Goal: Task Accomplishment & Management: Use online tool/utility

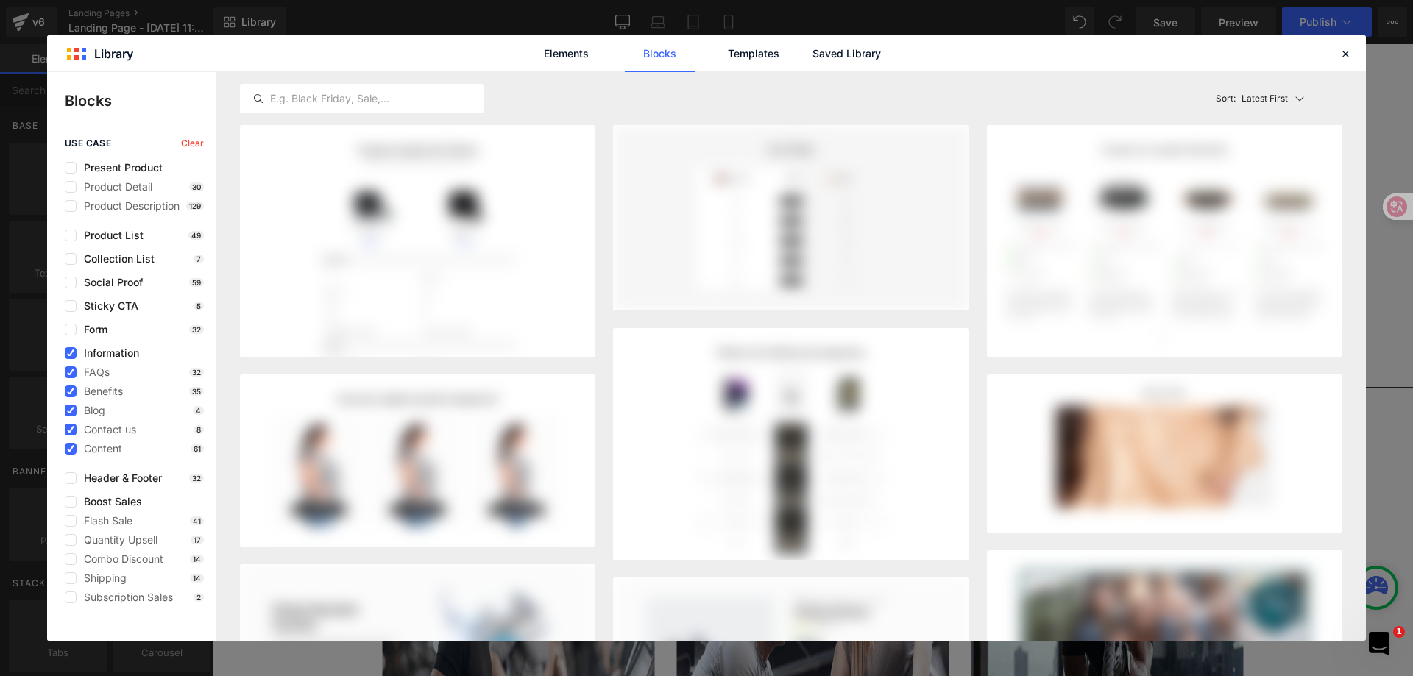
scroll to position [3457, 0]
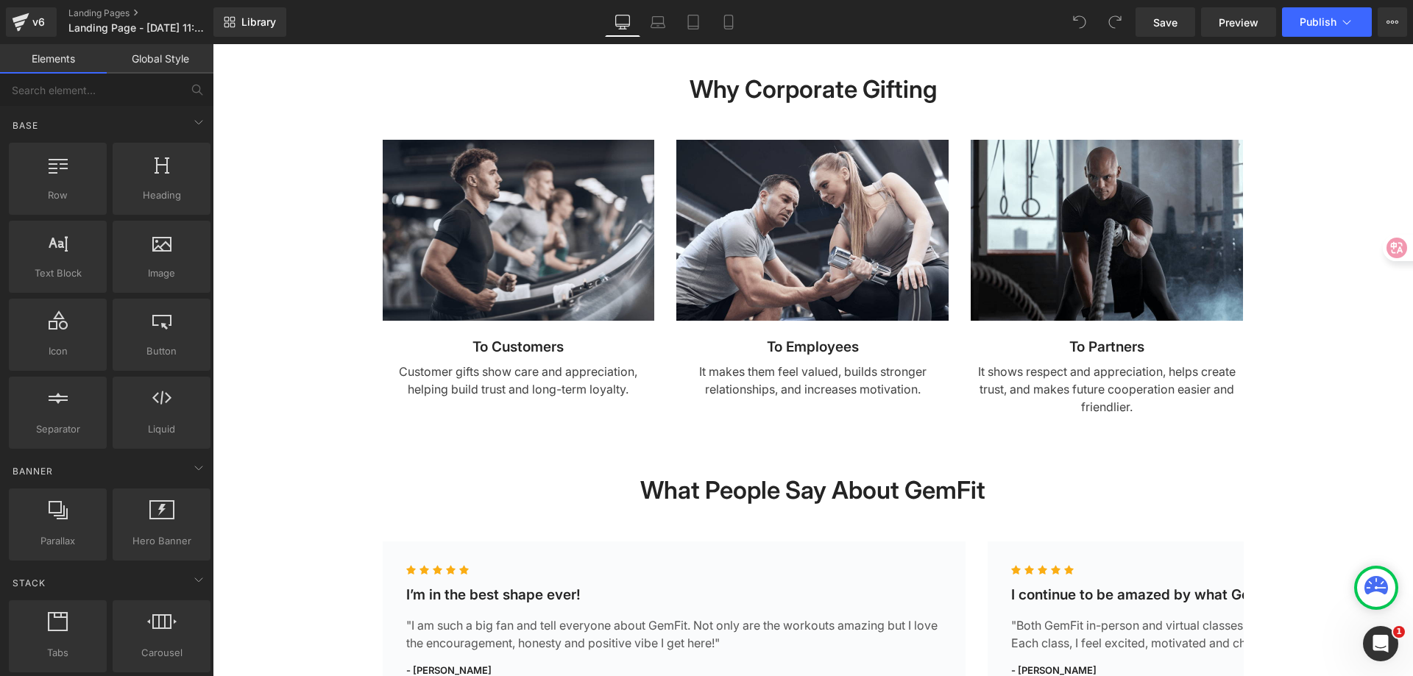
scroll to position [1104, 0]
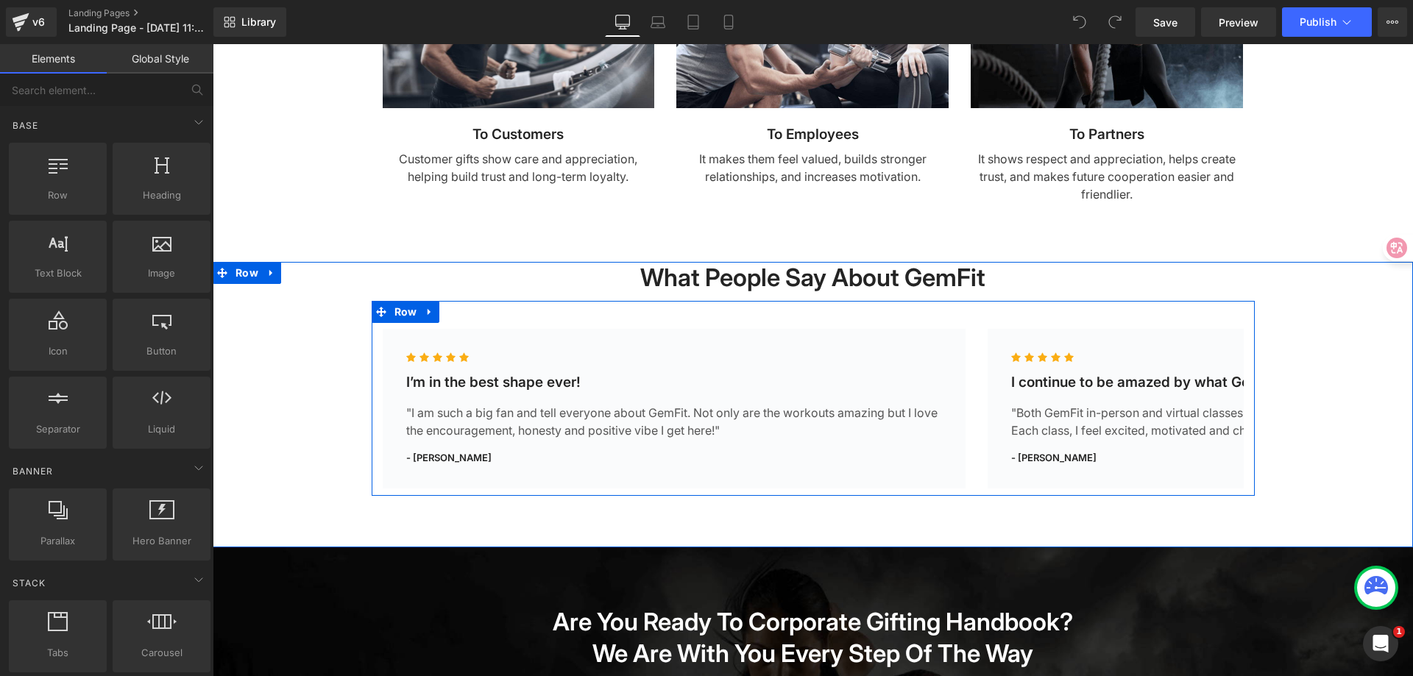
click at [568, 327] on div "Icon Icon Icon Icon Icon Icon List Hoz I’m in the best shape ever! Heading "I a…" at bounding box center [813, 398] width 883 height 195
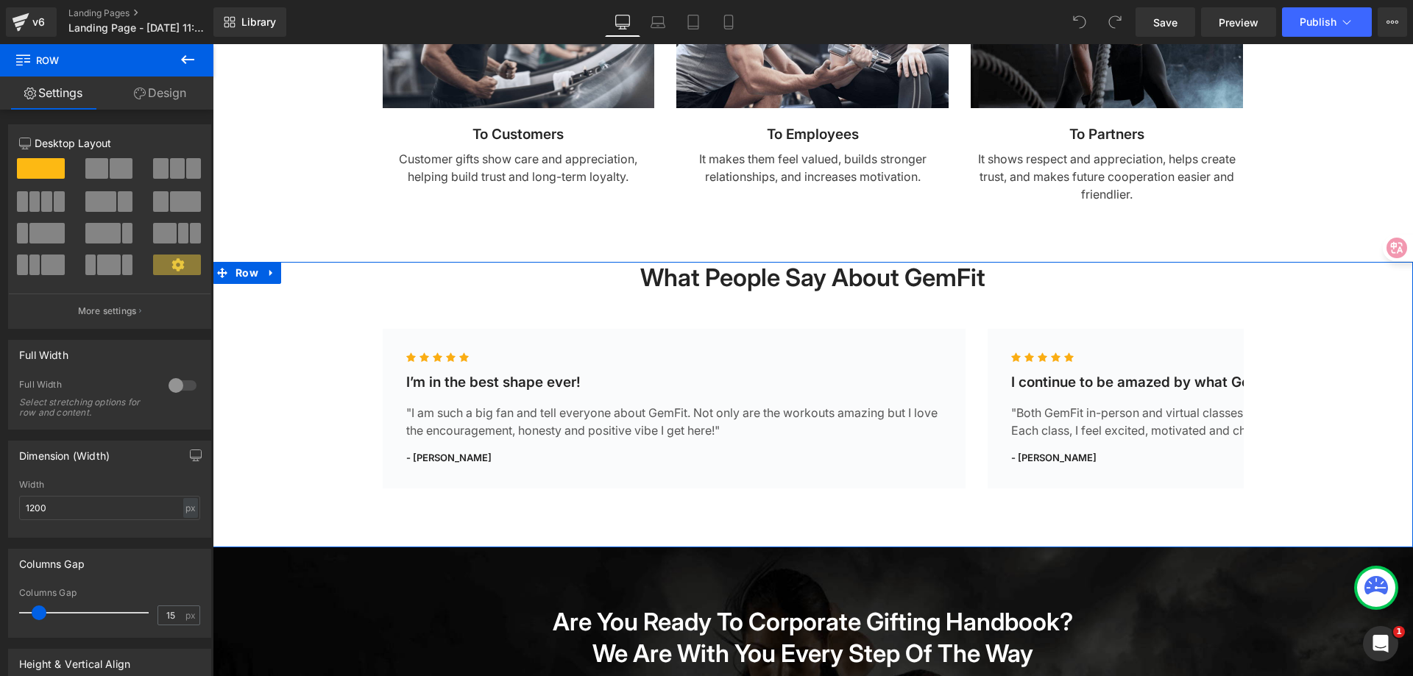
click at [312, 283] on div "What People Say About GemFit Heading Row Icon Icon Icon Icon Icon Icon List Hoz…" at bounding box center [813, 379] width 1201 height 234
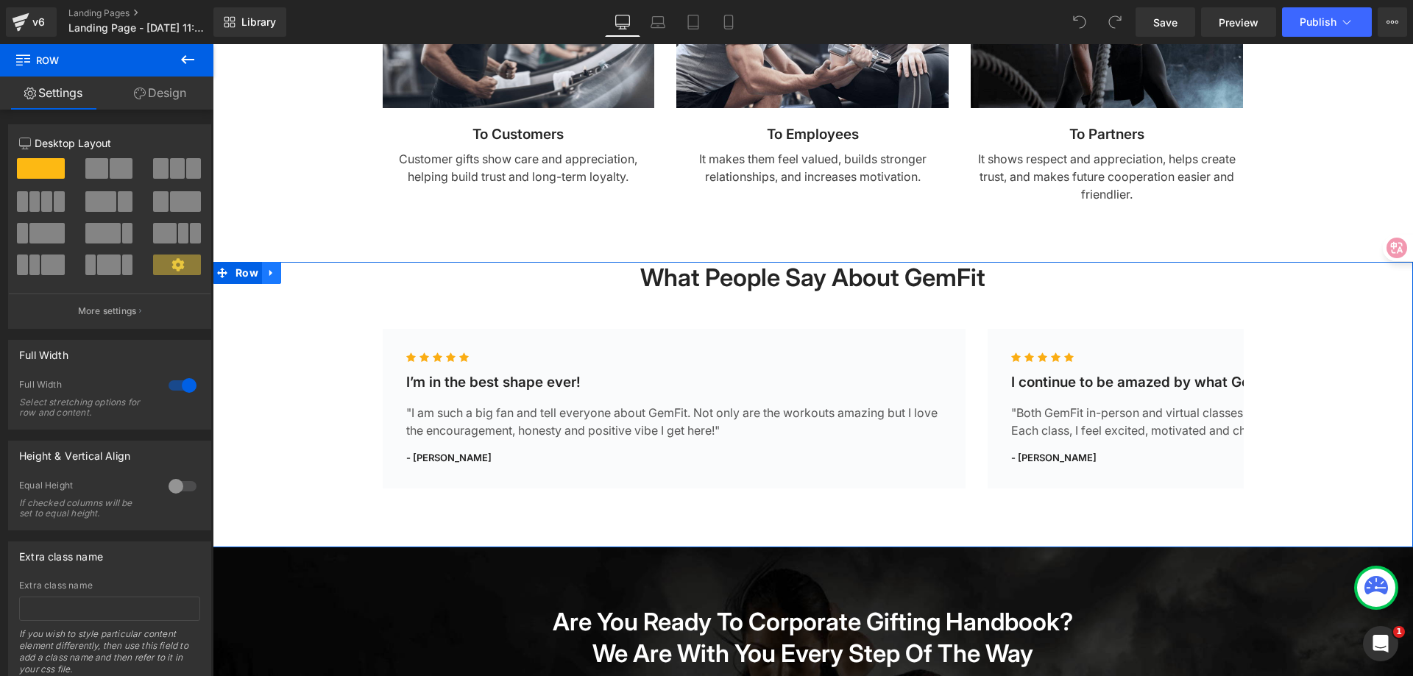
click at [269, 273] on icon at bounding box center [270, 273] width 3 height 7
click at [305, 272] on icon at bounding box center [310, 273] width 10 height 10
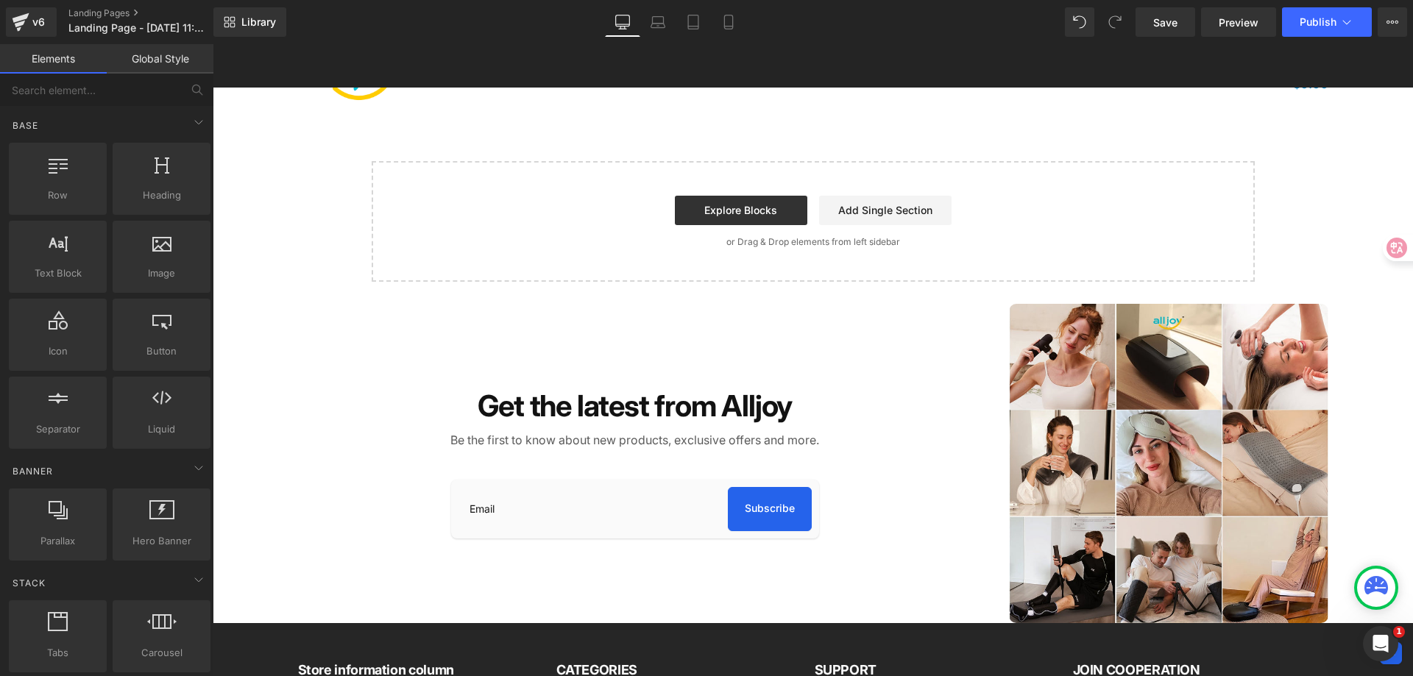
scroll to position [1840, 0]
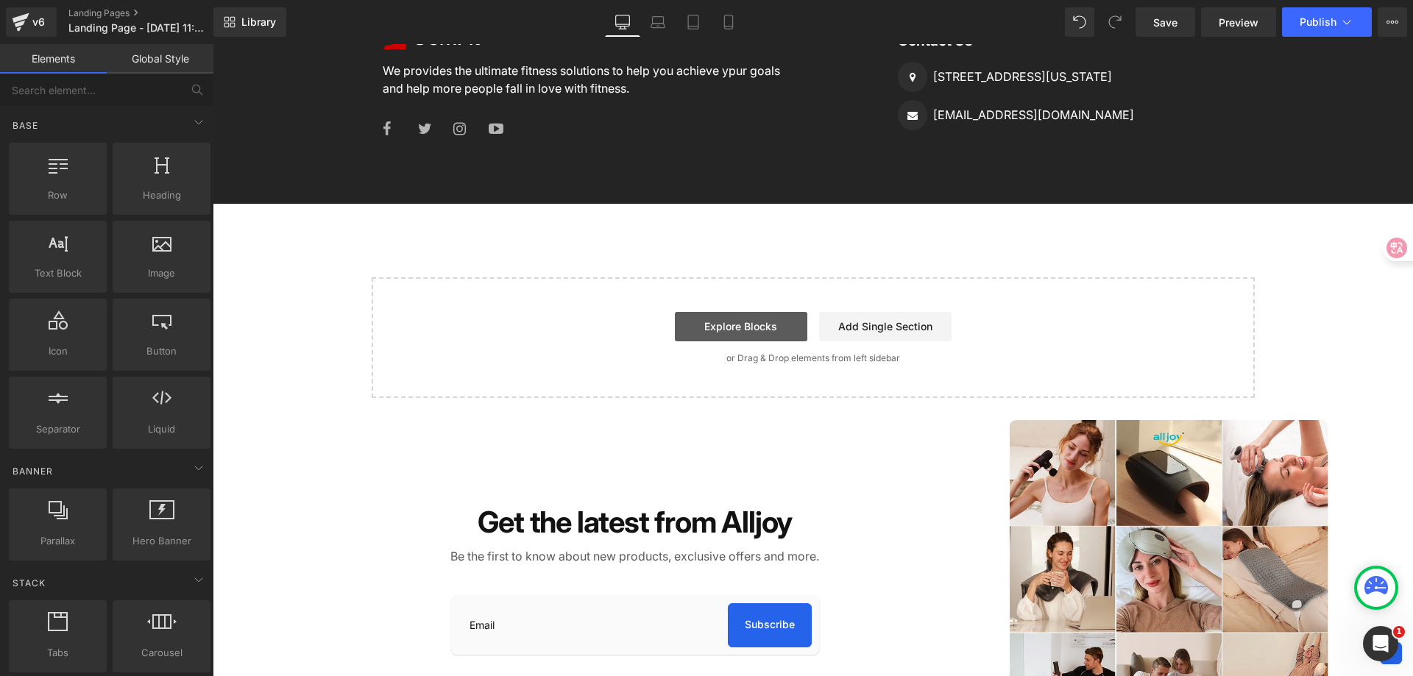
click at [725, 328] on link "Explore Blocks" at bounding box center [741, 326] width 132 height 29
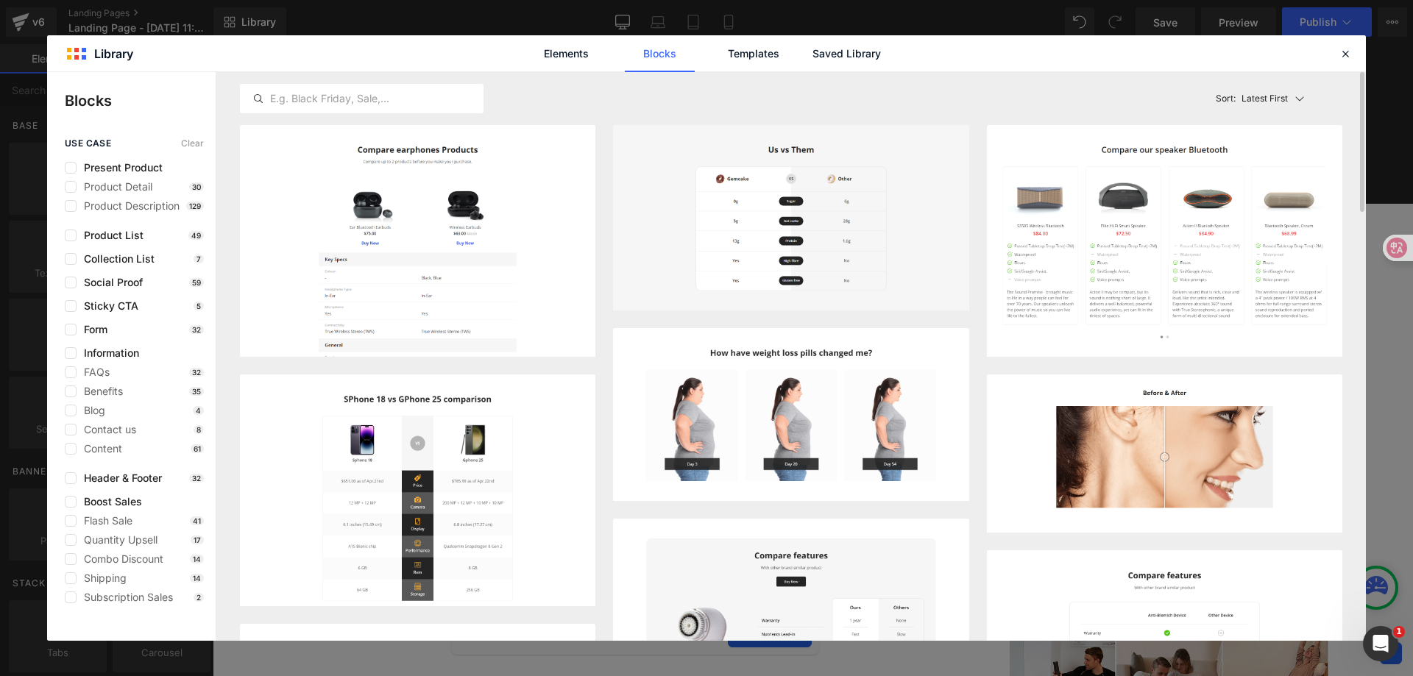
scroll to position [442, 0]
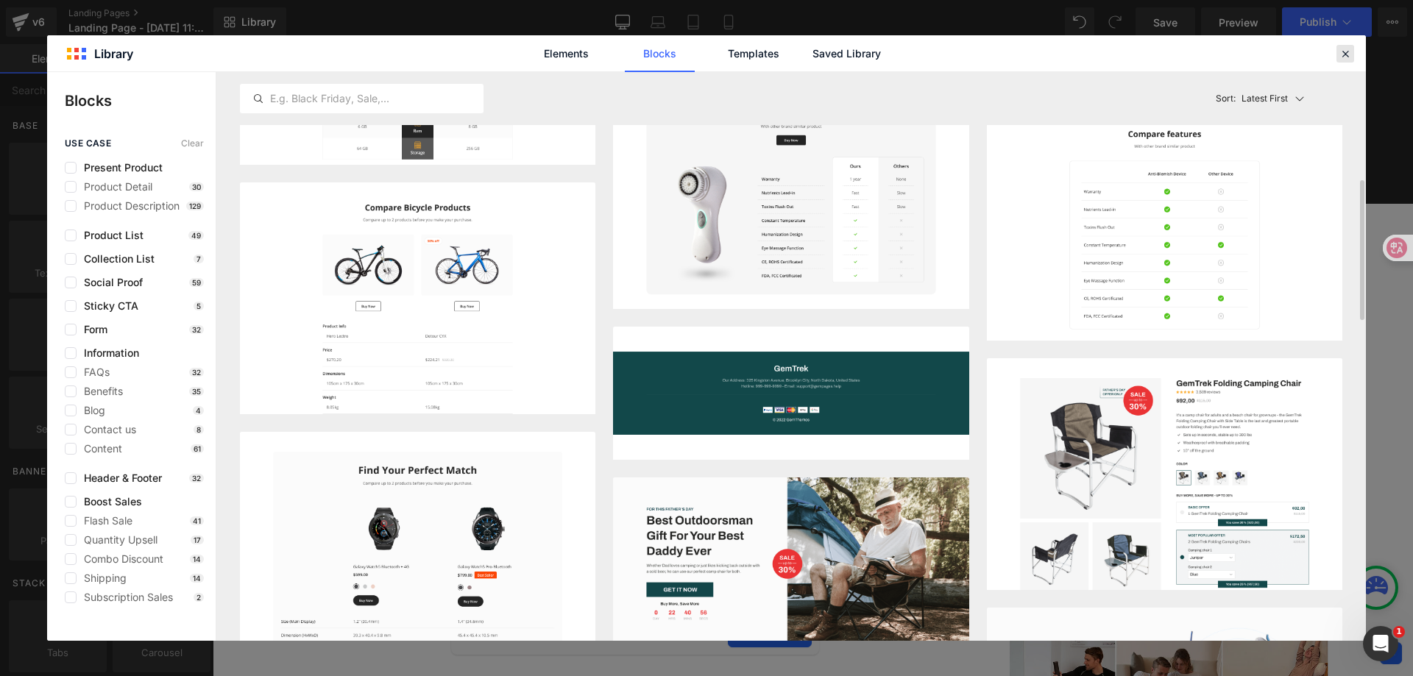
click at [1349, 49] on icon at bounding box center [1345, 53] width 13 height 13
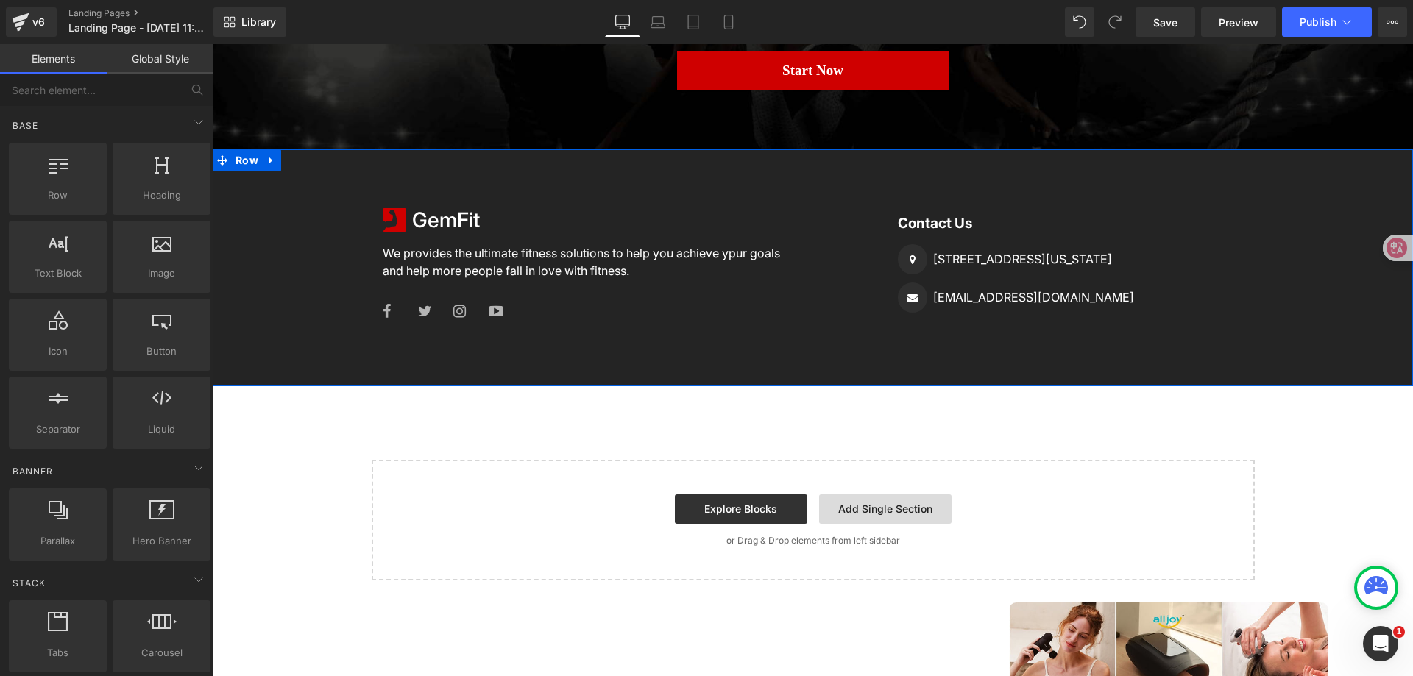
scroll to position [1767, 0]
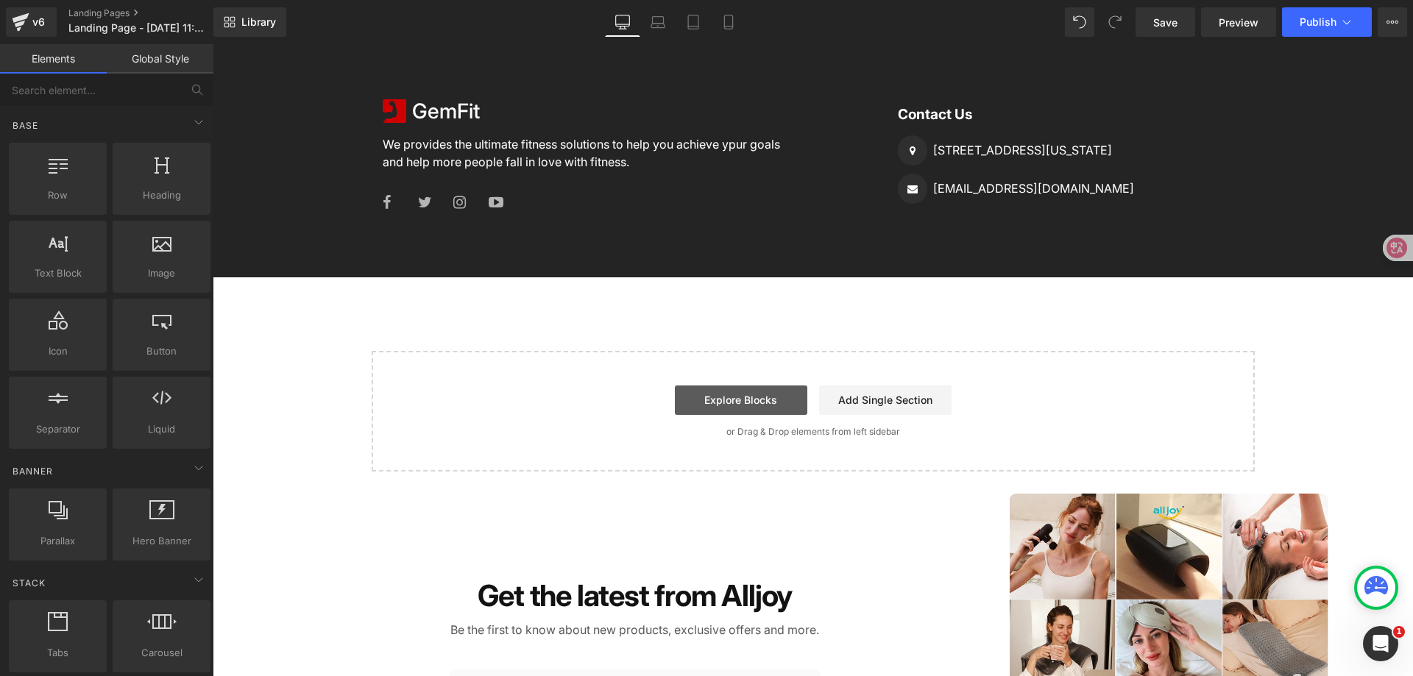
click at [763, 403] on link "Explore Blocks" at bounding box center [741, 400] width 132 height 29
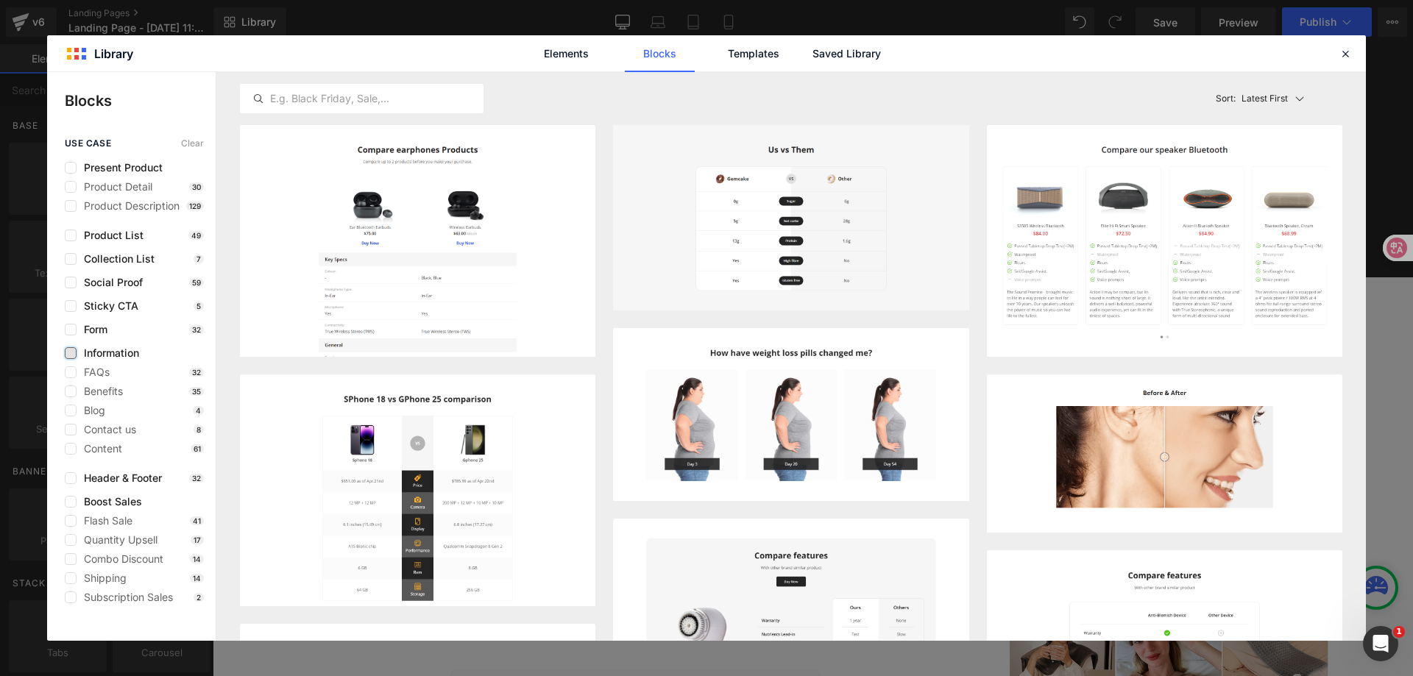
click at [70, 347] on label at bounding box center [71, 353] width 12 height 12
click at [71, 353] on input "checkbox" at bounding box center [71, 353] width 0 height 0
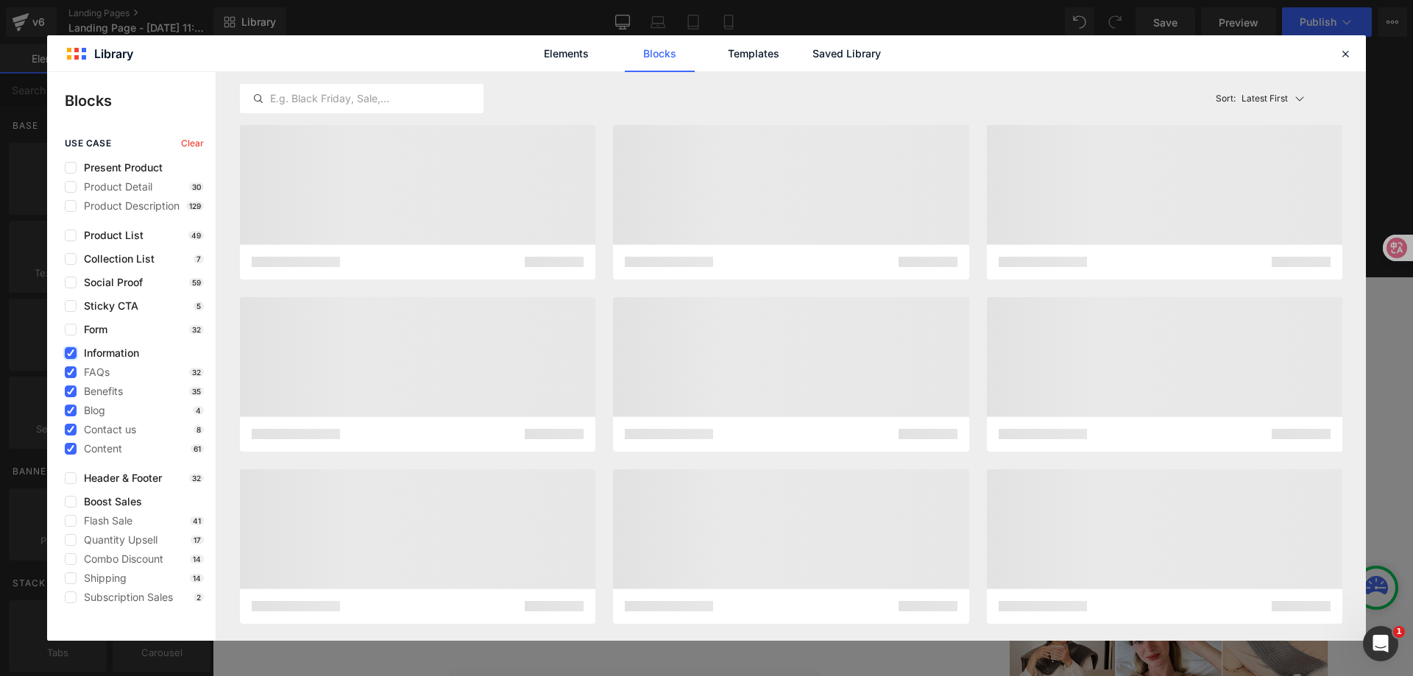
click at [70, 347] on label at bounding box center [71, 353] width 12 height 12
click at [71, 353] on input "checkbox" at bounding box center [71, 353] width 0 height 0
click at [72, 323] on div "use case Clear Present Product Product Detail 30 Product Description 129 Produc…" at bounding box center [131, 370] width 169 height 465
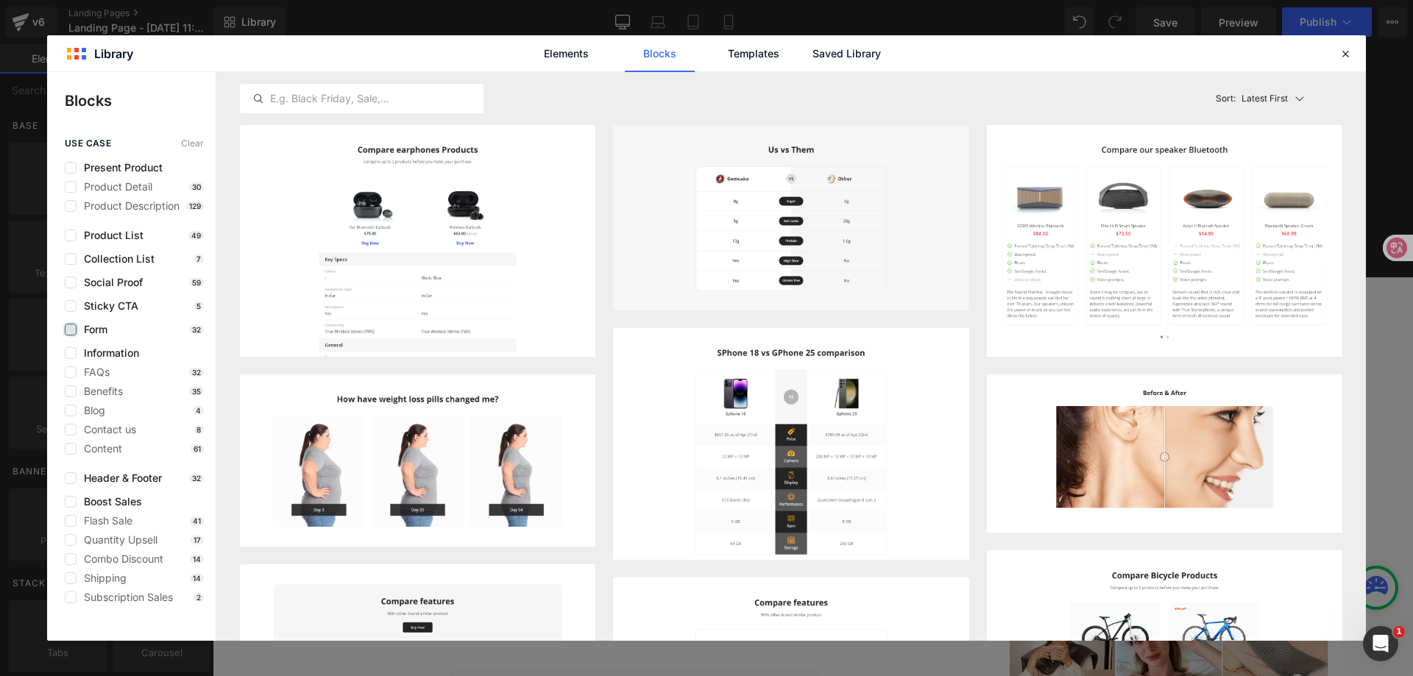
click at [67, 330] on label at bounding box center [71, 330] width 12 height 12
click at [71, 330] on input "checkbox" at bounding box center [71, 330] width 0 height 0
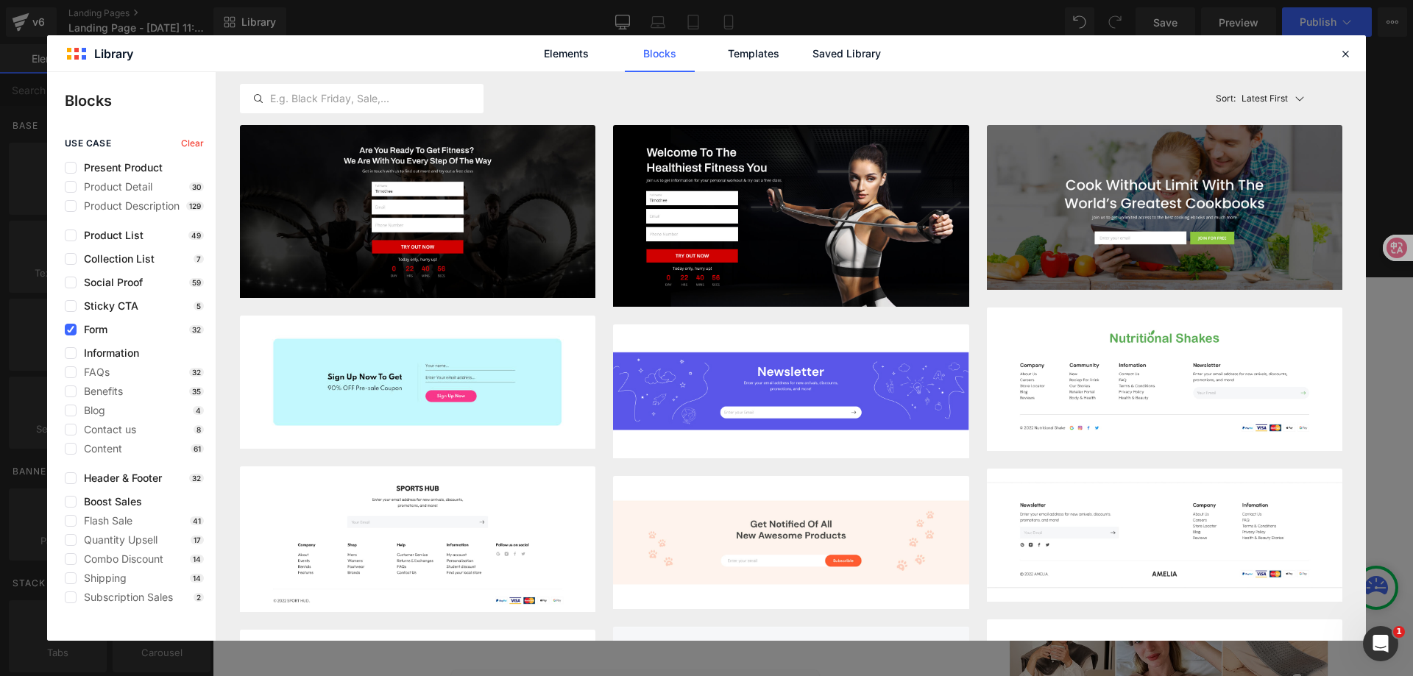
scroll to position [294, 0]
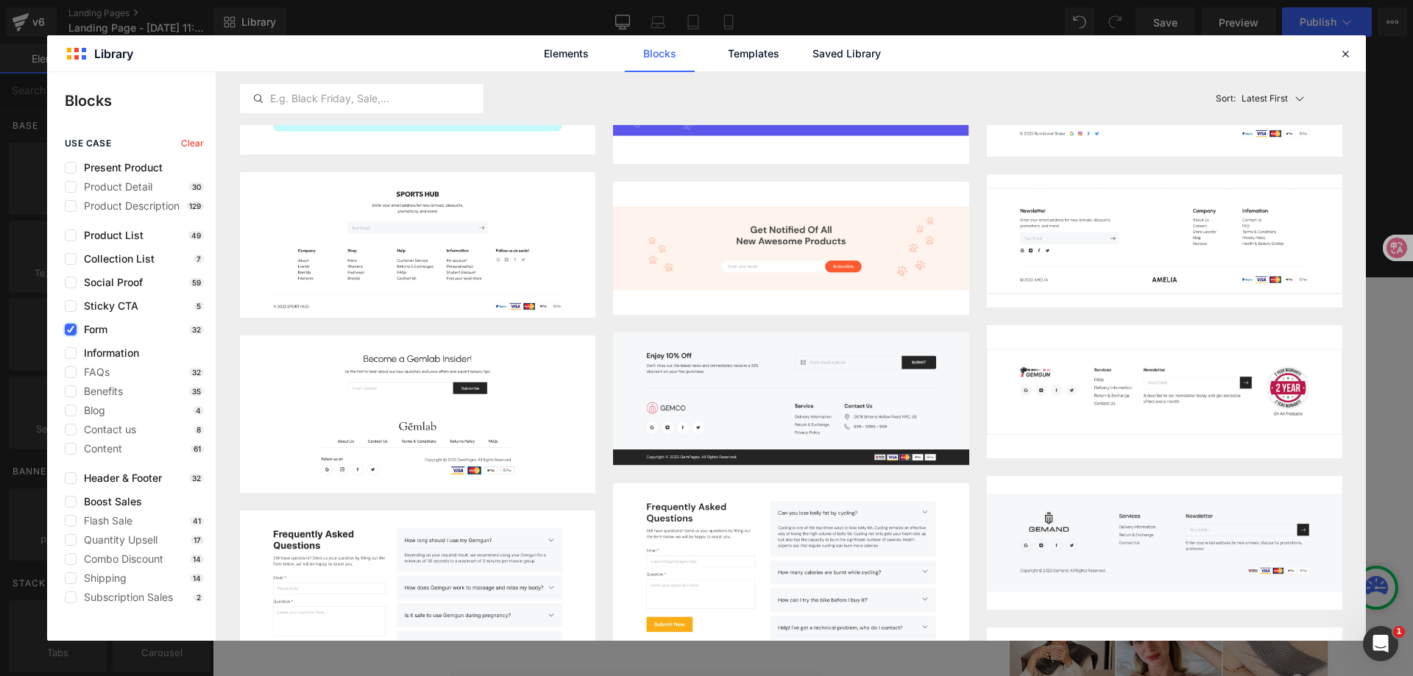
click at [65, 330] on label at bounding box center [71, 330] width 12 height 12
click at [71, 330] on input "checkbox" at bounding box center [71, 330] width 0 height 0
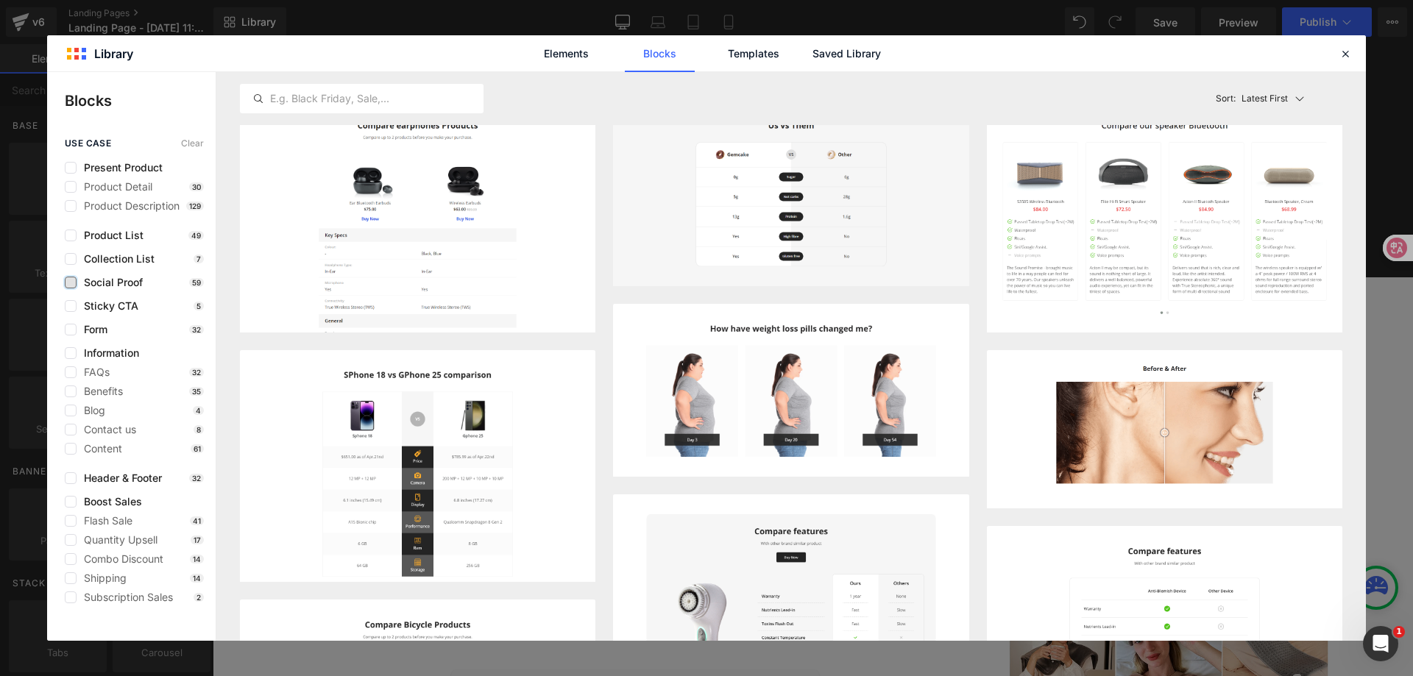
click at [75, 285] on label at bounding box center [71, 283] width 12 height 12
click at [71, 283] on input "checkbox" at bounding box center [71, 283] width 0 height 0
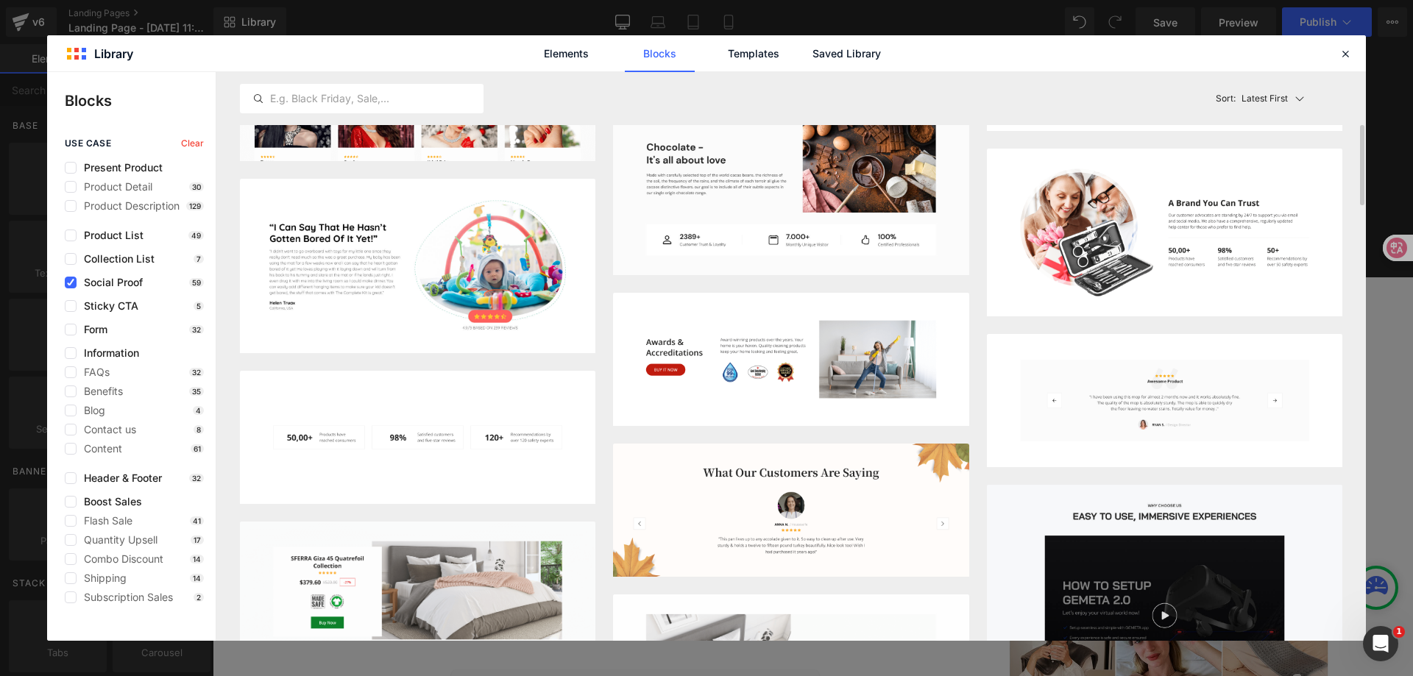
scroll to position [157, 0]
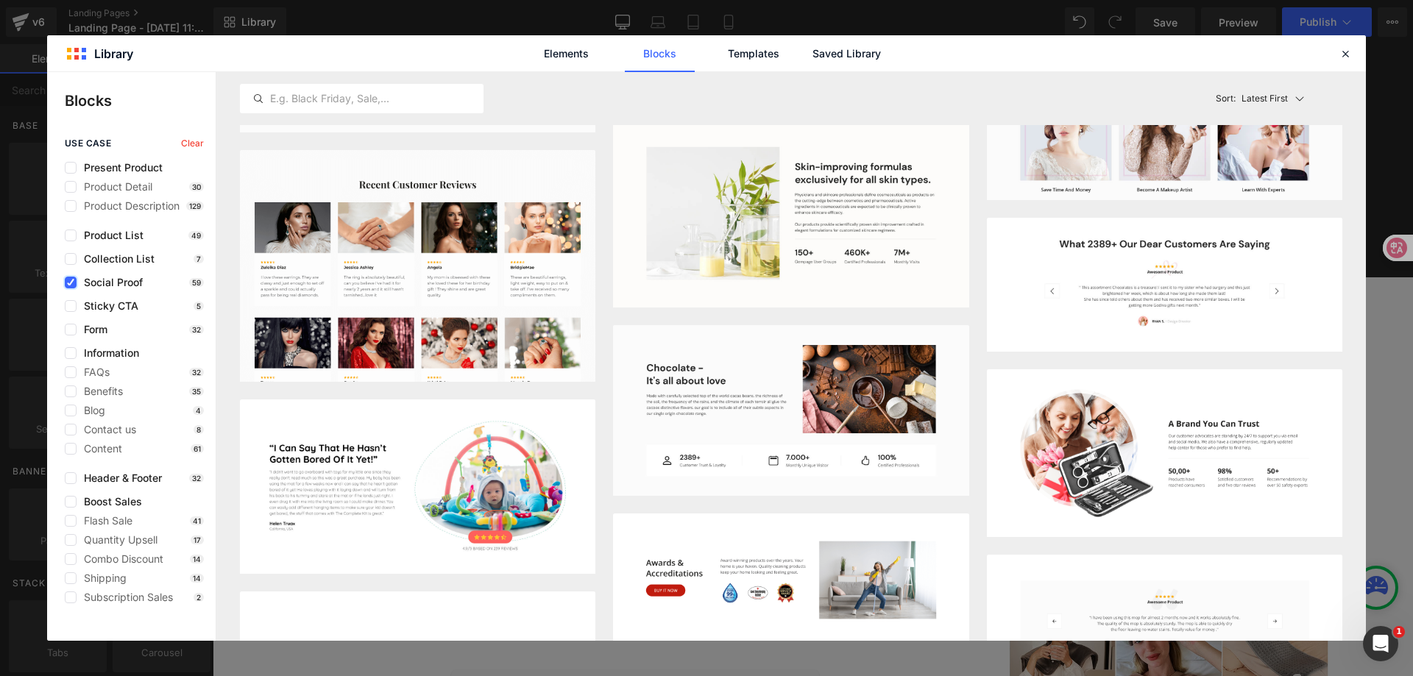
click at [76, 280] on label at bounding box center [71, 283] width 12 height 12
click at [71, 283] on input "checkbox" at bounding box center [71, 283] width 0 height 0
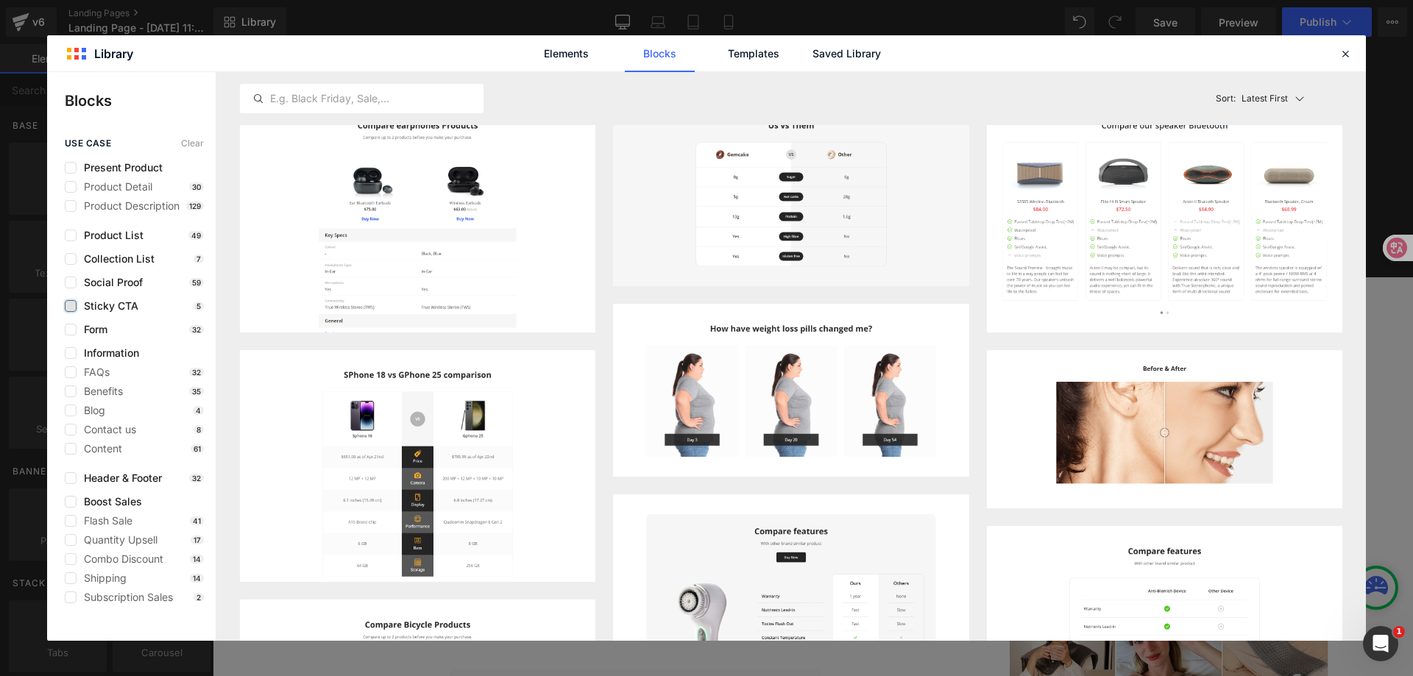
click at [73, 305] on label at bounding box center [71, 306] width 12 height 12
click at [71, 306] on input "checkbox" at bounding box center [71, 306] width 0 height 0
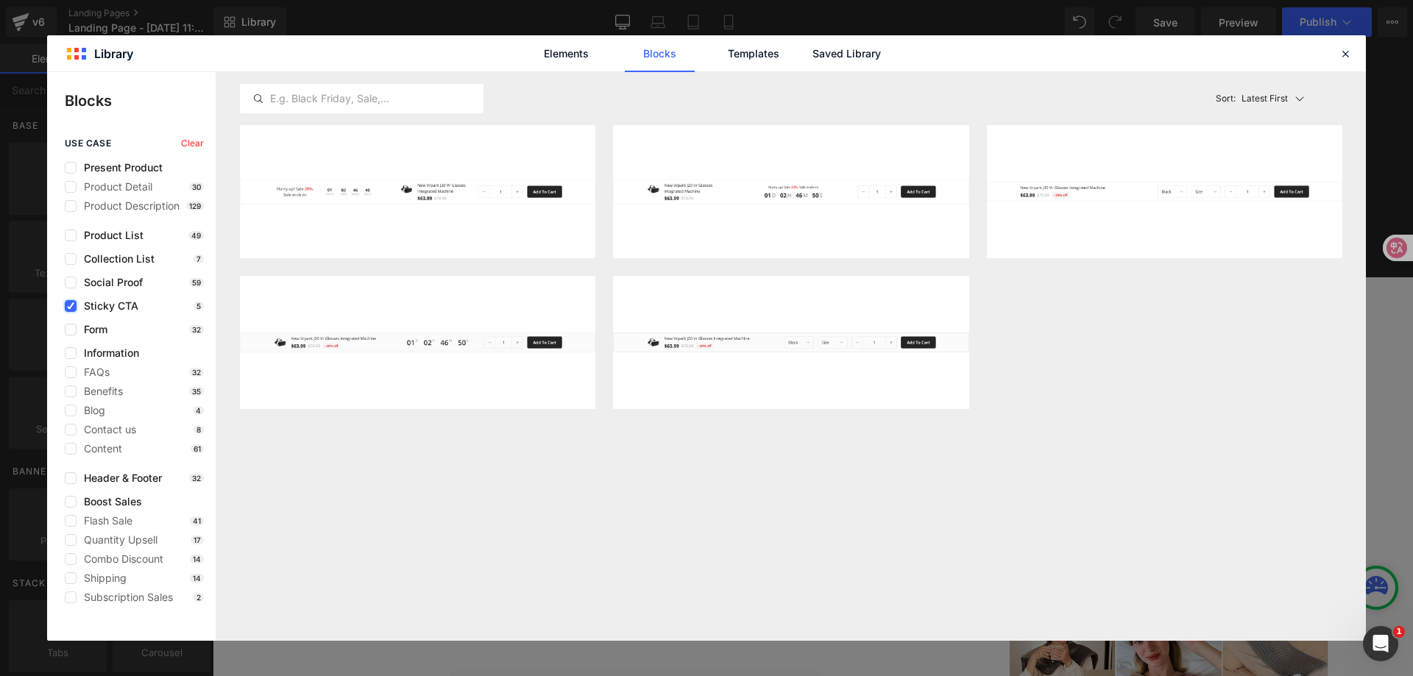
scroll to position [0, 0]
click at [73, 306] on icon at bounding box center [70, 306] width 7 height 0
click at [71, 306] on input "checkbox" at bounding box center [71, 306] width 0 height 0
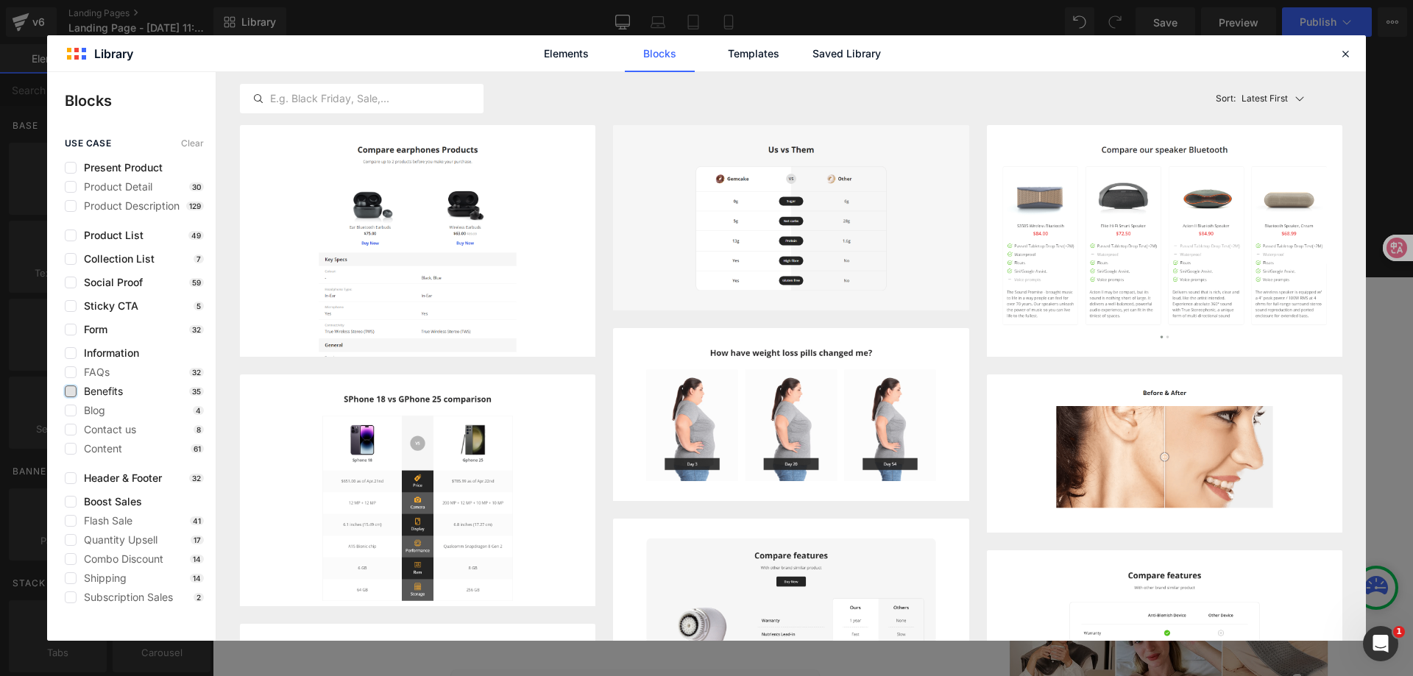
click at [76, 392] on label at bounding box center [71, 392] width 12 height 12
click at [71, 392] on input "checkbox" at bounding box center [71, 392] width 0 height 0
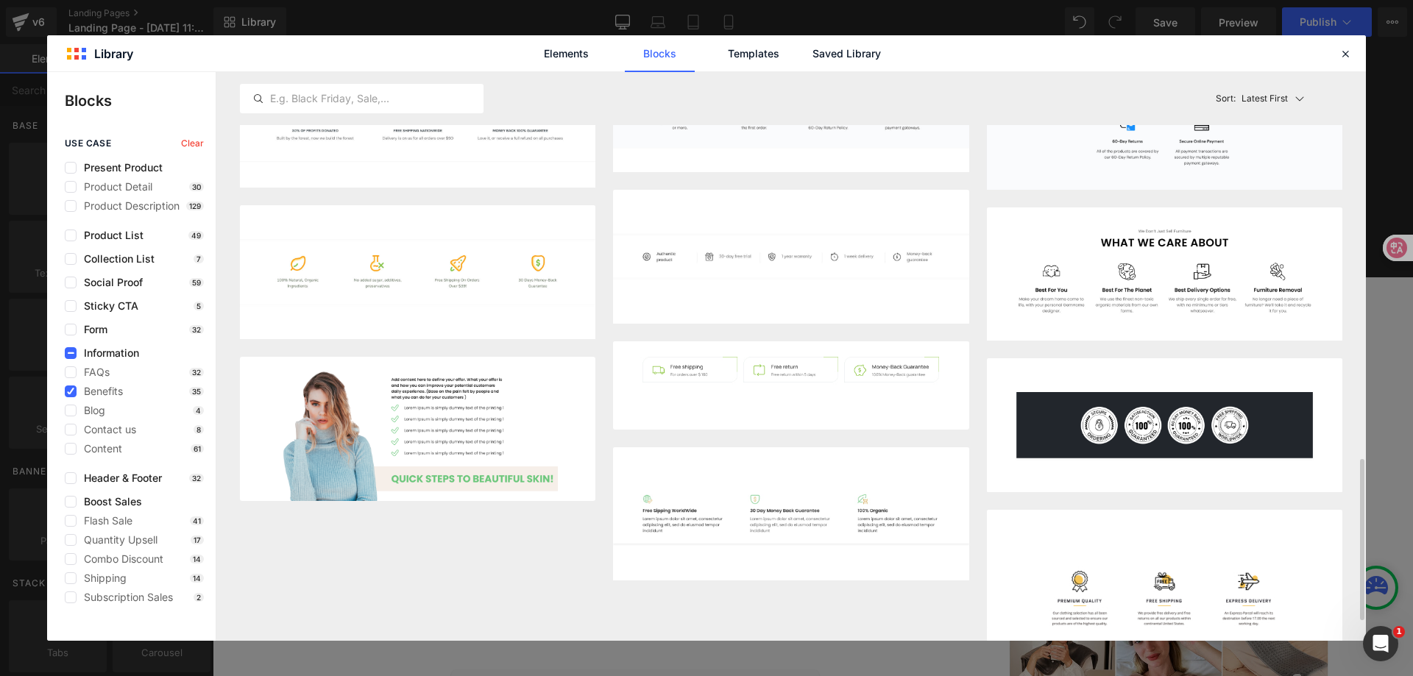
scroll to position [1434, 0]
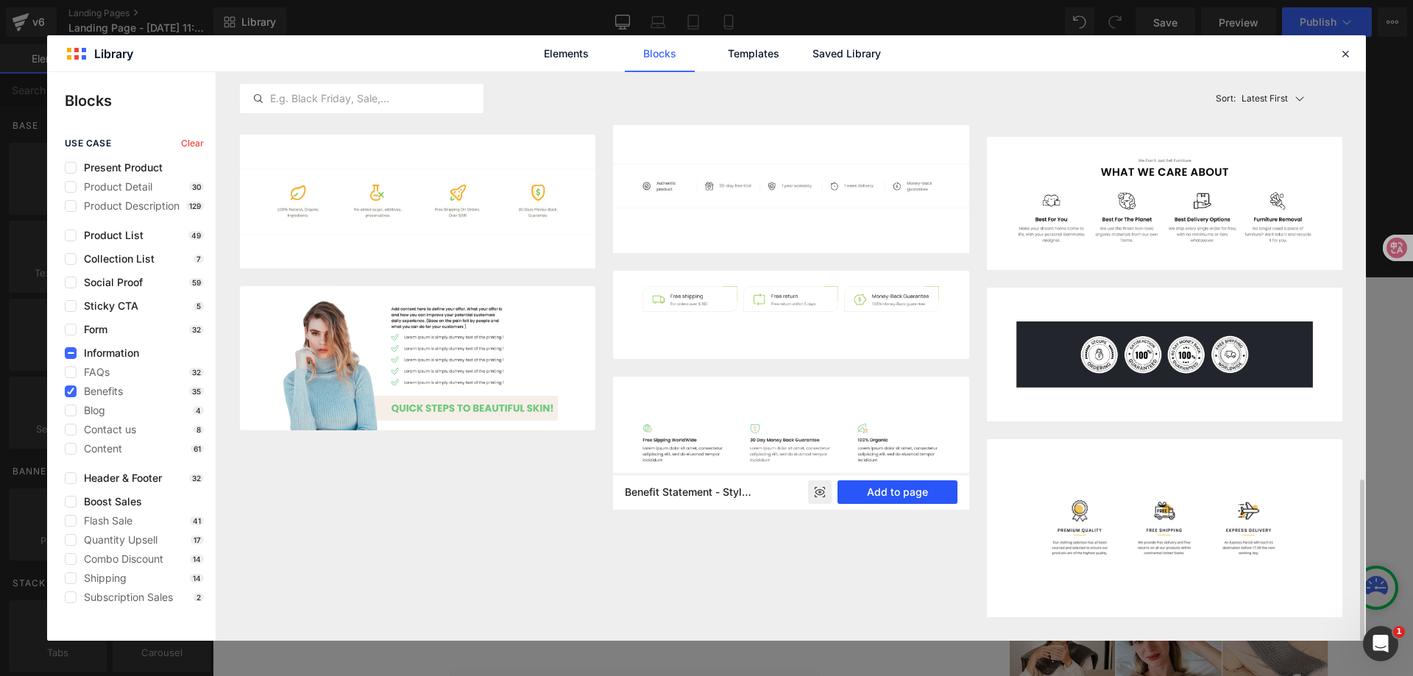
click at [927, 495] on button "Add to page" at bounding box center [898, 493] width 120 height 24
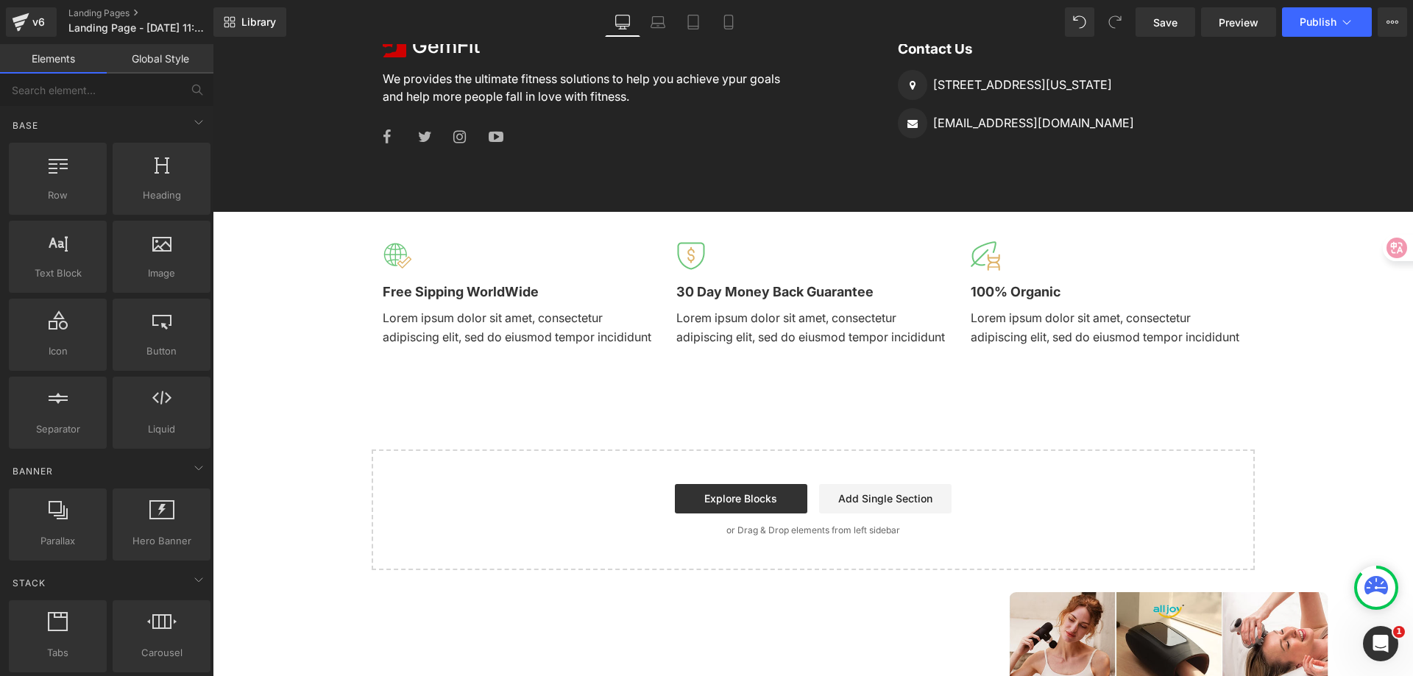
scroll to position [1853, 0]
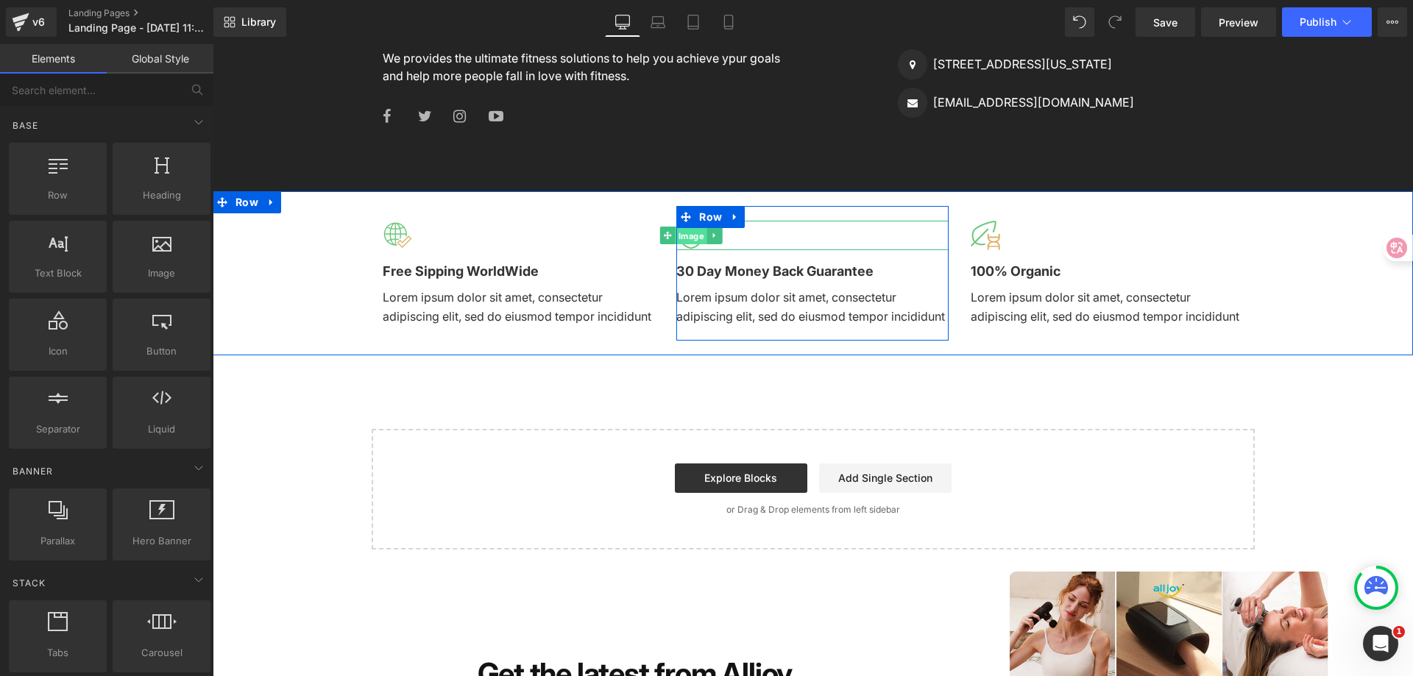
click at [683, 238] on span "Image" at bounding box center [692, 236] width 32 height 18
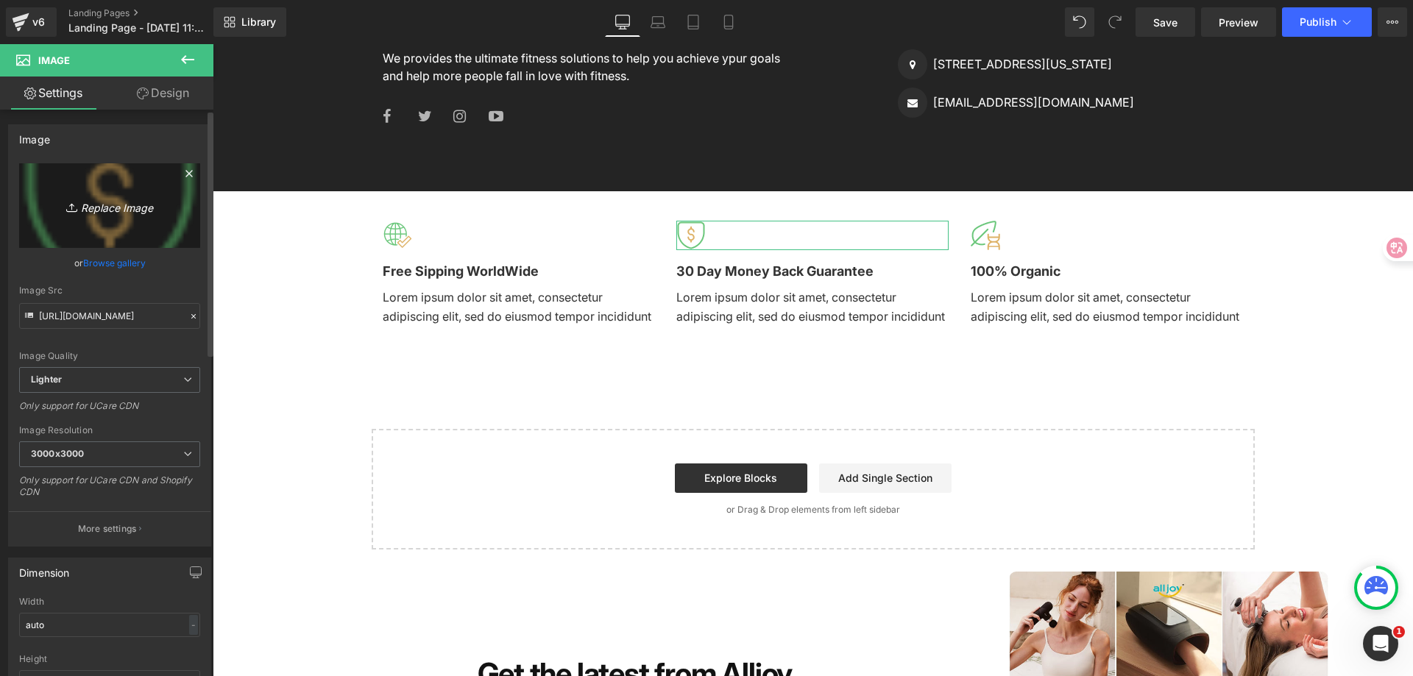
click at [105, 208] on icon "Replace Image" at bounding box center [110, 206] width 118 height 18
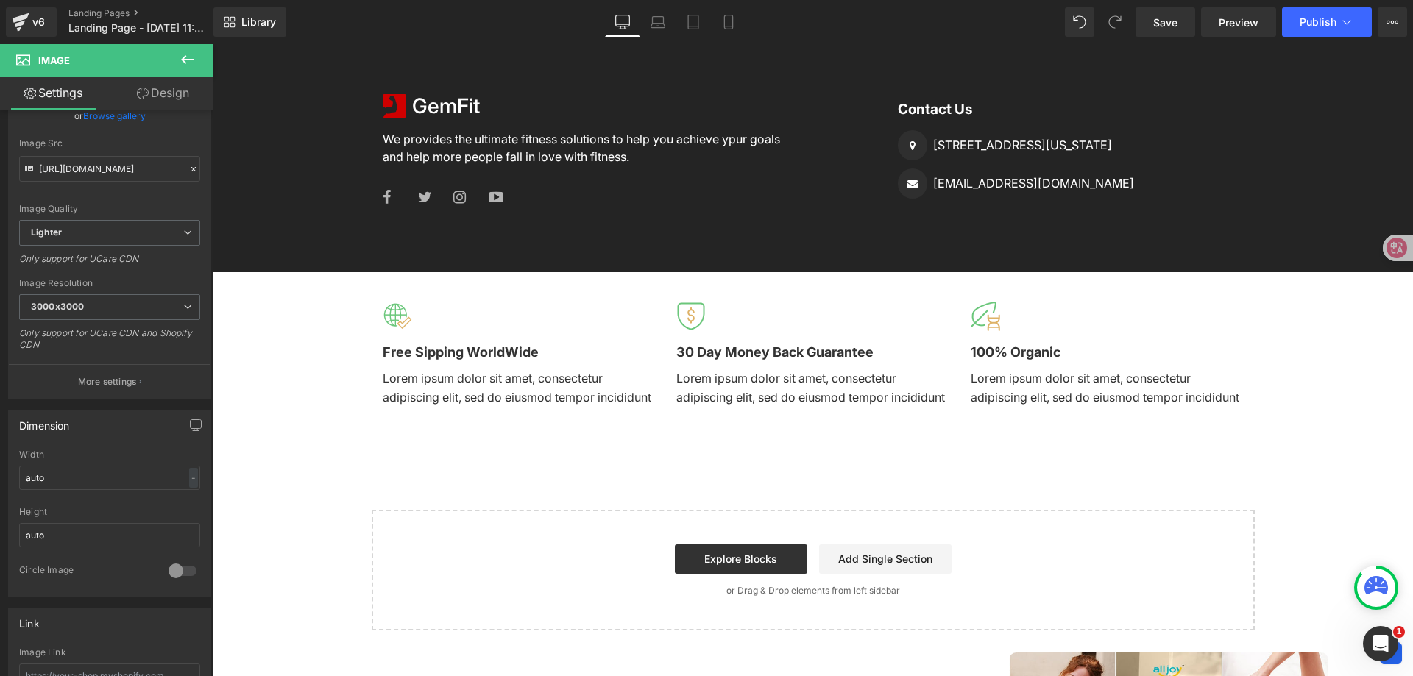
scroll to position [1632, 0]
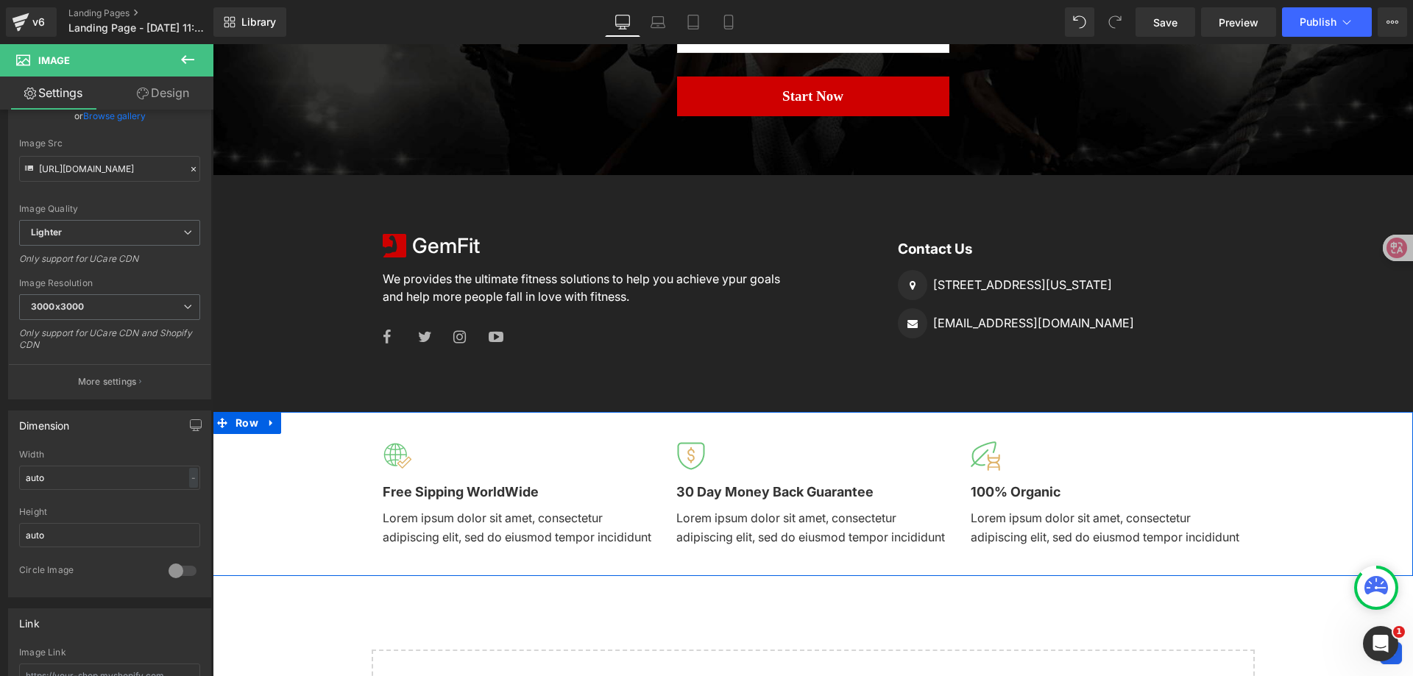
click at [342, 486] on div "Image Free Sipping WorldWide Text Block Lorem ipsum dolor sit amet, consectetur…" at bounding box center [813, 494] width 1201 height 164
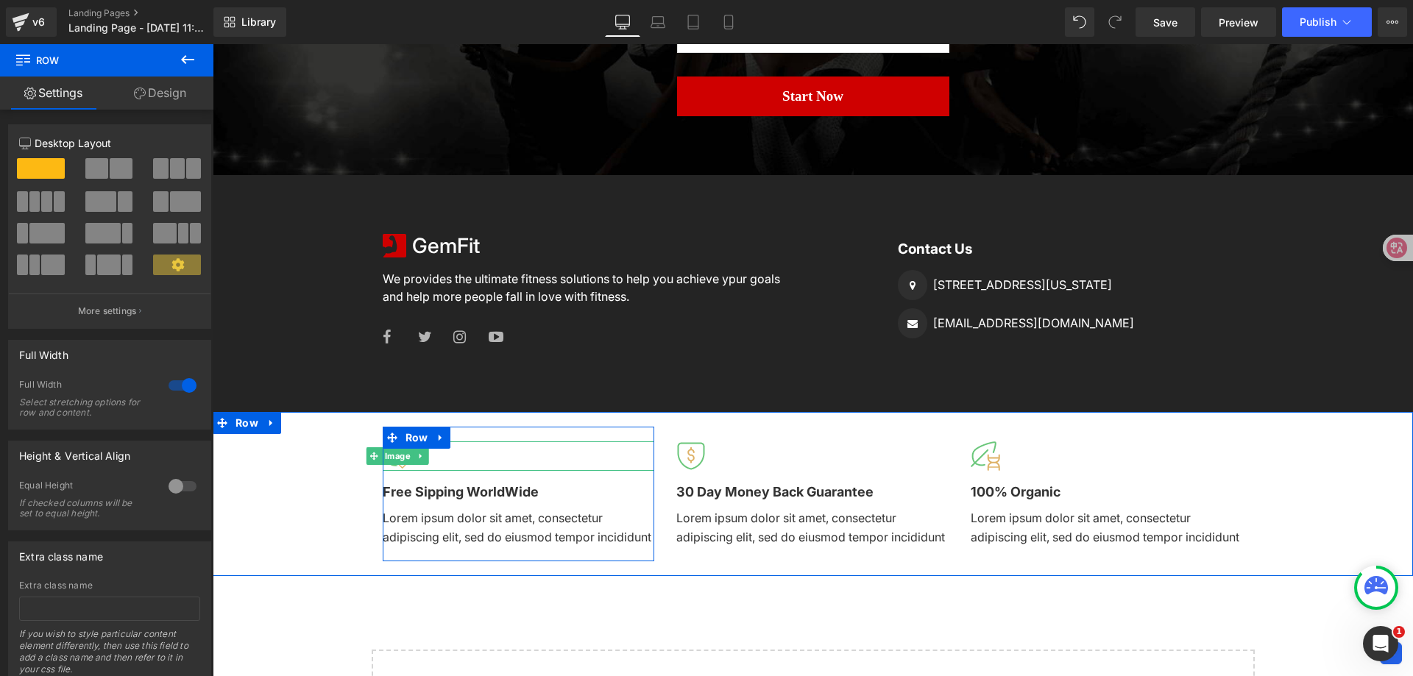
click at [492, 456] on div at bounding box center [519, 456] width 272 height 29
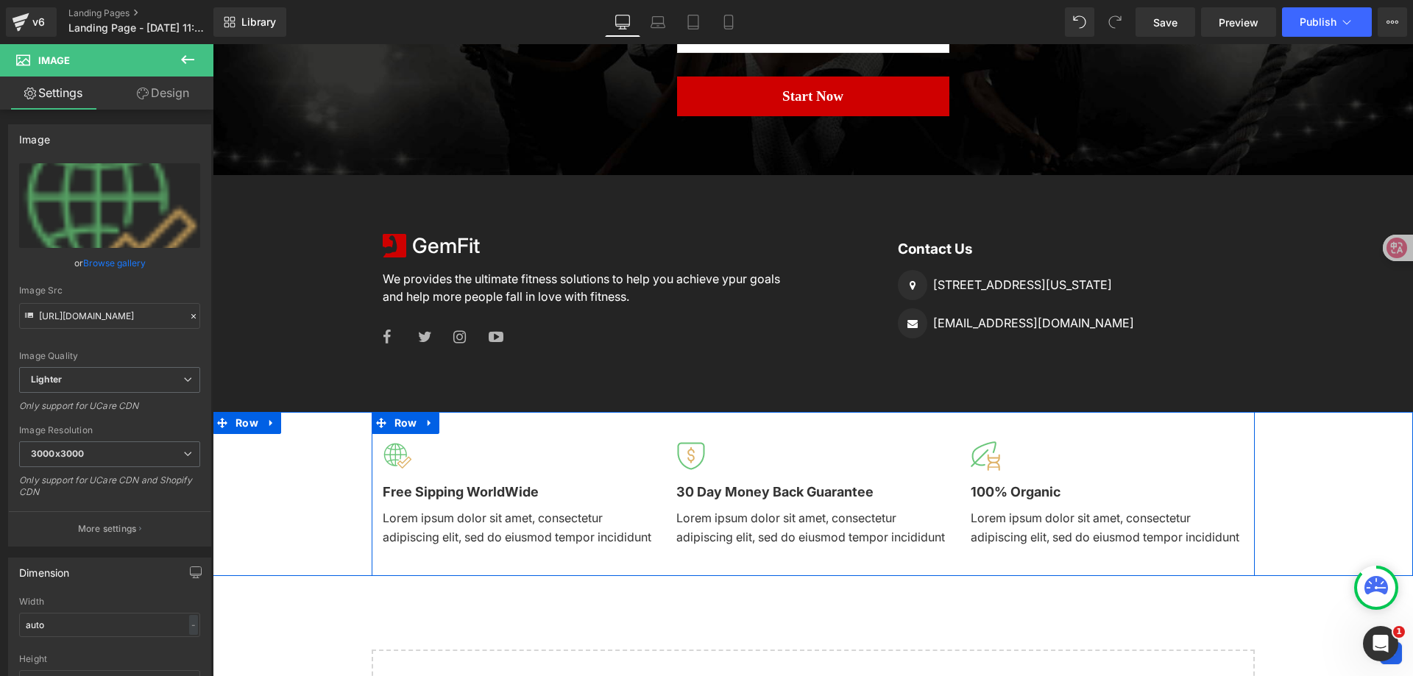
click at [653, 453] on div "Image Free Sipping WorldWide Text Block Lorem ipsum dolor sit amet, consectetur…" at bounding box center [519, 494] width 294 height 135
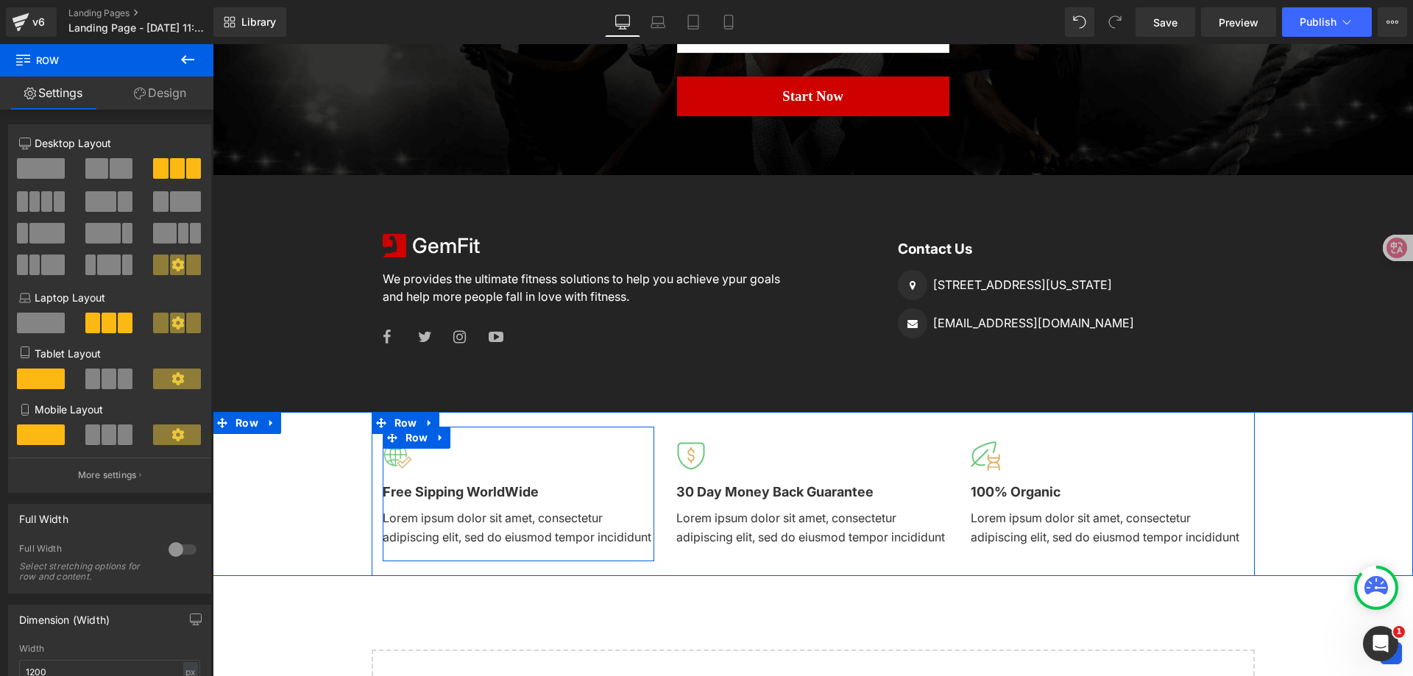
click at [604, 439] on div "Image Free Sipping WorldWide Text Block Lorem ipsum dolor sit amet, consectetur…" at bounding box center [519, 494] width 272 height 135
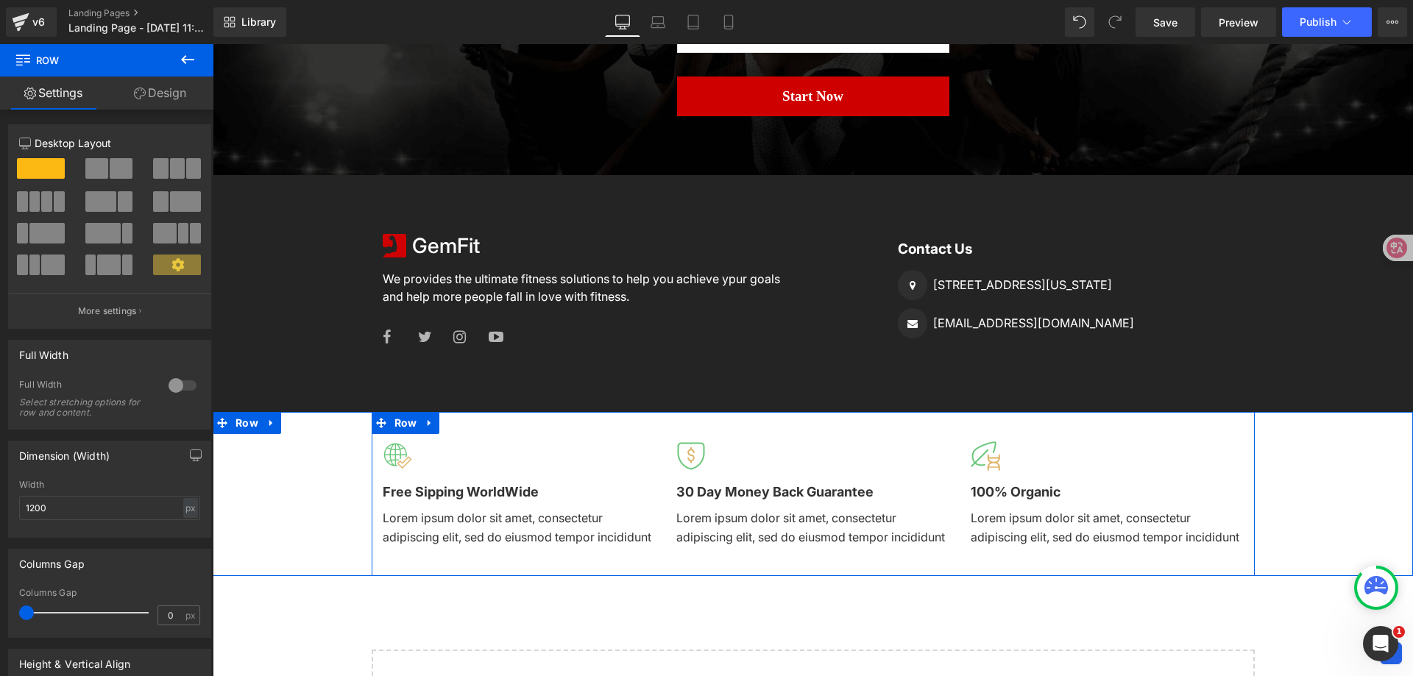
click at [657, 464] on div "Image Free Sipping WorldWide Text Block Lorem ipsum dolor sit amet, consectetur…" at bounding box center [519, 494] width 294 height 135
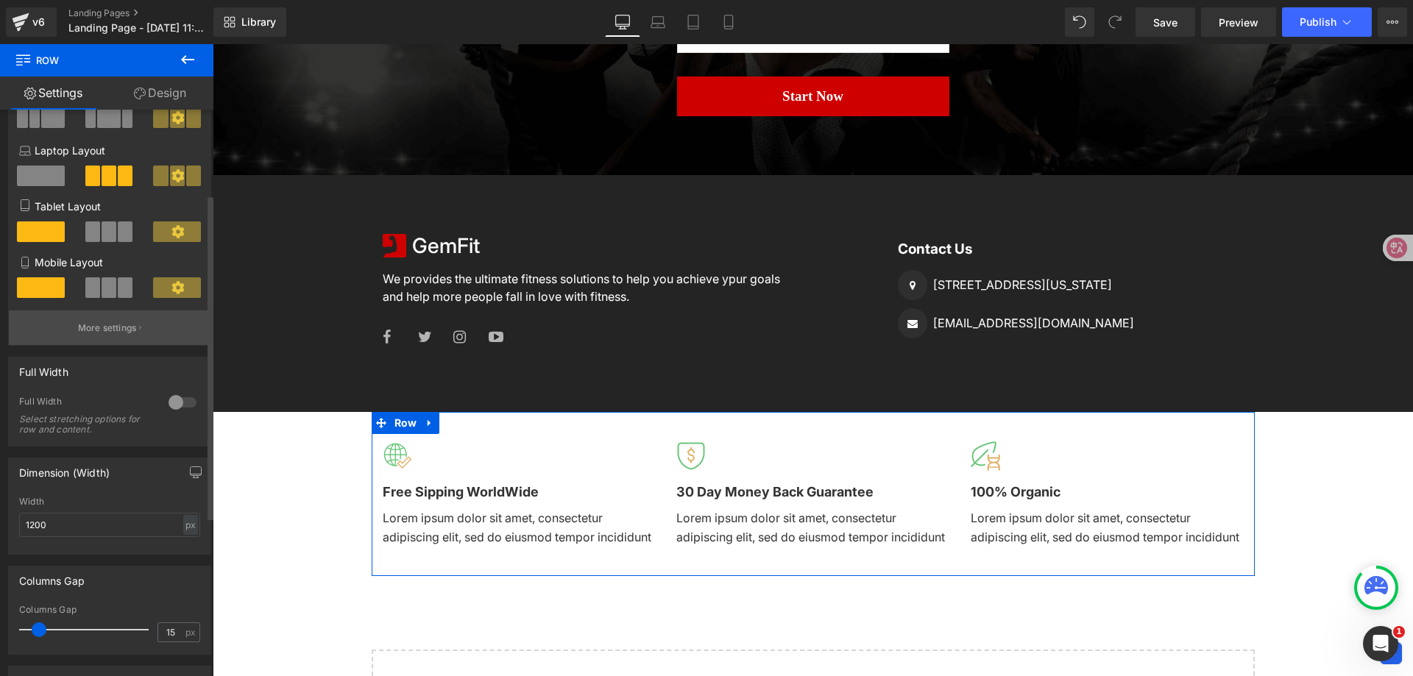
scroll to position [368, 0]
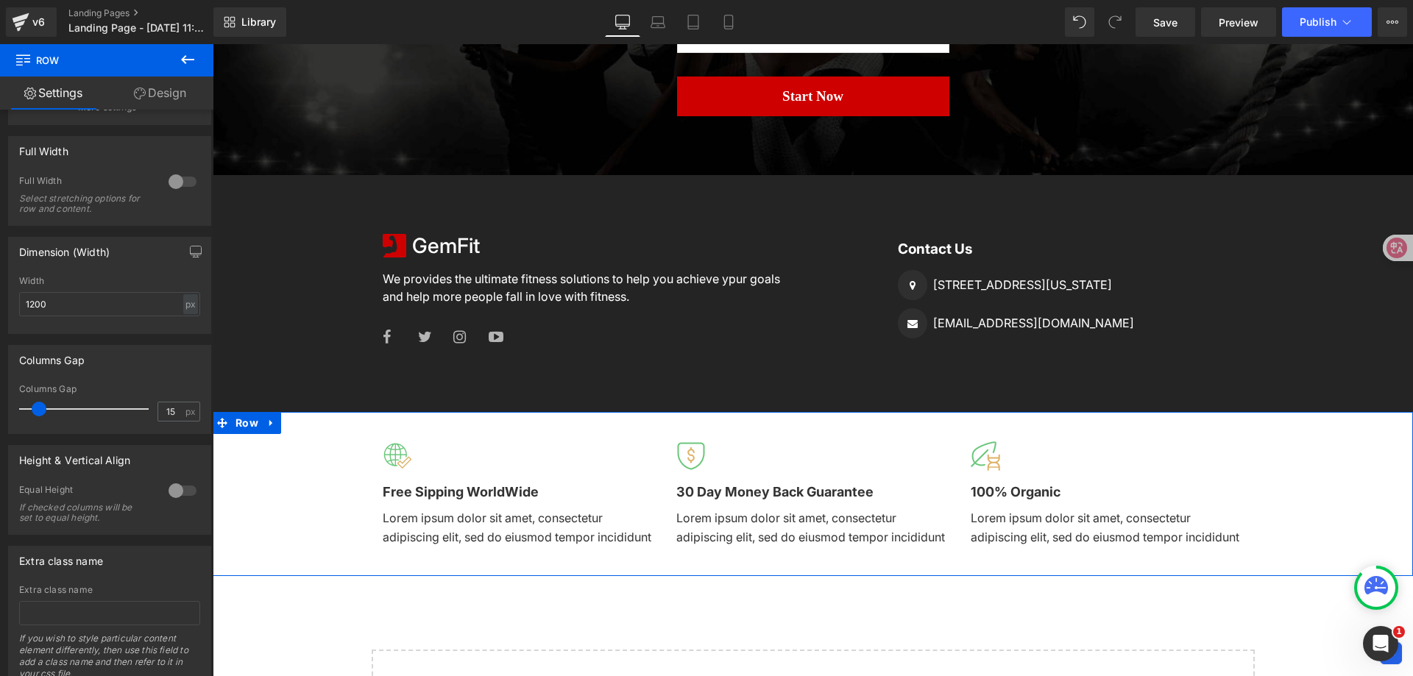
click at [300, 495] on div "Image Free Sipping WorldWide Text Block Lorem ipsum dolor sit amet, consectetur…" at bounding box center [813, 494] width 1201 height 164
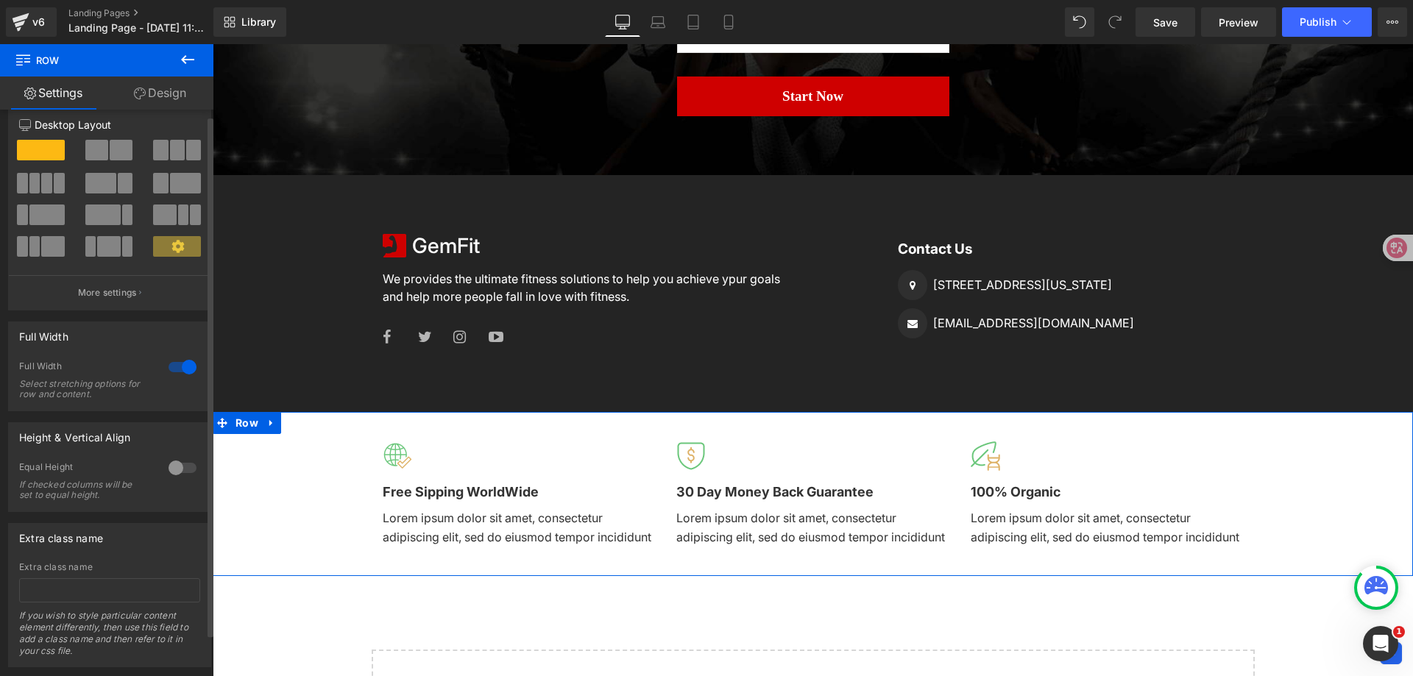
scroll to position [0, 0]
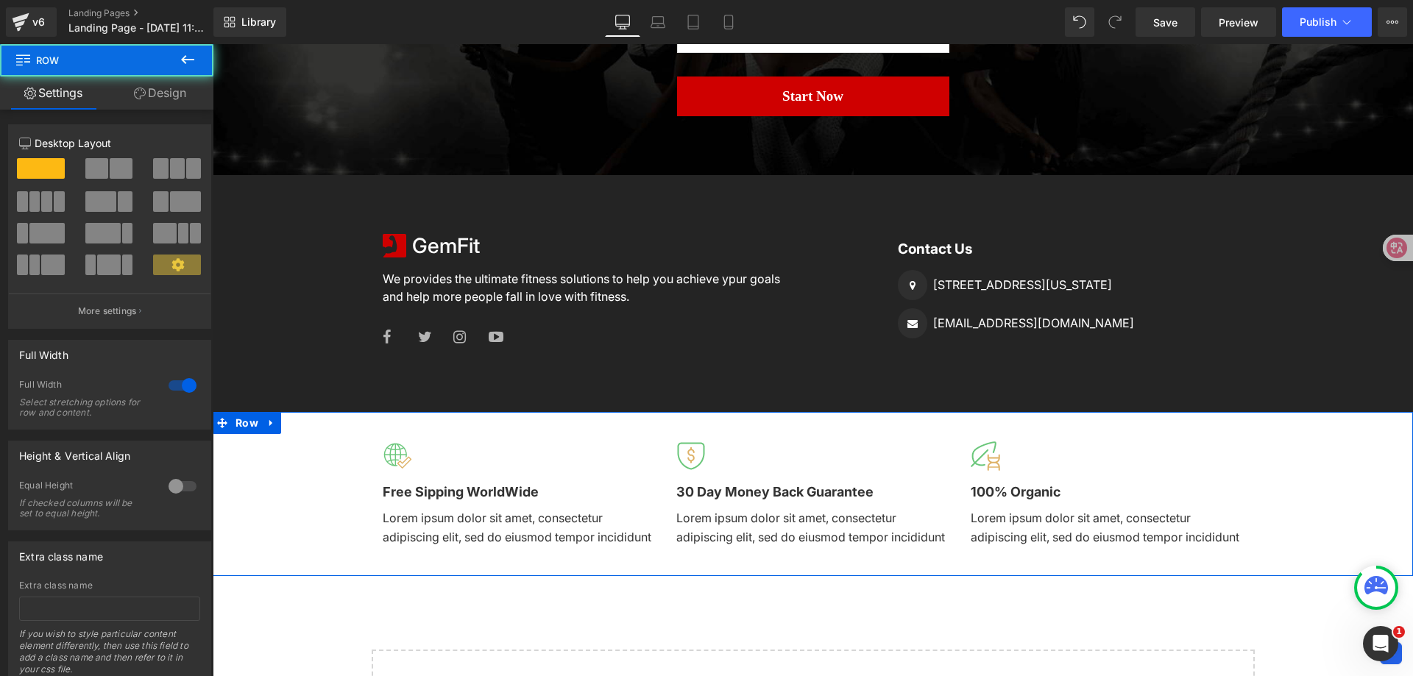
click at [327, 473] on div "Image Free Sipping WorldWide Text Block Lorem ipsum dolor sit amet, consectetur…" at bounding box center [813, 494] width 1201 height 164
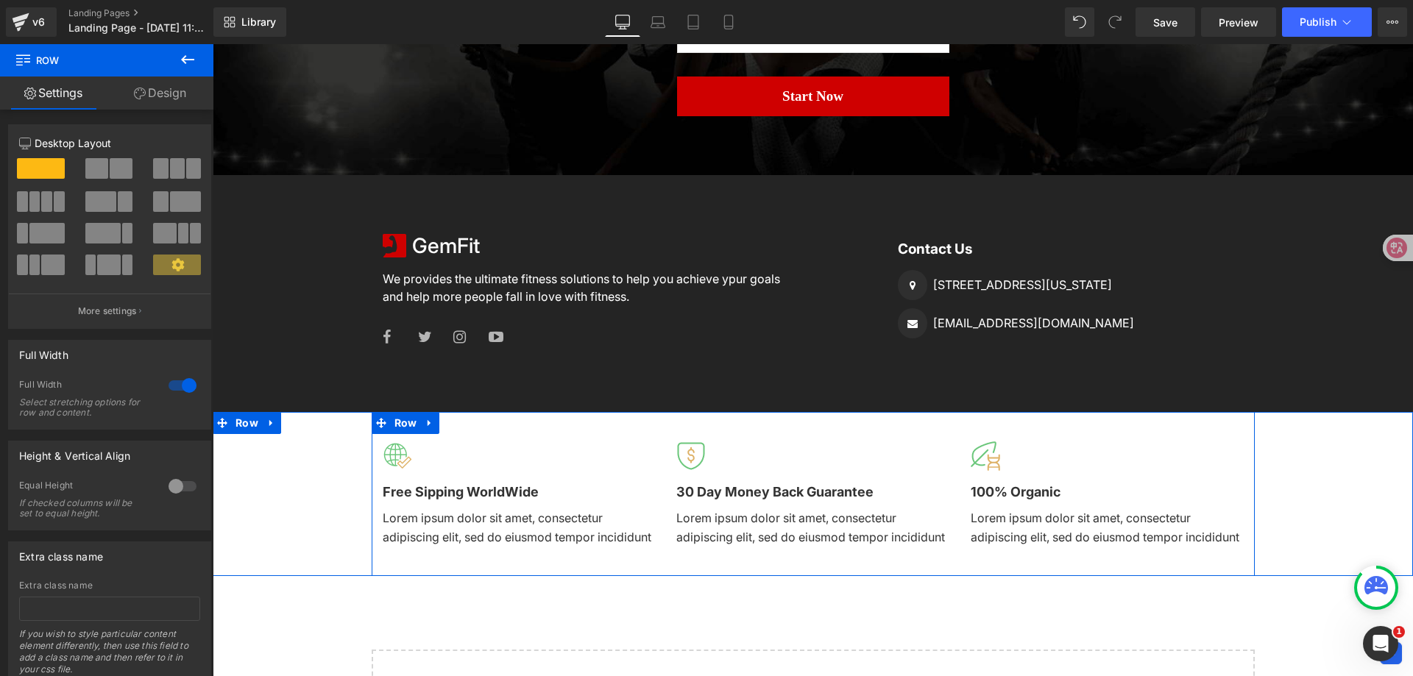
click at [625, 455] on div at bounding box center [519, 456] width 272 height 29
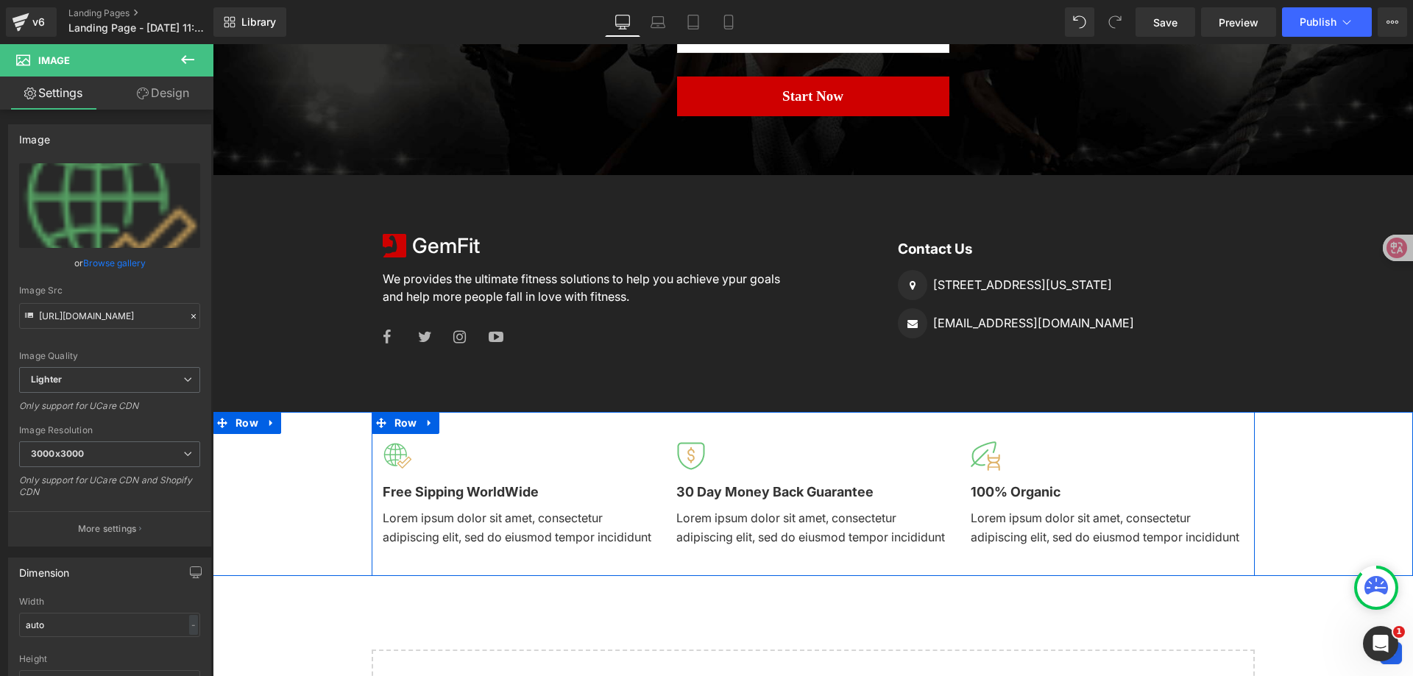
click at [651, 468] on div "Image Free Sipping WorldWide Text Block Lorem ipsum dolor sit amet, consectetur…" at bounding box center [519, 494] width 294 height 135
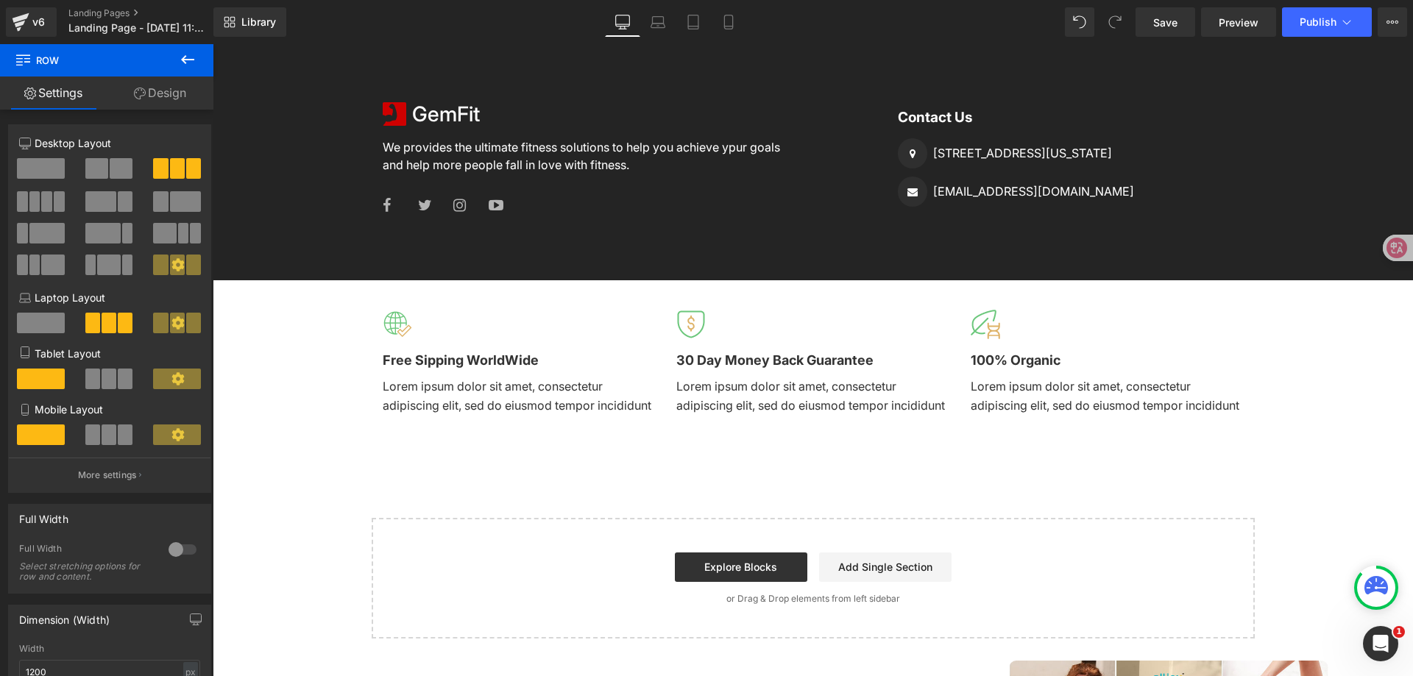
scroll to position [1779, 0]
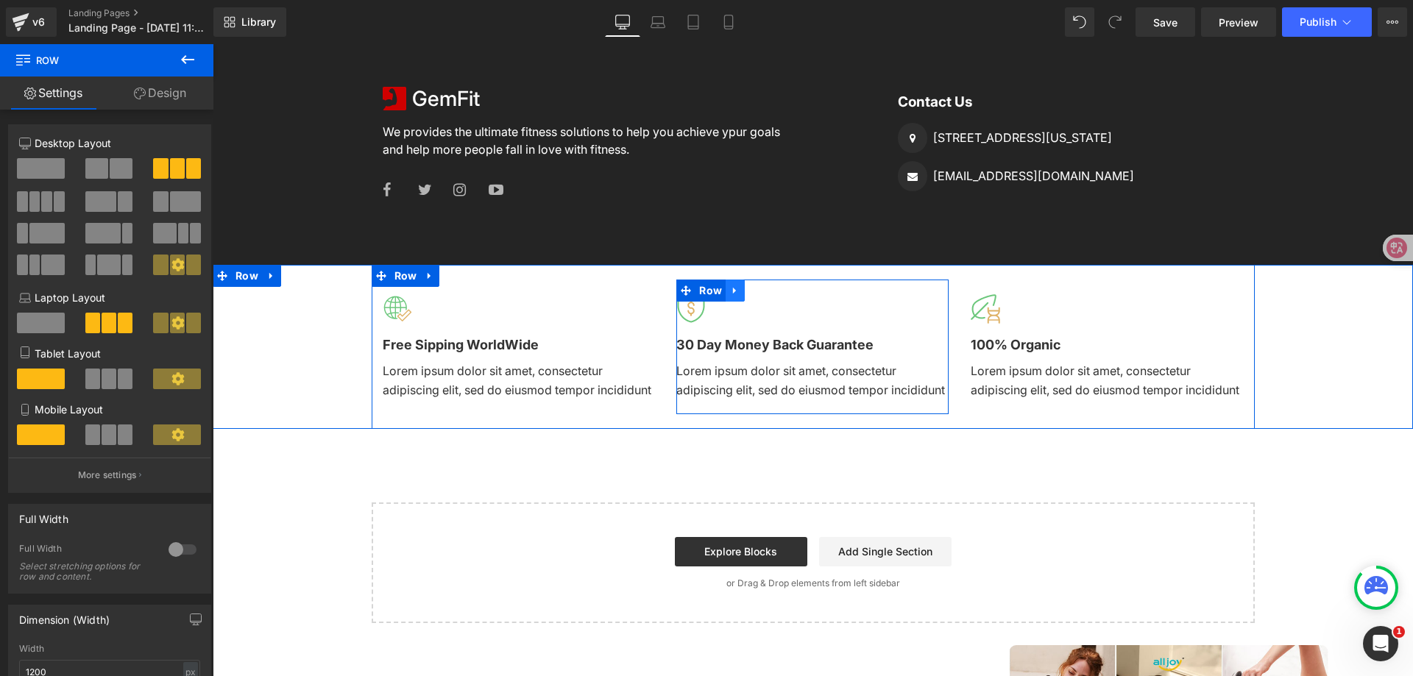
click at [730, 291] on icon at bounding box center [735, 291] width 10 height 11
click at [749, 291] on icon at bounding box center [754, 291] width 10 height 10
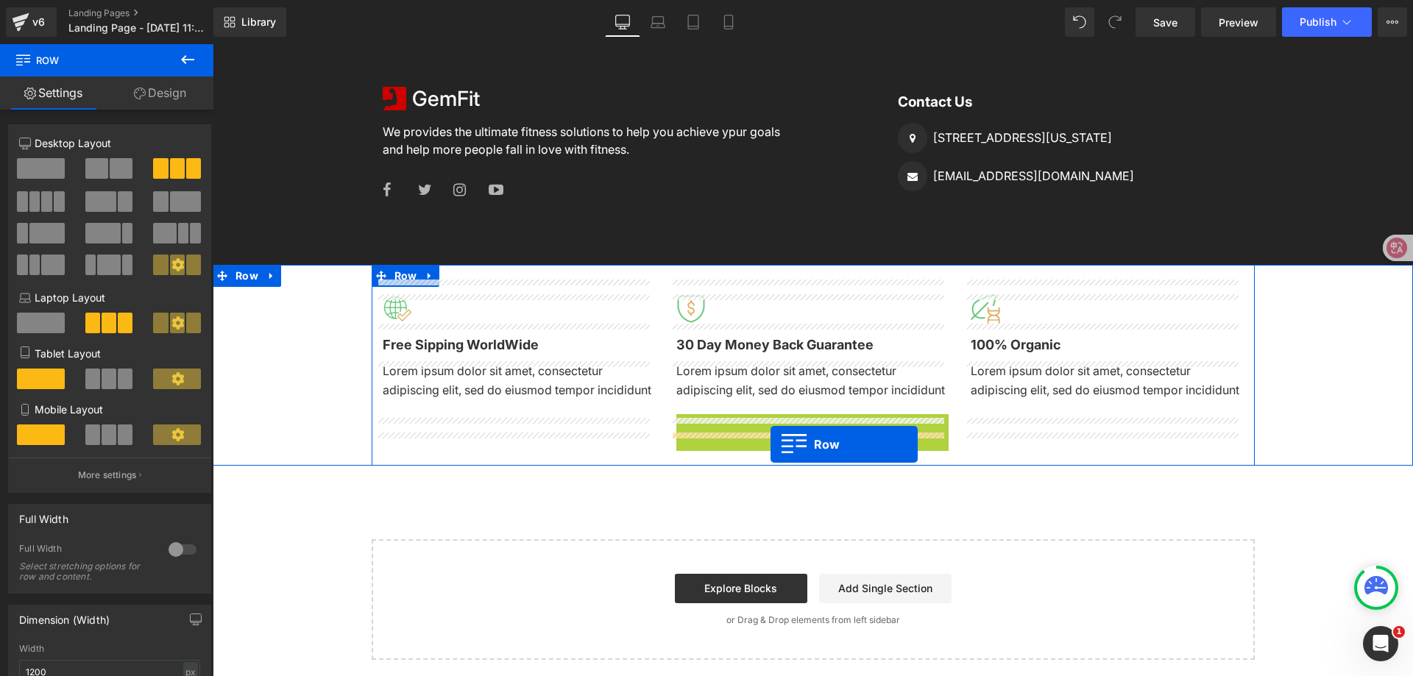
drag, startPoint x: 682, startPoint y: 445, endPoint x: 771, endPoint y: 445, distance: 88.3
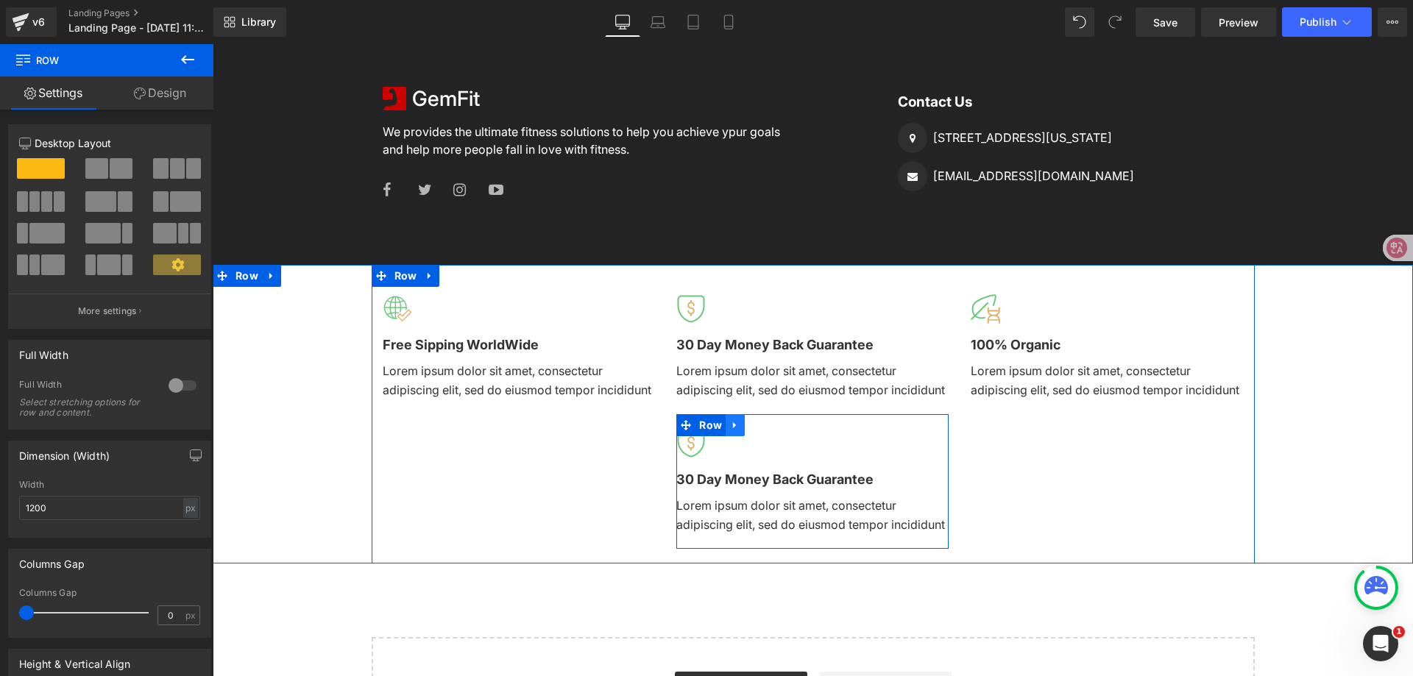
click at [732, 431] on icon at bounding box center [735, 425] width 10 height 11
click at [768, 431] on icon at bounding box center [773, 425] width 10 height 10
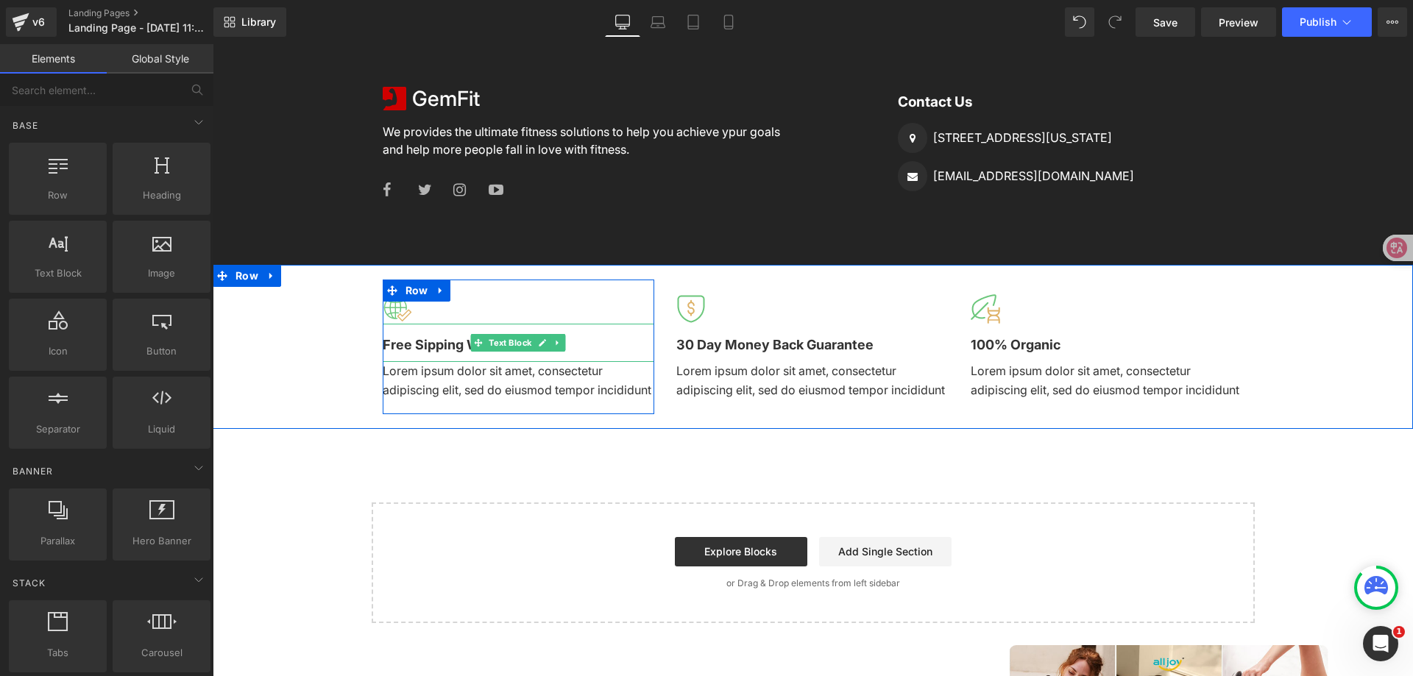
click at [643, 342] on p "Free Sipping WorldWide" at bounding box center [519, 345] width 272 height 21
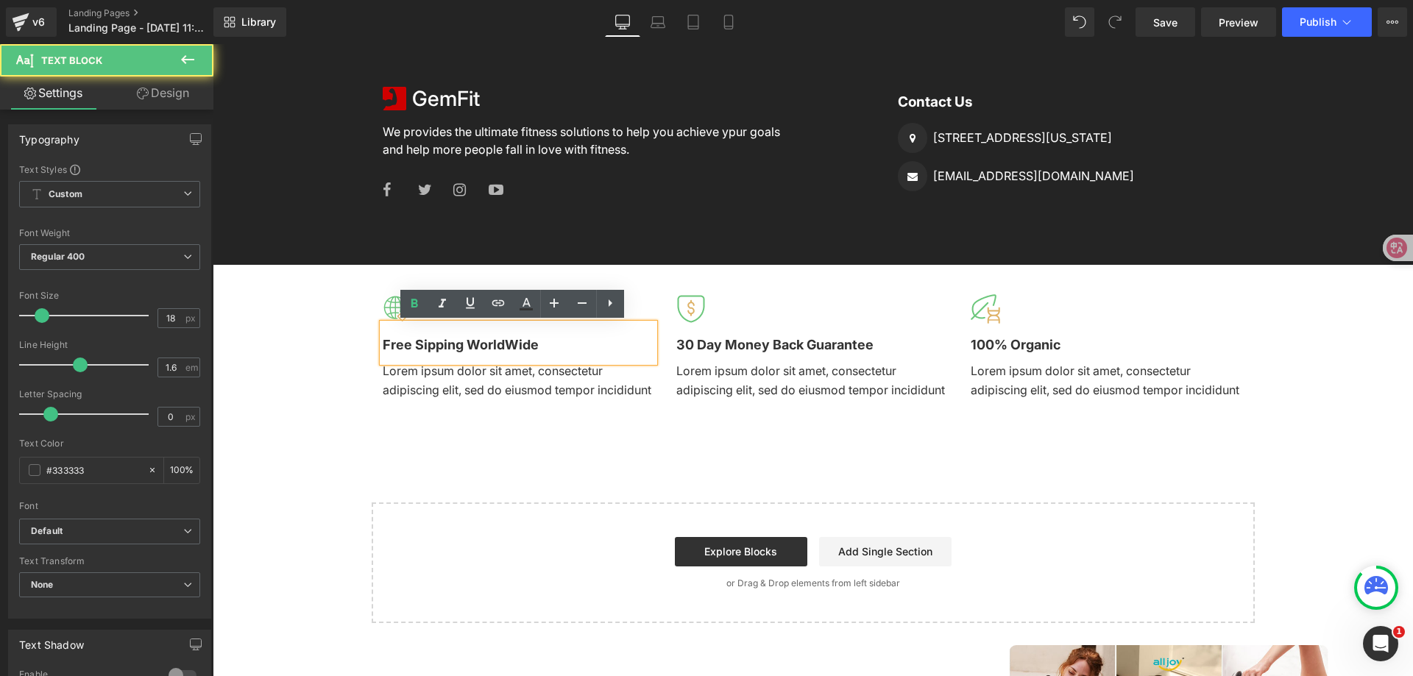
click at [650, 339] on div "Free Sipping WorldWide" at bounding box center [519, 343] width 272 height 38
click at [654, 339] on div "Image Free Sipping WorldWide Text Block Lorem ipsum dolor sit amet, consectetur…" at bounding box center [519, 347] width 294 height 135
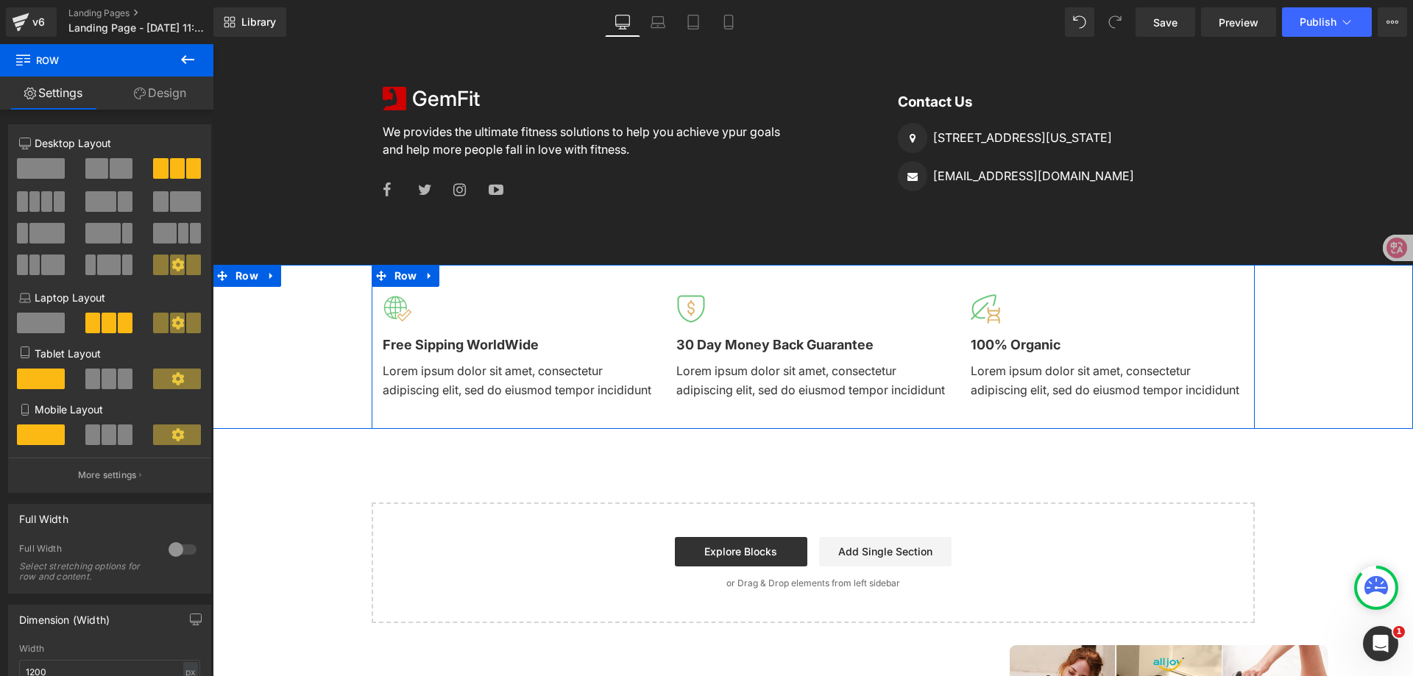
click at [665, 348] on div "Image 30 Day Money Back Guarantee Text Block Lorem ipsum dolor sit amet, consec…" at bounding box center [812, 347] width 294 height 135
click at [170, 263] on span at bounding box center [177, 265] width 15 height 21
click at [172, 264] on icon at bounding box center [178, 264] width 13 height 13
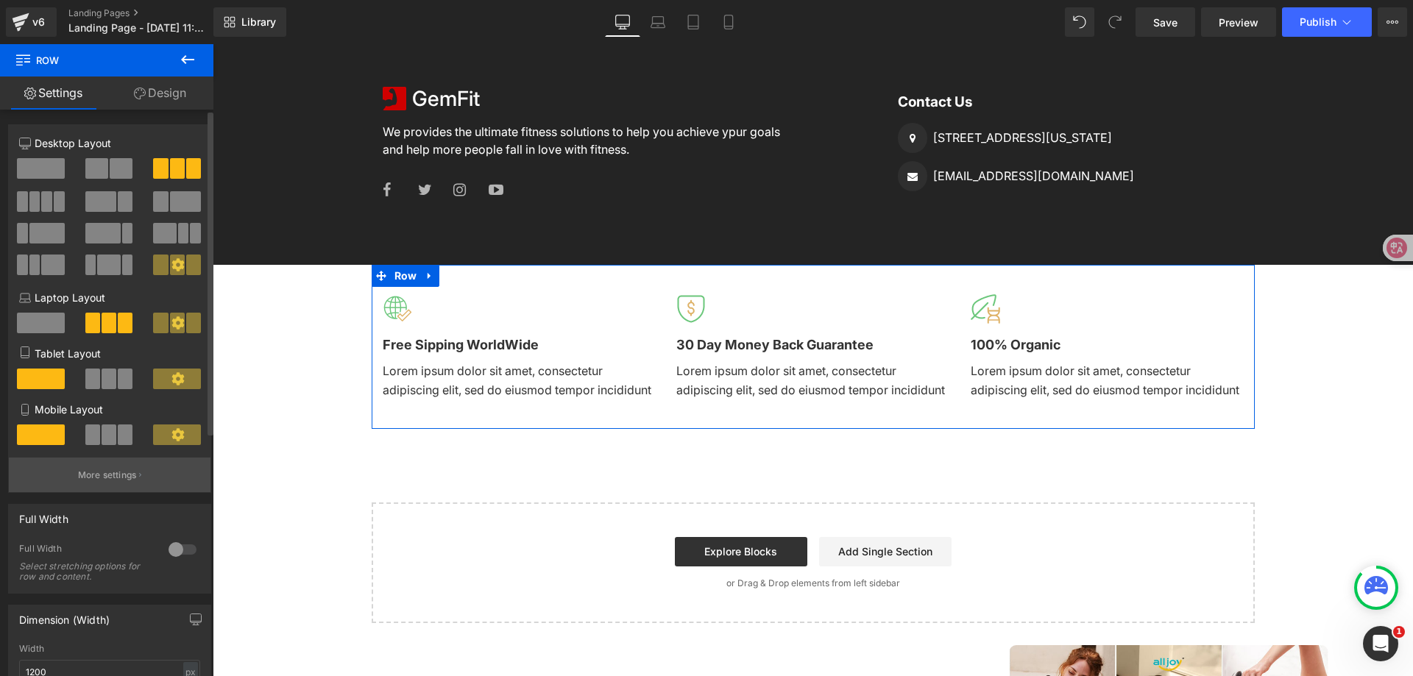
click at [116, 470] on p "More settings" at bounding box center [107, 475] width 59 height 13
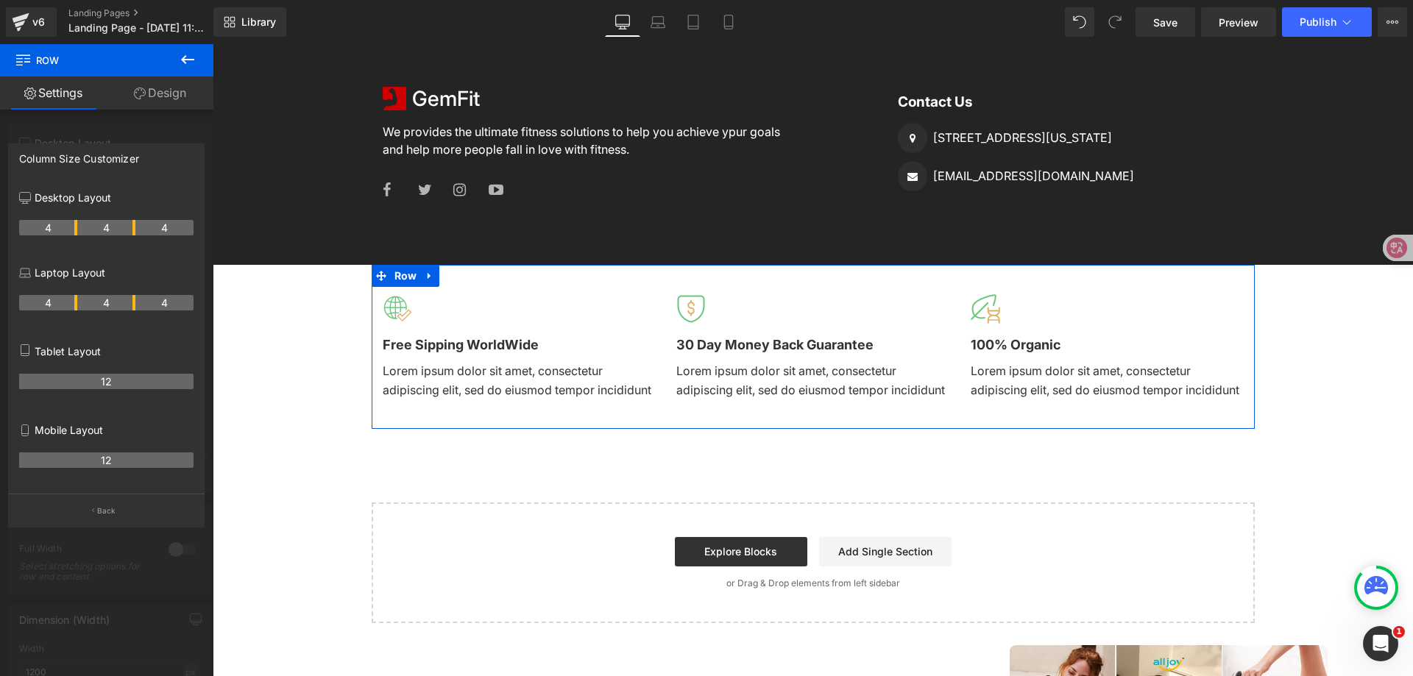
click at [142, 130] on div at bounding box center [106, 364] width 213 height 640
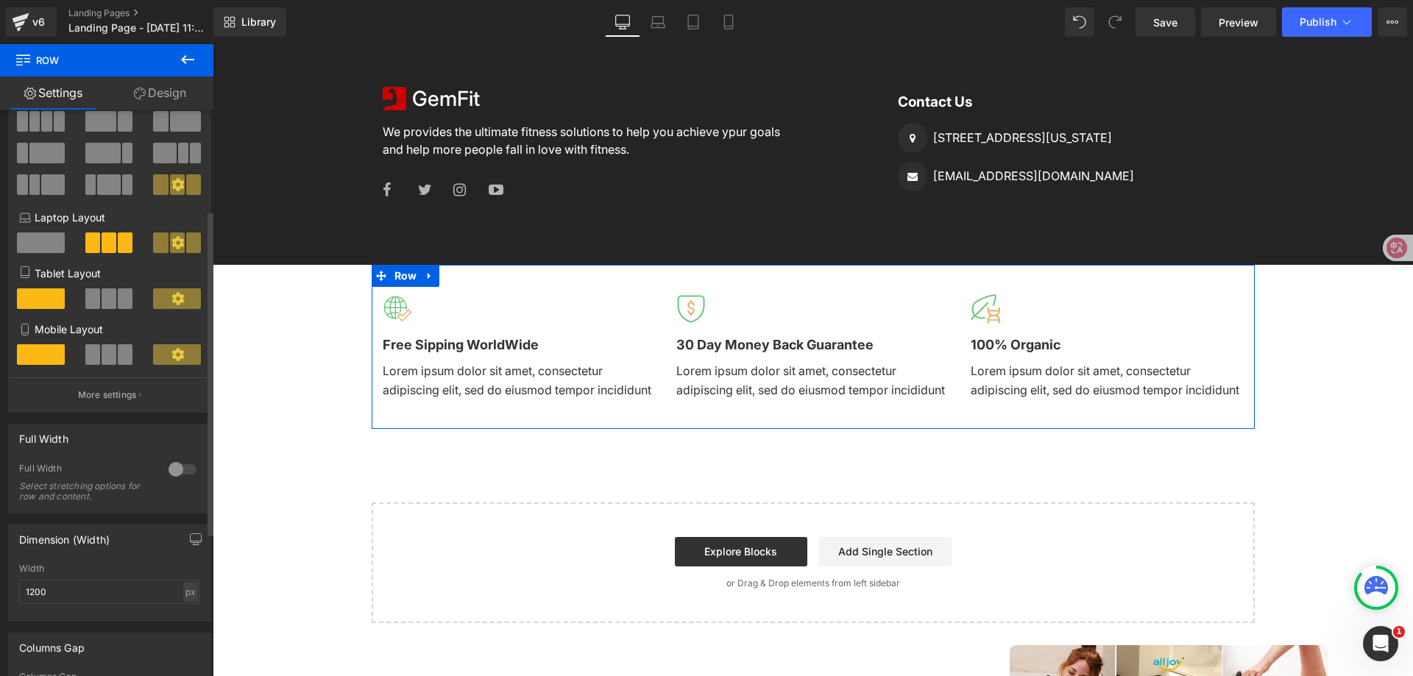
scroll to position [221, 0]
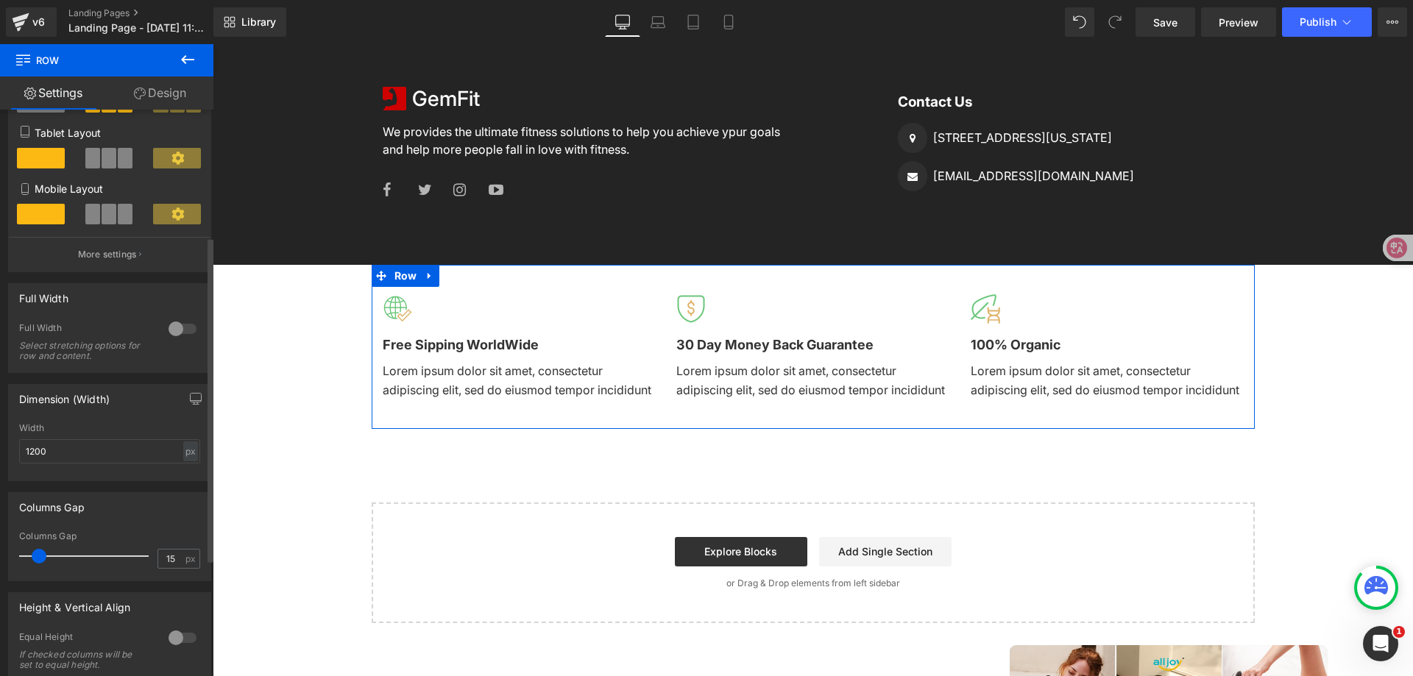
click at [175, 328] on div at bounding box center [182, 329] width 35 height 24
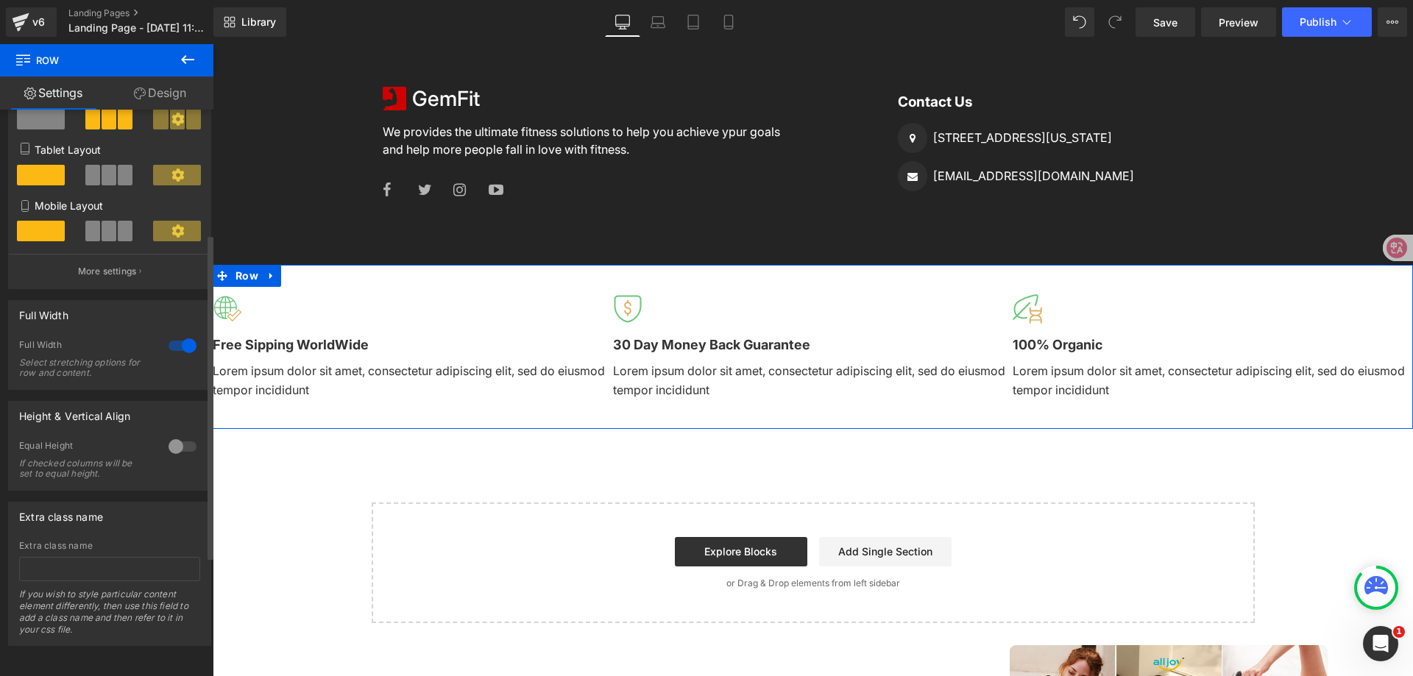
scroll to position [216, 0]
click at [175, 334] on div at bounding box center [182, 346] width 35 height 24
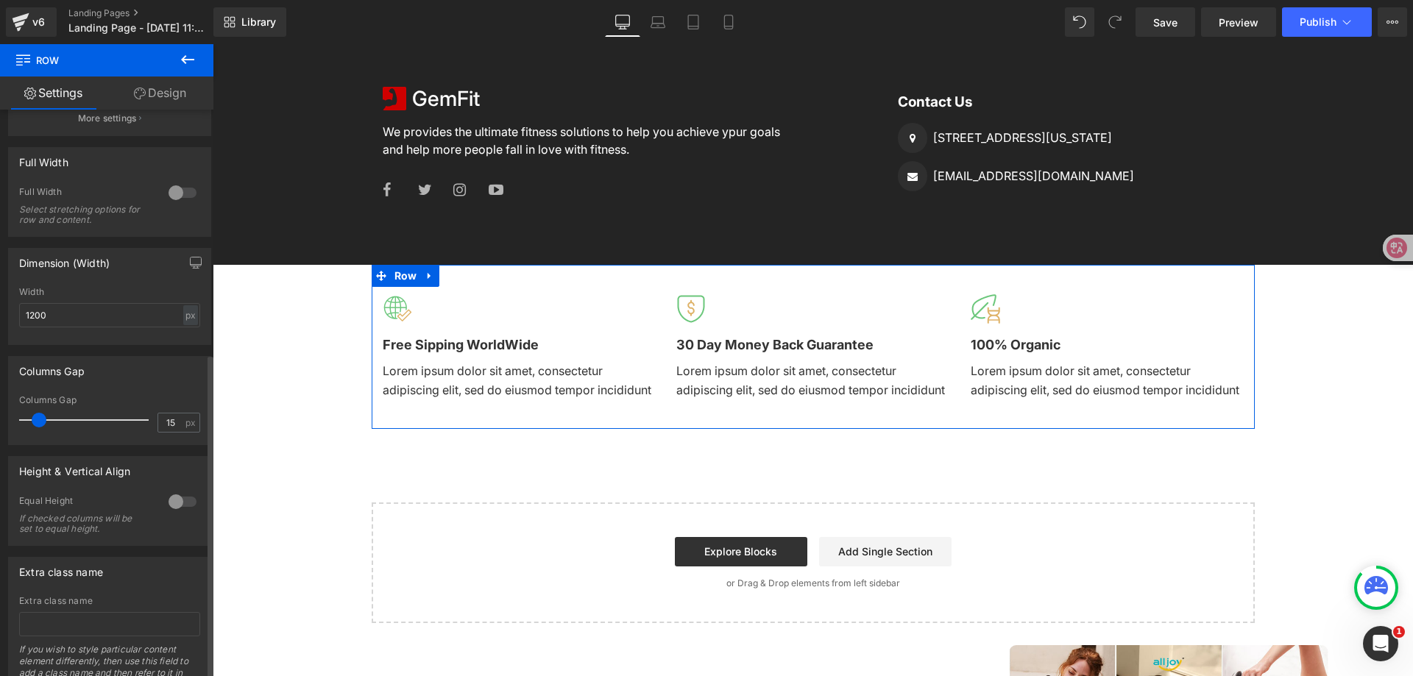
scroll to position [425, 0]
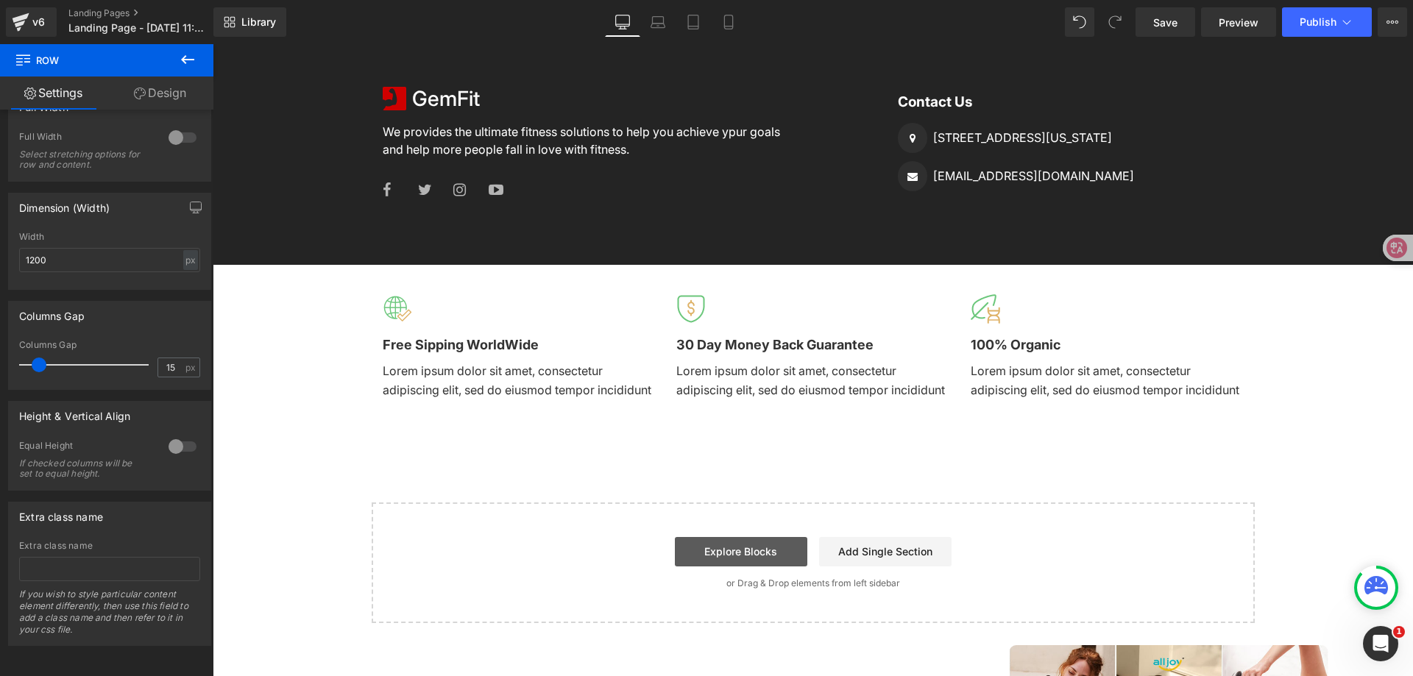
click at [736, 565] on link "Explore Blocks" at bounding box center [741, 551] width 132 height 29
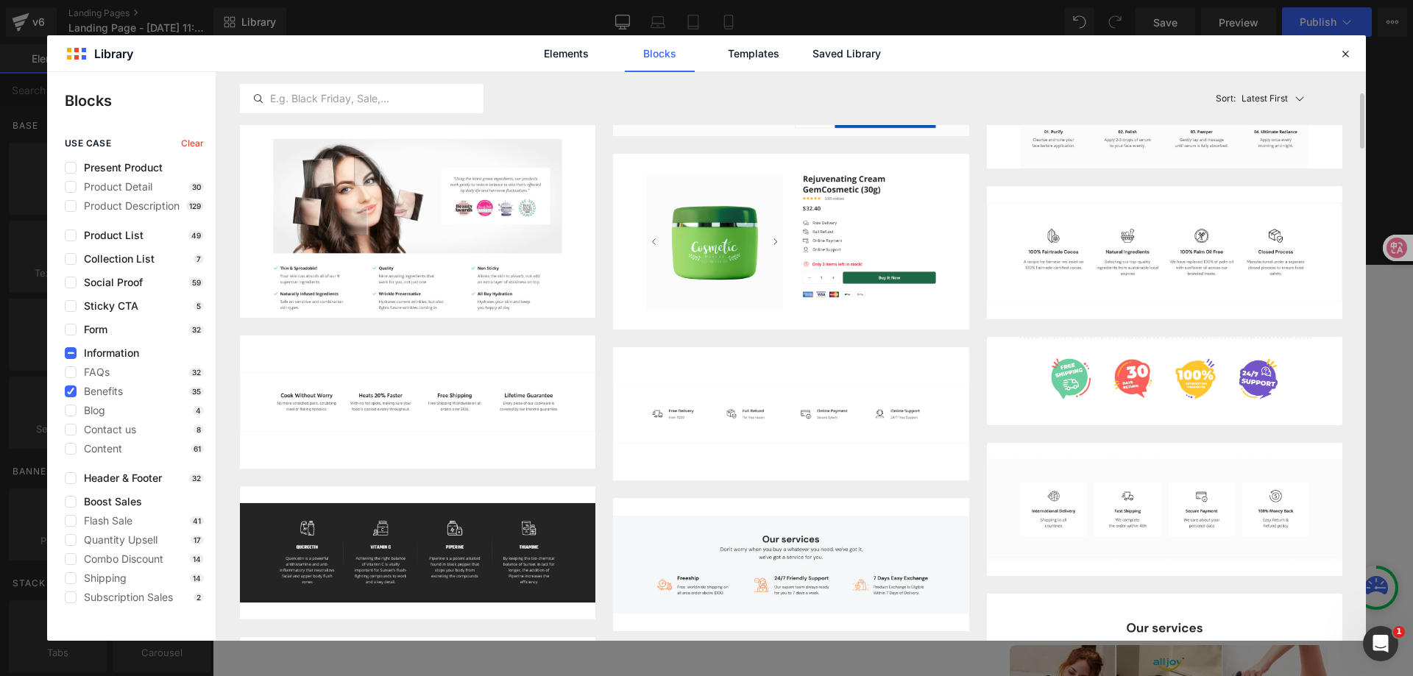
scroll to position [368, 0]
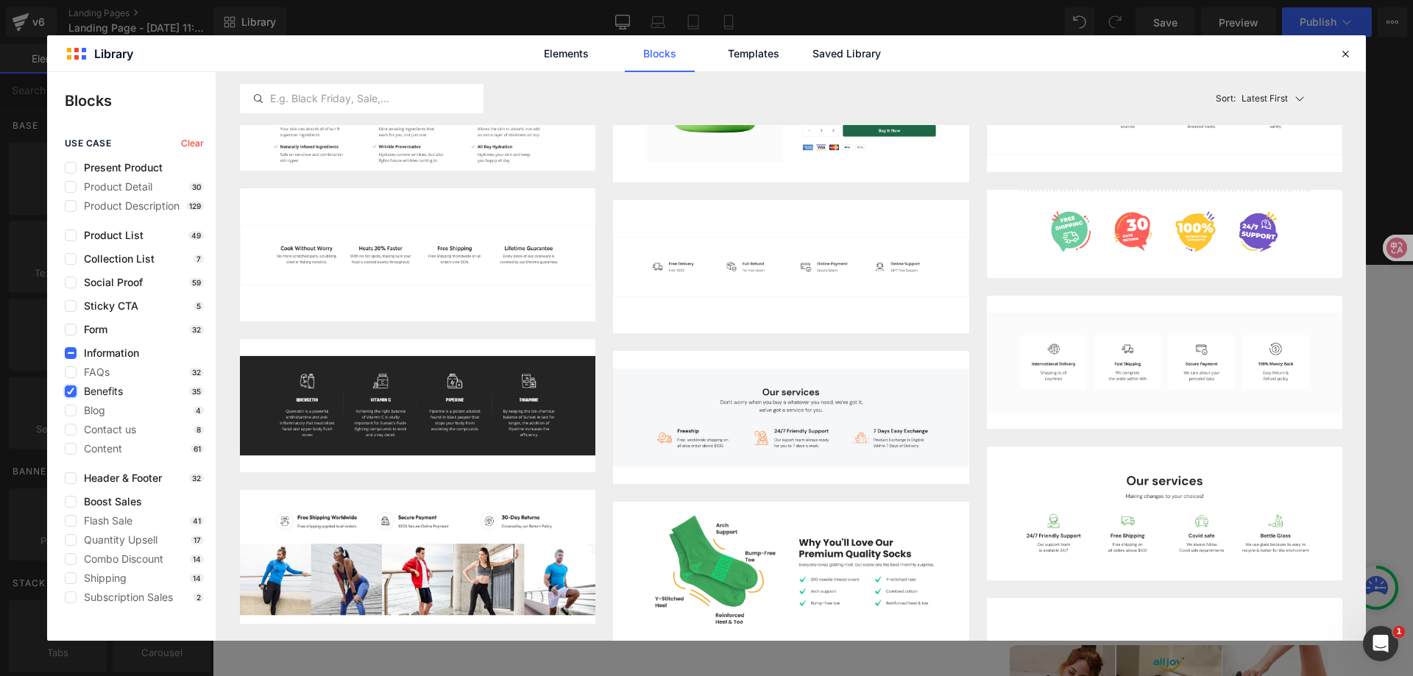
click at [72, 392] on icon at bounding box center [70, 392] width 7 height 0
click at [71, 392] on input "checkbox" at bounding box center [71, 392] width 0 height 0
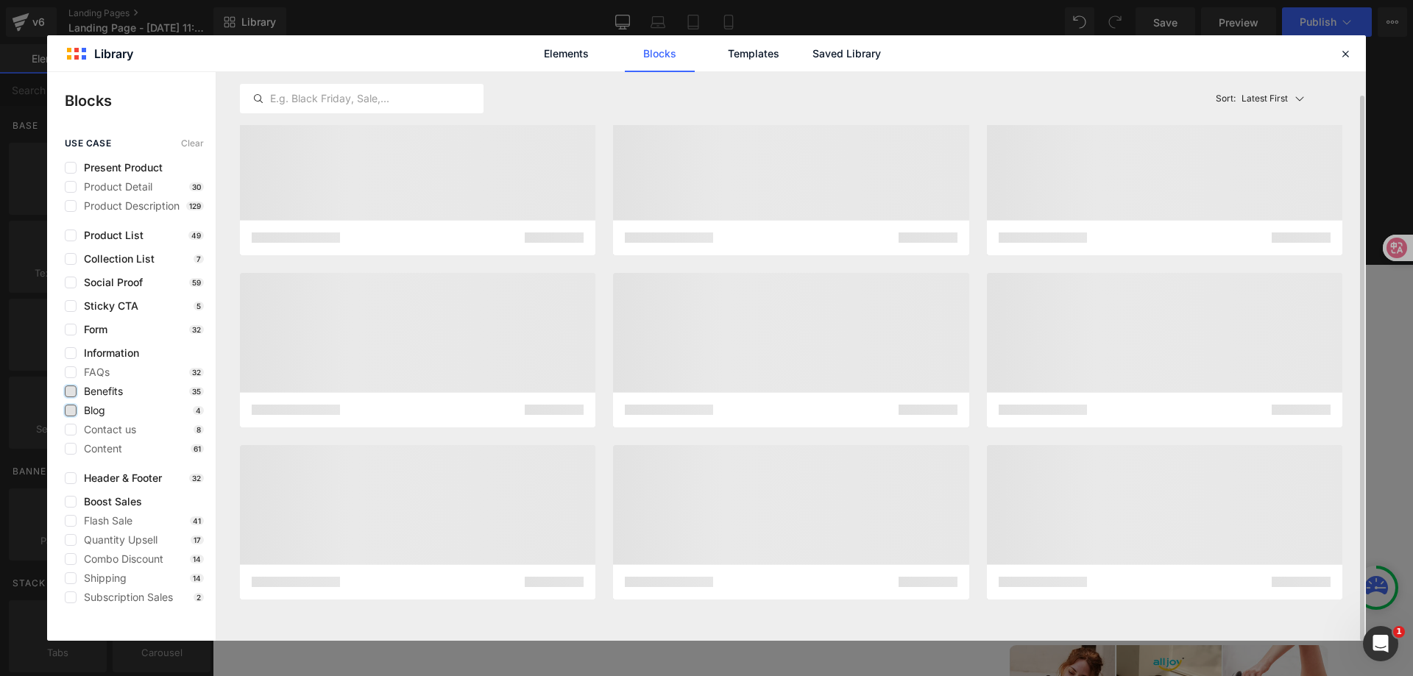
click at [71, 410] on label at bounding box center [71, 411] width 12 height 12
click at [71, 411] on input "checkbox" at bounding box center [71, 411] width 0 height 0
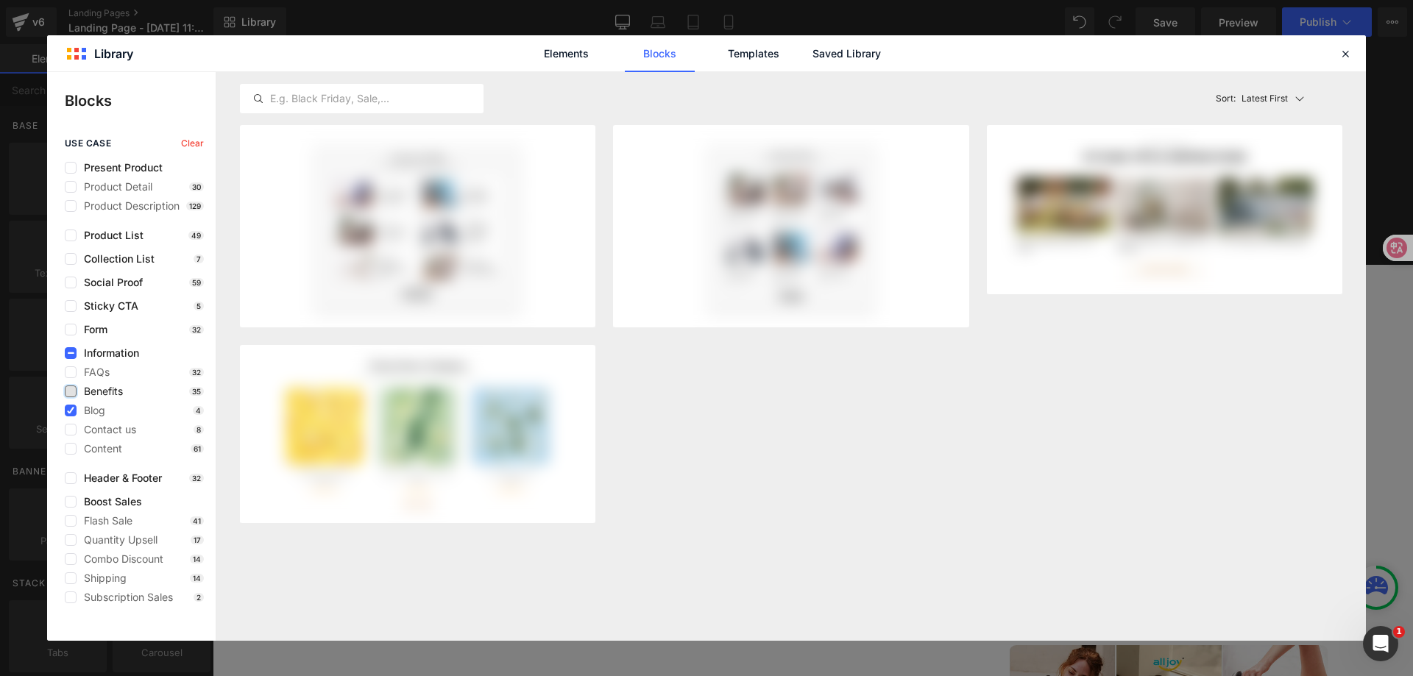
scroll to position [0, 0]
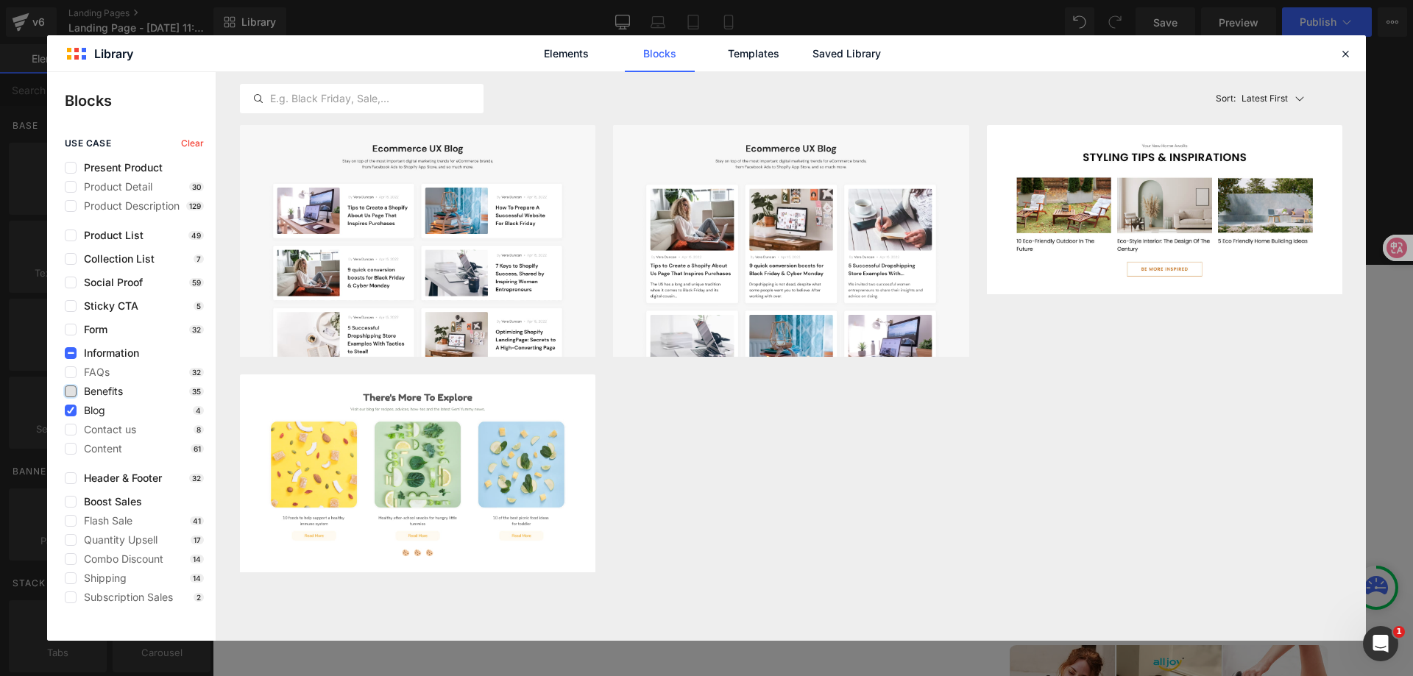
click at [88, 411] on span "Blog" at bounding box center [91, 411] width 29 height 12
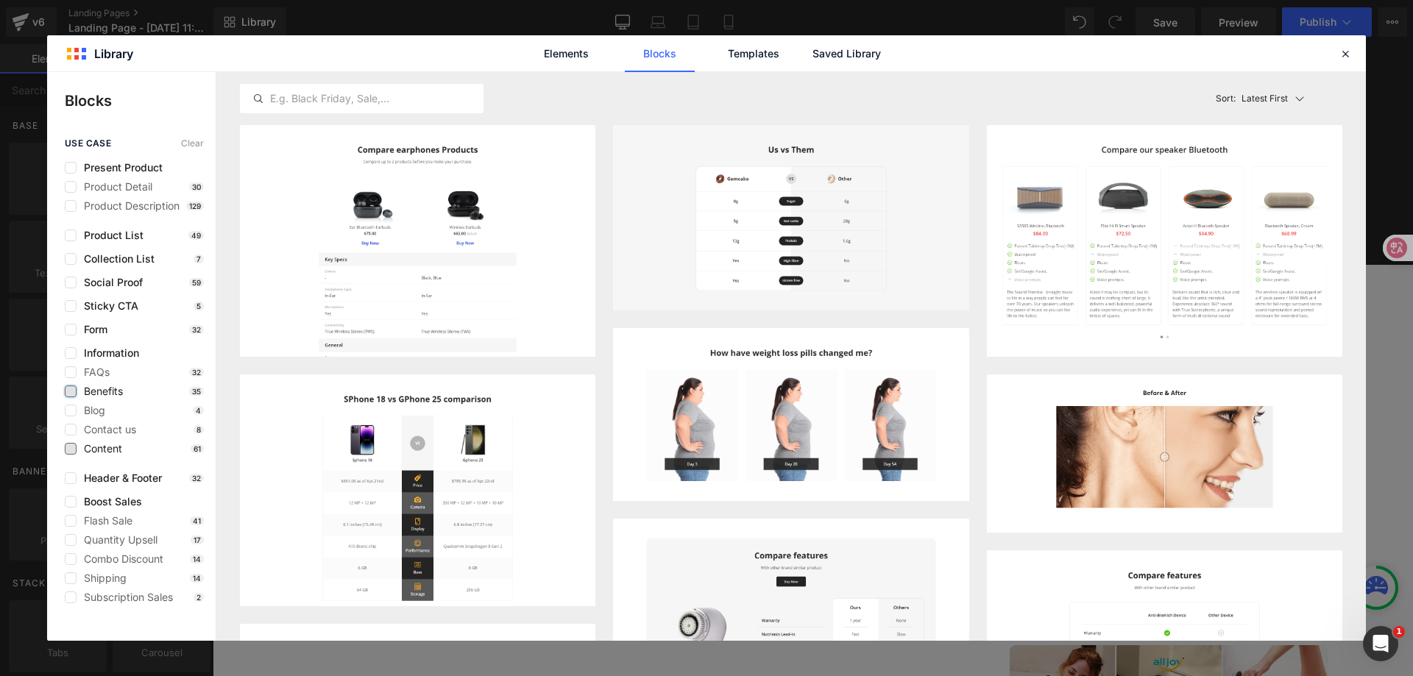
click at [96, 447] on span "Content" at bounding box center [100, 449] width 46 height 12
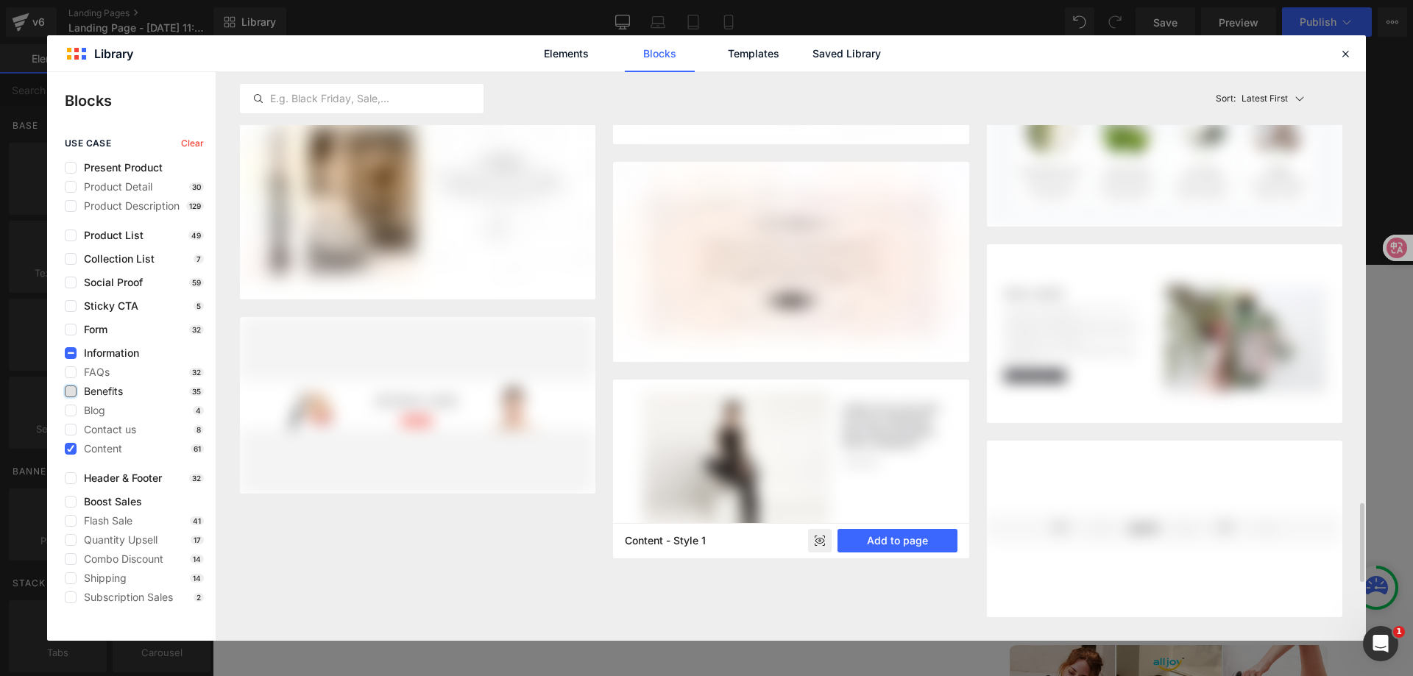
scroll to position [3524, 0]
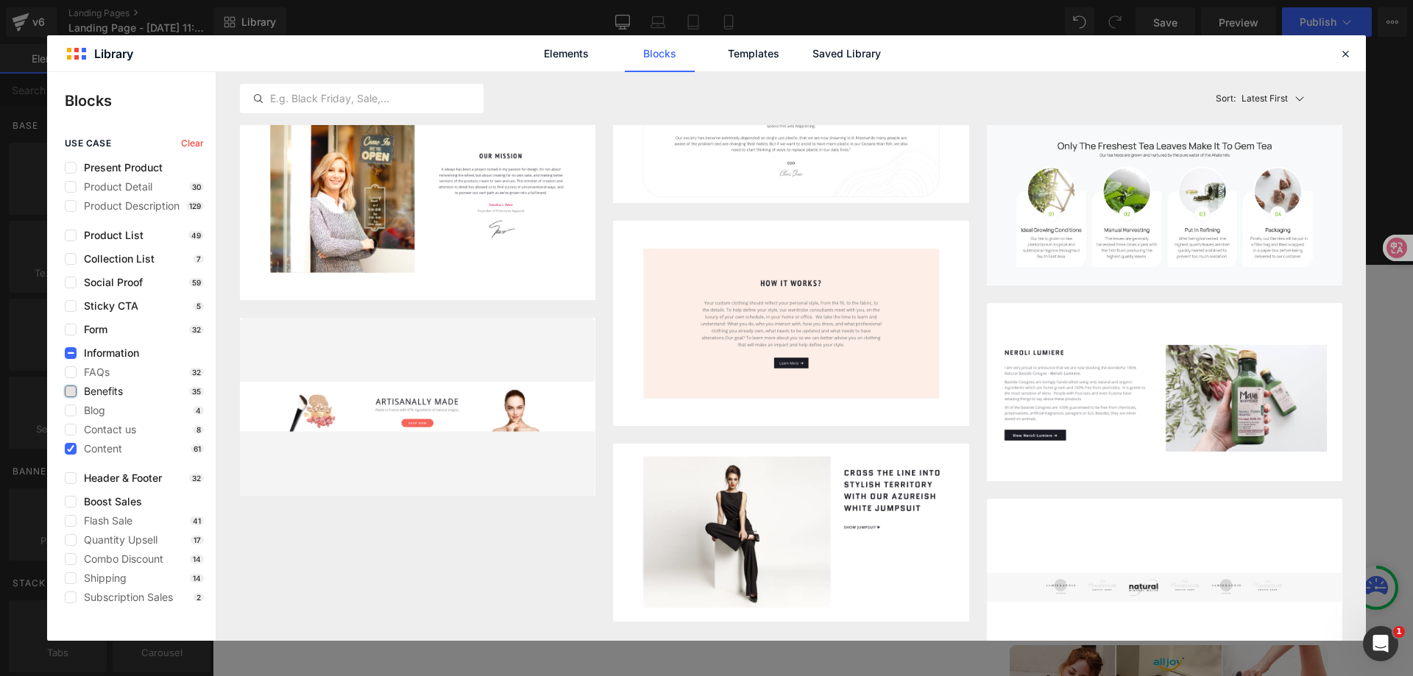
click at [50, 450] on div "use case Clear Present Product Product Detail 30 Product Description 129 Produc…" at bounding box center [131, 370] width 169 height 465
click at [68, 449] on icon at bounding box center [70, 449] width 7 height 0
click at [71, 449] on input "checkbox" at bounding box center [71, 449] width 0 height 0
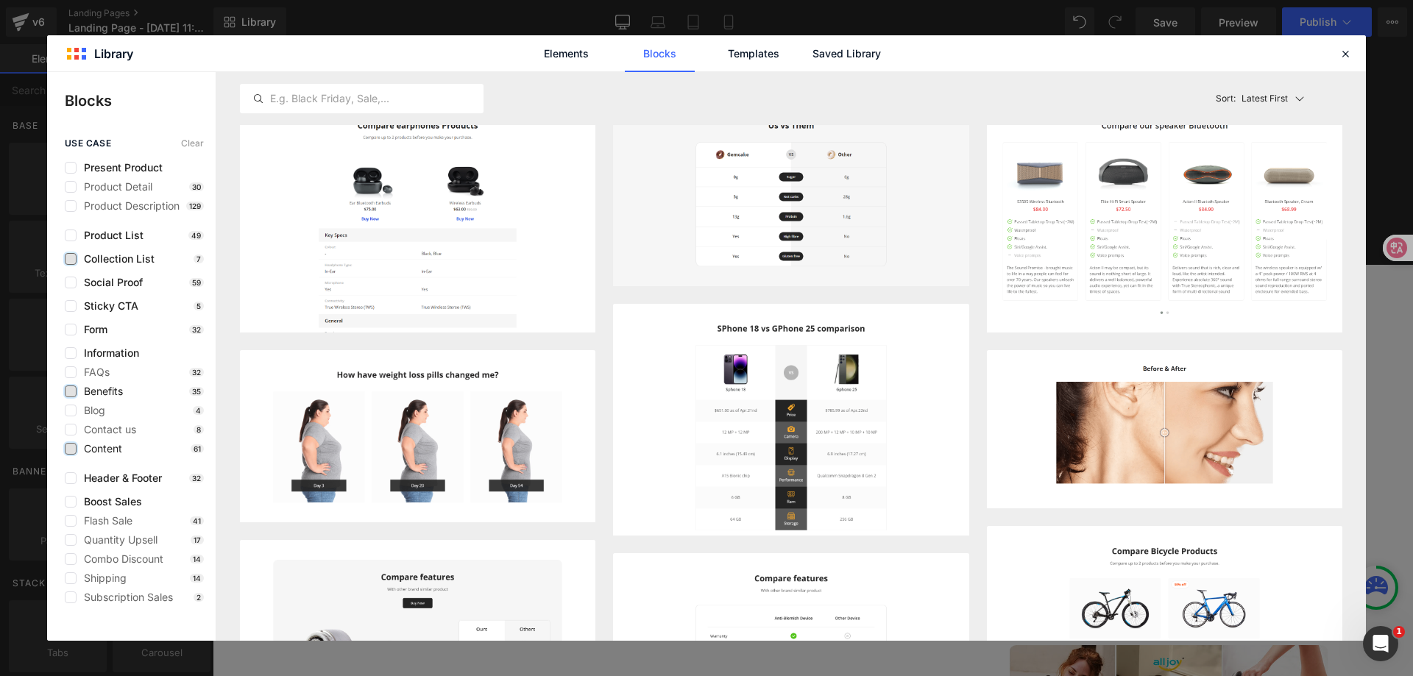
click at [72, 255] on label at bounding box center [71, 259] width 12 height 12
click at [71, 259] on input "checkbox" at bounding box center [71, 259] width 0 height 0
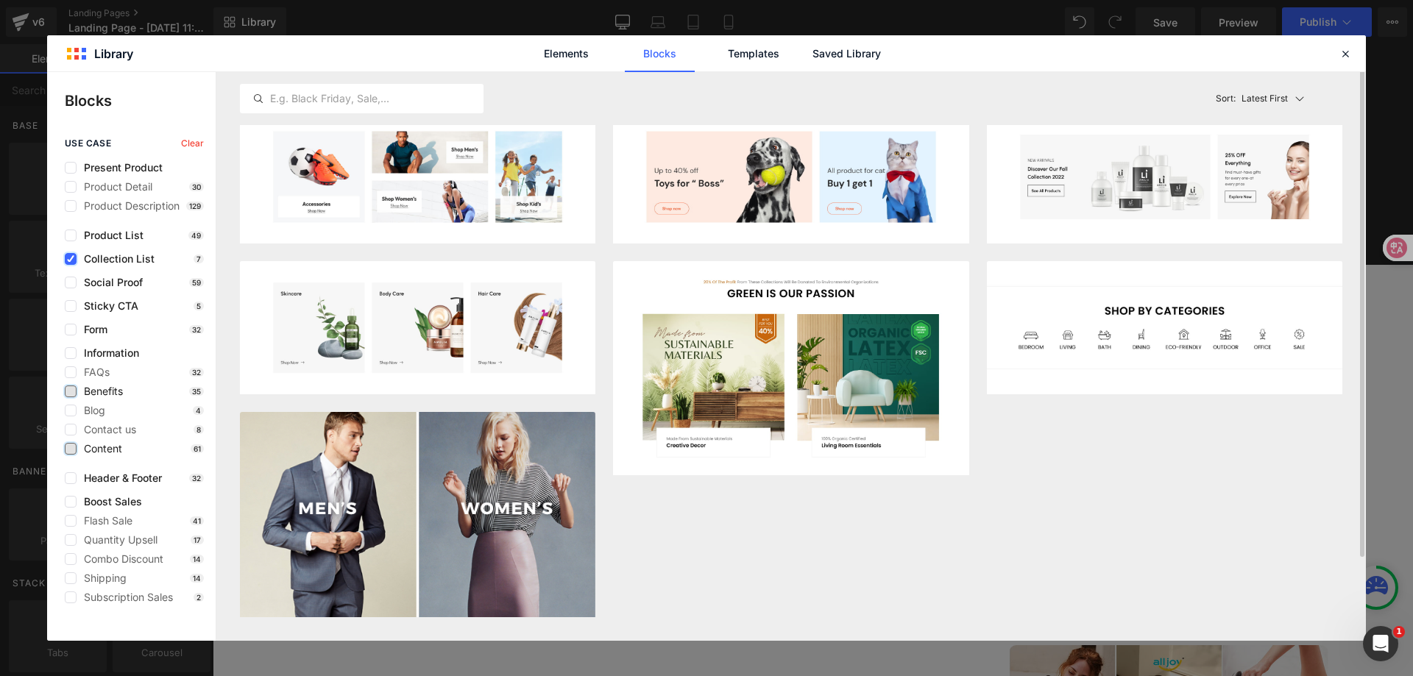
scroll to position [0, 0]
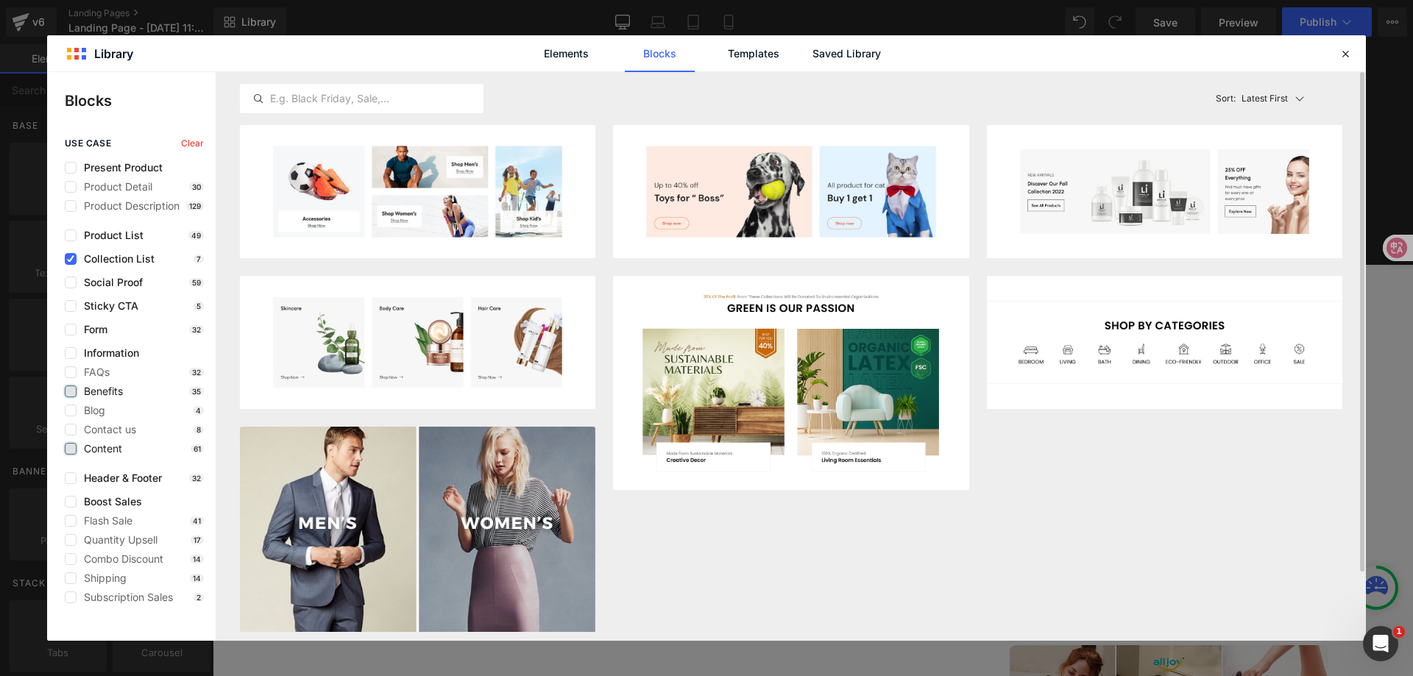
click at [1141, 508] on div "Categories / Sport Hub Add to page Categories / Amelia Add to page Categories -…" at bounding box center [791, 378] width 1103 height 507
click at [573, 57] on link "Elements" at bounding box center [566, 53] width 70 height 37
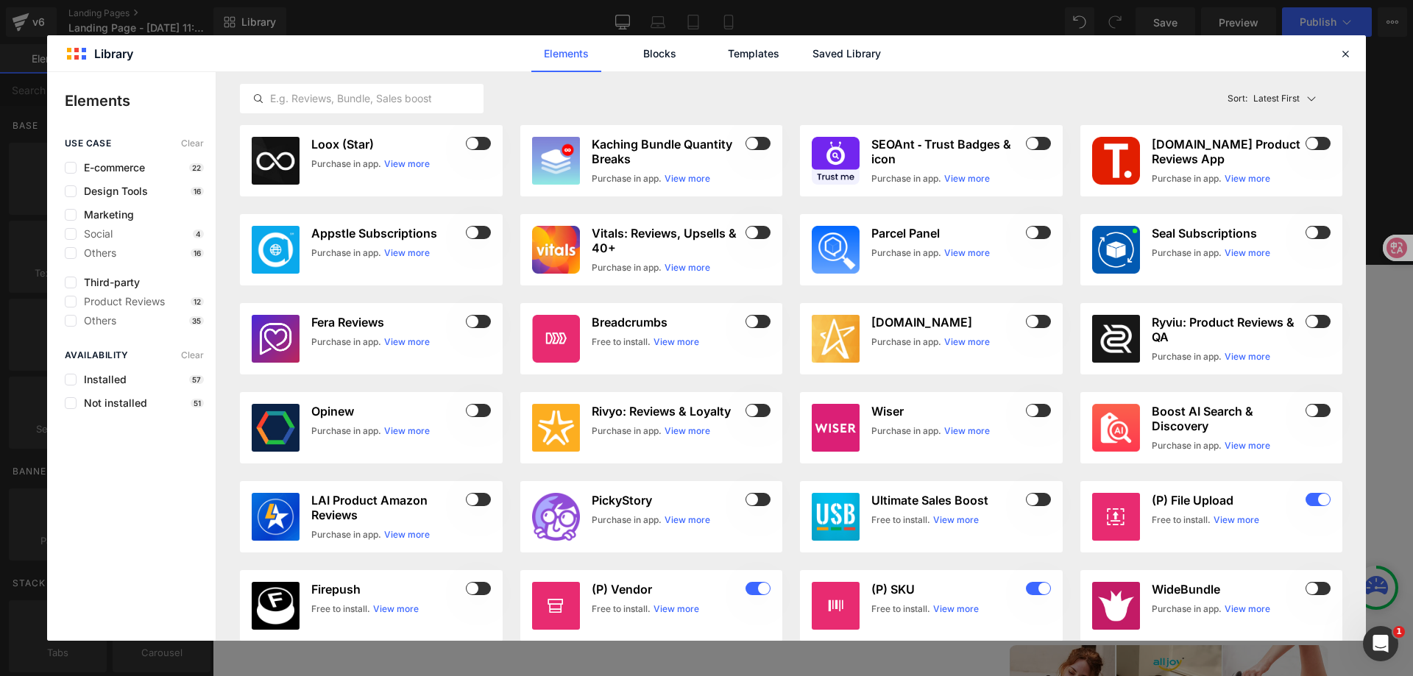
click at [703, 57] on div "Elements Blocks Templates Saved Library" at bounding box center [707, 53] width 374 height 37
click at [665, 62] on link "Blocks" at bounding box center [660, 53] width 70 height 37
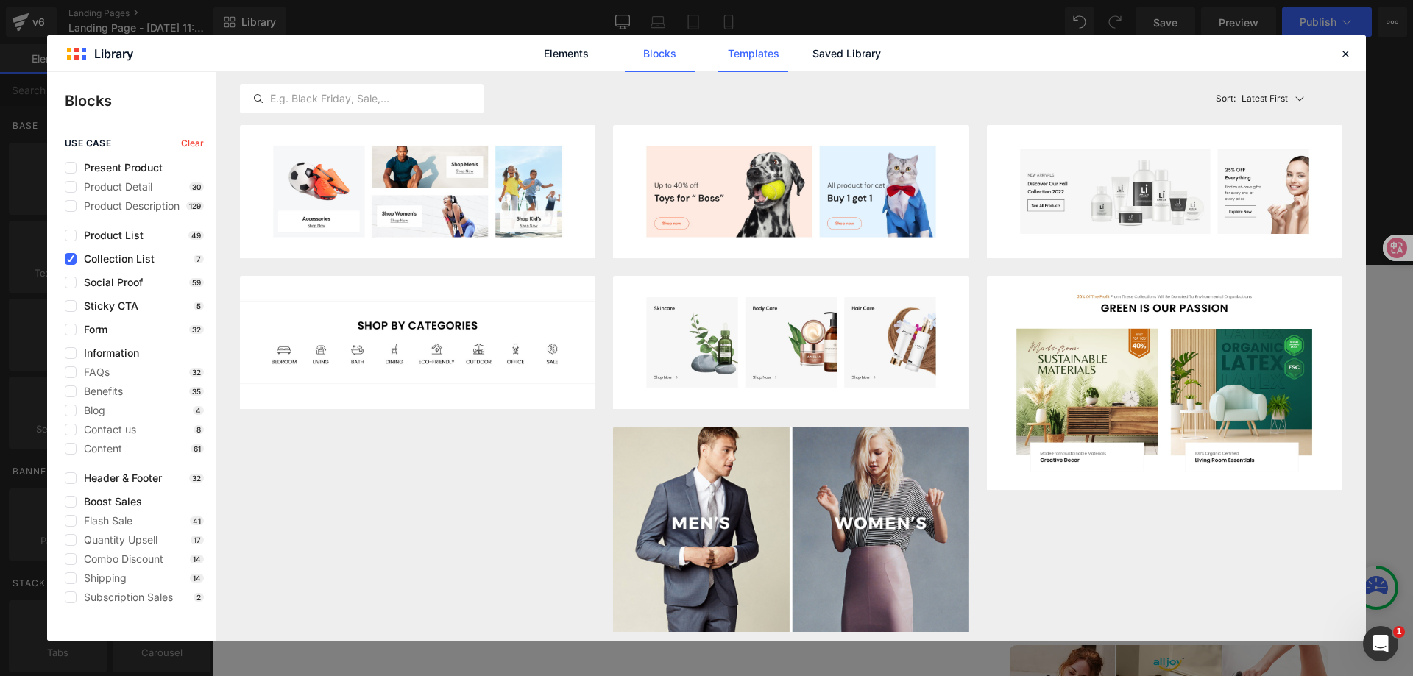
click at [750, 57] on link "Templates" at bounding box center [753, 53] width 70 height 37
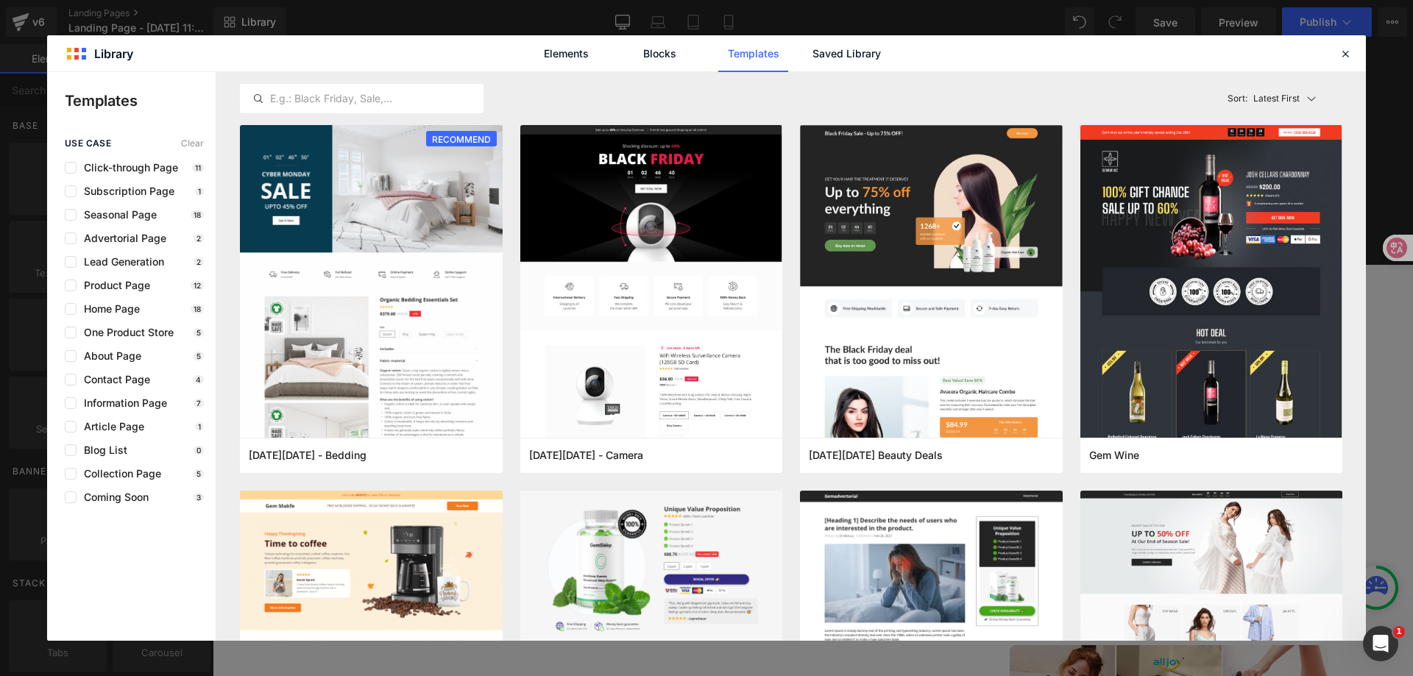
click at [882, 55] on div "Elements Blocks Templates Saved Library" at bounding box center [707, 53] width 374 height 37
click at [860, 62] on link "Saved Library" at bounding box center [847, 53] width 70 height 37
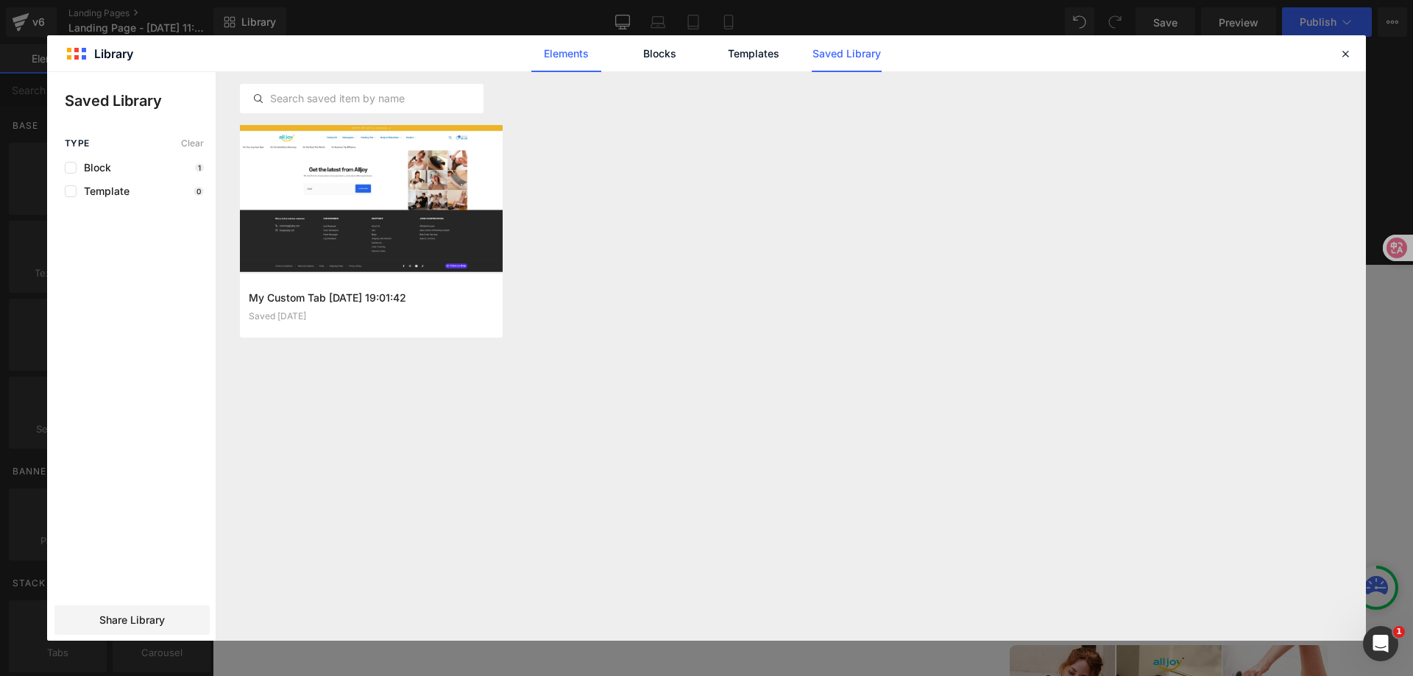
click at [593, 51] on link "Elements" at bounding box center [566, 53] width 70 height 37
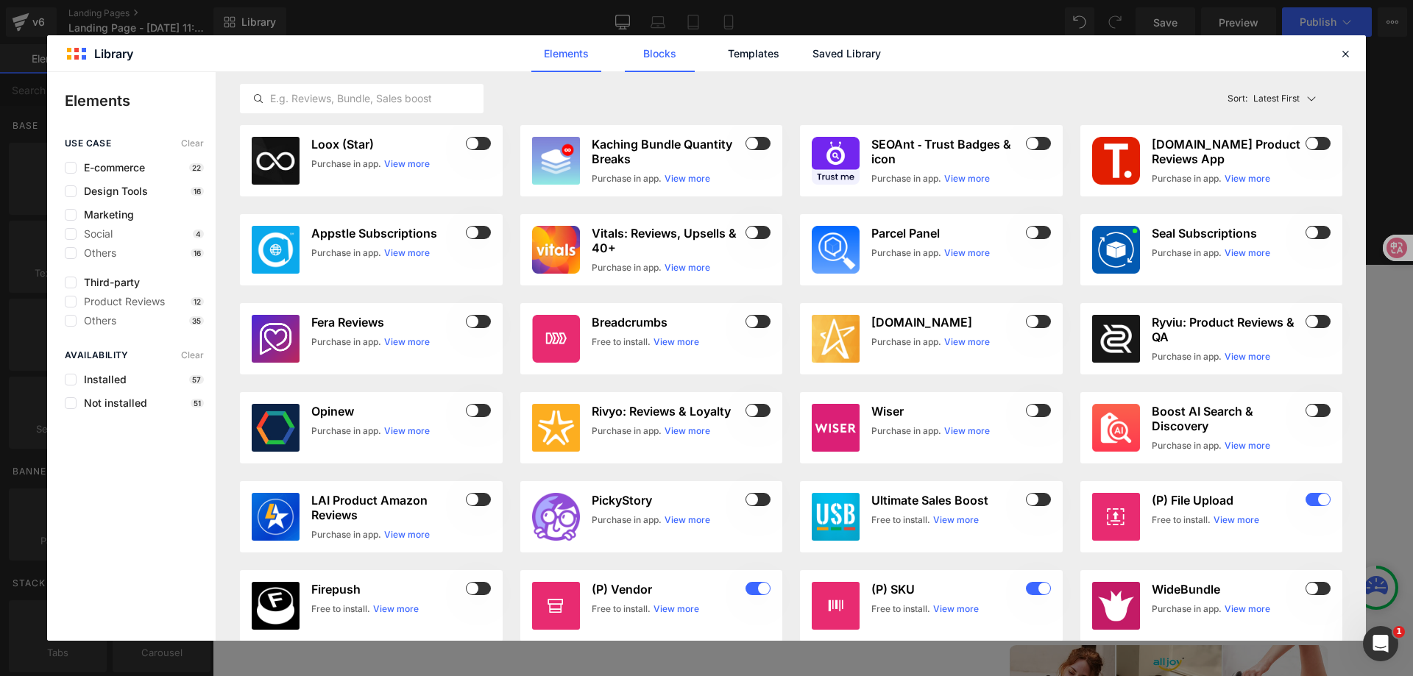
click at [656, 54] on link "Blocks" at bounding box center [660, 53] width 70 height 37
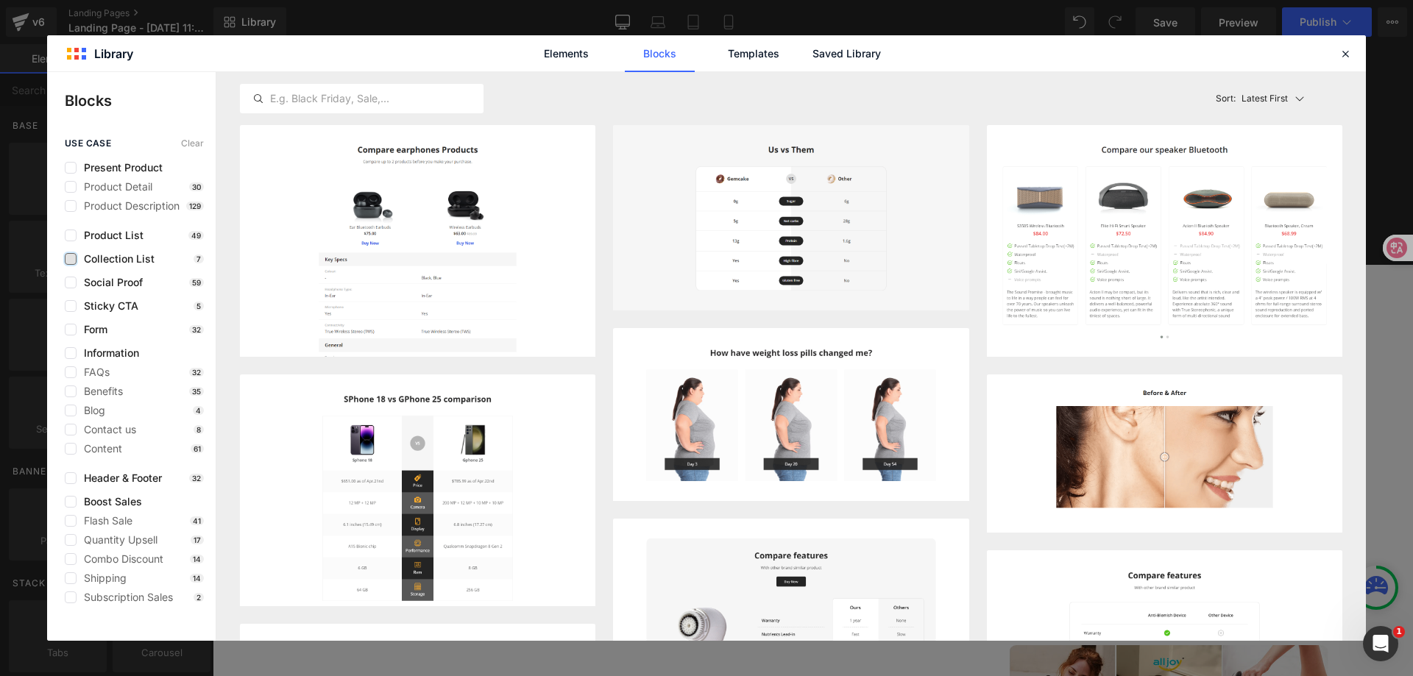
click at [72, 263] on label at bounding box center [71, 259] width 12 height 12
click at [71, 259] on input "checkbox" at bounding box center [71, 259] width 0 height 0
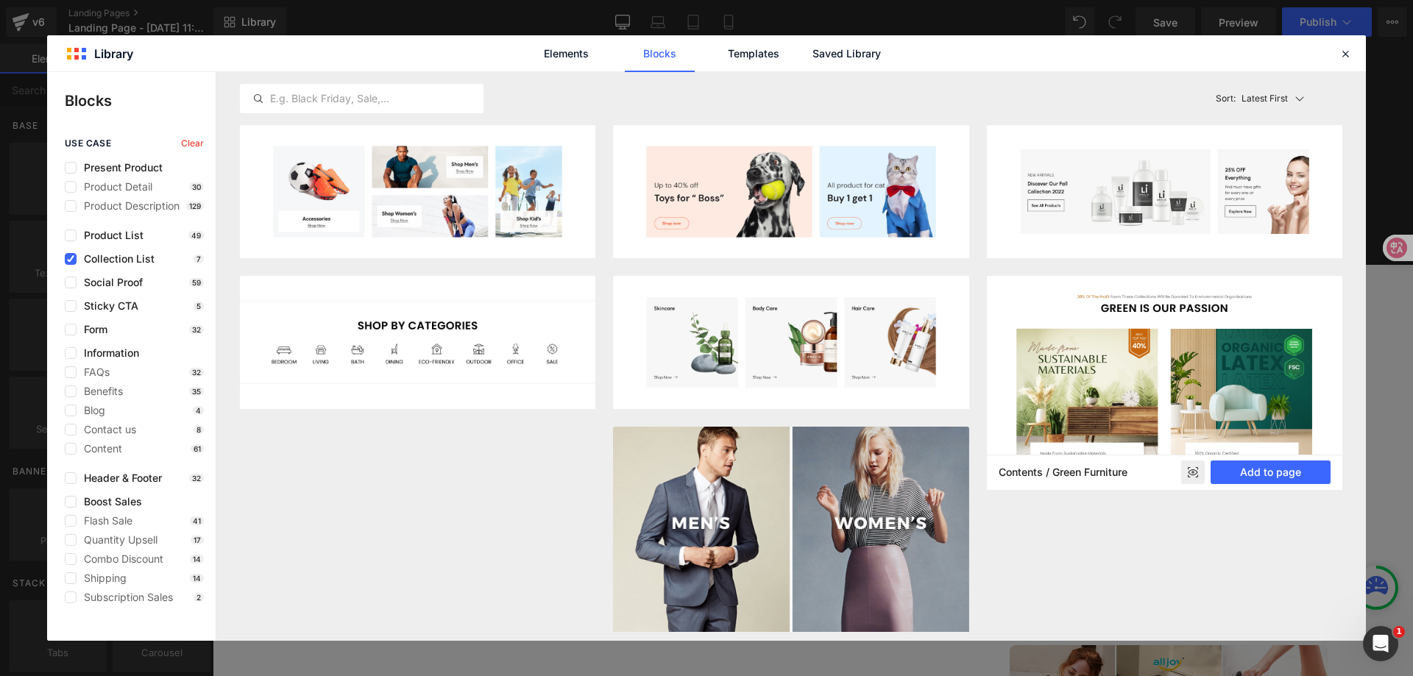
scroll to position [15, 0]
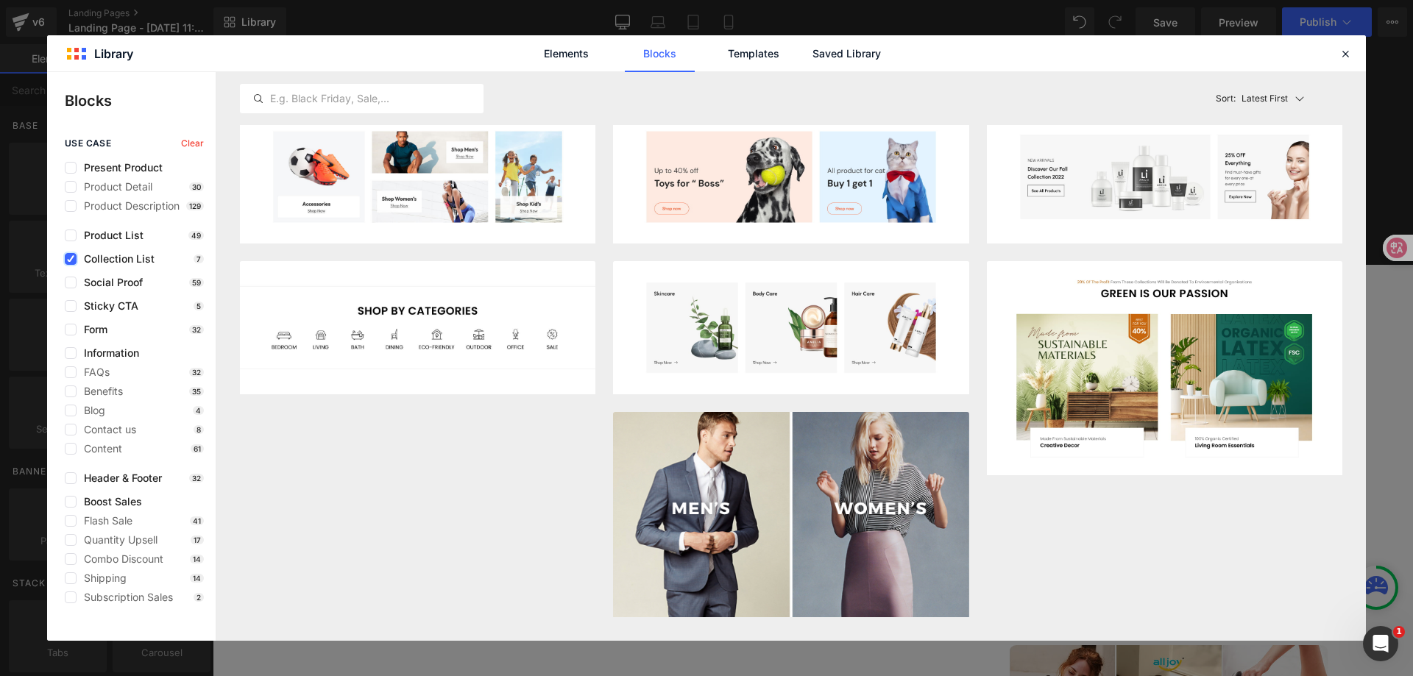
click at [71, 255] on label at bounding box center [71, 259] width 12 height 12
click at [71, 259] on input "checkbox" at bounding box center [71, 259] width 0 height 0
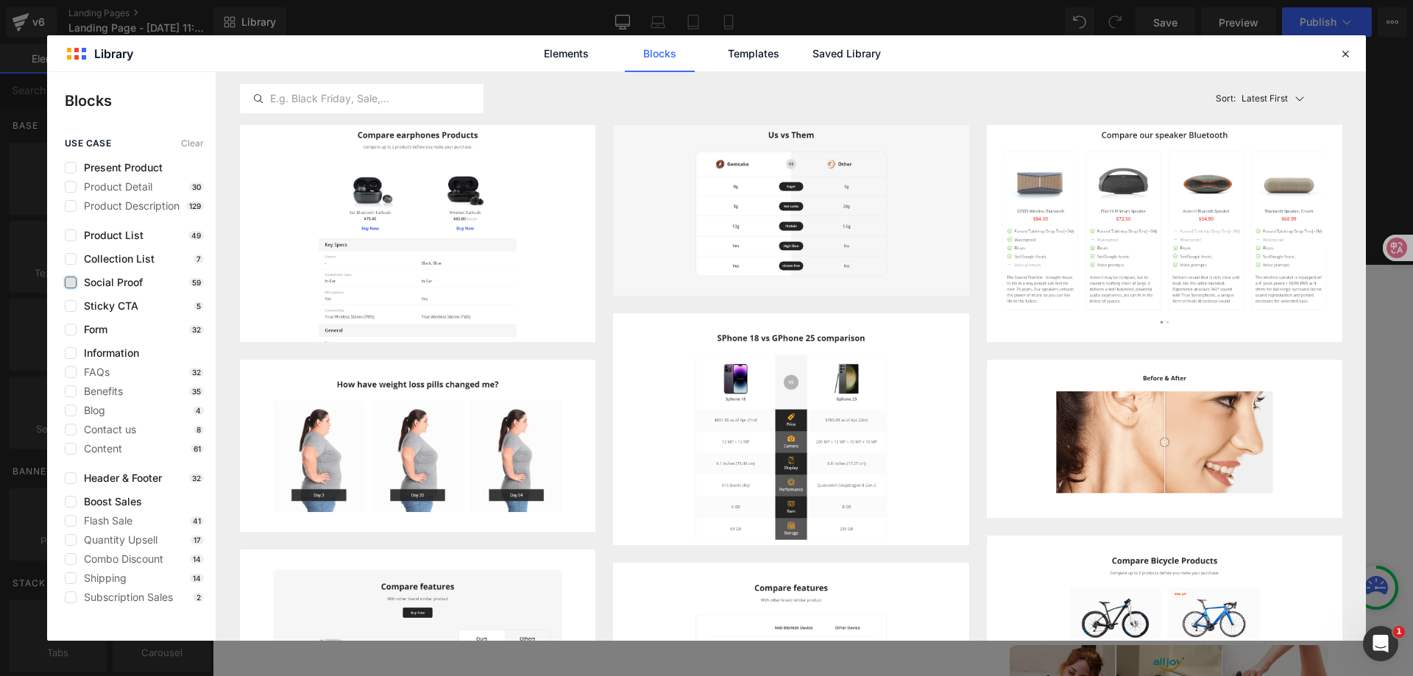
click at [66, 280] on label at bounding box center [71, 283] width 12 height 12
click at [71, 283] on input "checkbox" at bounding box center [71, 283] width 0 height 0
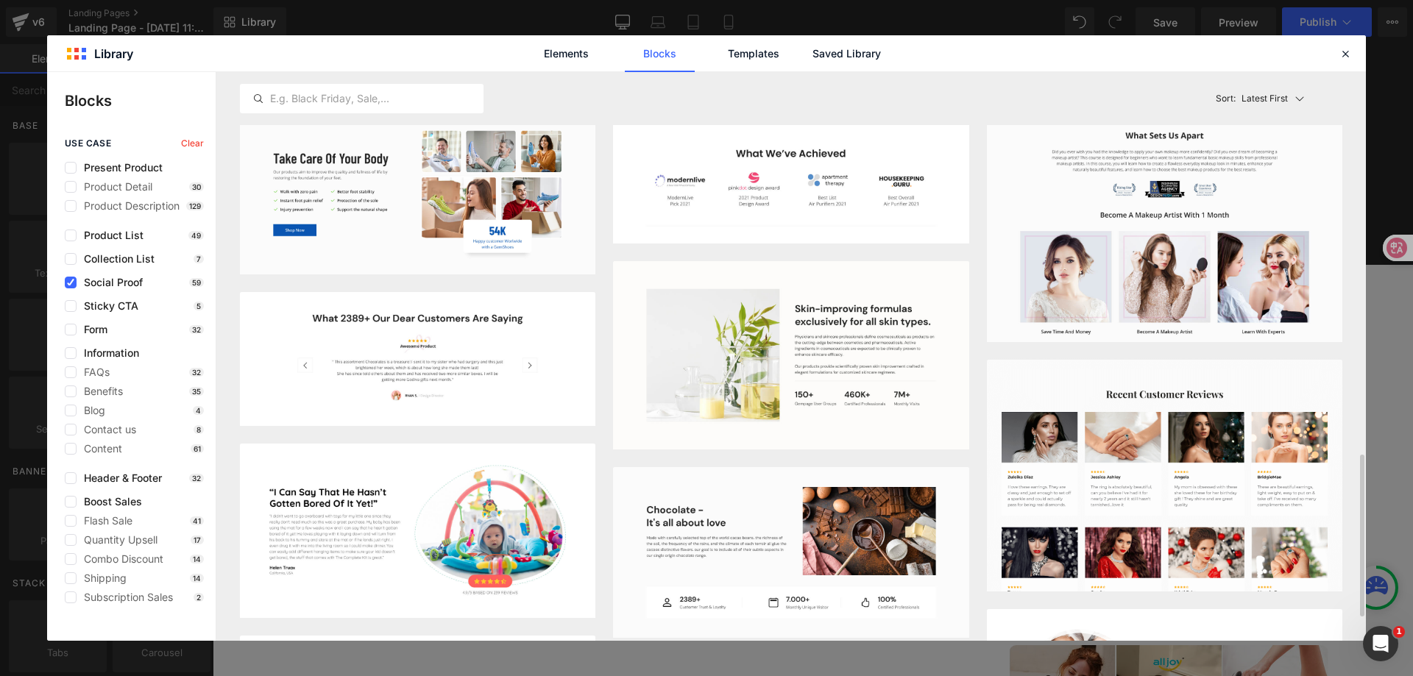
scroll to position [309, 0]
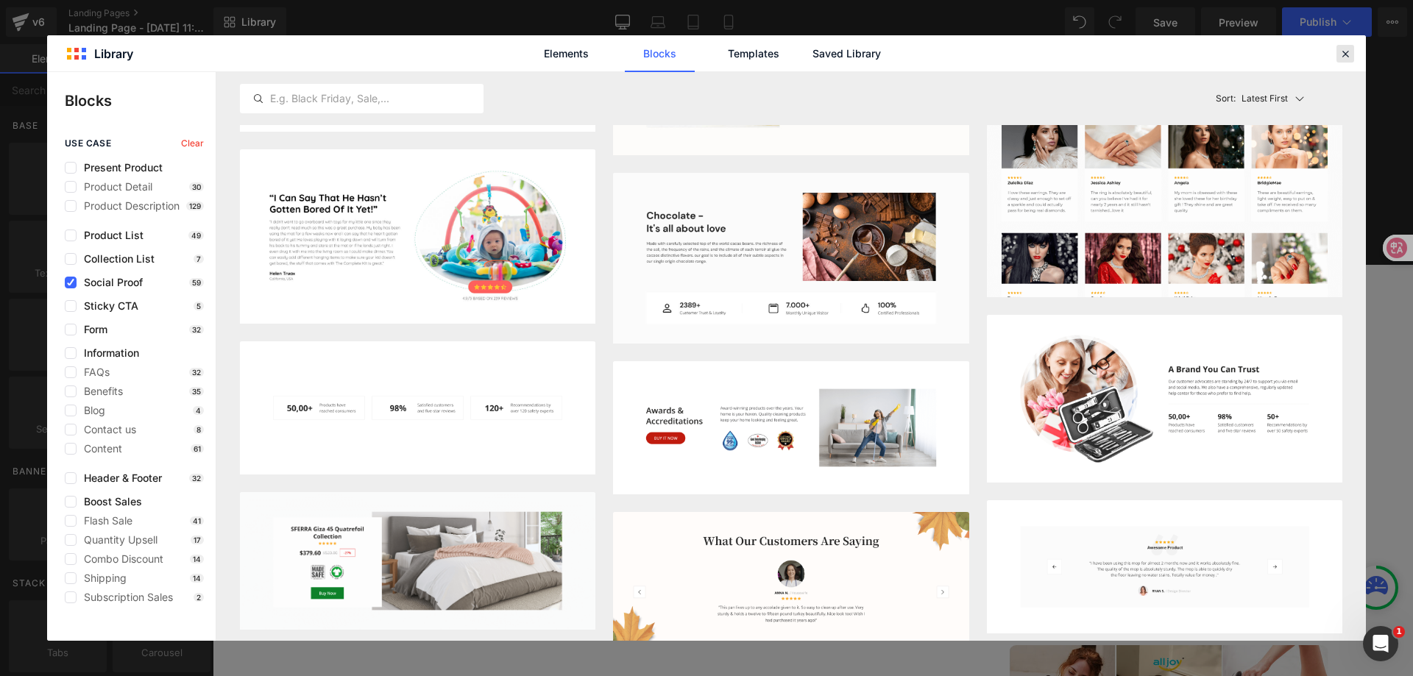
click at [1346, 56] on icon at bounding box center [1345, 53] width 13 height 13
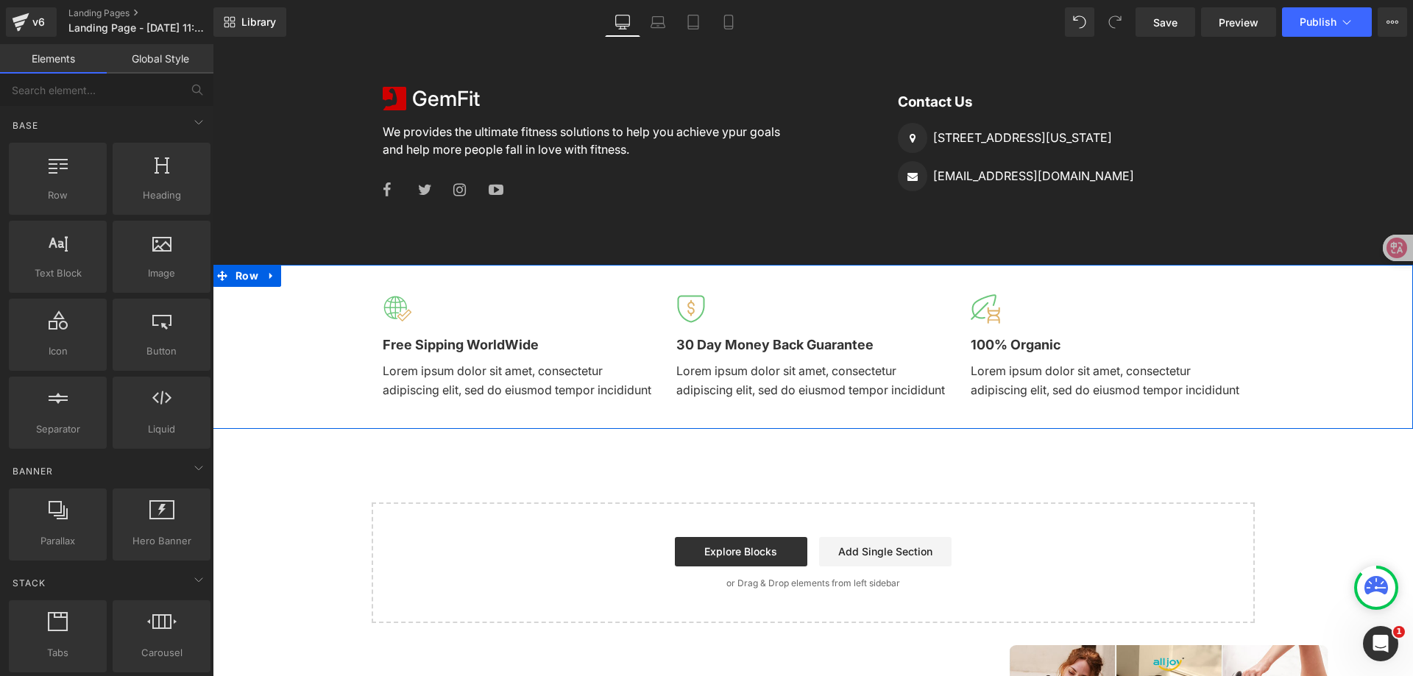
click at [1259, 360] on div "Image Free Sipping WorldWide Text Block Lorem ipsum dolor sit amet, consectetur…" at bounding box center [813, 347] width 1201 height 164
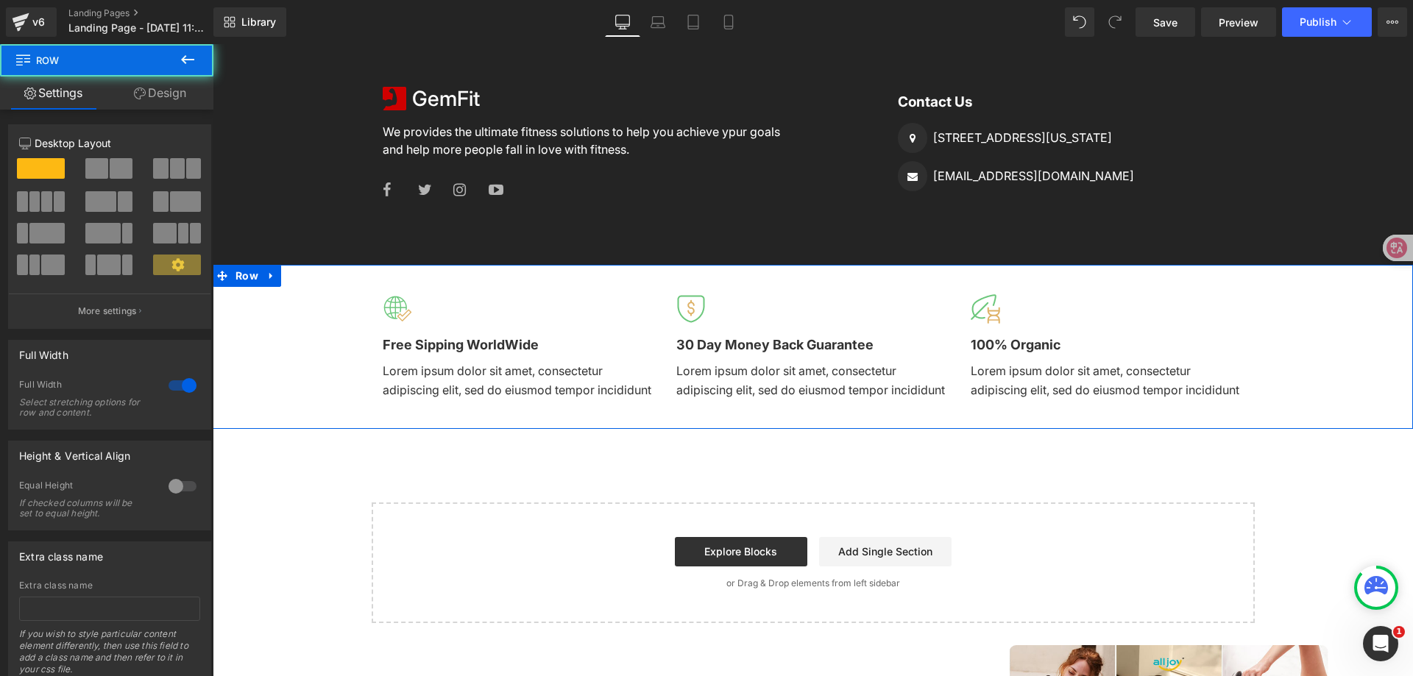
click at [1249, 374] on div "Image Free Sipping WorldWide Text Block Lorem ipsum dolor sit amet, consectetur…" at bounding box center [813, 347] width 1201 height 164
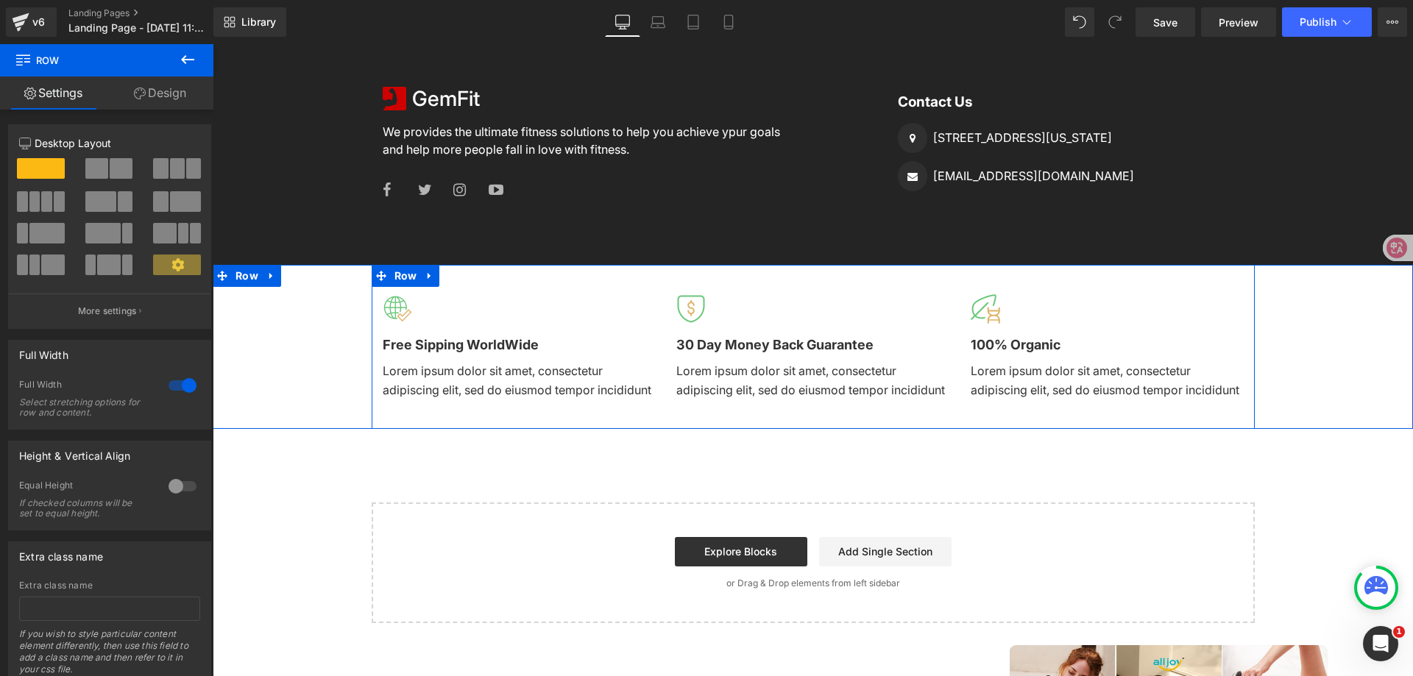
click at [654, 304] on div "Image Free Sipping WorldWide Text Block Lorem ipsum dolor sit amet, consectetur…" at bounding box center [519, 347] width 294 height 135
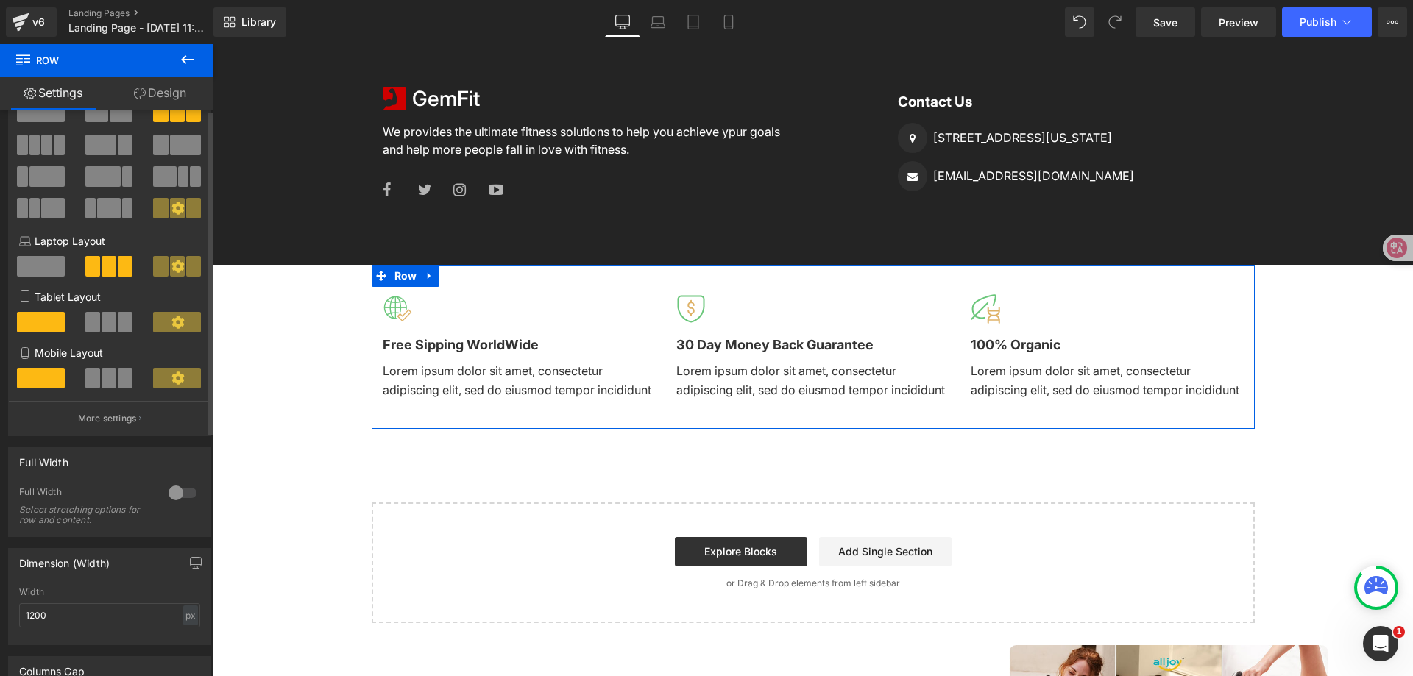
scroll to position [74, 0]
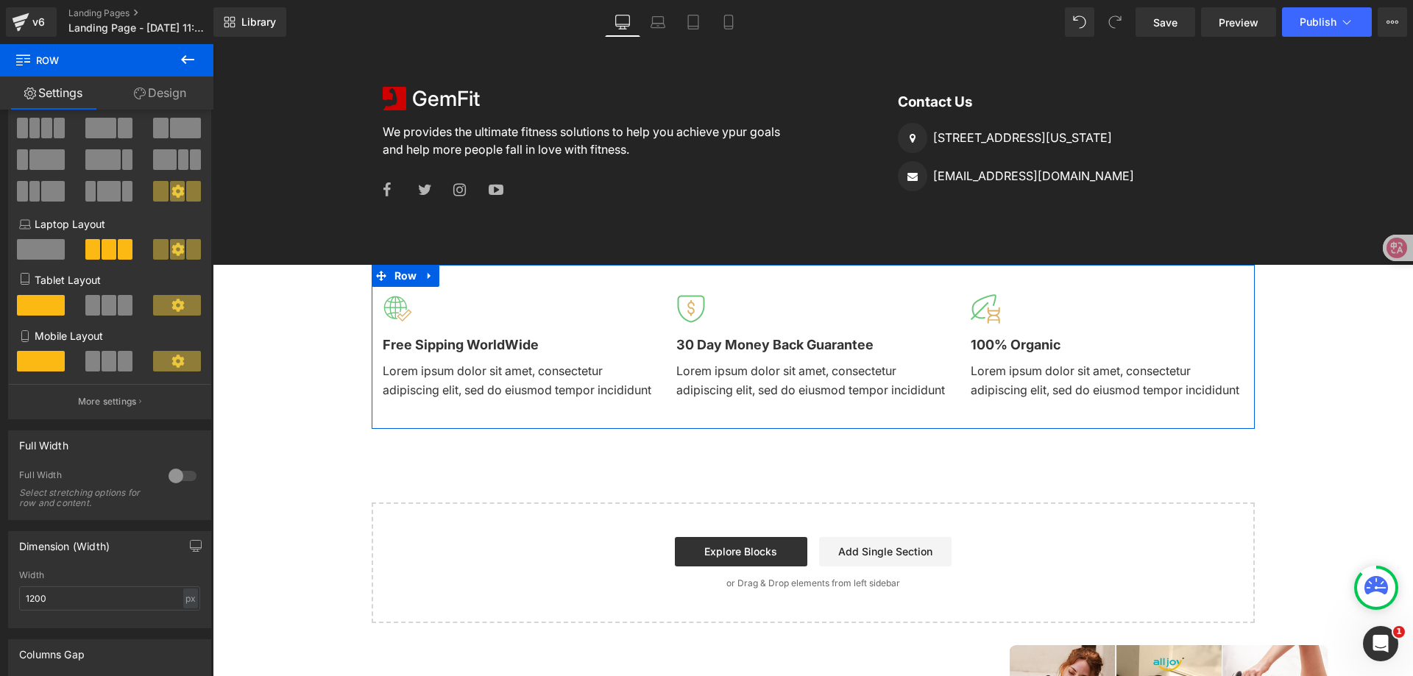
click at [155, 88] on link "Design" at bounding box center [160, 93] width 107 height 33
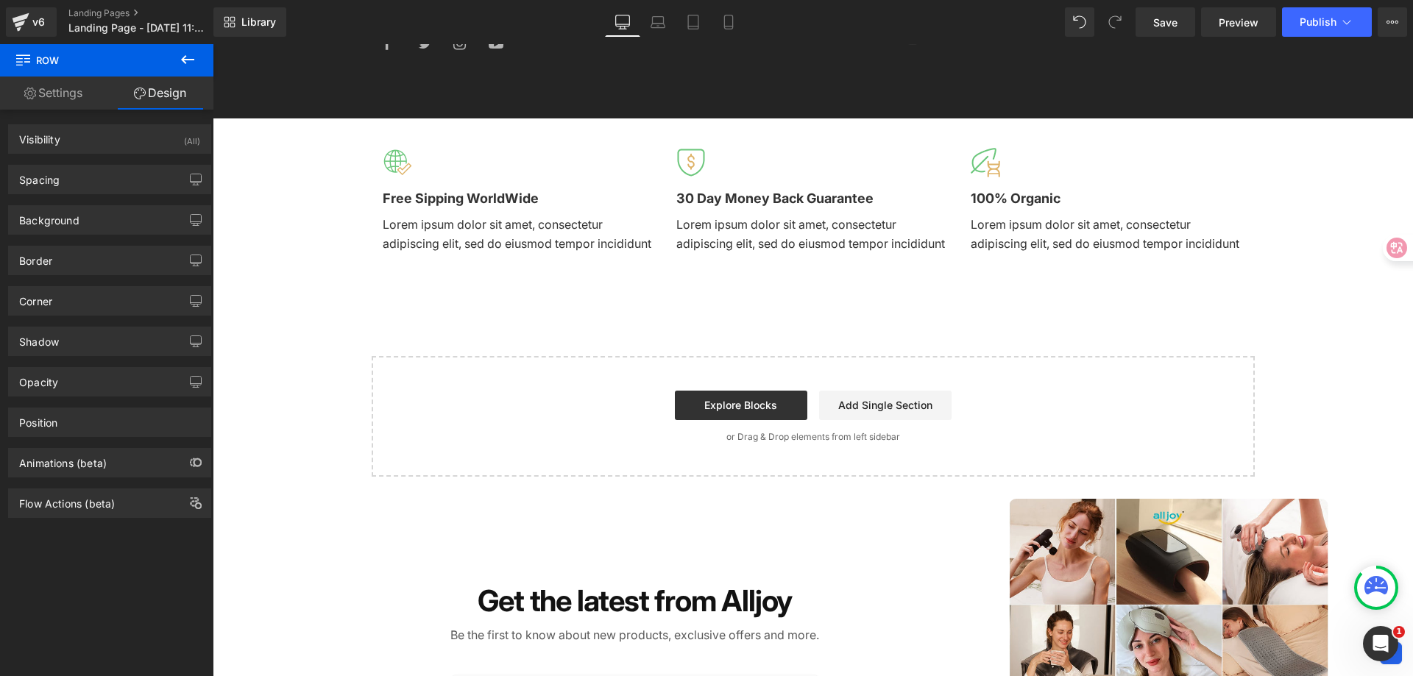
scroll to position [1853, 0]
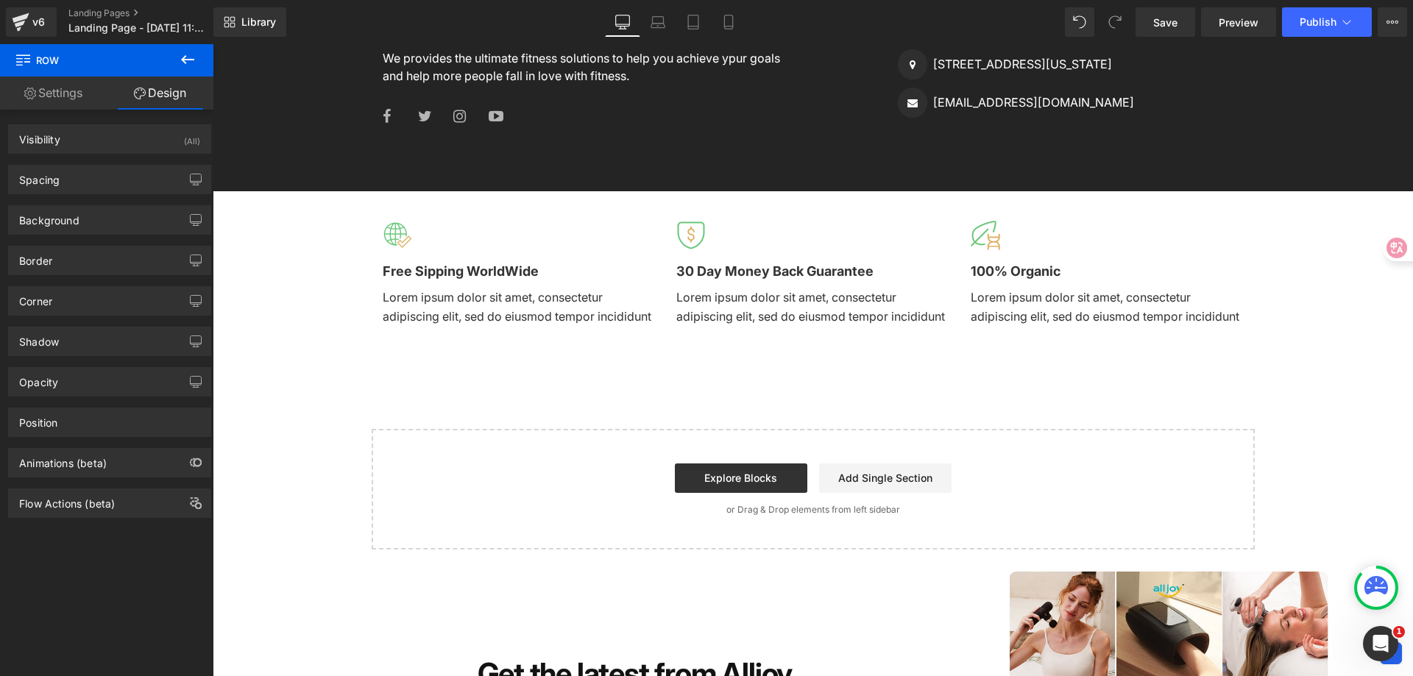
click at [651, 285] on div "Image Free Sipping WorldWide Text Block Lorem ipsum dolor sit amet, consectetur…" at bounding box center [519, 273] width 294 height 135
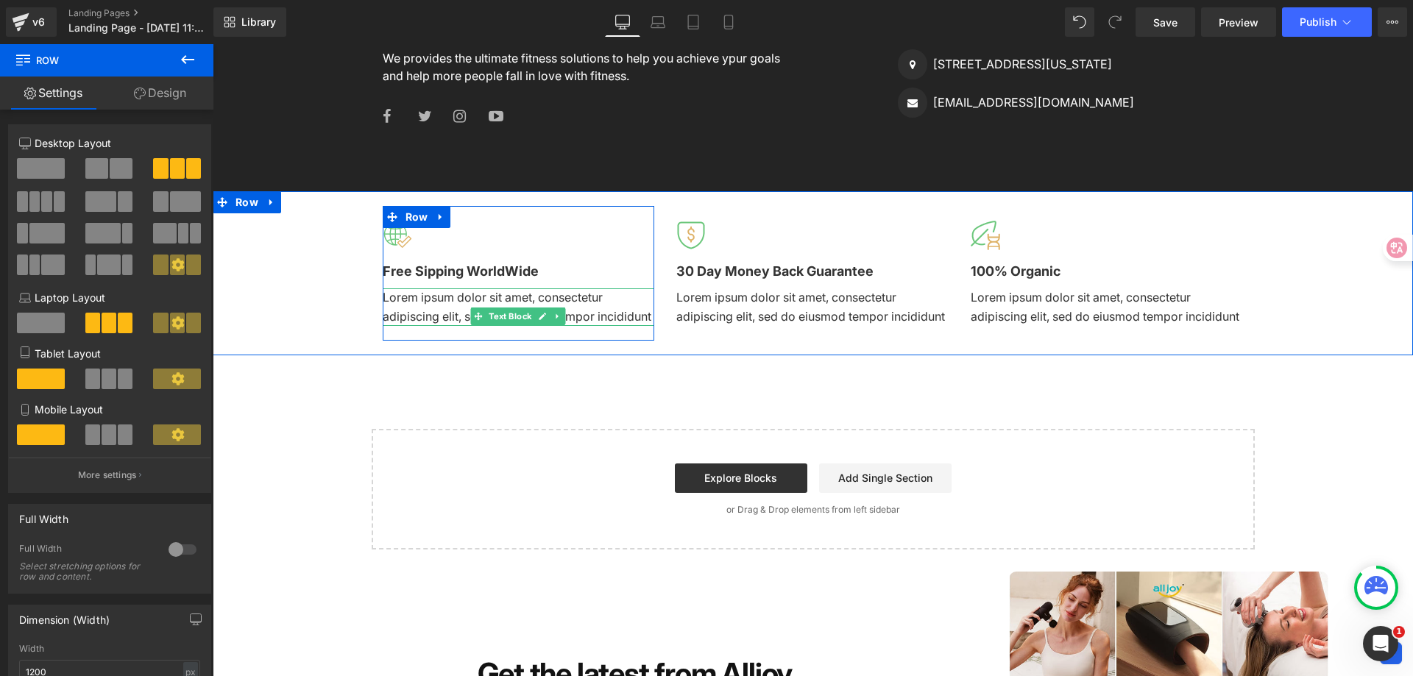
click at [392, 313] on p "Lorem ipsum dolor sit amet, consectetur adipiscing elit, sed do eiusmod tempor …" at bounding box center [519, 308] width 272 height 38
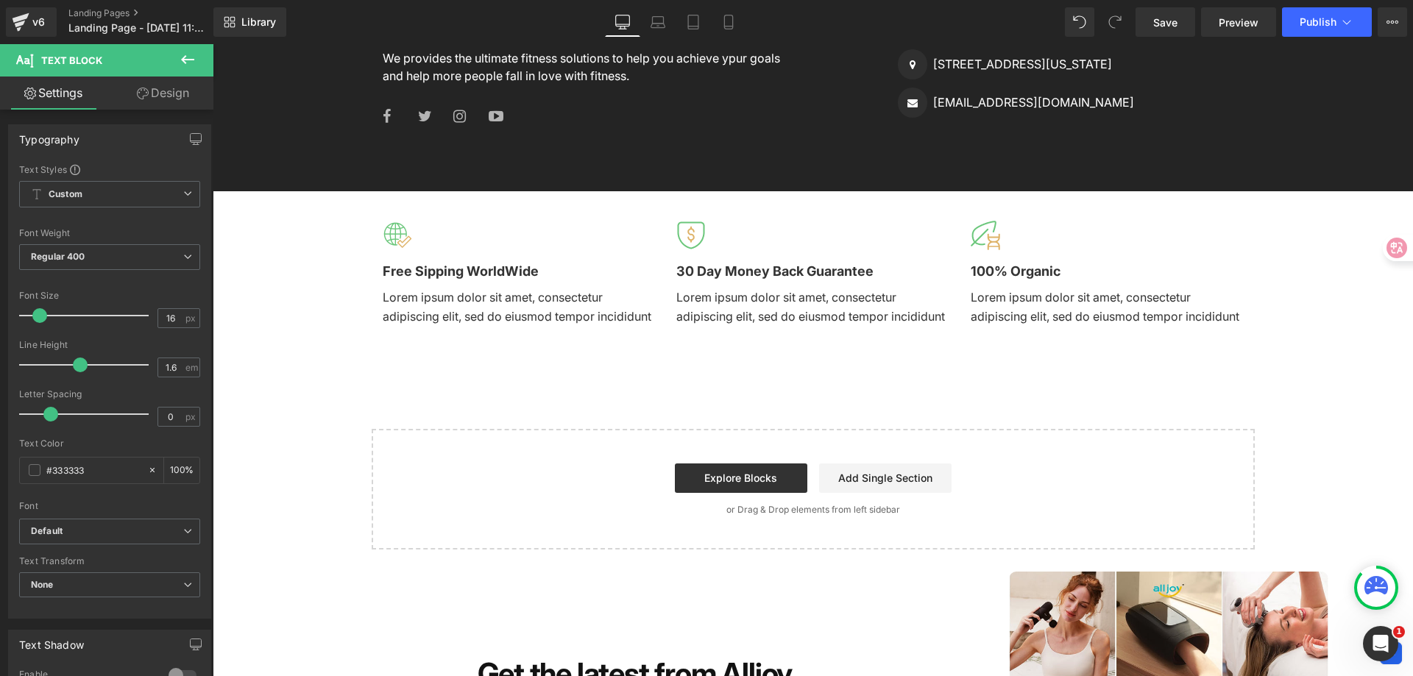
click at [184, 60] on icon at bounding box center [187, 59] width 13 height 9
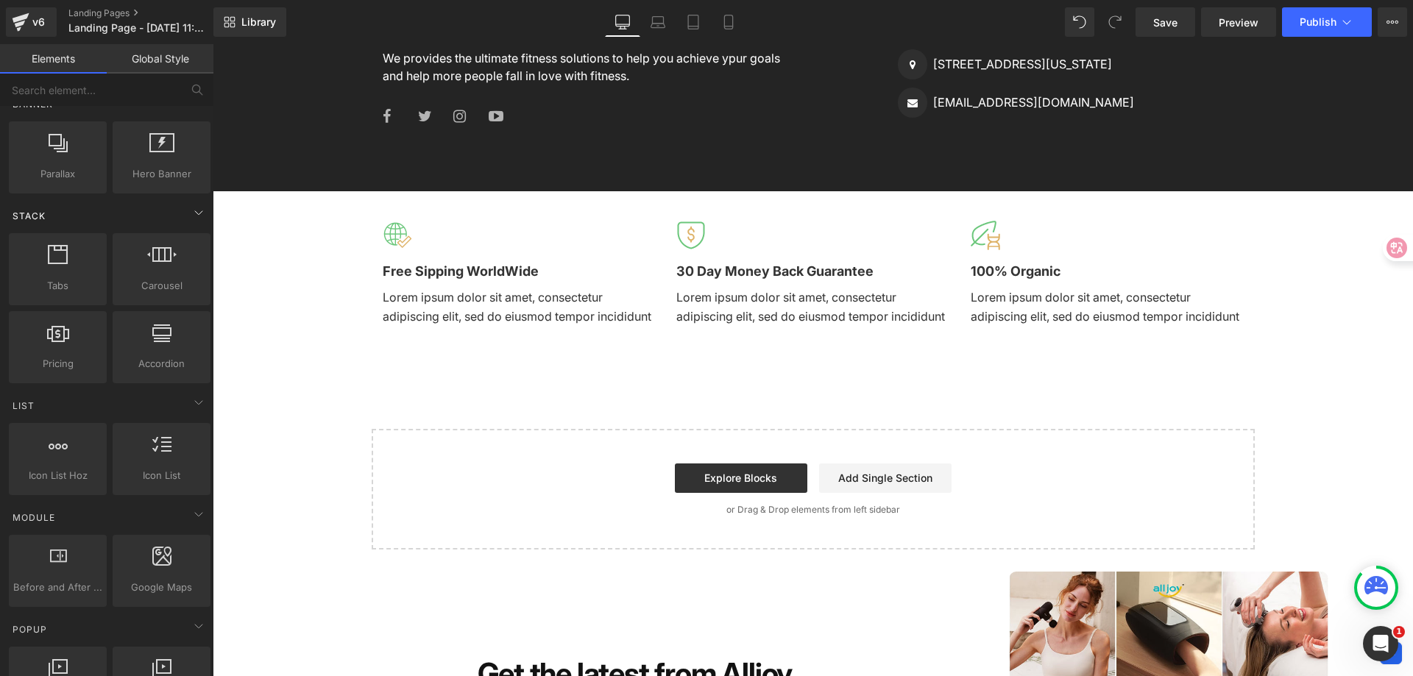
scroll to position [368, 0]
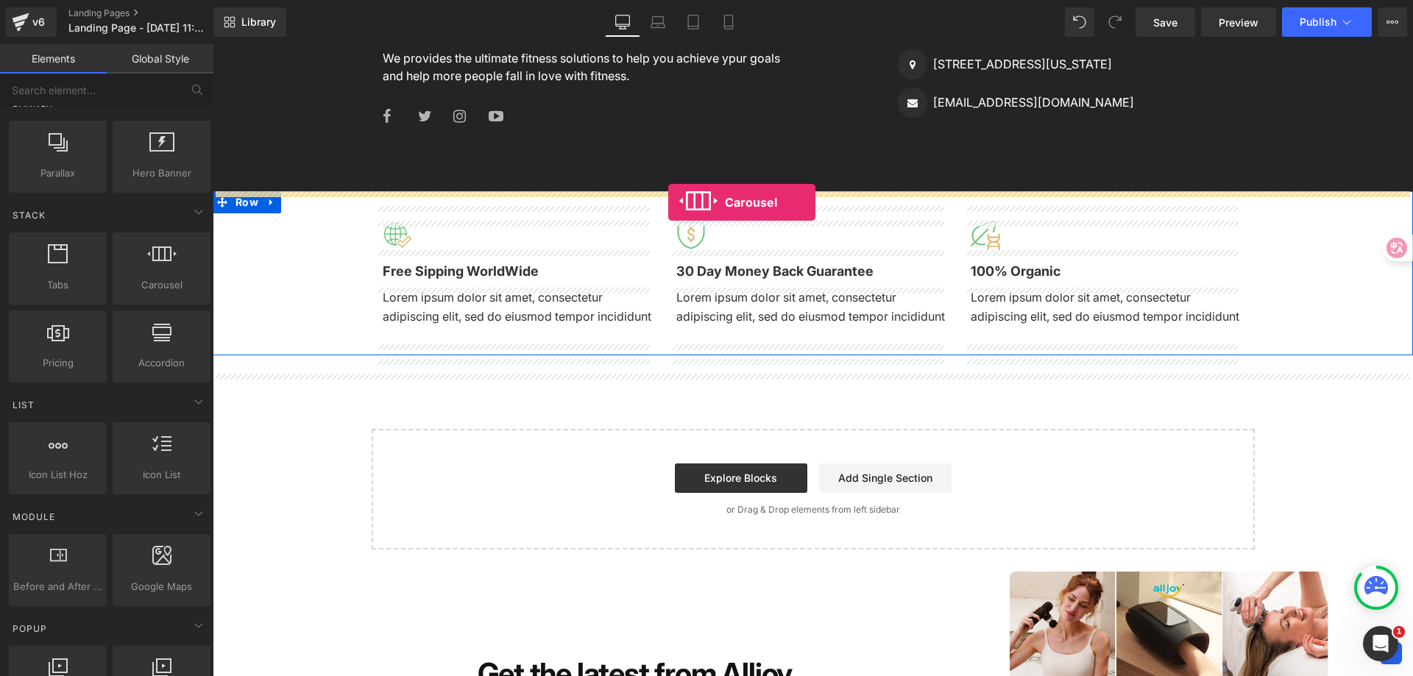
drag, startPoint x: 373, startPoint y: 330, endPoint x: 668, endPoint y: 202, distance: 321.5
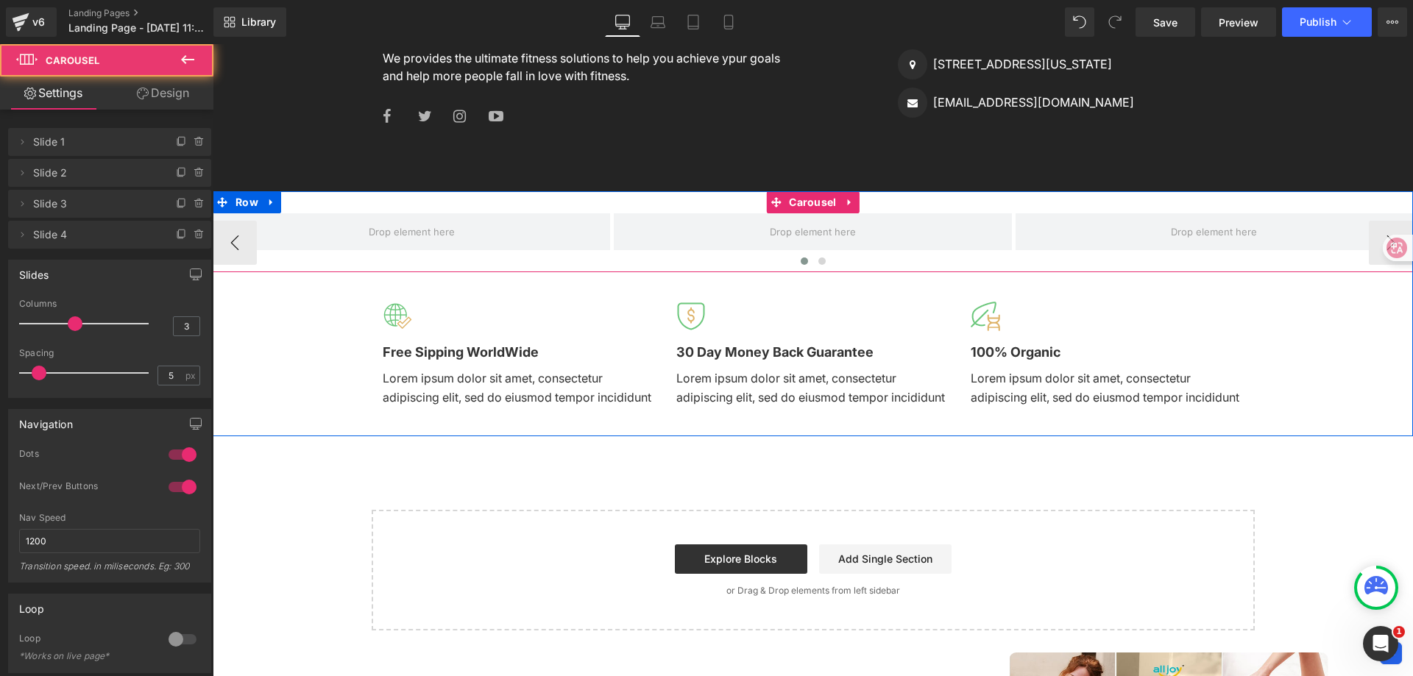
click at [505, 268] on div at bounding box center [813, 264] width 1201 height 21
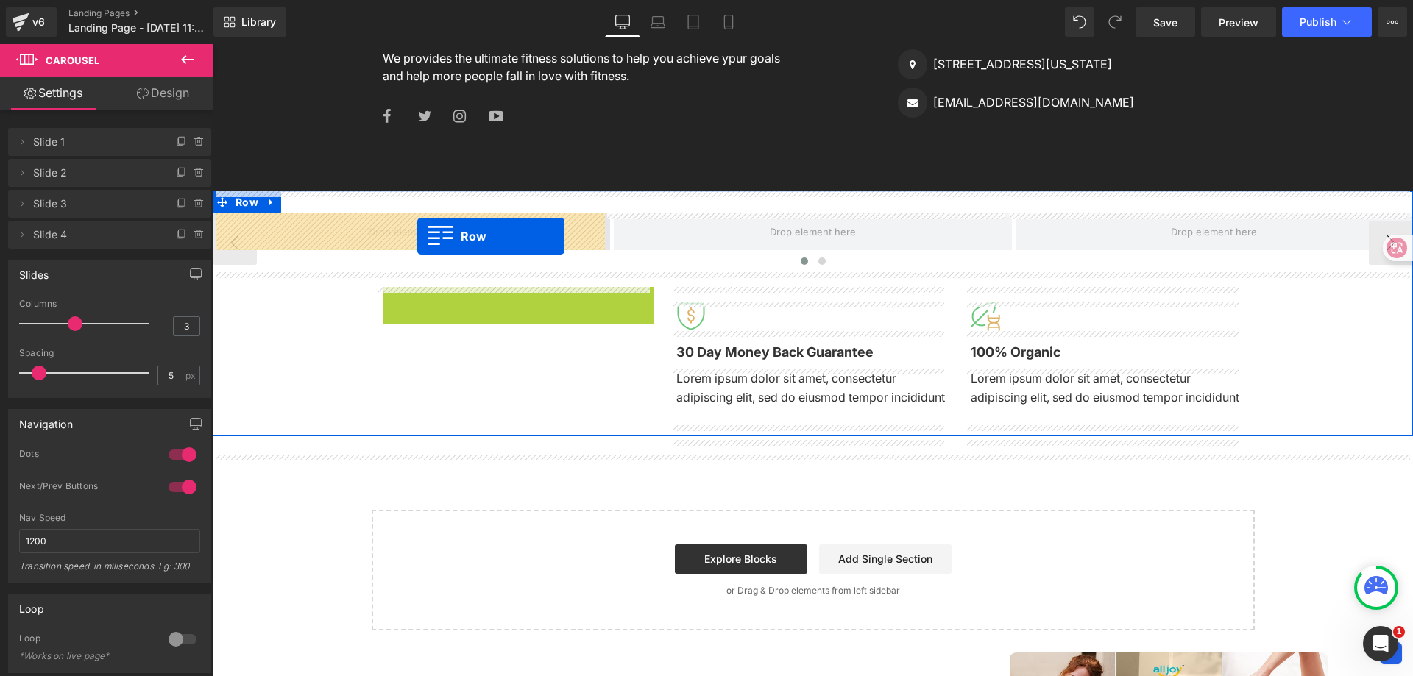
drag, startPoint x: 411, startPoint y: 297, endPoint x: 417, endPoint y: 236, distance: 61.5
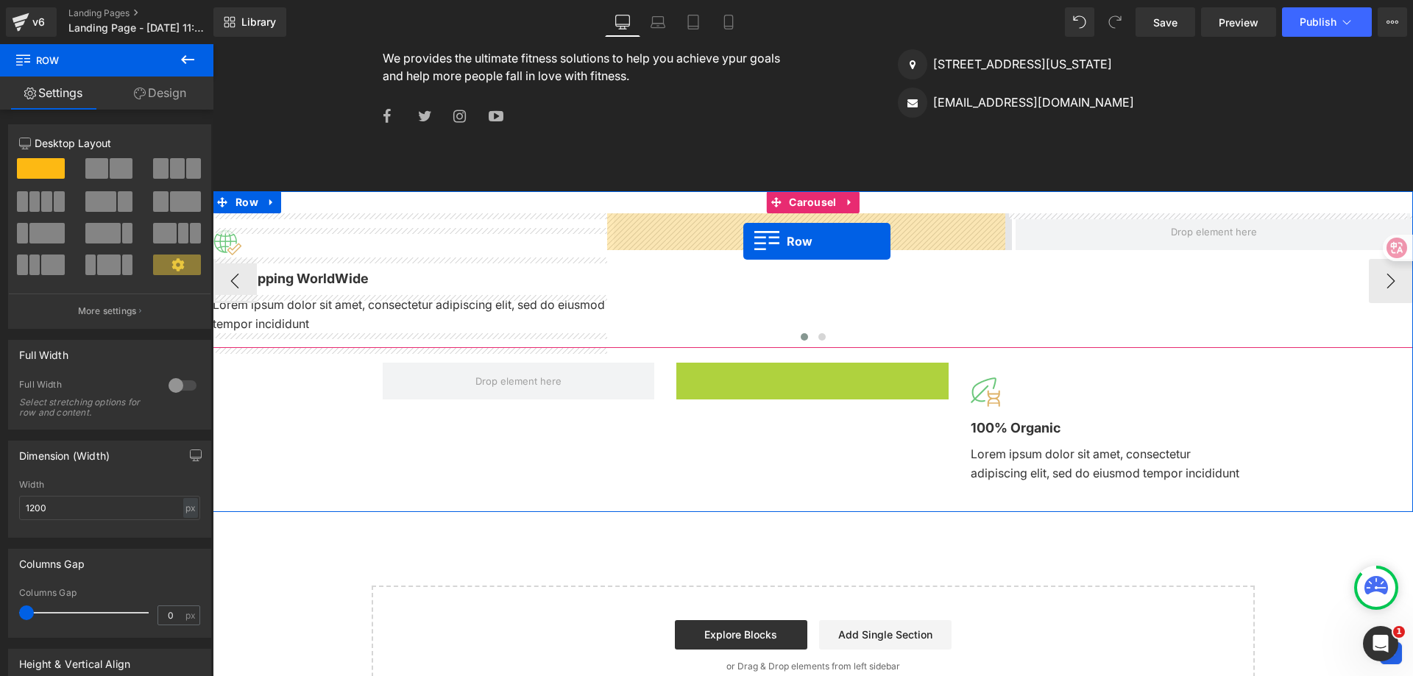
drag, startPoint x: 711, startPoint y: 372, endPoint x: 743, endPoint y: 241, distance: 134.3
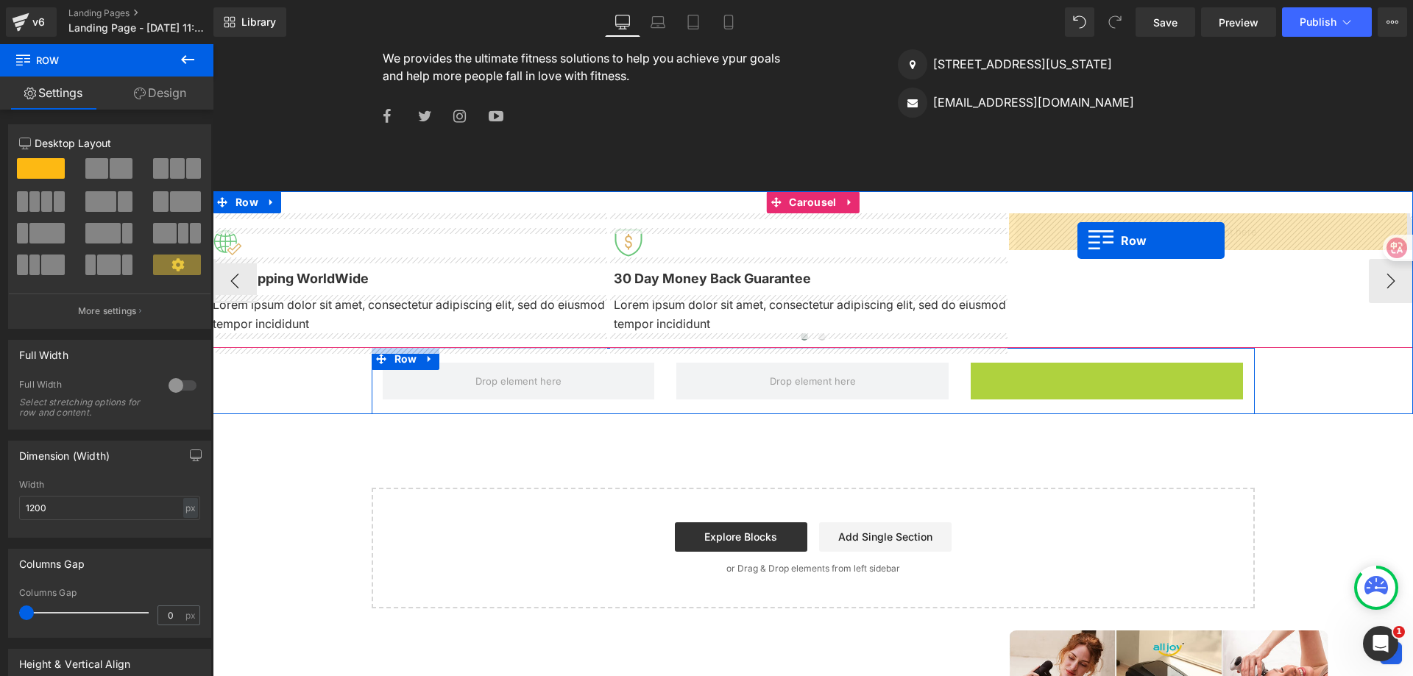
drag, startPoint x: 990, startPoint y: 374, endPoint x: 1078, endPoint y: 240, distance: 160.1
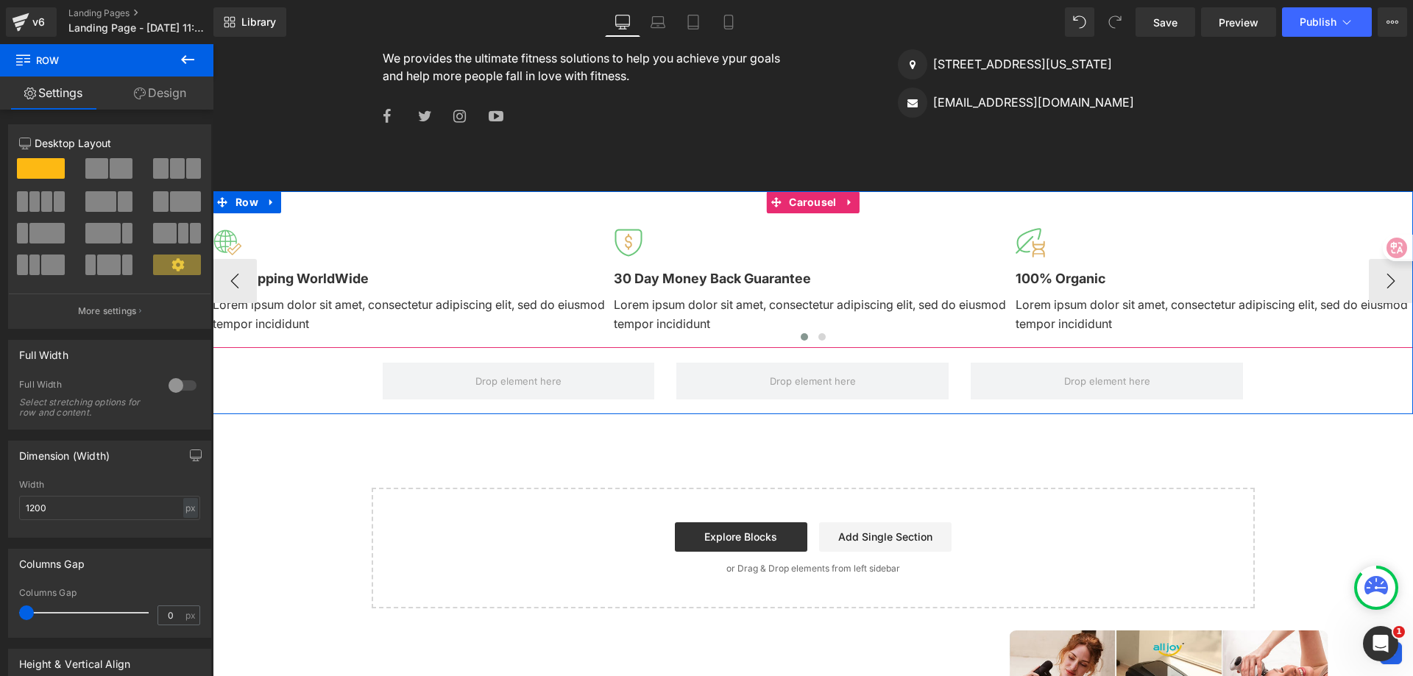
click at [606, 338] on div at bounding box center [813, 340] width 1201 height 21
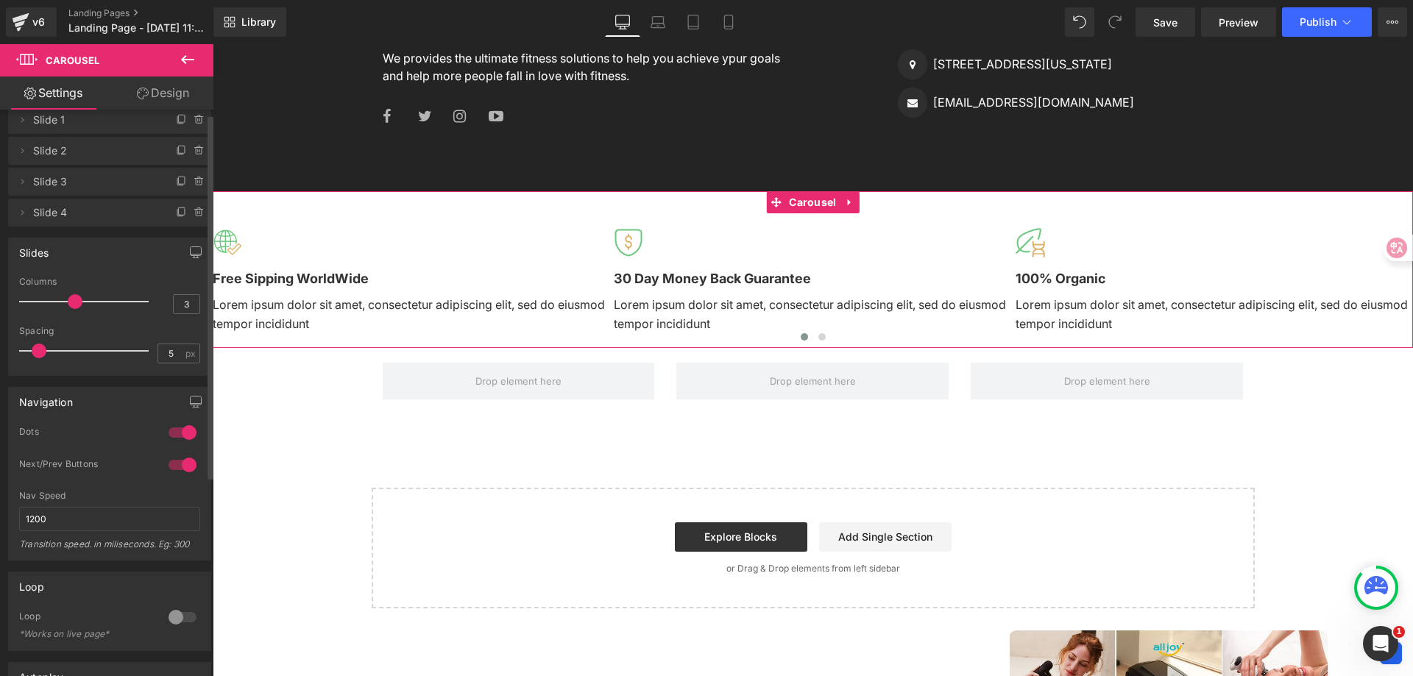
scroll to position [0, 0]
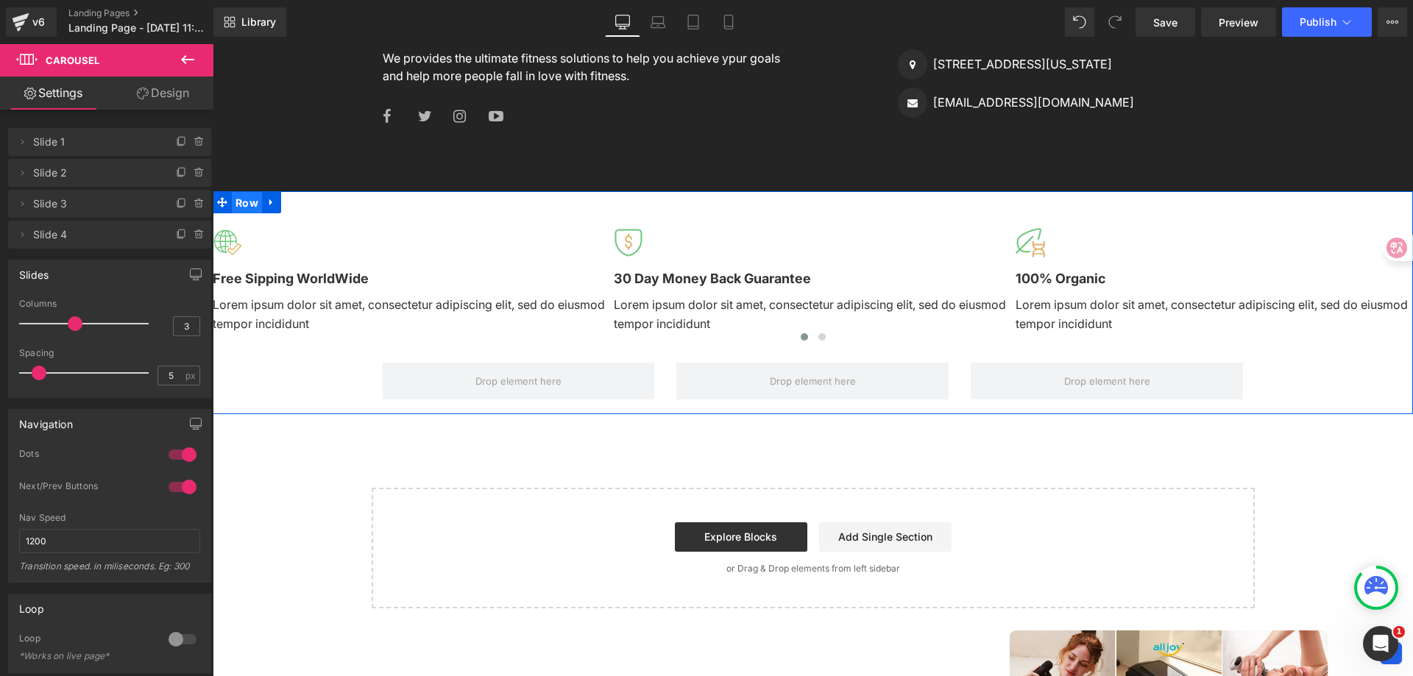
click at [233, 199] on span "Row" at bounding box center [247, 203] width 30 height 22
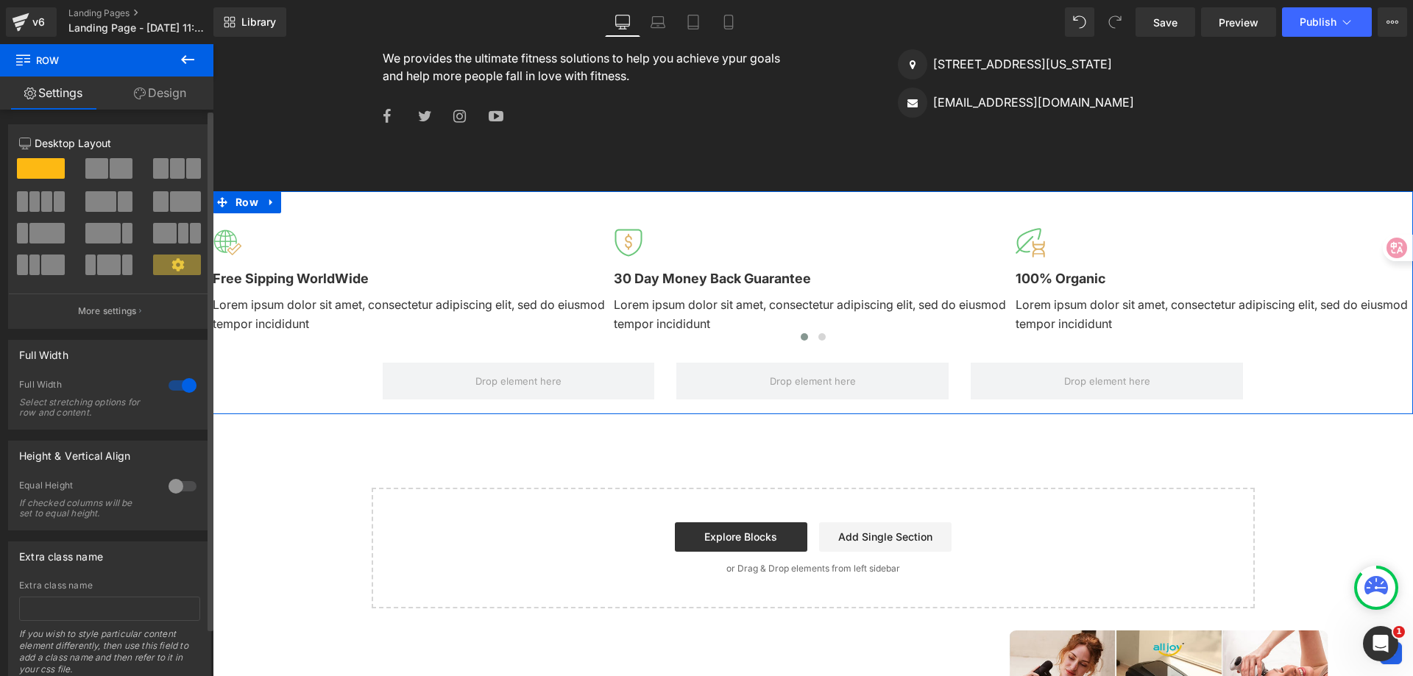
click at [181, 388] on div at bounding box center [182, 386] width 35 height 24
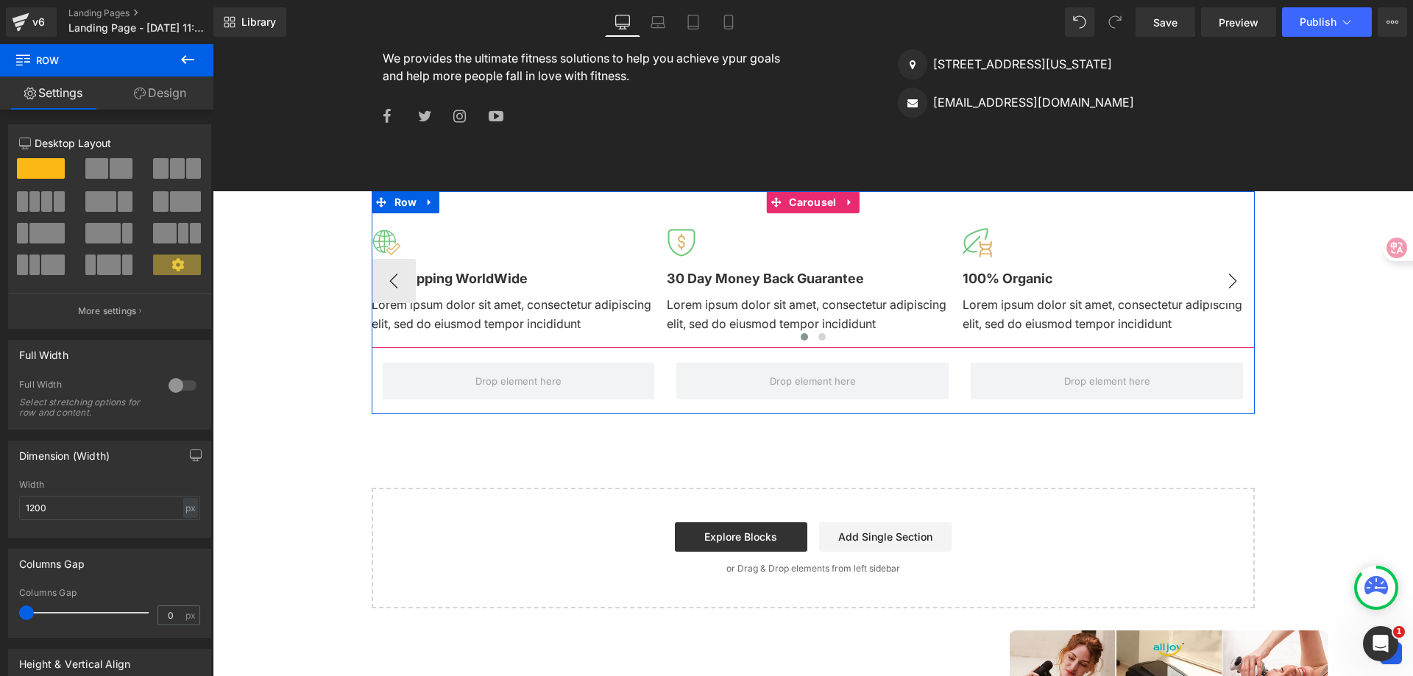
click at [1214, 284] on button "›" at bounding box center [1233, 281] width 44 height 44
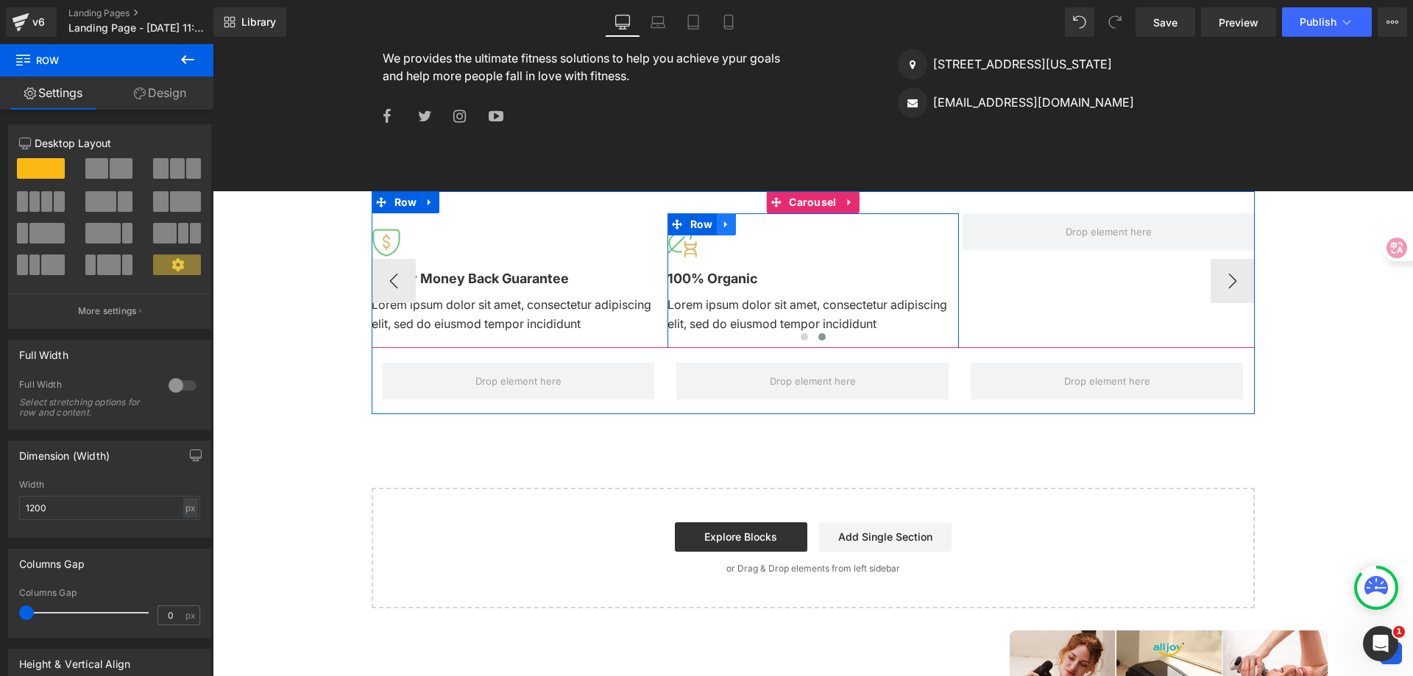
click at [724, 223] on icon at bounding box center [725, 225] width 3 height 7
click at [743, 227] on icon at bounding box center [745, 224] width 10 height 10
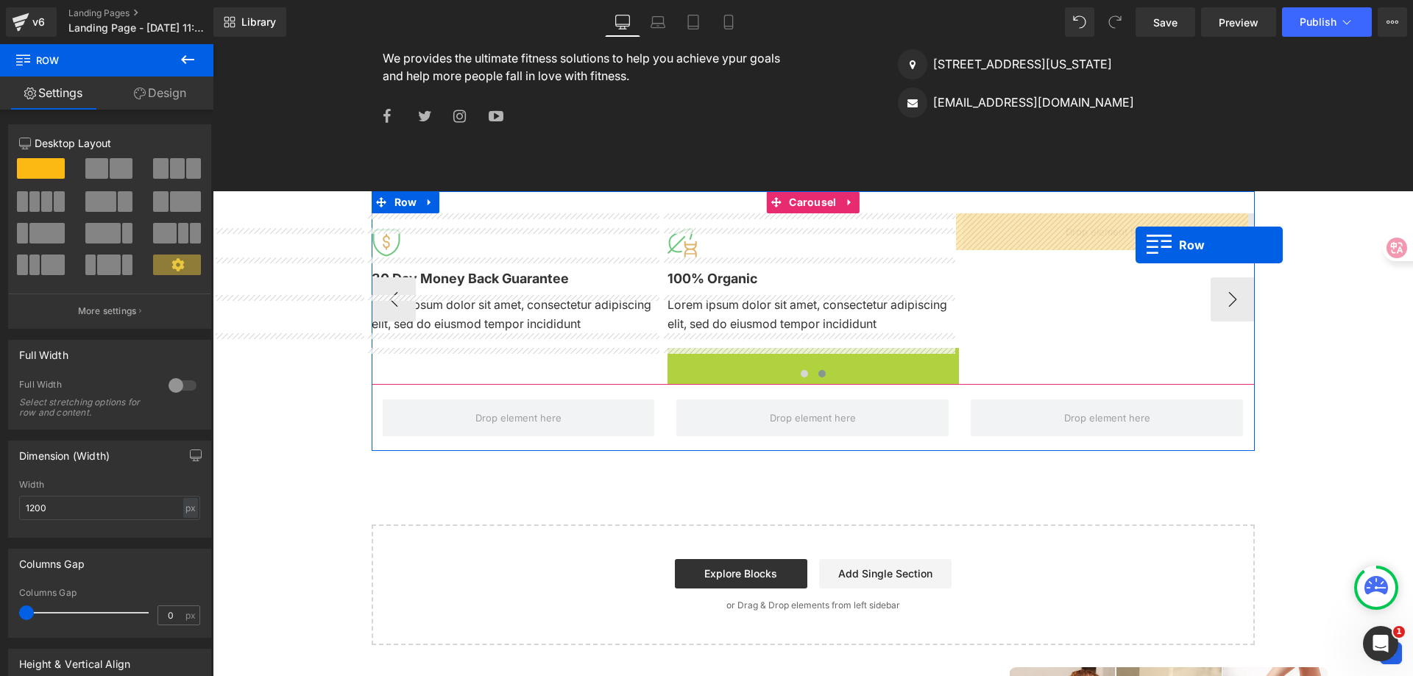
drag, startPoint x: 693, startPoint y: 358, endPoint x: 1136, endPoint y: 245, distance: 457.4
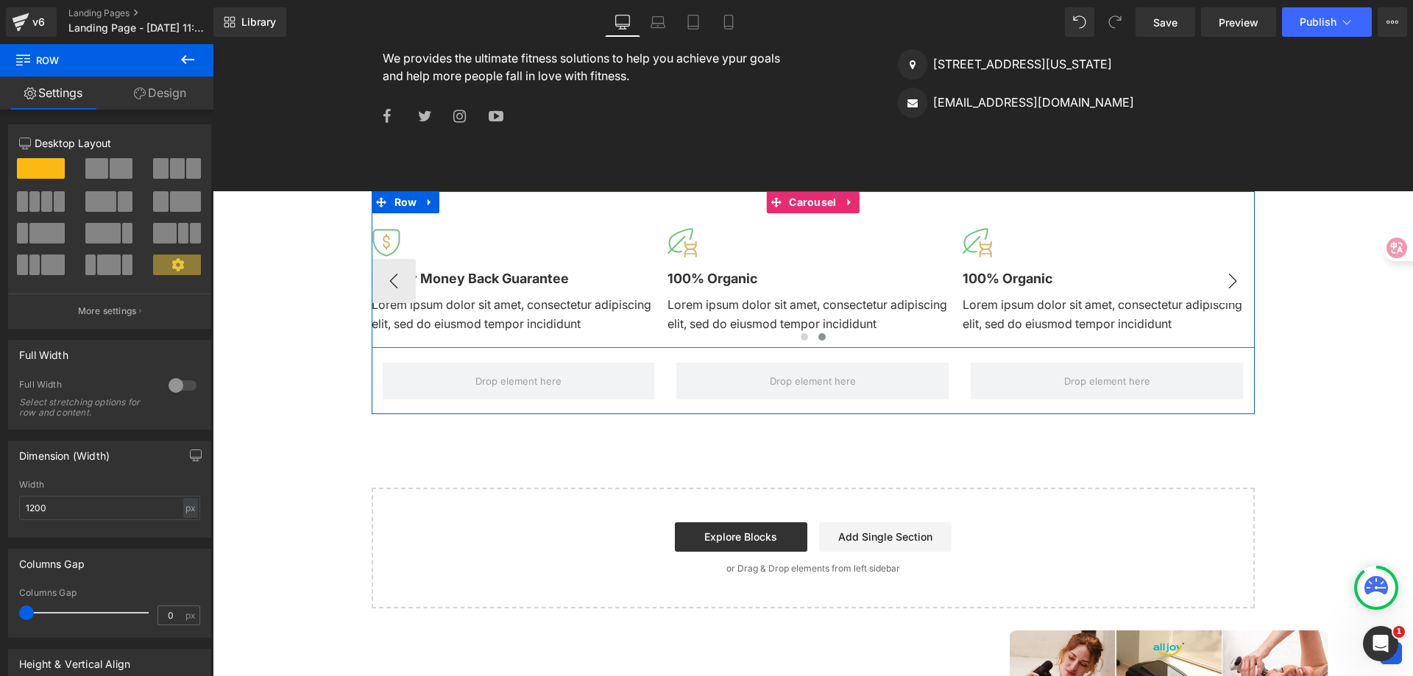
click at [1222, 283] on button "›" at bounding box center [1233, 281] width 44 height 44
click at [807, 205] on span "Carousel" at bounding box center [812, 202] width 54 height 22
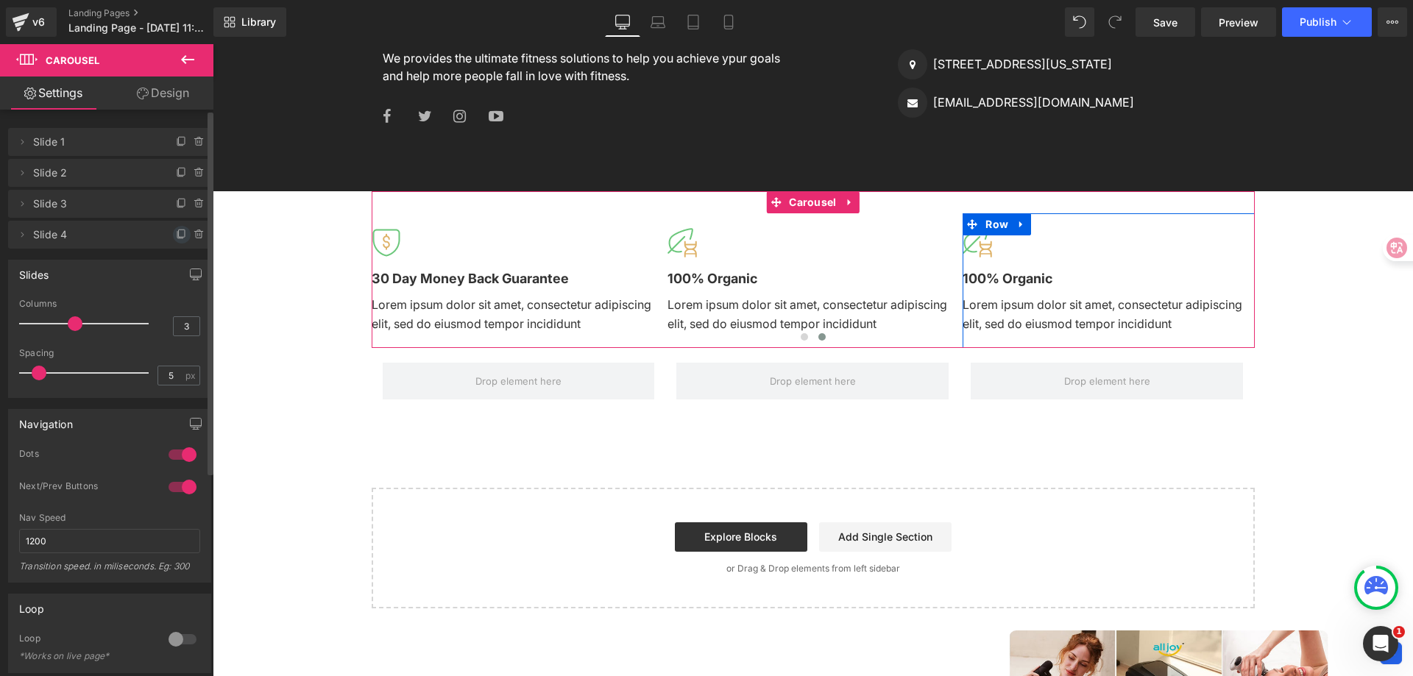
drag, startPoint x: 177, startPoint y: 241, endPoint x: 835, endPoint y: 376, distance: 671.1
click at [177, 241] on span at bounding box center [182, 235] width 18 height 18
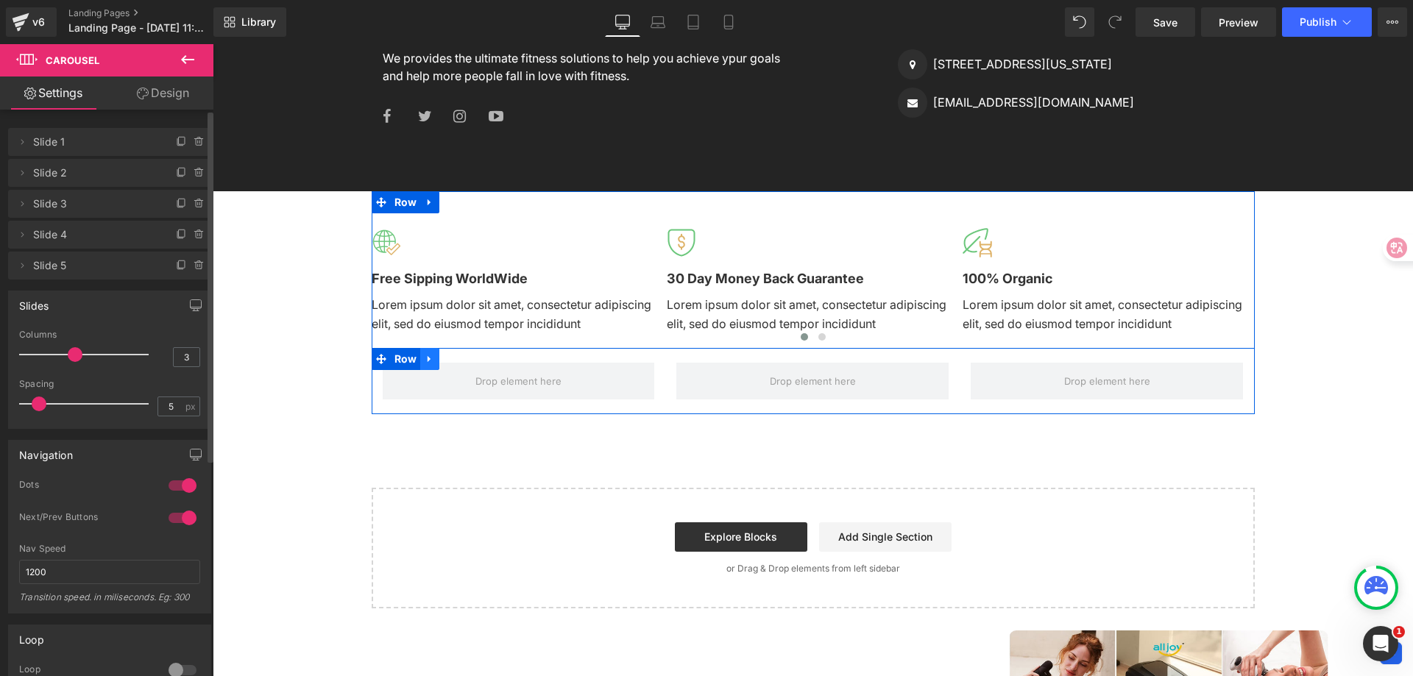
click at [425, 363] on icon at bounding box center [430, 359] width 10 height 11
click at [463, 359] on icon at bounding box center [468, 359] width 10 height 10
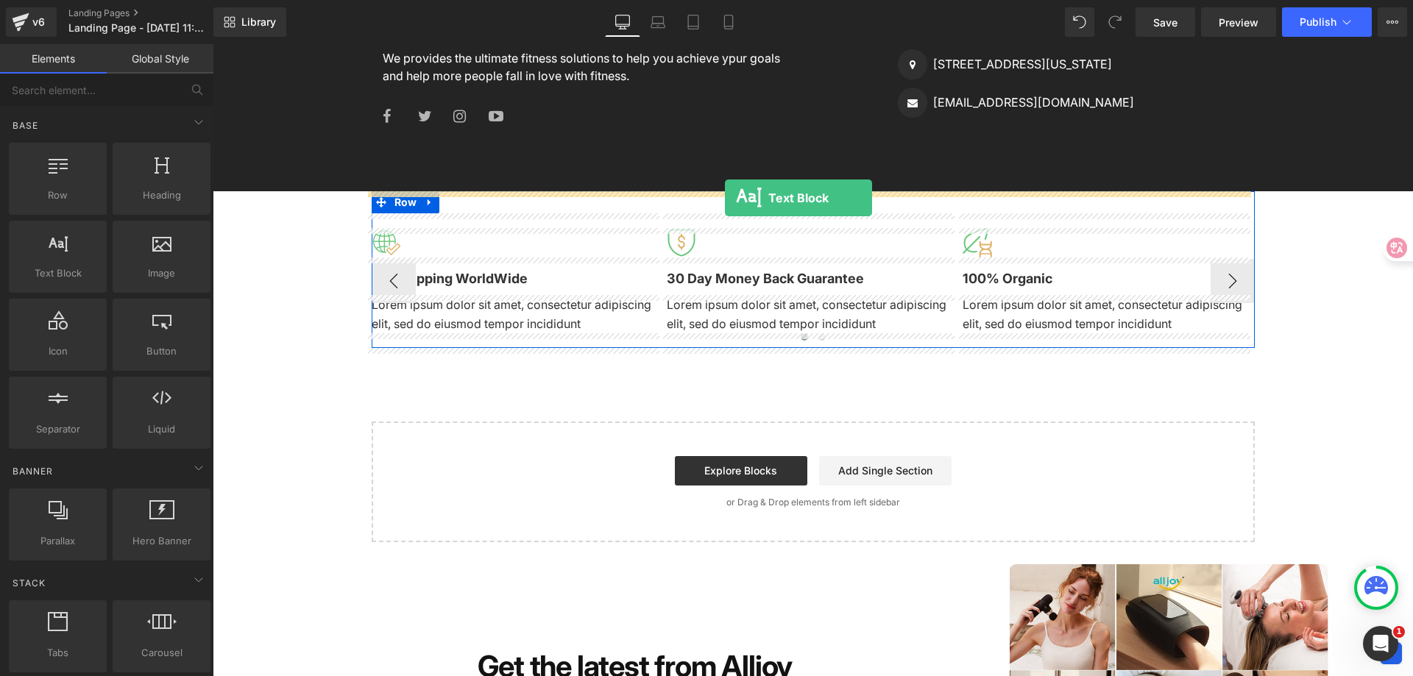
drag, startPoint x: 283, startPoint y: 317, endPoint x: 725, endPoint y: 198, distance: 458.0
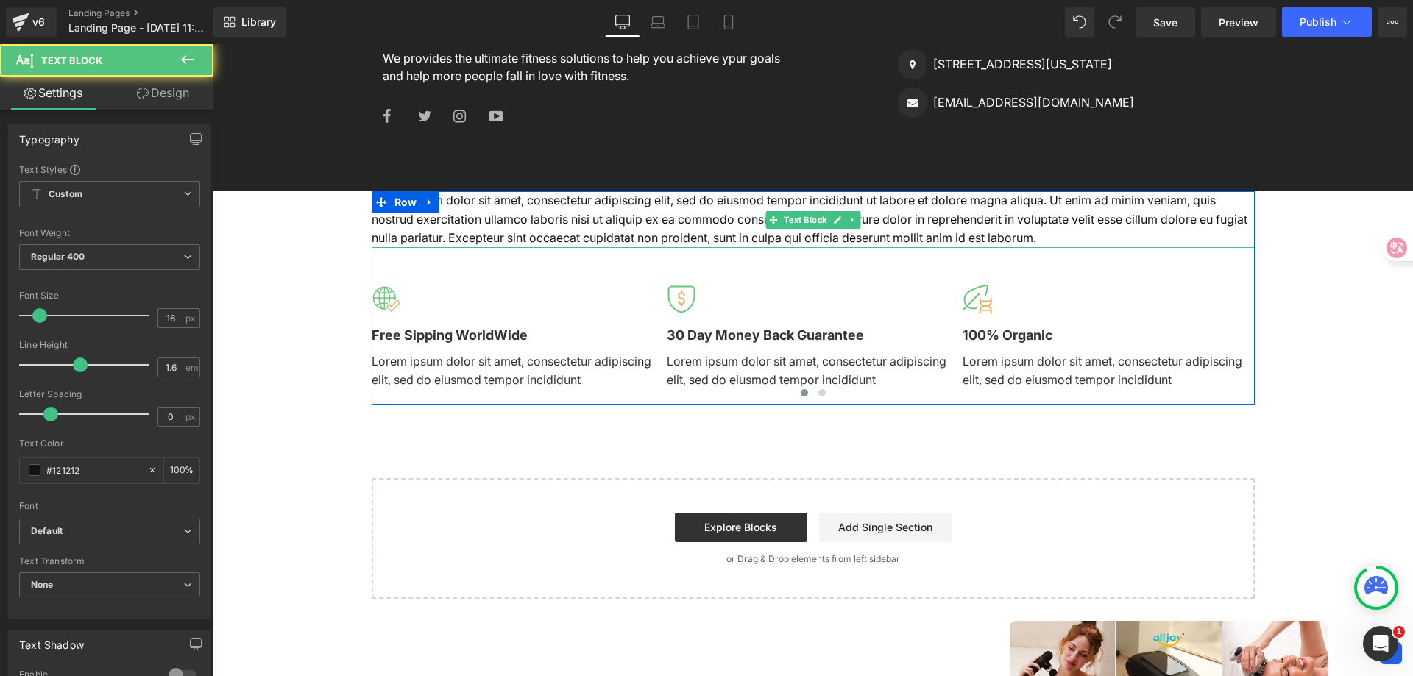
click at [681, 225] on p "Lorem ipsum dolor sit amet, consectetur adipiscing elit, sed do eiusmod tempor …" at bounding box center [813, 219] width 883 height 57
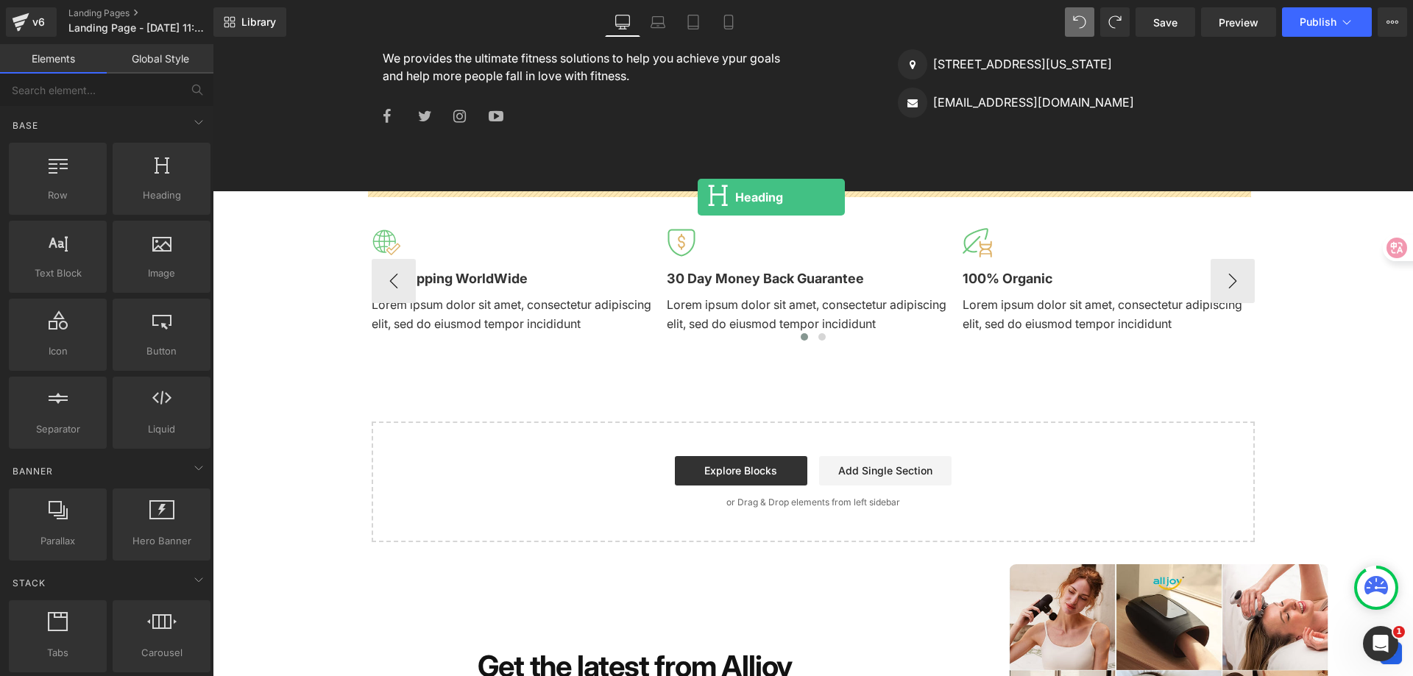
drag, startPoint x: 291, startPoint y: 194, endPoint x: 698, endPoint y: 197, distance: 406.3
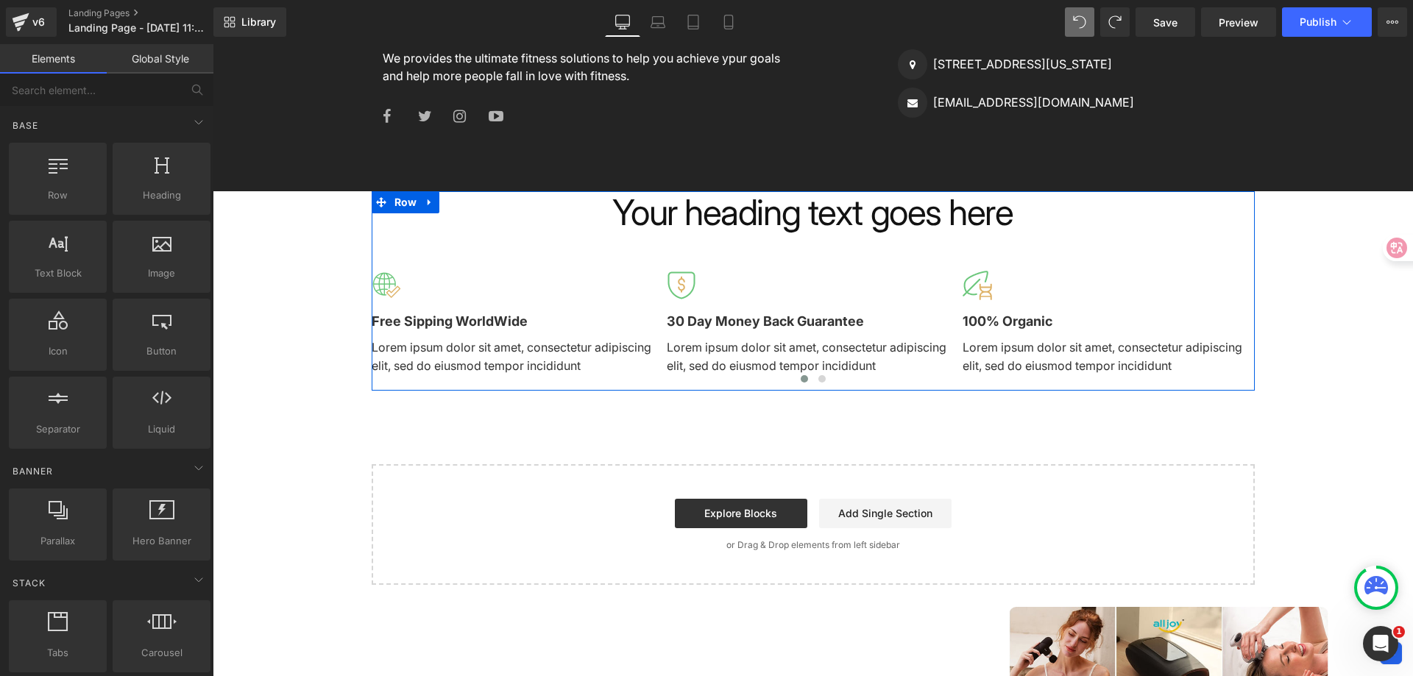
click at [846, 220] on div "Your heading text goes here Heading" at bounding box center [813, 212] width 883 height 43
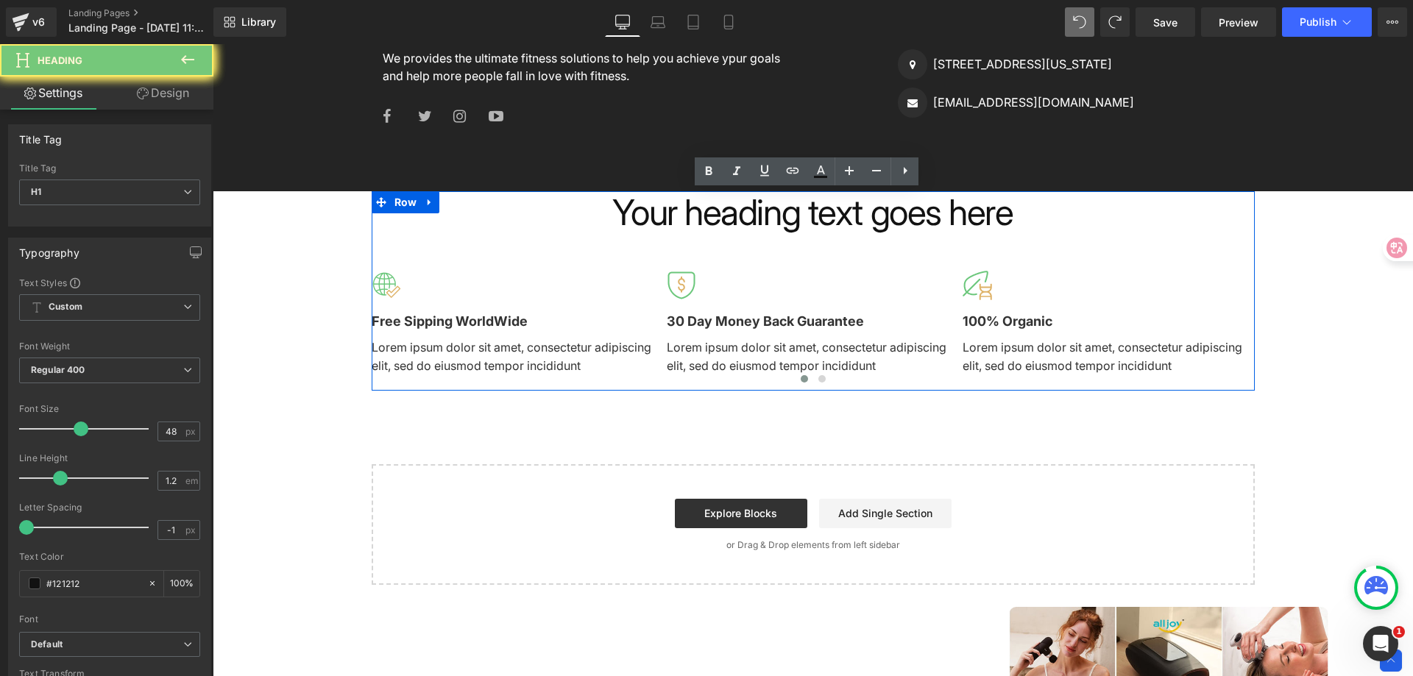
click at [846, 220] on h1 "Your heading text goes here" at bounding box center [813, 212] width 883 height 43
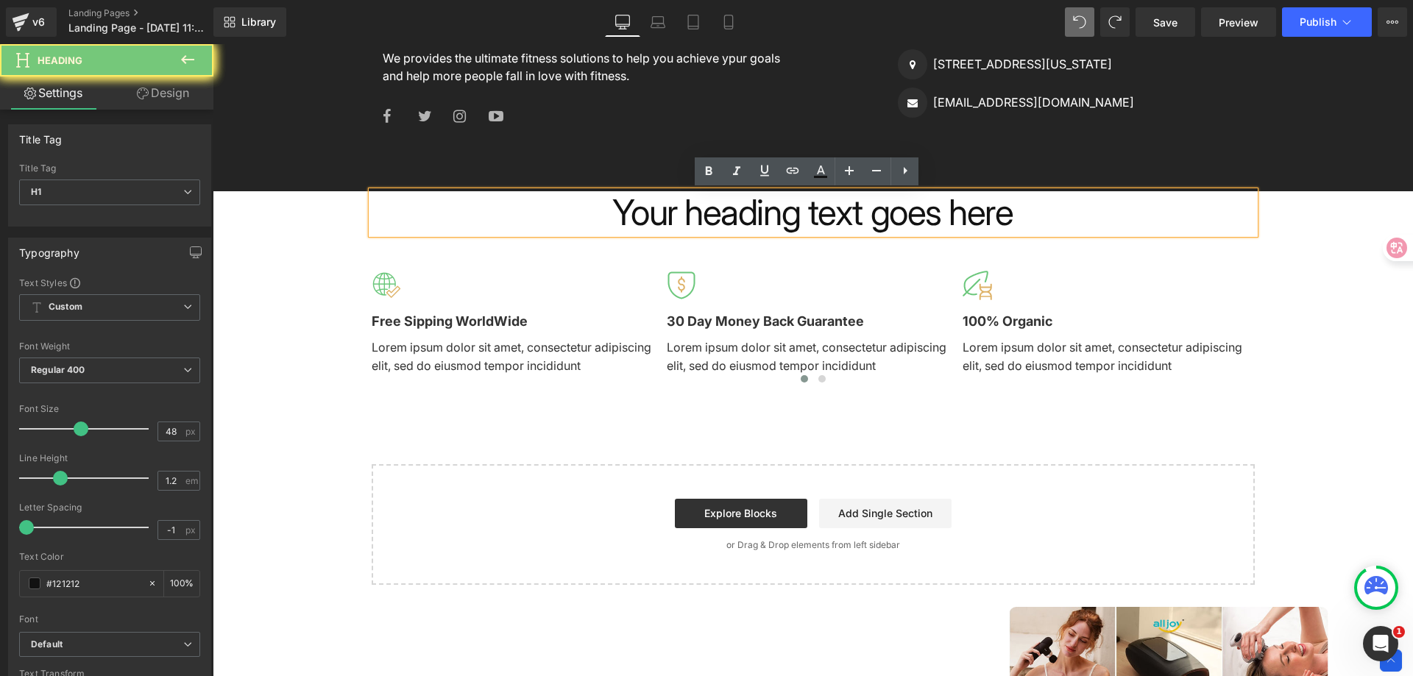
click at [846, 220] on h1 "Your heading text goes here" at bounding box center [813, 212] width 883 height 43
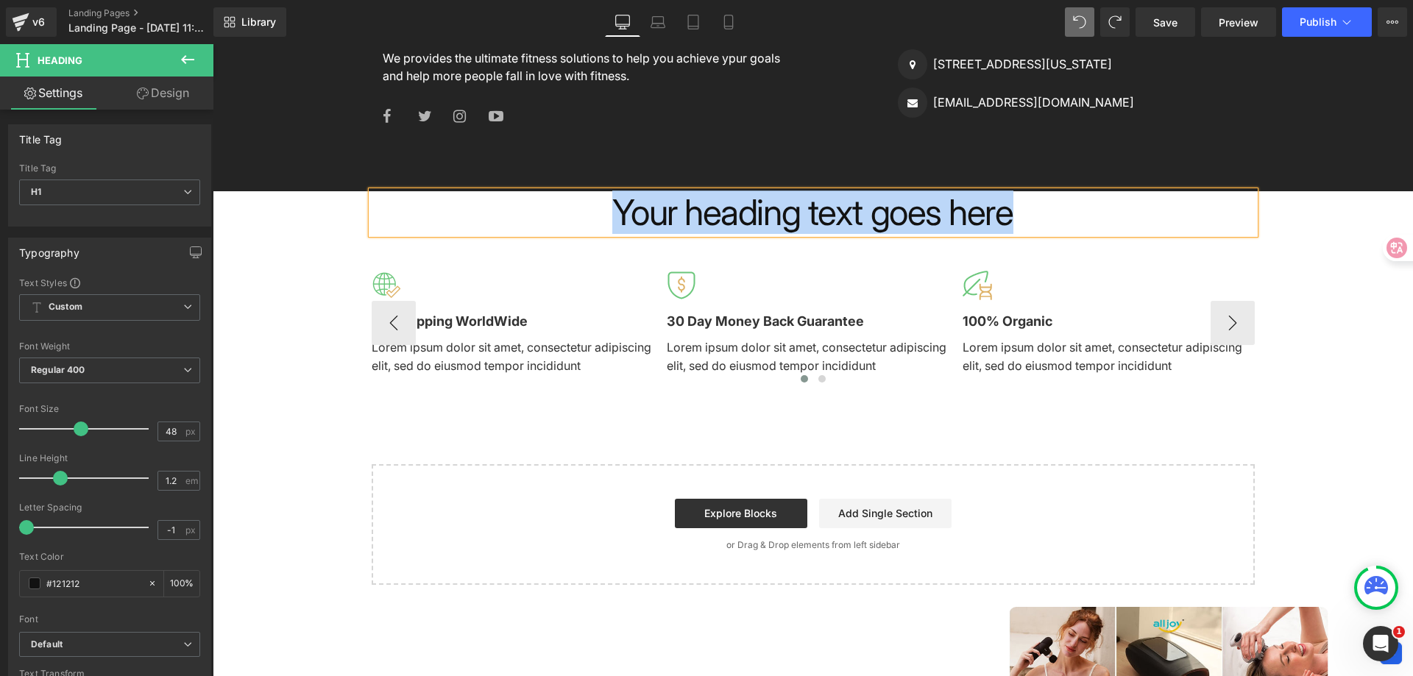
paste div
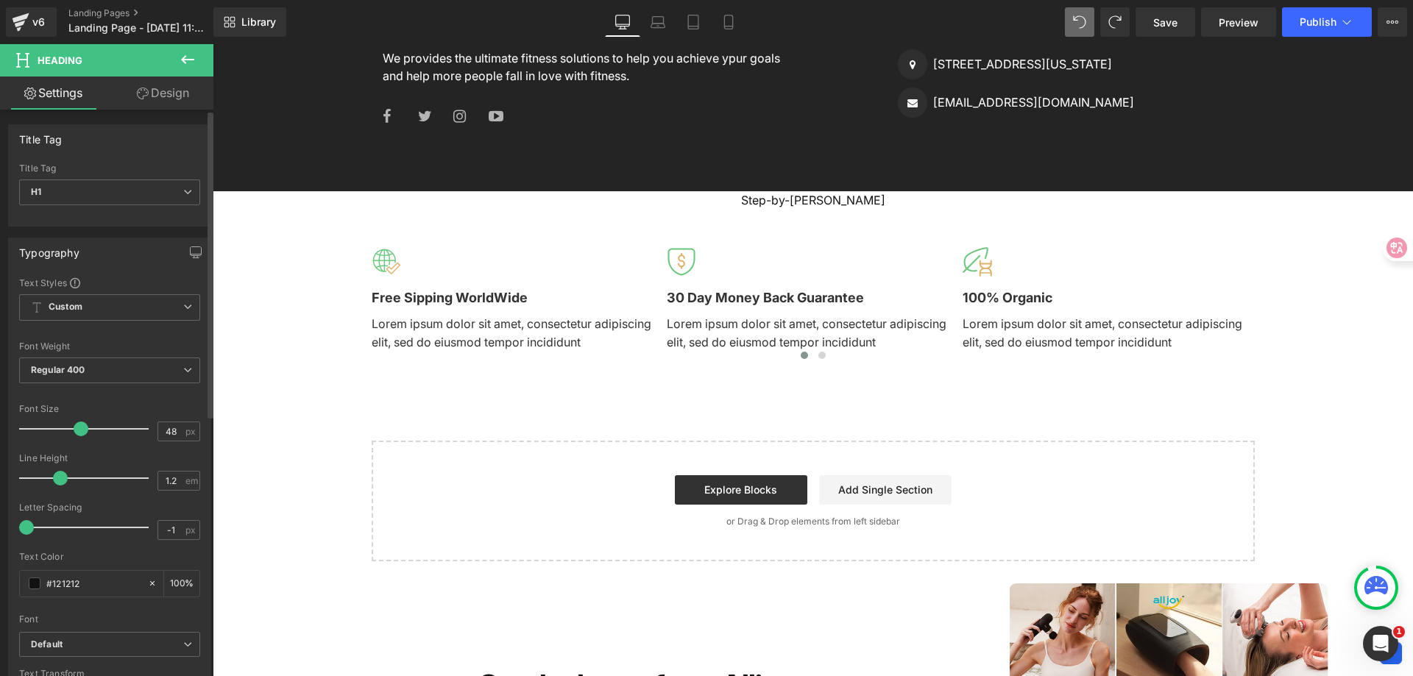
click at [194, 184] on div "H1 H2 H3 H4 H5 H6 Title Tag H1 H1 H2 H3 H4 H5 H6" at bounding box center [110, 194] width 202 height 63
click at [193, 184] on span "H1" at bounding box center [109, 193] width 181 height 26
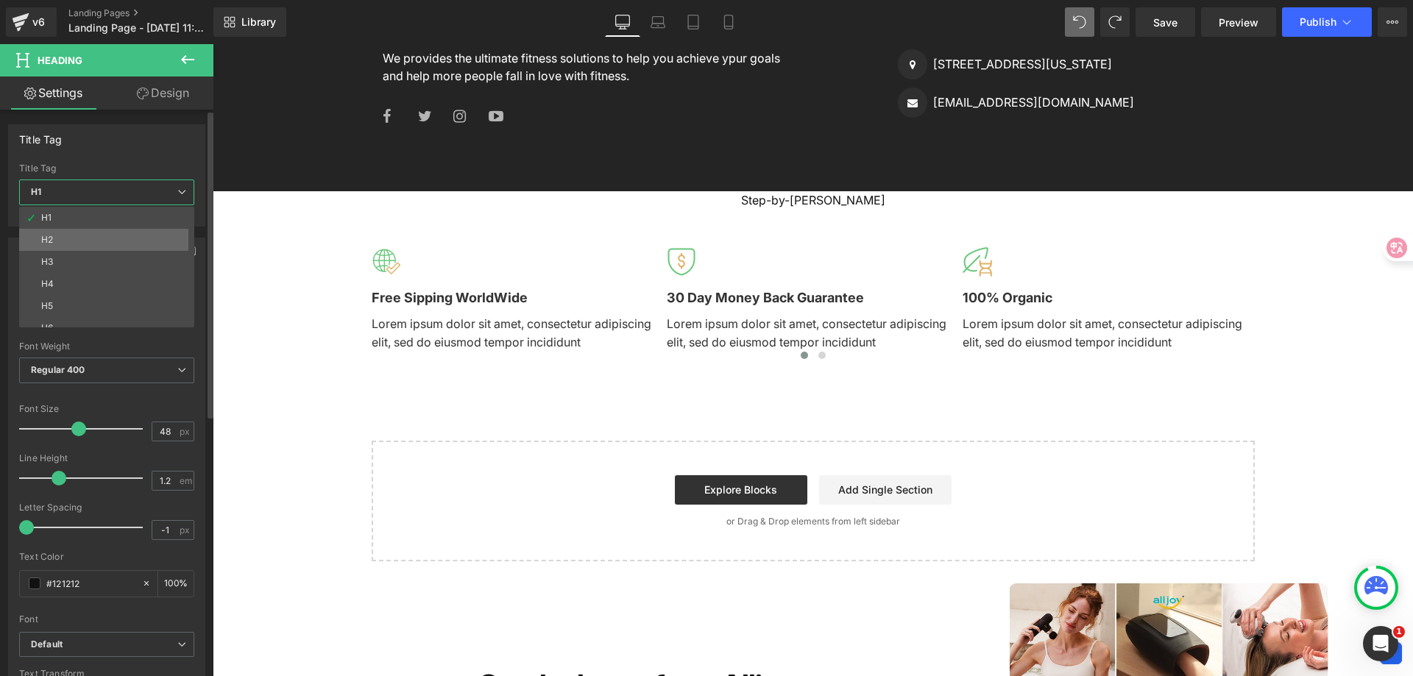
click at [169, 236] on li "H2" at bounding box center [110, 240] width 182 height 22
type input "40"
type input "100"
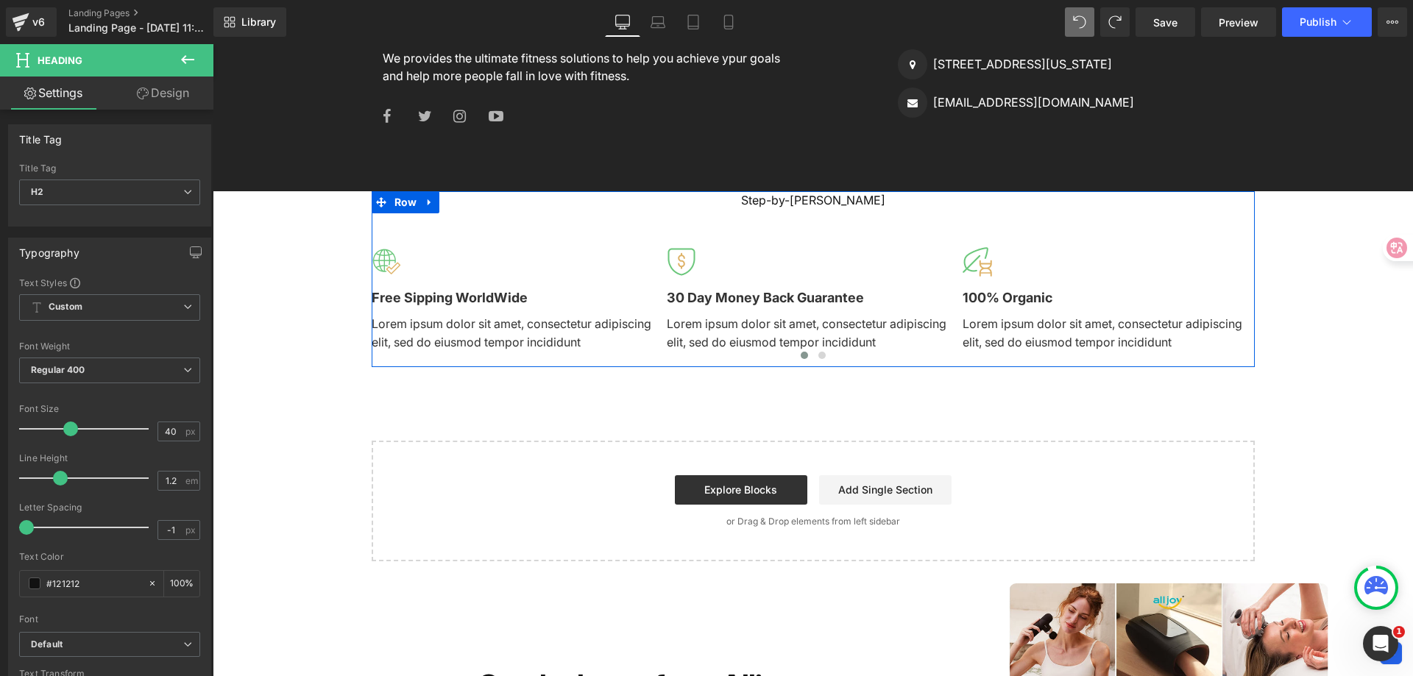
click at [773, 200] on icon at bounding box center [777, 201] width 8 height 8
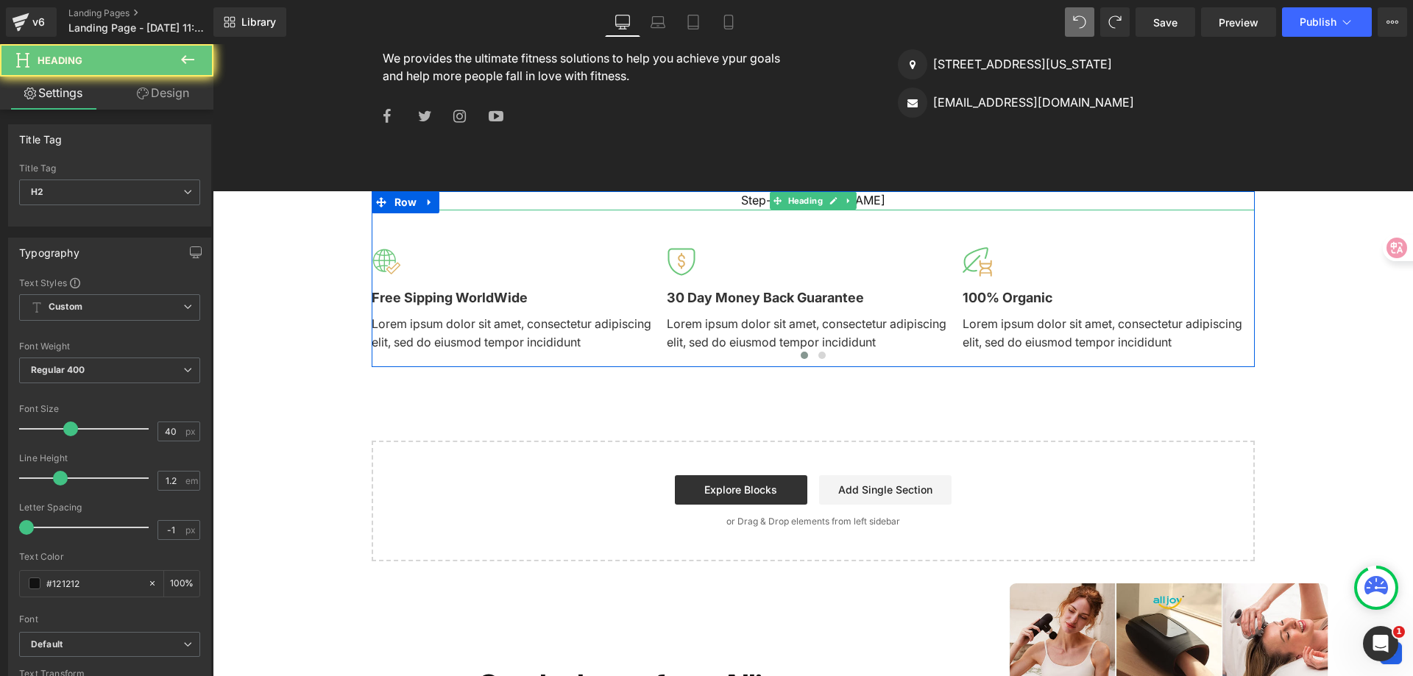
click at [758, 200] on div "Step-by-[PERSON_NAME]" at bounding box center [813, 200] width 883 height 19
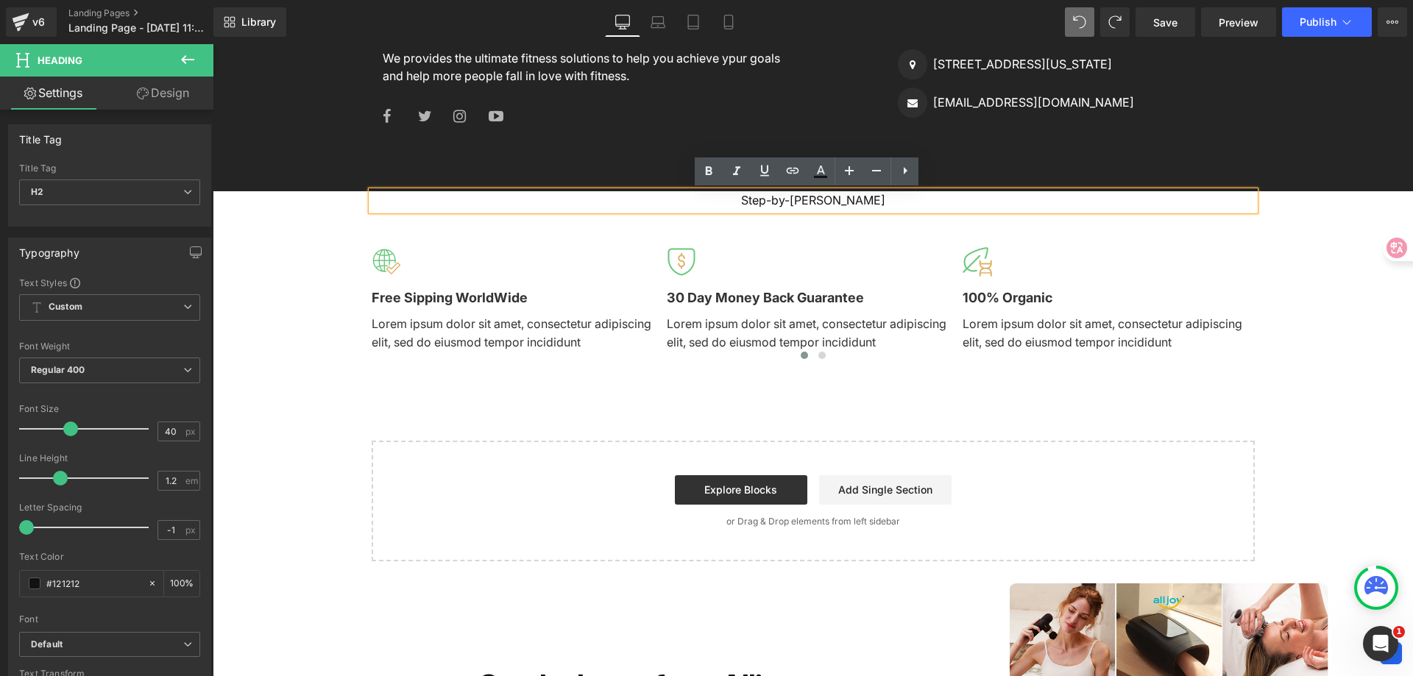
click at [753, 201] on div "Step-by-[PERSON_NAME]" at bounding box center [813, 200] width 883 height 19
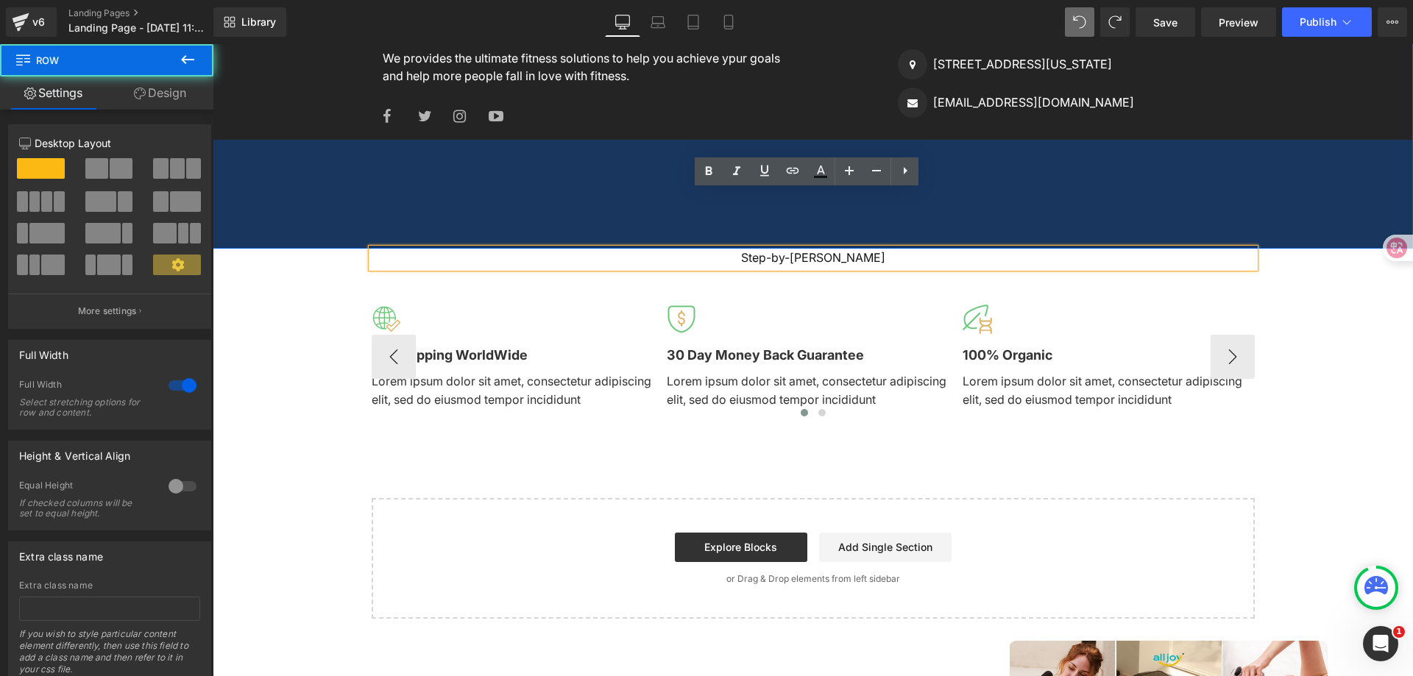
scroll to position [1910, 0]
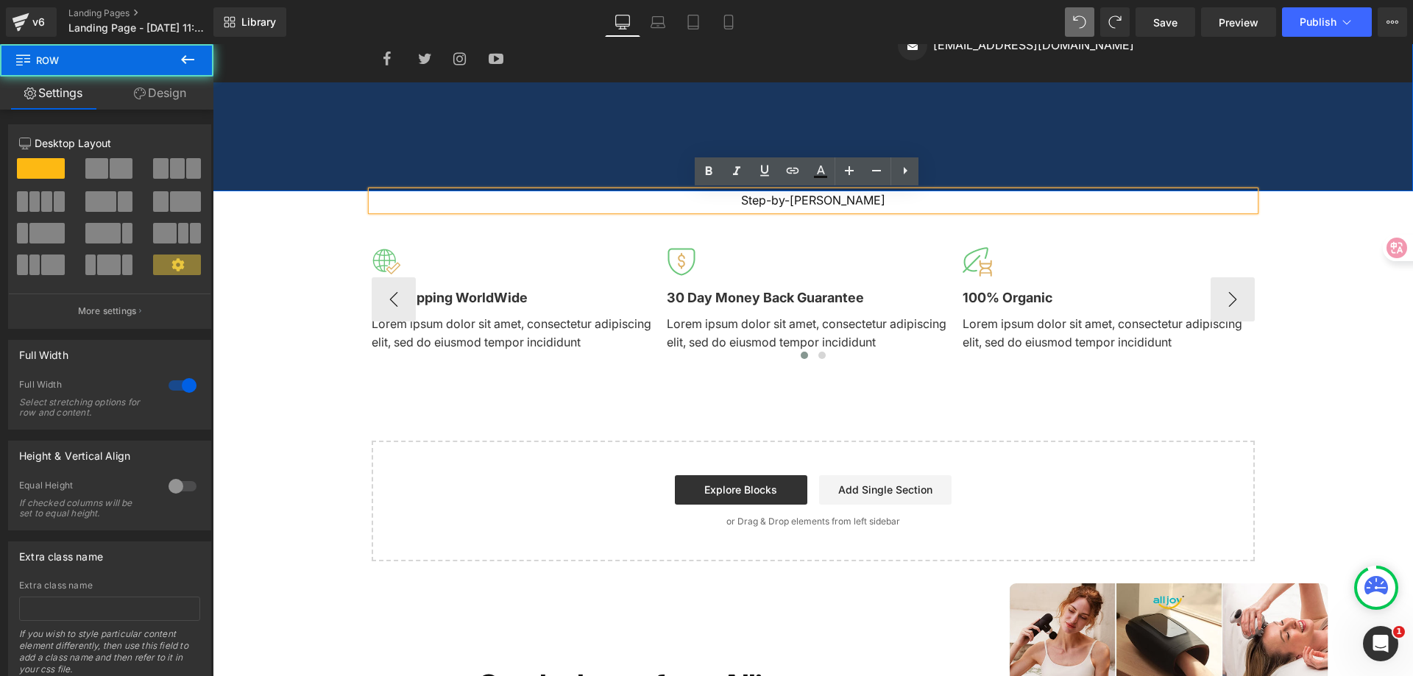
drag, startPoint x: 602, startPoint y: 187, endPoint x: 603, endPoint y: 216, distance: 29.5
click at [596, 201] on div "Step-by-[PERSON_NAME]" at bounding box center [813, 200] width 883 height 19
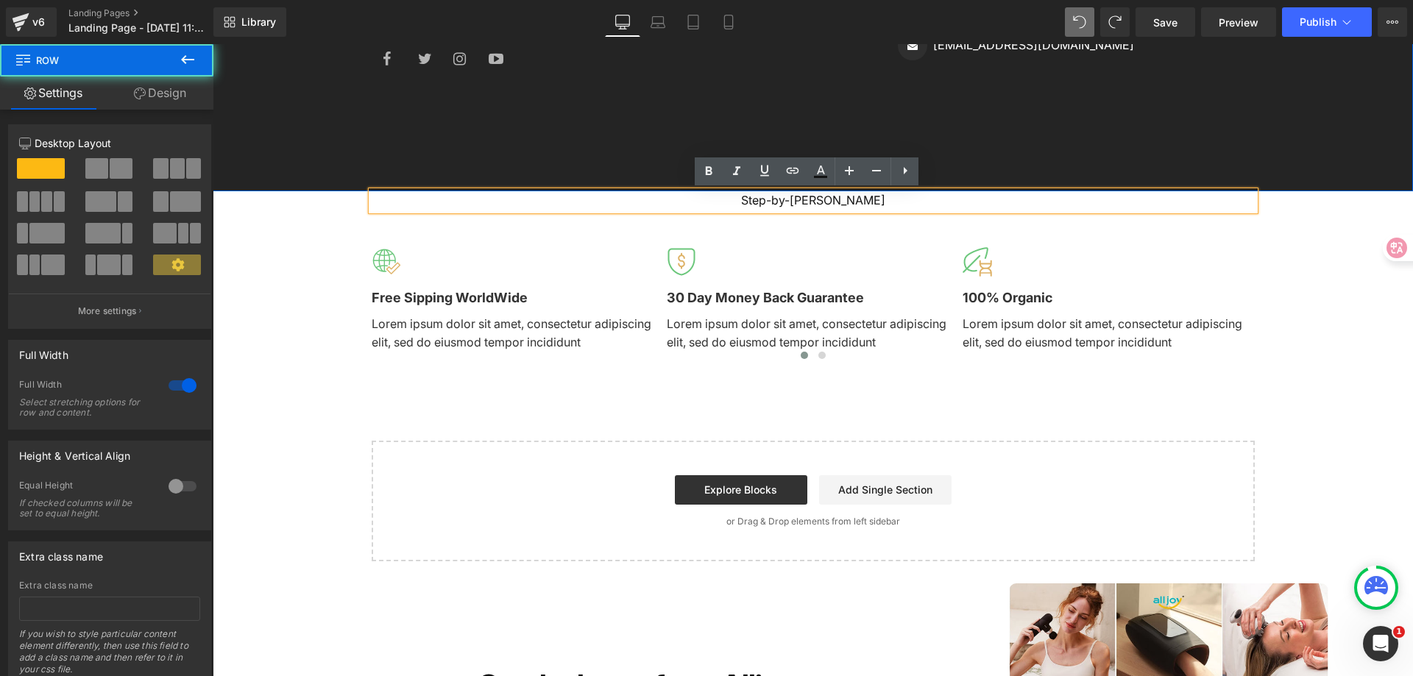
click at [863, 206] on div "Step-by-[PERSON_NAME]" at bounding box center [813, 200] width 883 height 19
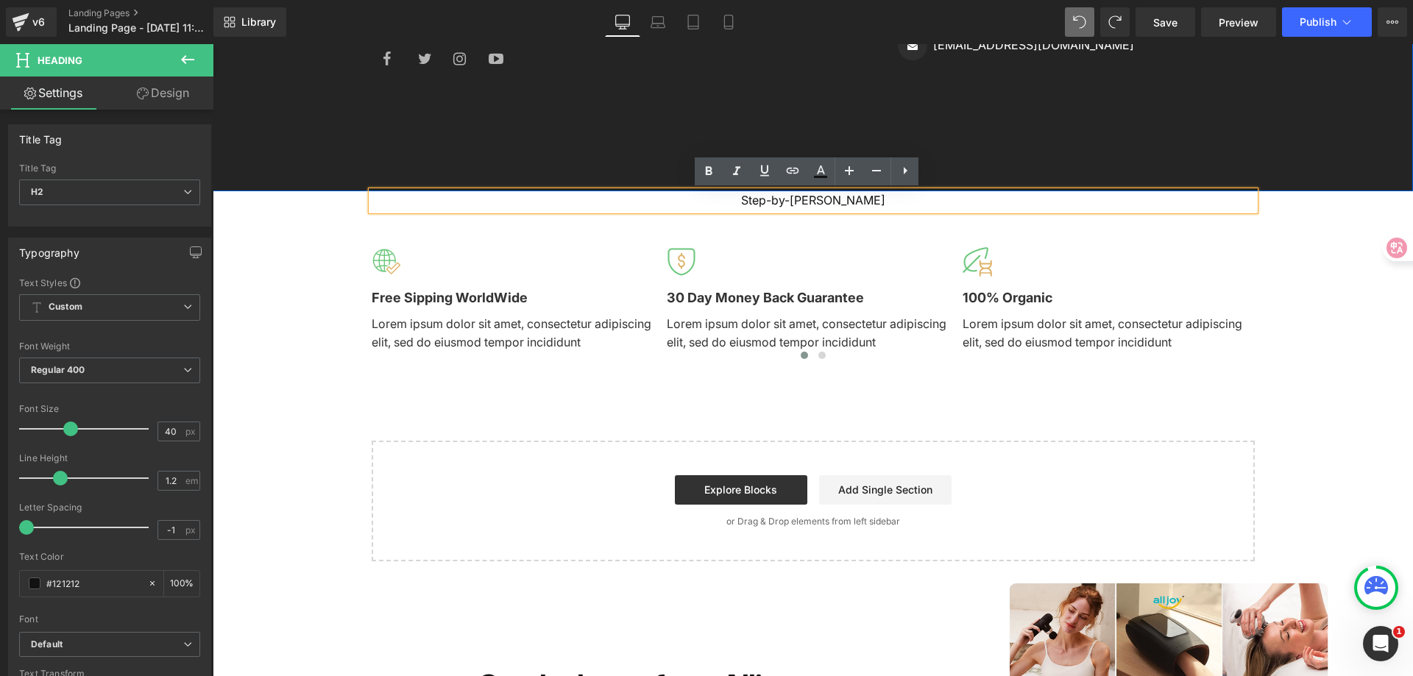
click at [833, 199] on div "Step-by-[PERSON_NAME]" at bounding box center [813, 200] width 883 height 19
copy div "Guide"
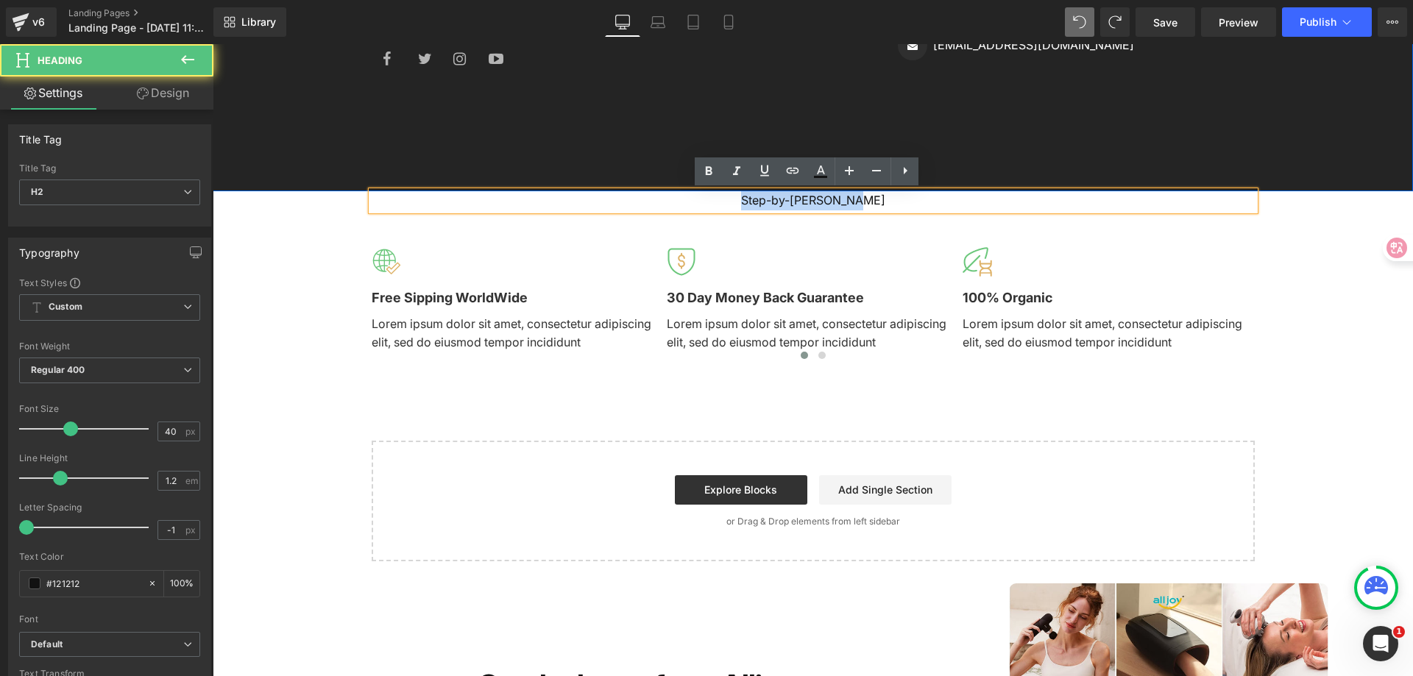
click at [833, 199] on div "Step-by-[PERSON_NAME]" at bounding box center [813, 200] width 883 height 19
copy div "Step-by-[PERSON_NAME]"
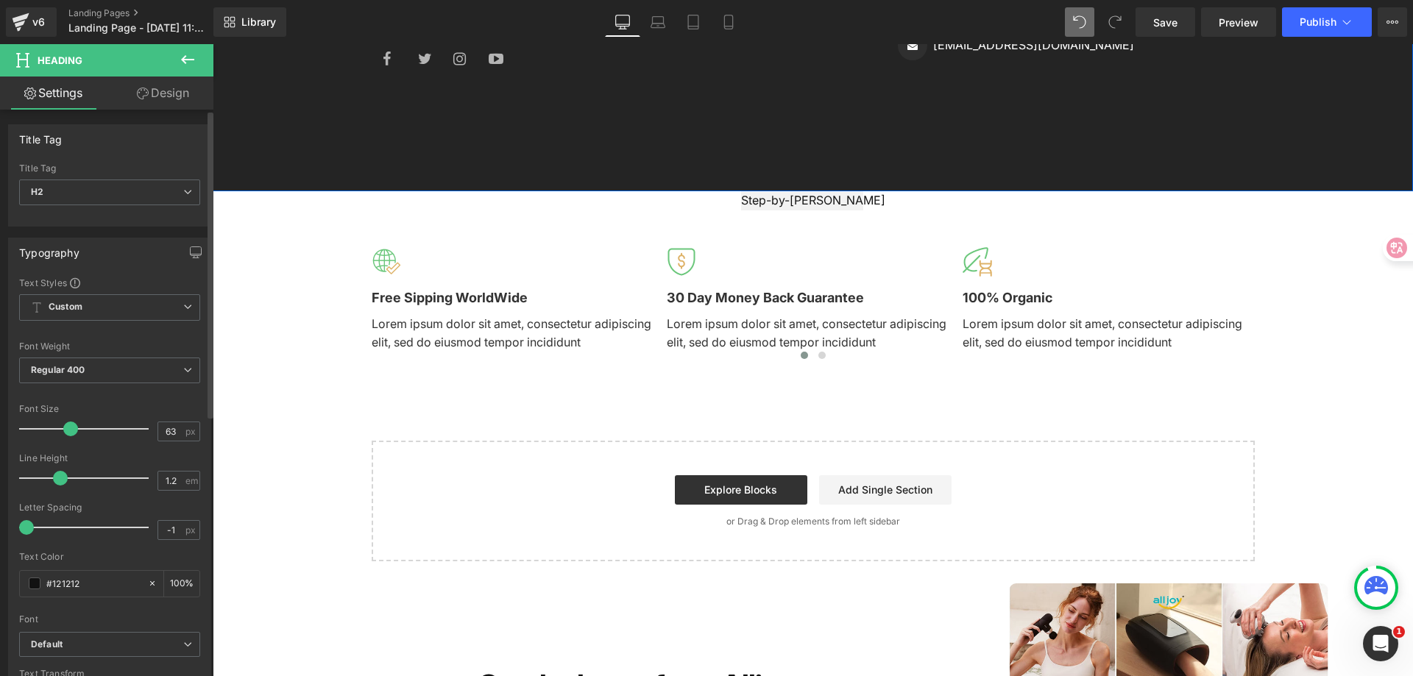
click at [97, 429] on div at bounding box center [87, 428] width 122 height 29
type input "45"
drag, startPoint x: 97, startPoint y: 429, endPoint x: 74, endPoint y: 427, distance: 23.7
click at [74, 428] on span at bounding box center [81, 429] width 15 height 15
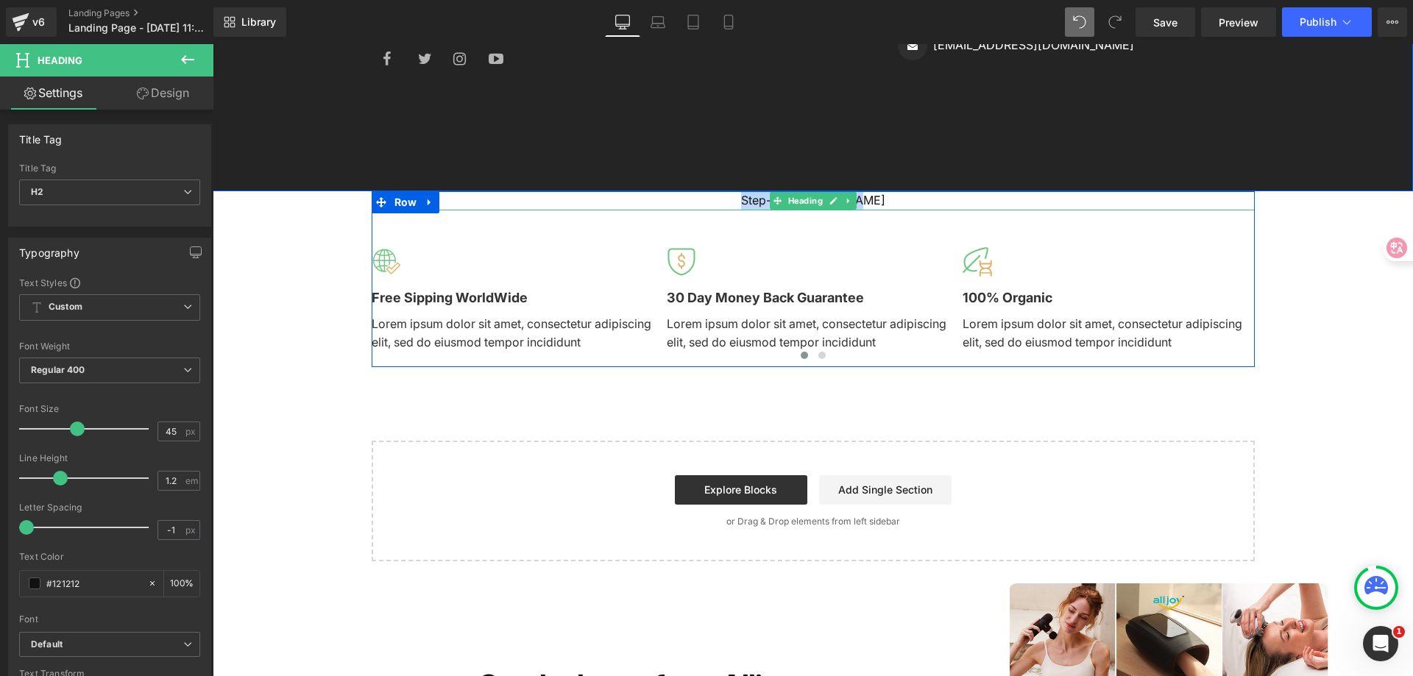
click at [855, 198] on div "Step-by-[PERSON_NAME]" at bounding box center [813, 200] width 883 height 19
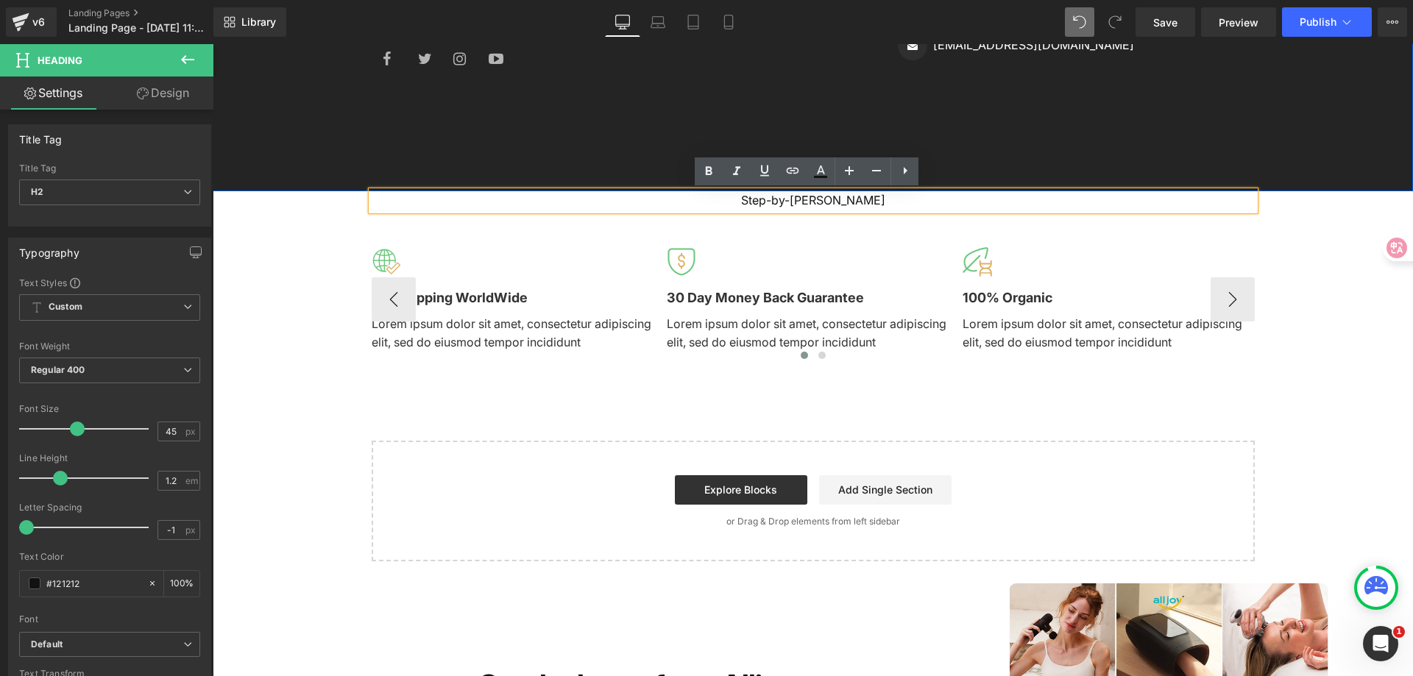
click at [779, 257] on div at bounding box center [813, 261] width 292 height 29
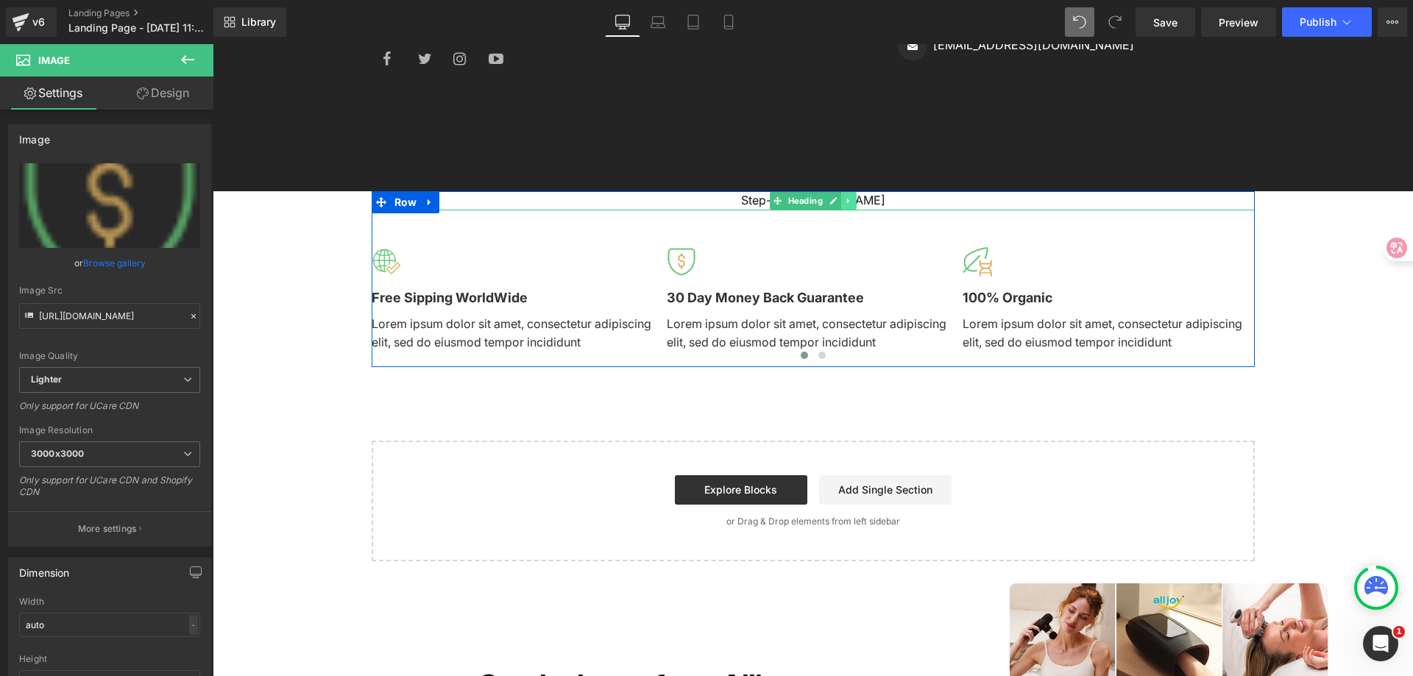
click at [844, 202] on icon at bounding box center [848, 201] width 8 height 9
click at [852, 202] on icon at bounding box center [856, 201] width 8 height 9
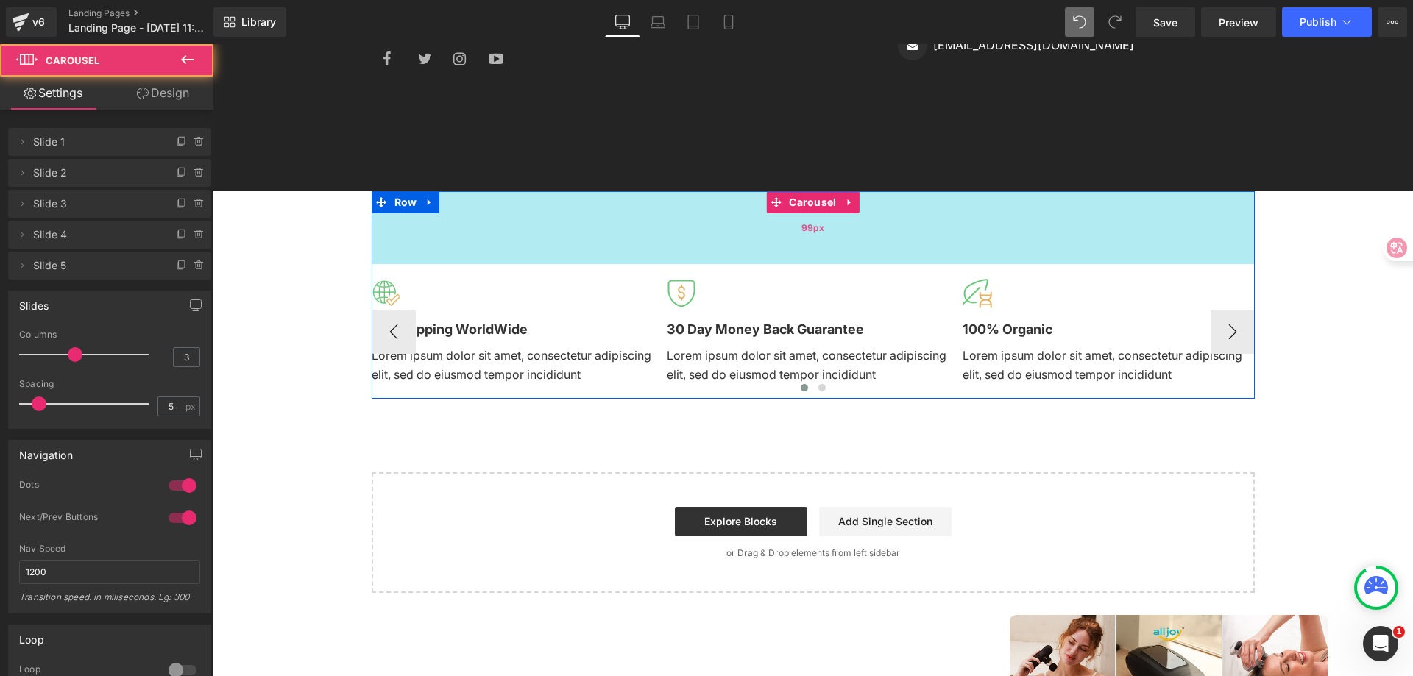
drag, startPoint x: 657, startPoint y: 199, endPoint x: 659, endPoint y: 255, distance: 55.2
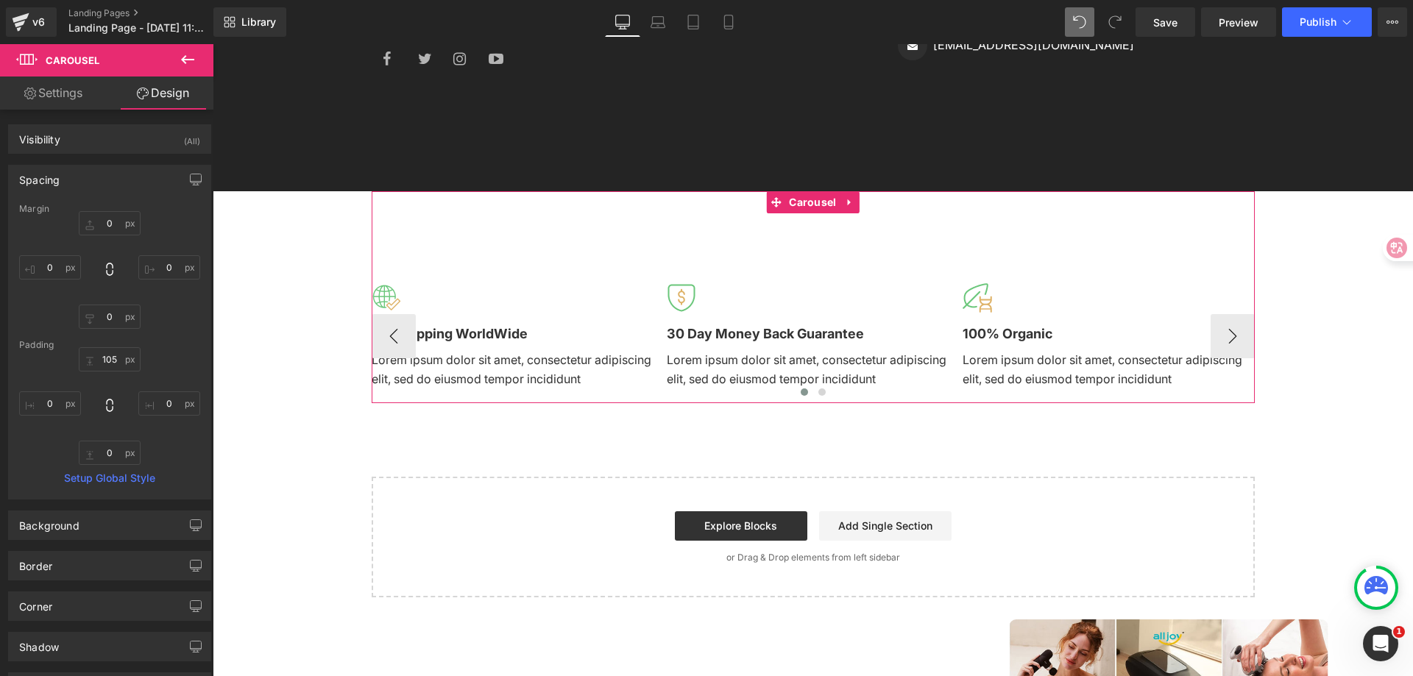
click at [88, 105] on link "Settings" at bounding box center [53, 93] width 107 height 33
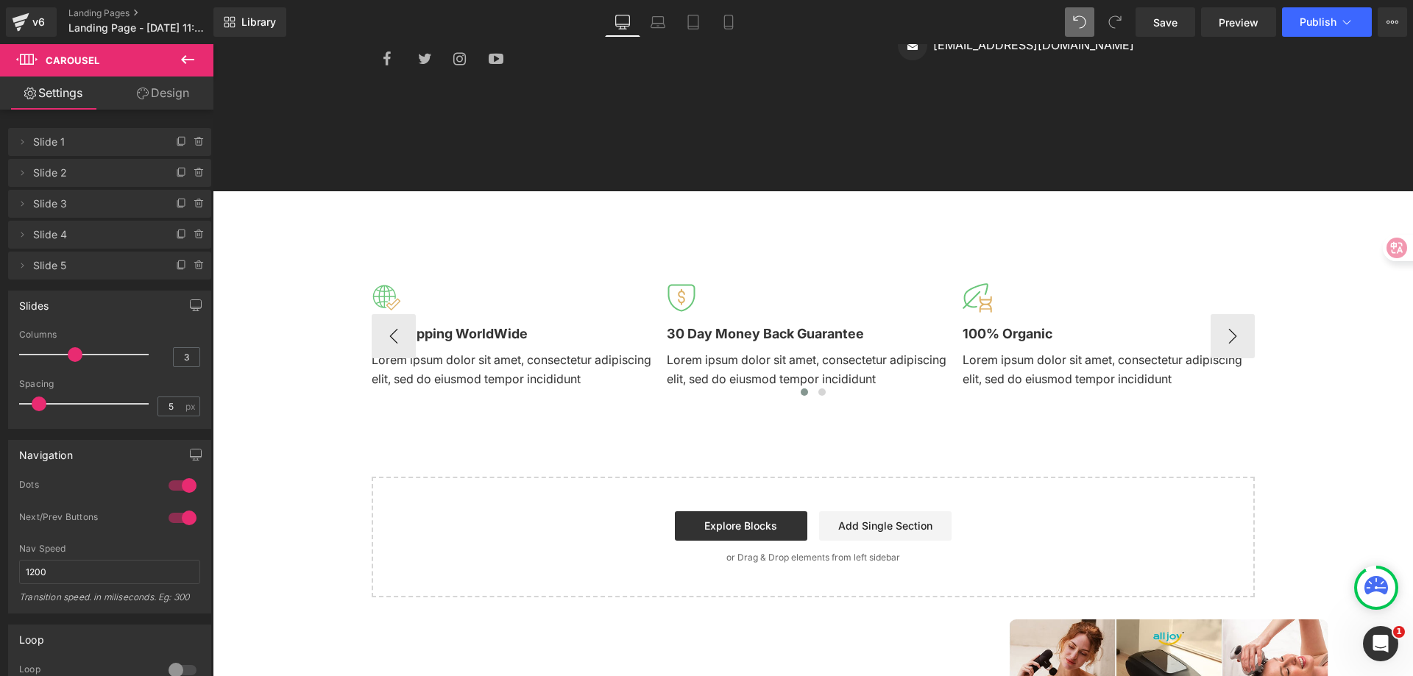
click at [180, 58] on icon at bounding box center [188, 60] width 18 height 18
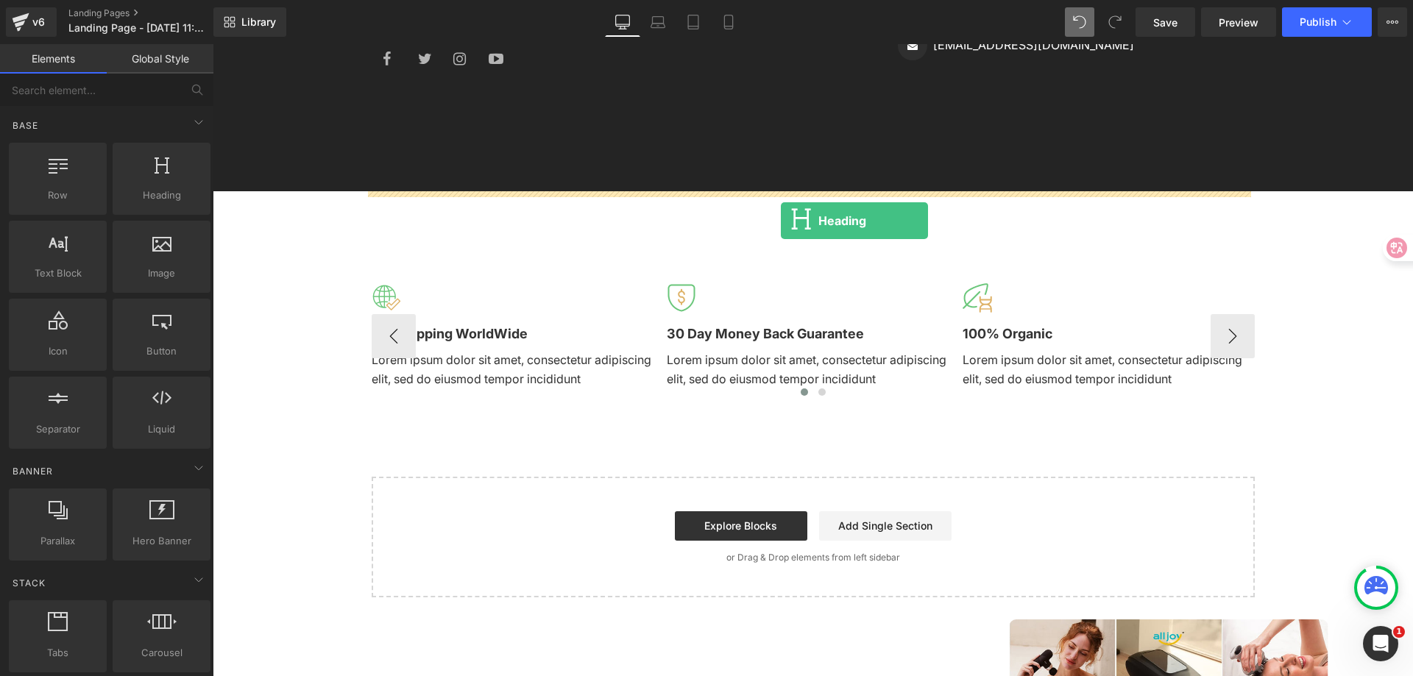
drag, startPoint x: 356, startPoint y: 222, endPoint x: 781, endPoint y: 221, distance: 425.5
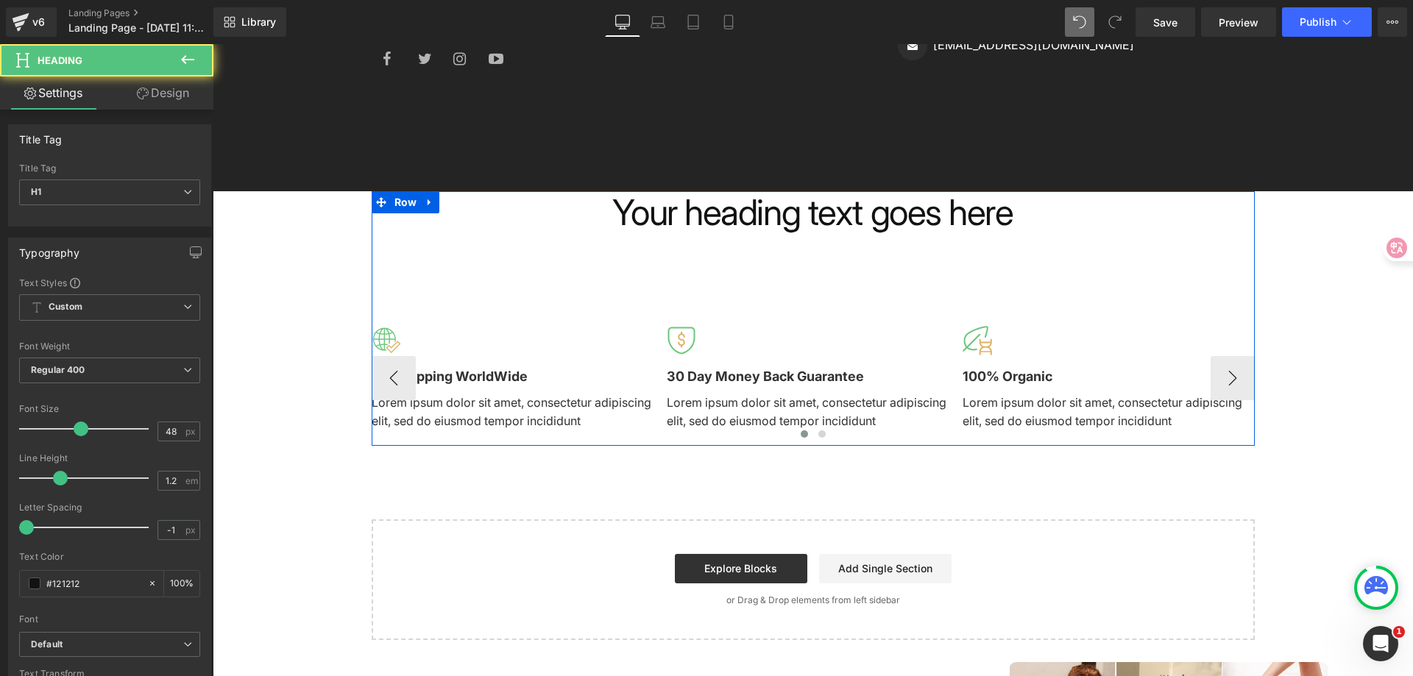
click at [852, 217] on h1 "Your heading text goes here" at bounding box center [813, 212] width 883 height 43
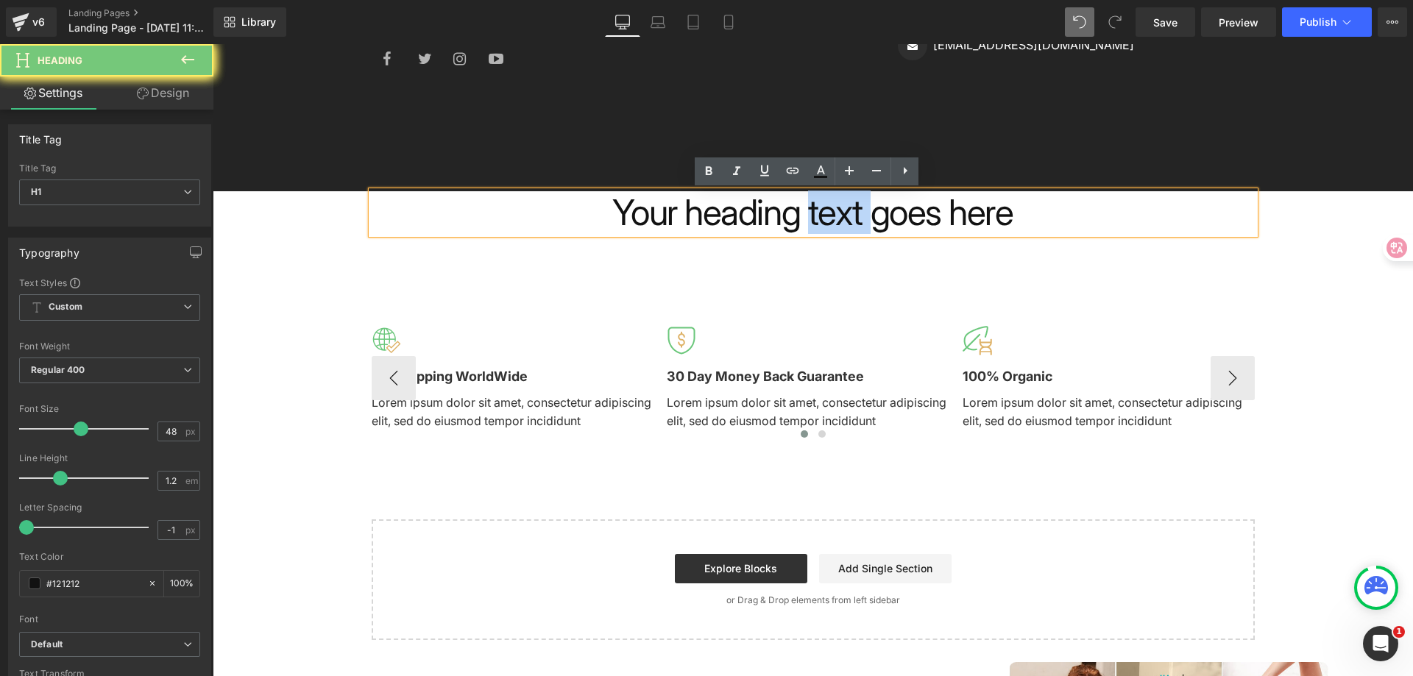
click at [852, 217] on h1 "Your heading text goes here" at bounding box center [813, 212] width 883 height 43
copy h1 "text"
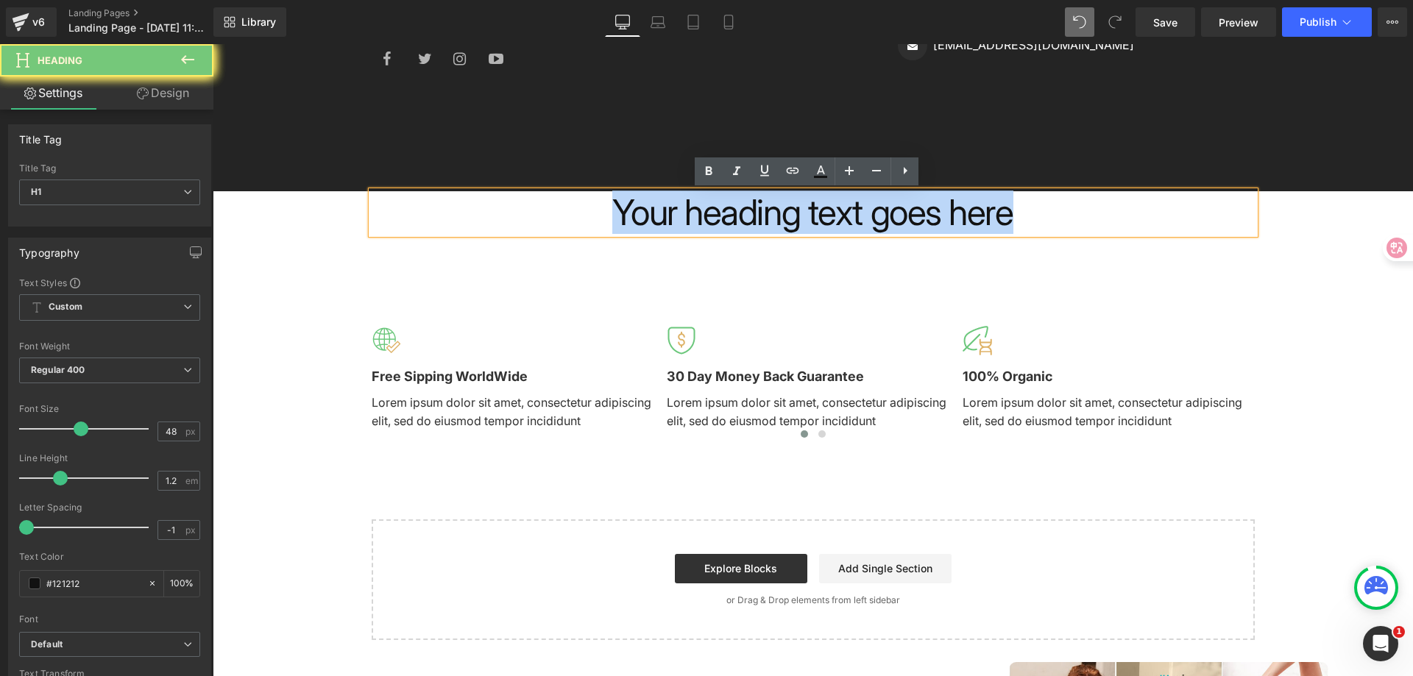
drag, startPoint x: 781, startPoint y: 221, endPoint x: 852, endPoint y: 217, distance: 70.8
click at [852, 217] on h1 "Your heading text goes here" at bounding box center [813, 212] width 883 height 43
copy h1 "Your heading text goes here"
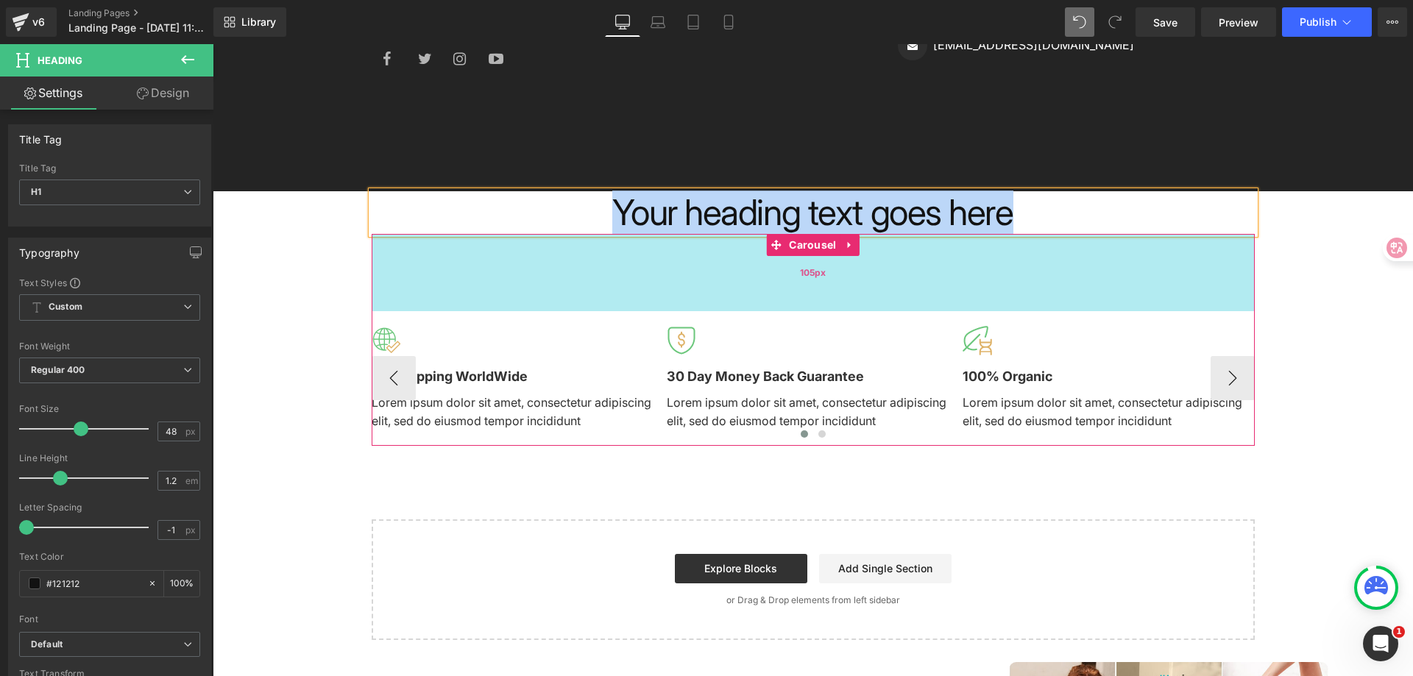
paste div
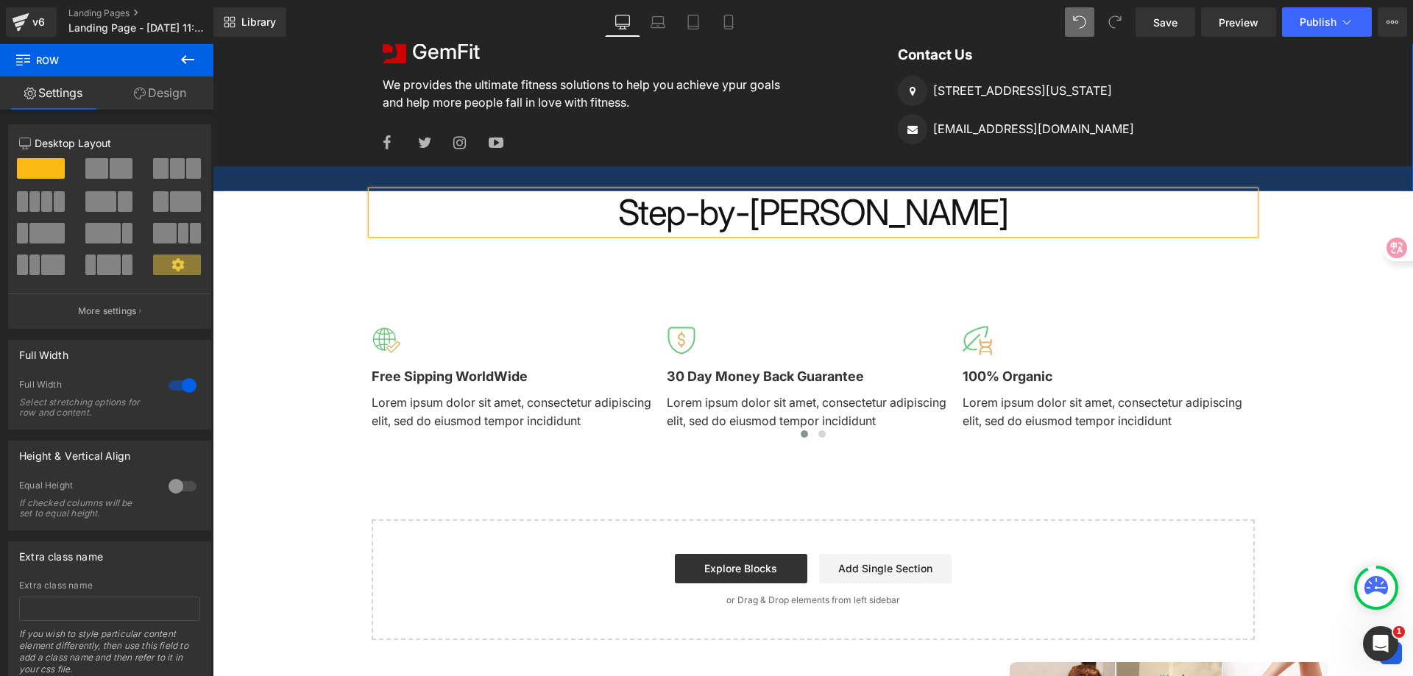
scroll to position [1801, 0]
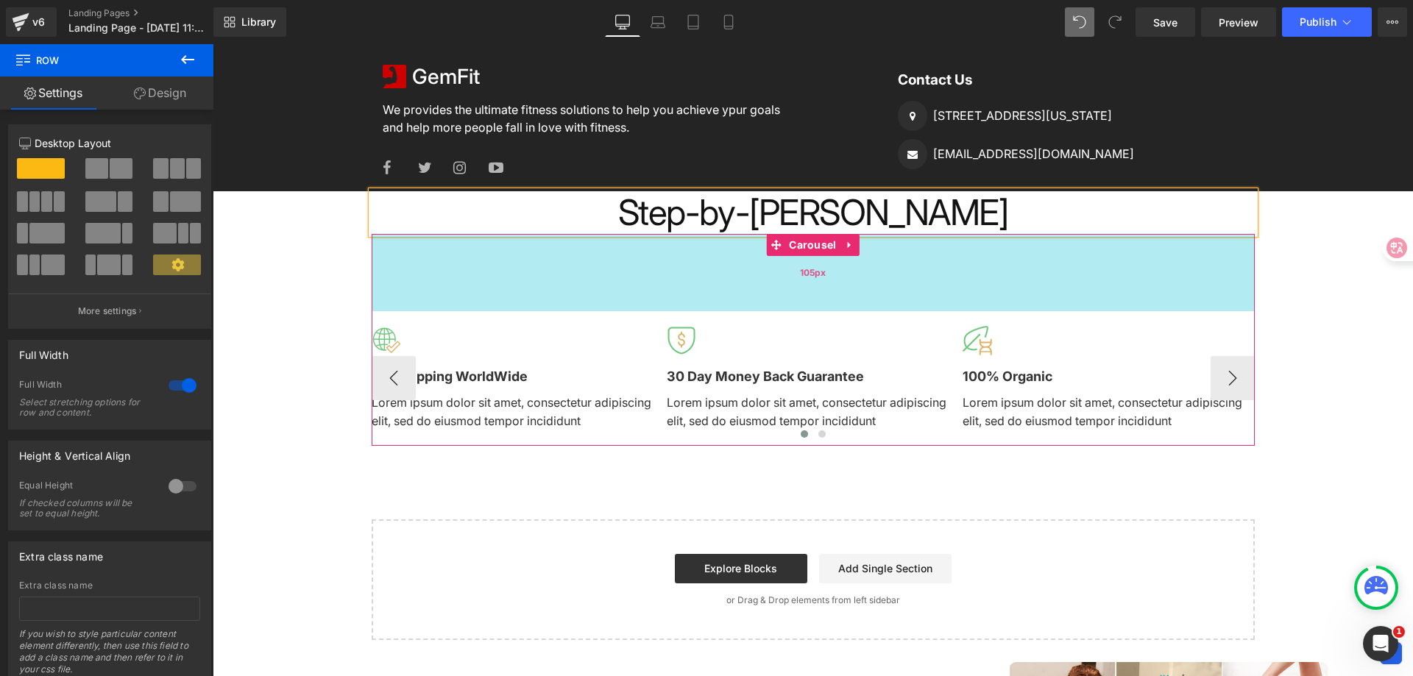
drag, startPoint x: 911, startPoint y: 186, endPoint x: 570, endPoint y: 243, distance: 346.2
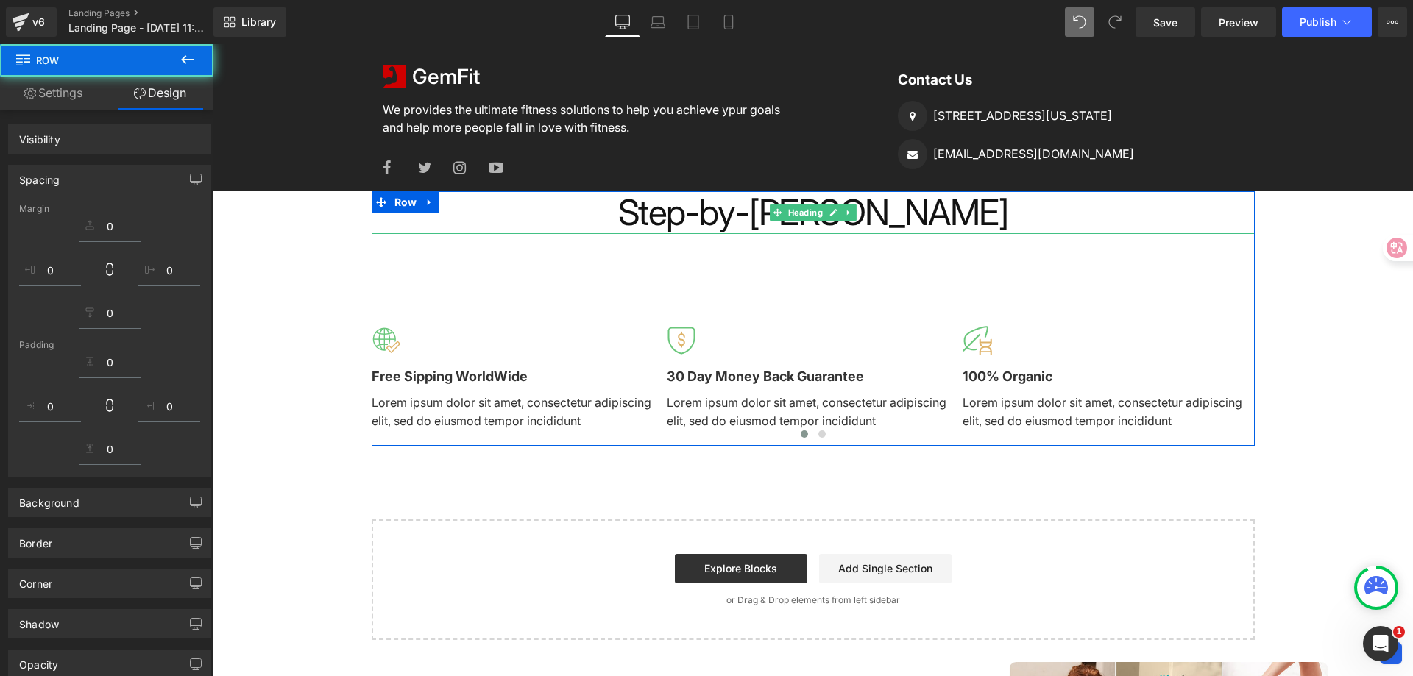
click at [1106, 220] on h1 "Step-by-[PERSON_NAME]" at bounding box center [813, 212] width 883 height 43
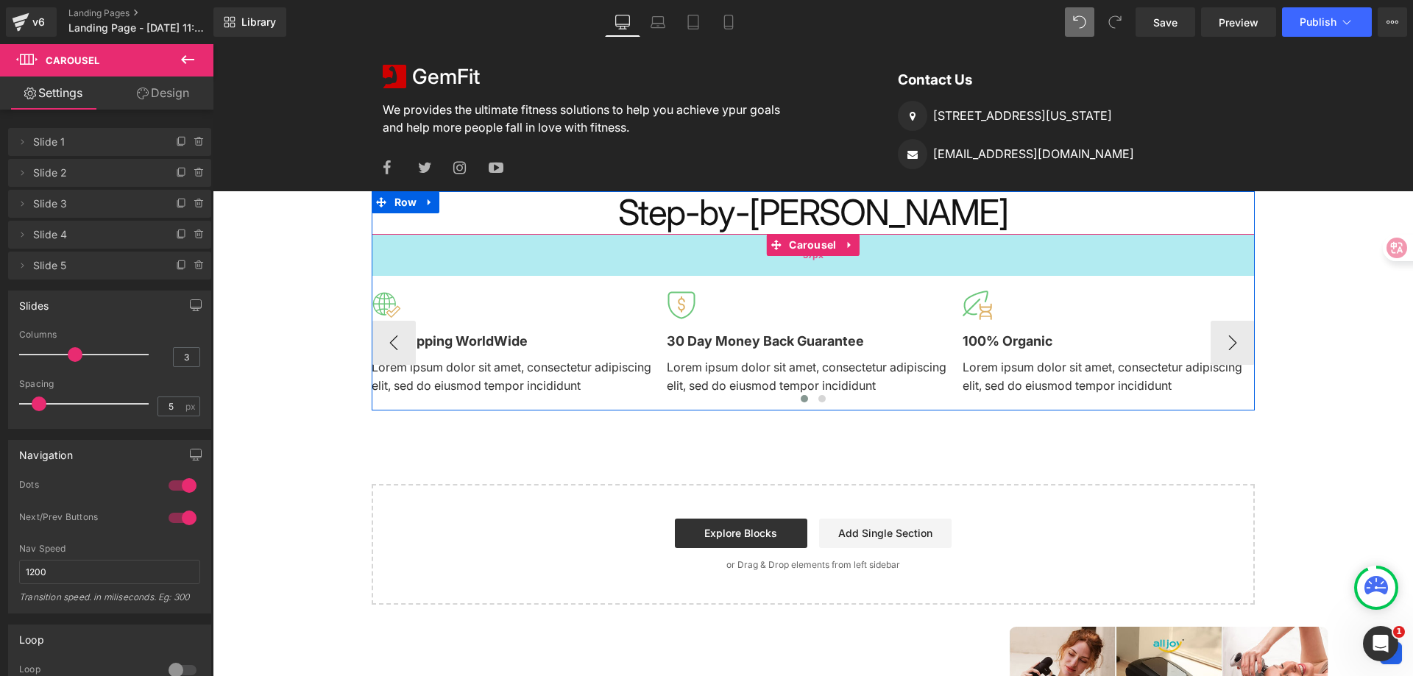
drag, startPoint x: 868, startPoint y: 289, endPoint x: 868, endPoint y: 253, distance: 35.3
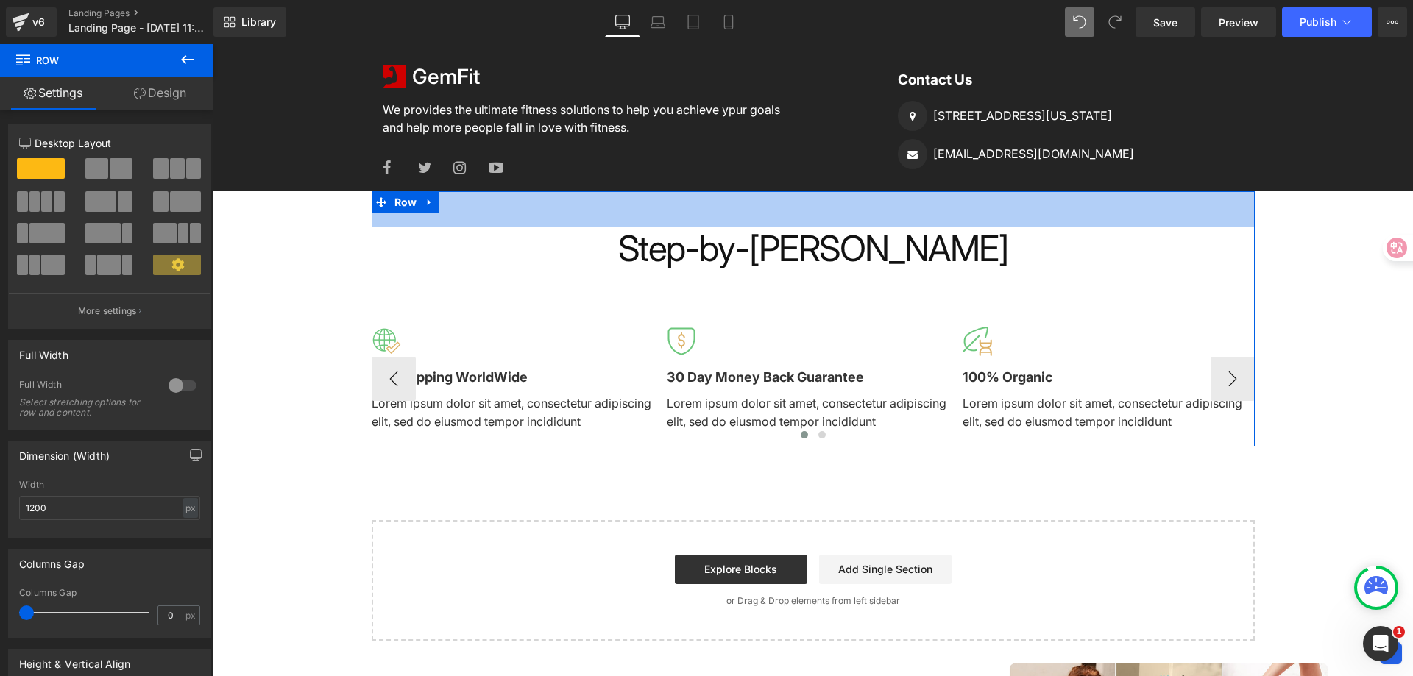
drag, startPoint x: 615, startPoint y: 194, endPoint x: 615, endPoint y: 230, distance: 36.1
click at [615, 230] on div "Step-by-Step Guide Heading Image Free Sipping WorldWide Text Block Lorem ipsum …" at bounding box center [813, 318] width 883 height 255
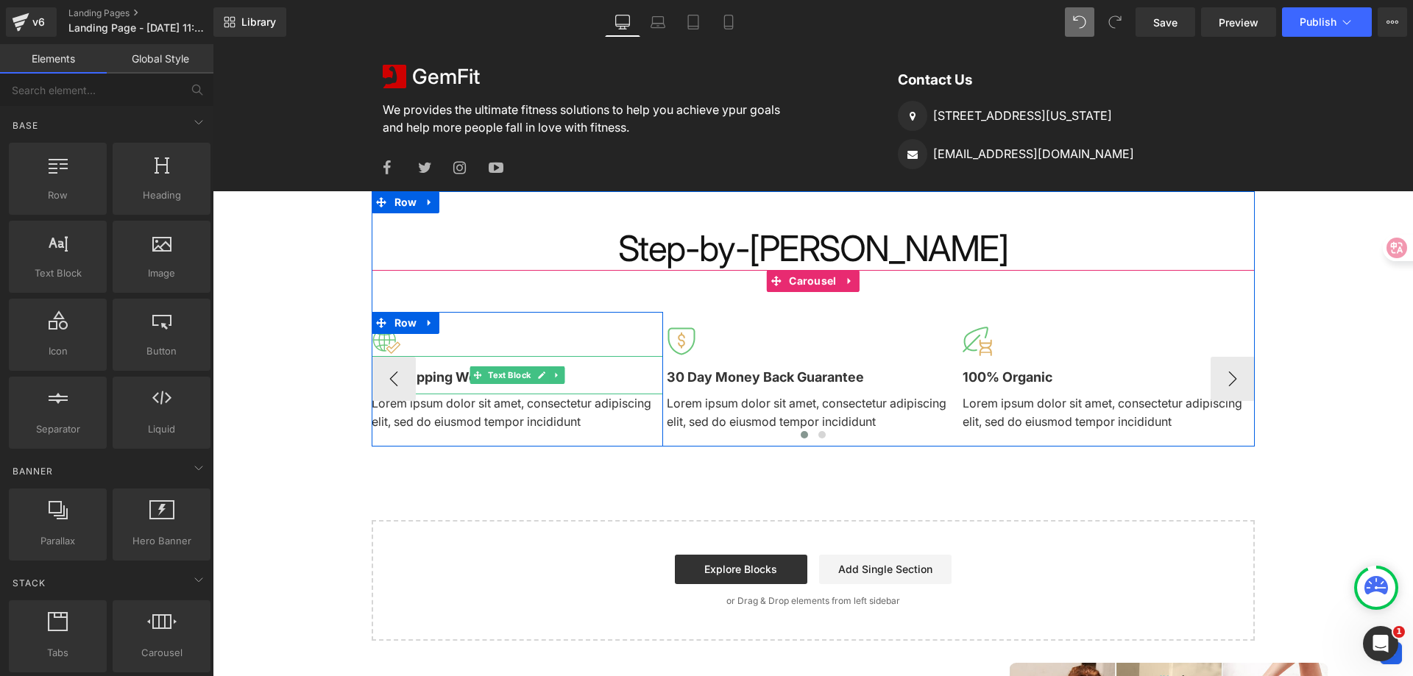
click at [445, 375] on b "Free Sipping WorldWide" at bounding box center [450, 377] width 156 height 15
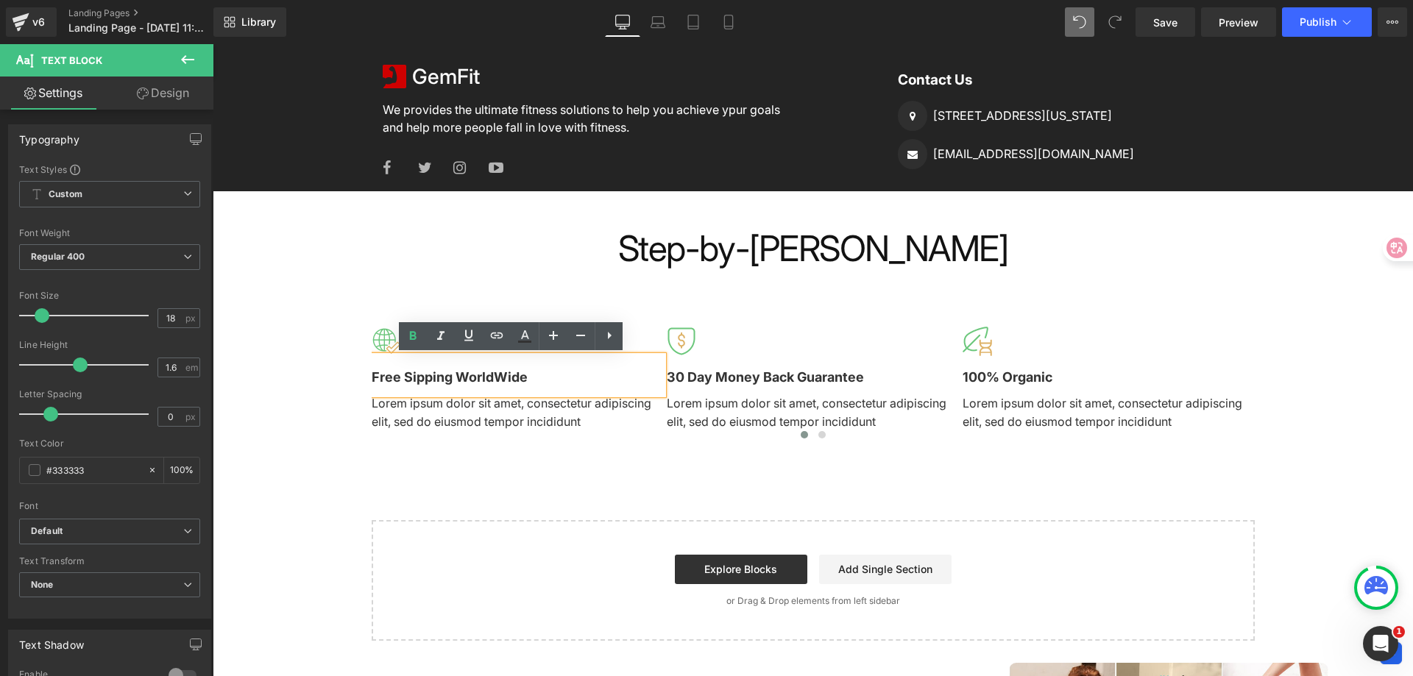
click at [1231, 288] on div "Image Free Sipping WorldWide Text Block Lorem ipsum dolor sit amet, consectetur…" at bounding box center [813, 358] width 883 height 177
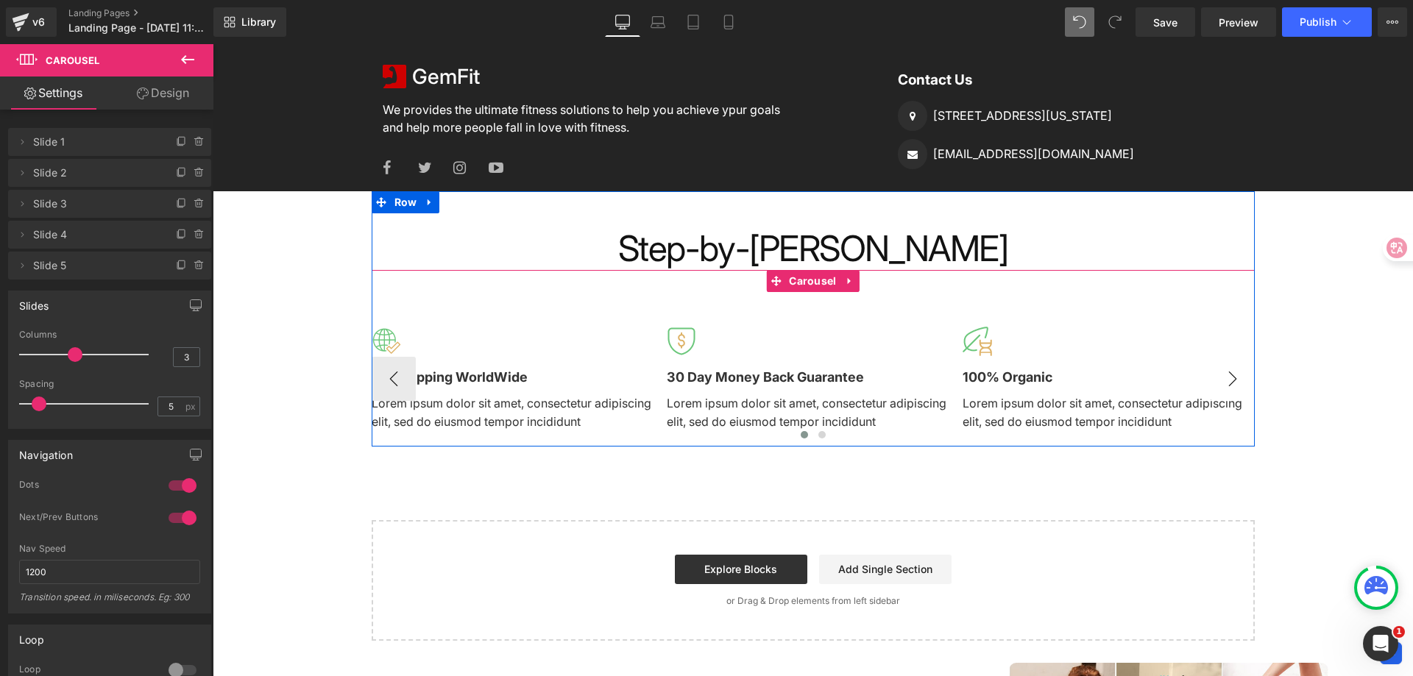
click at [1237, 383] on button "›" at bounding box center [1233, 379] width 44 height 44
click at [378, 379] on button "‹" at bounding box center [394, 379] width 44 height 44
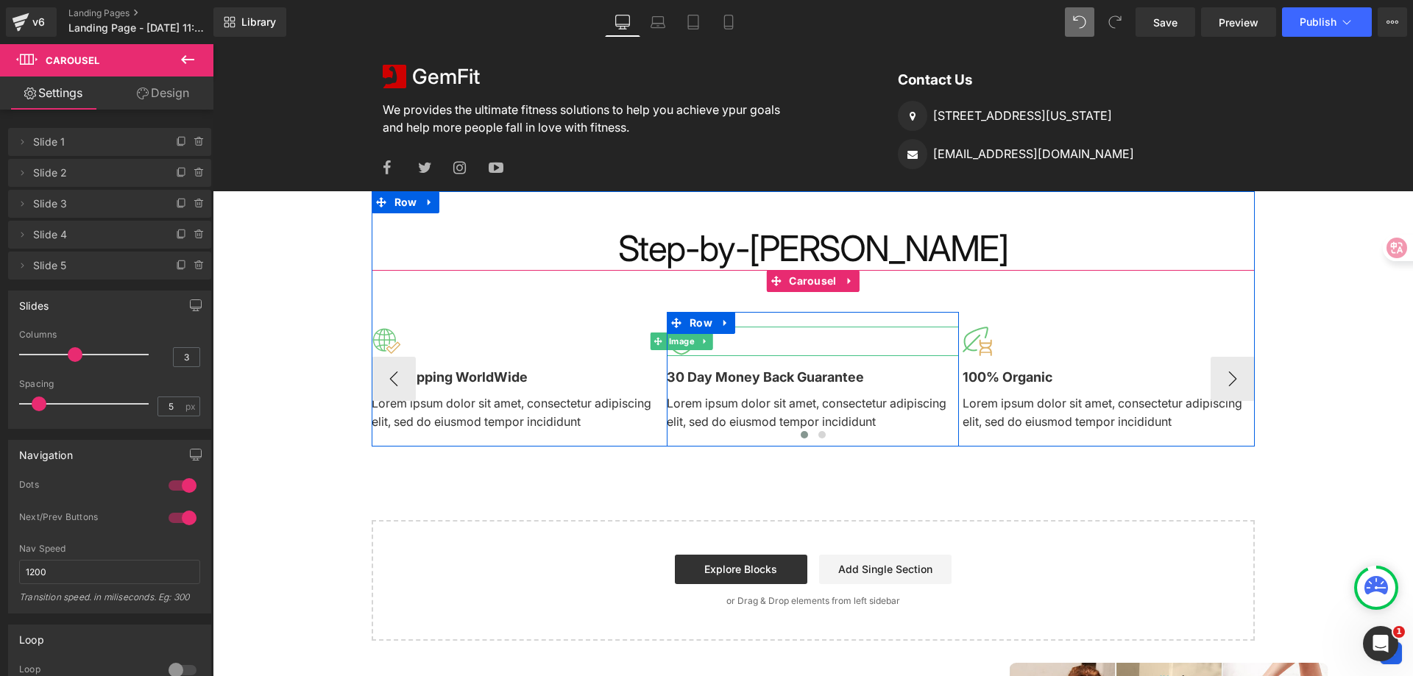
click at [750, 342] on div at bounding box center [813, 341] width 292 height 29
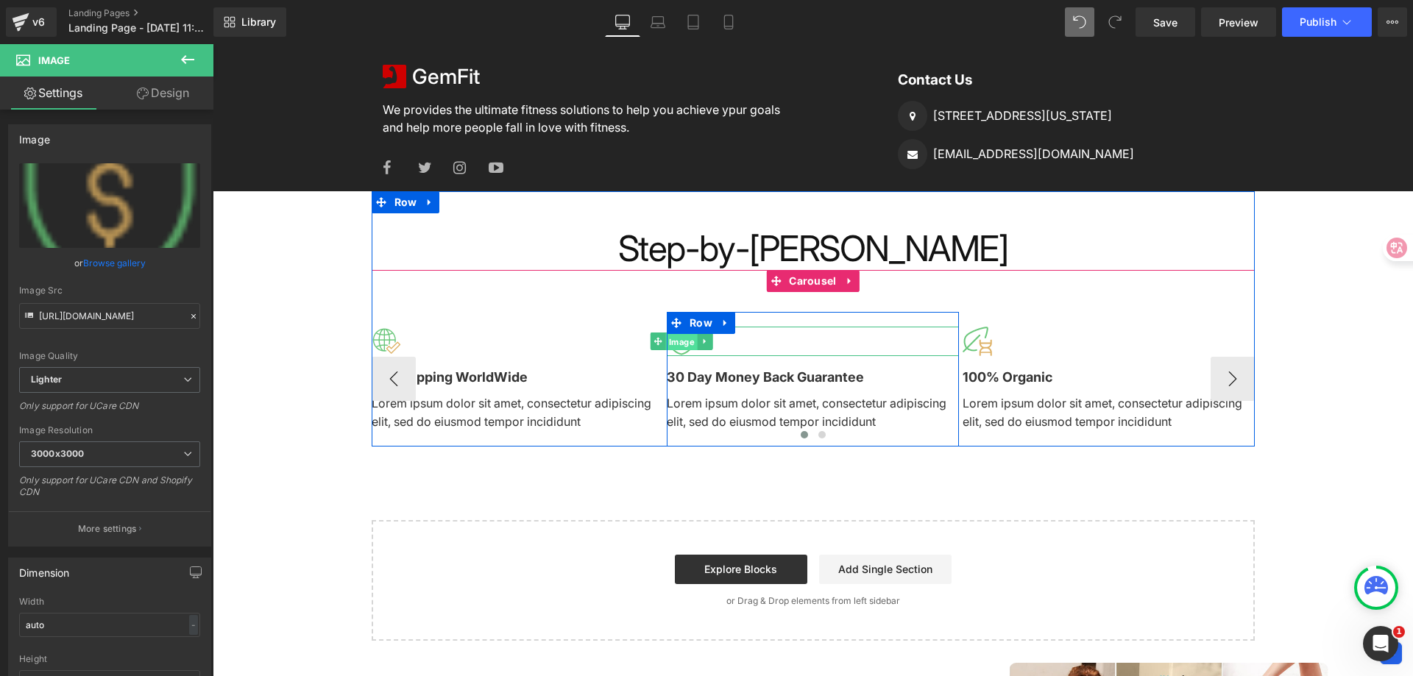
click at [675, 346] on span "Image" at bounding box center [682, 342] width 32 height 18
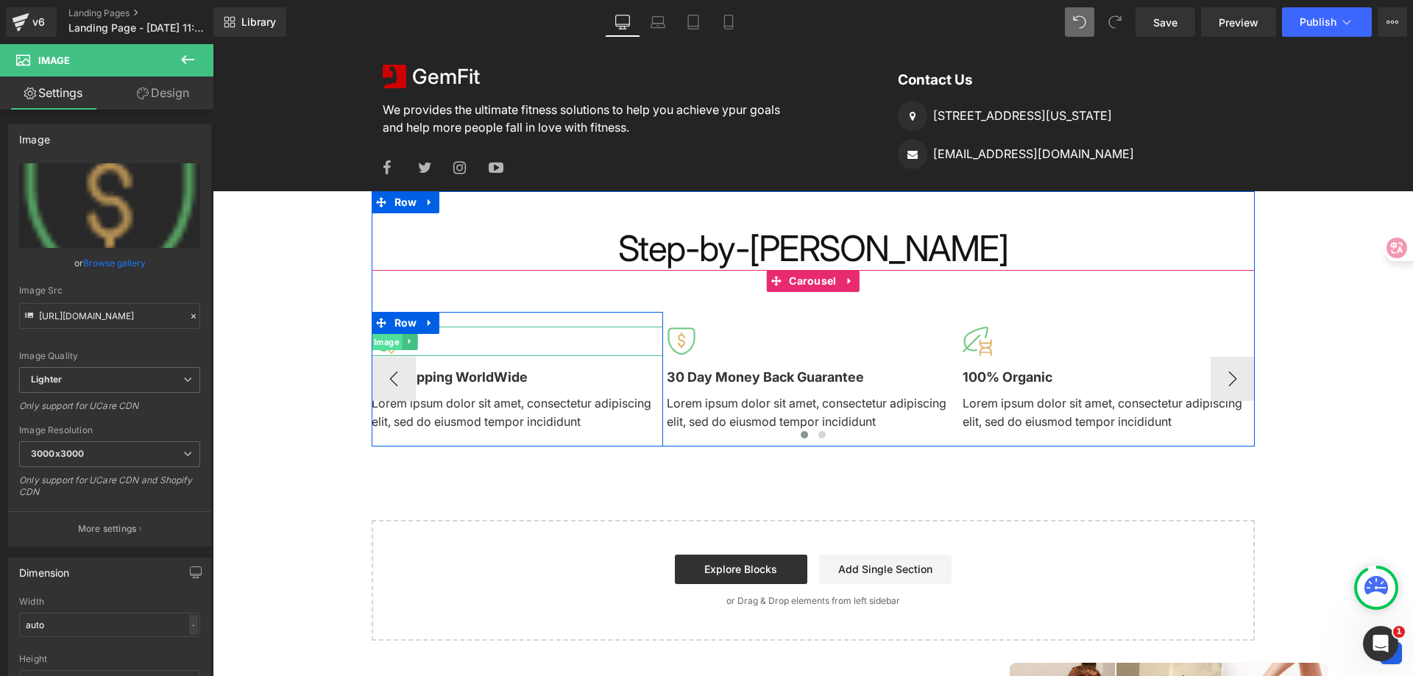
click at [374, 344] on span "Image" at bounding box center [386, 342] width 32 height 18
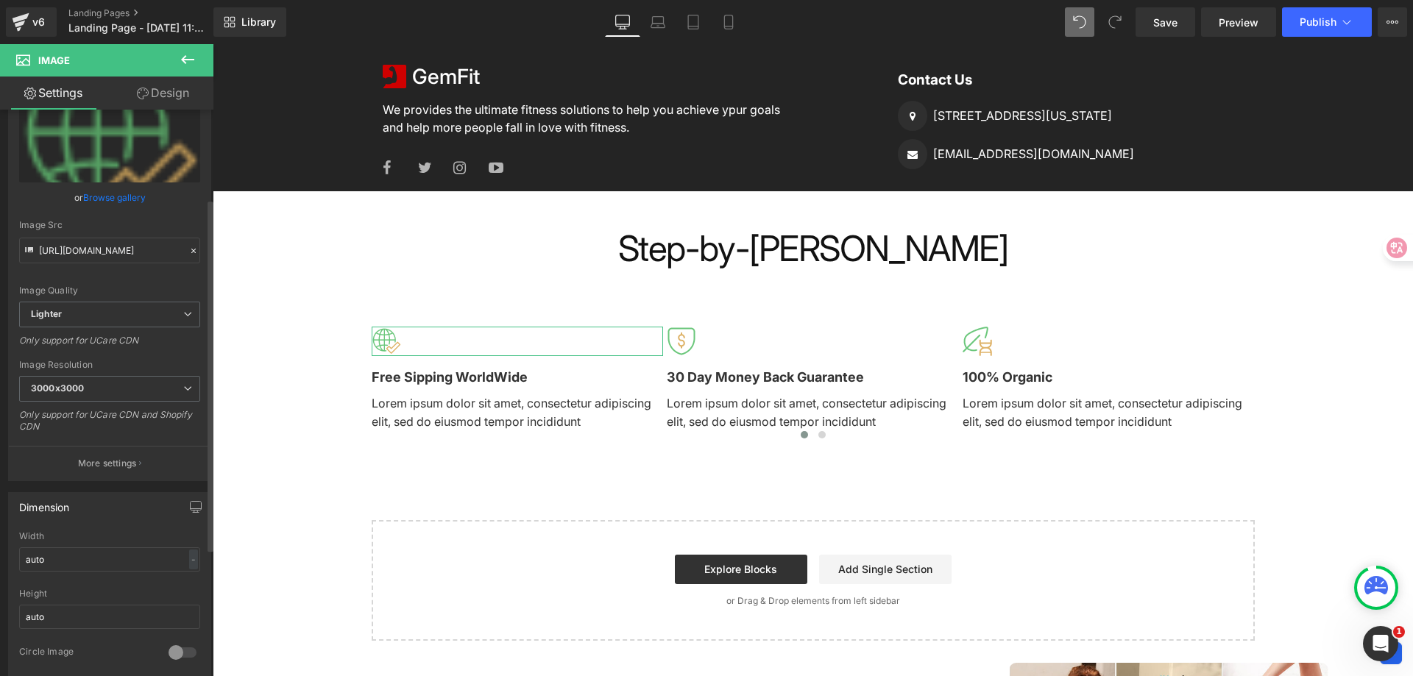
scroll to position [147, 0]
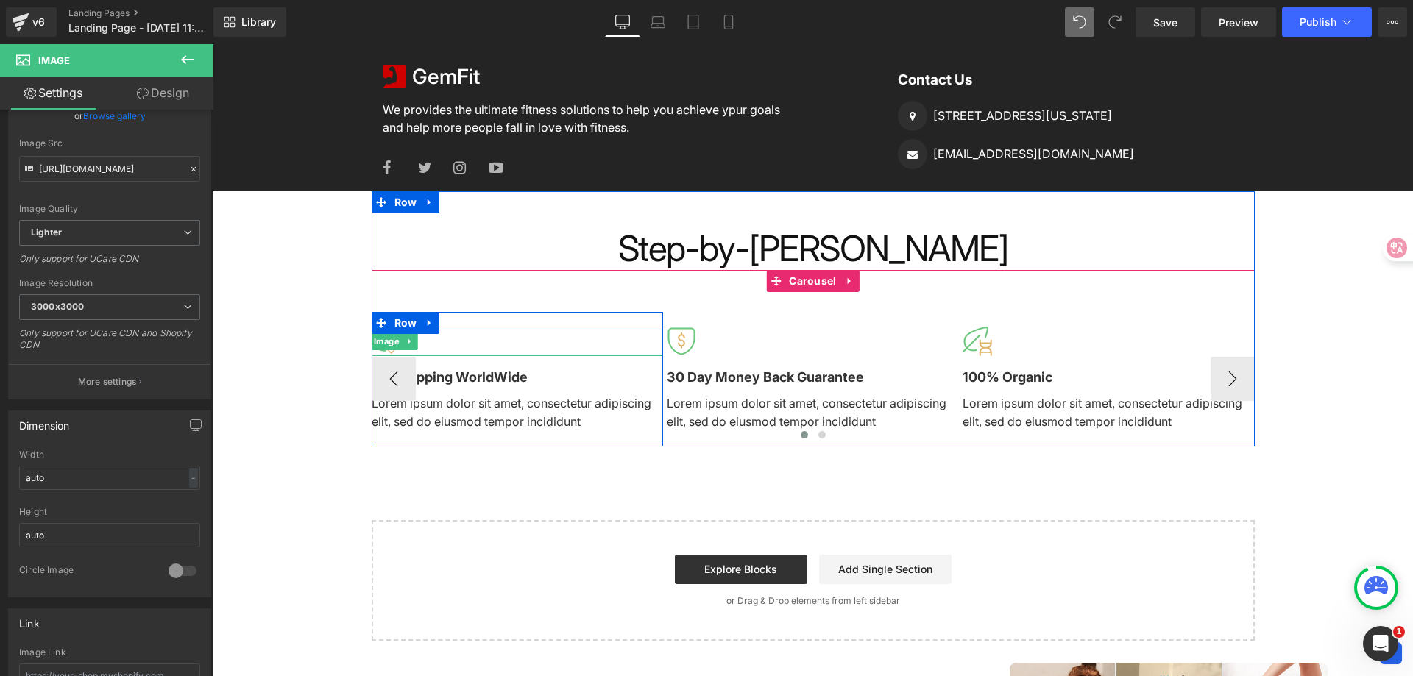
click at [529, 343] on div at bounding box center [518, 341] width 292 height 29
click at [509, 380] on span "Text Block" at bounding box center [509, 376] width 49 height 18
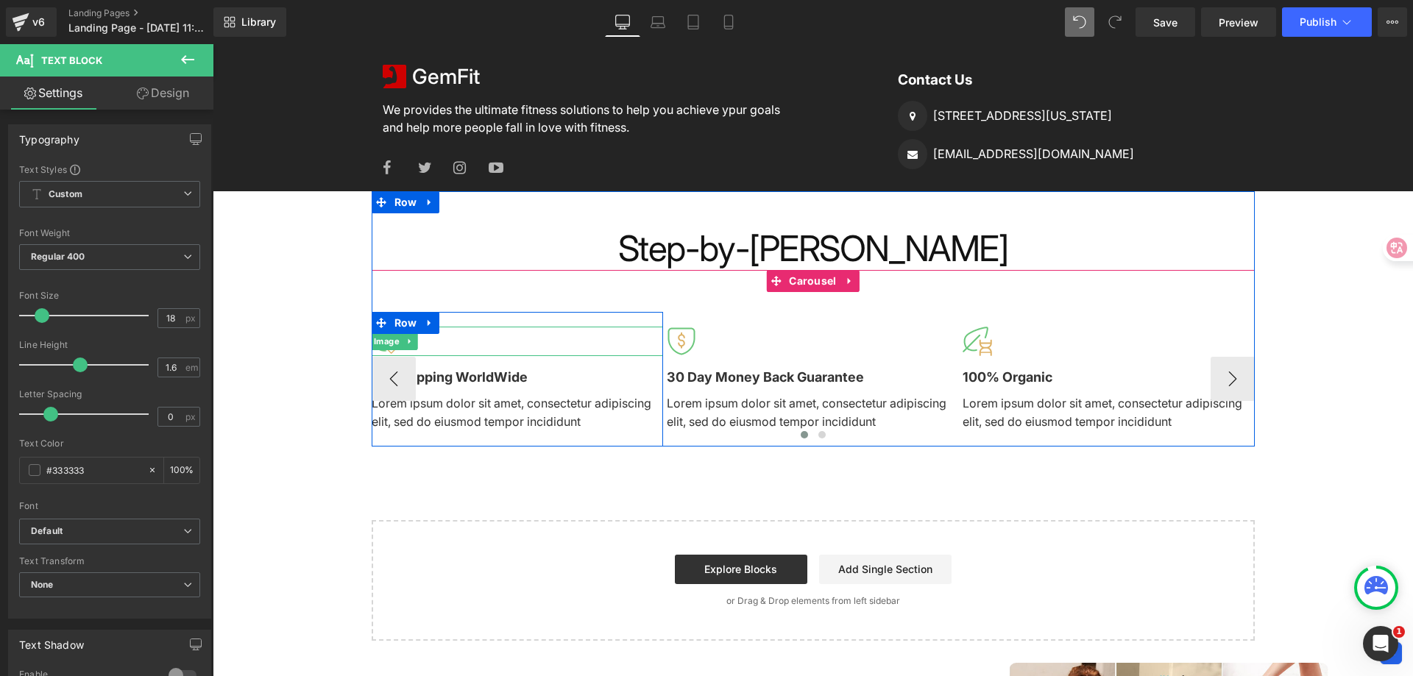
click at [486, 342] on div at bounding box center [518, 341] width 292 height 29
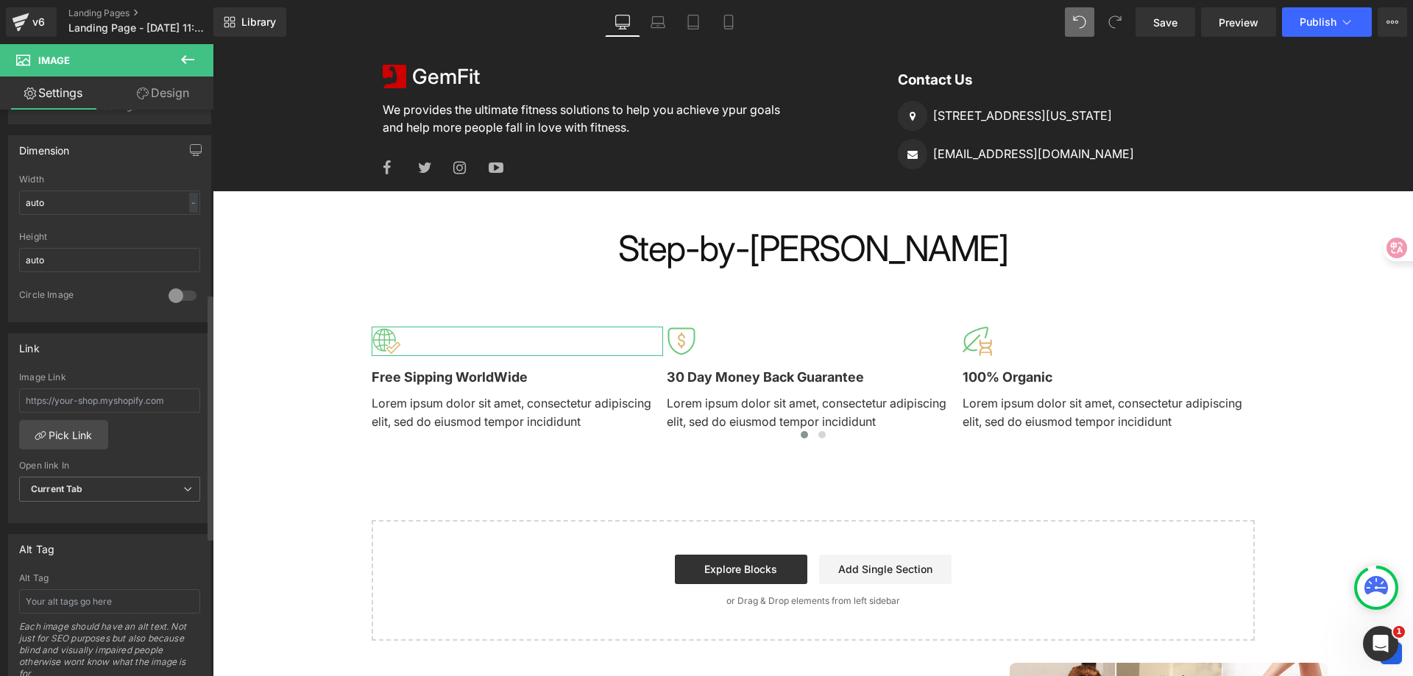
scroll to position [589, 0]
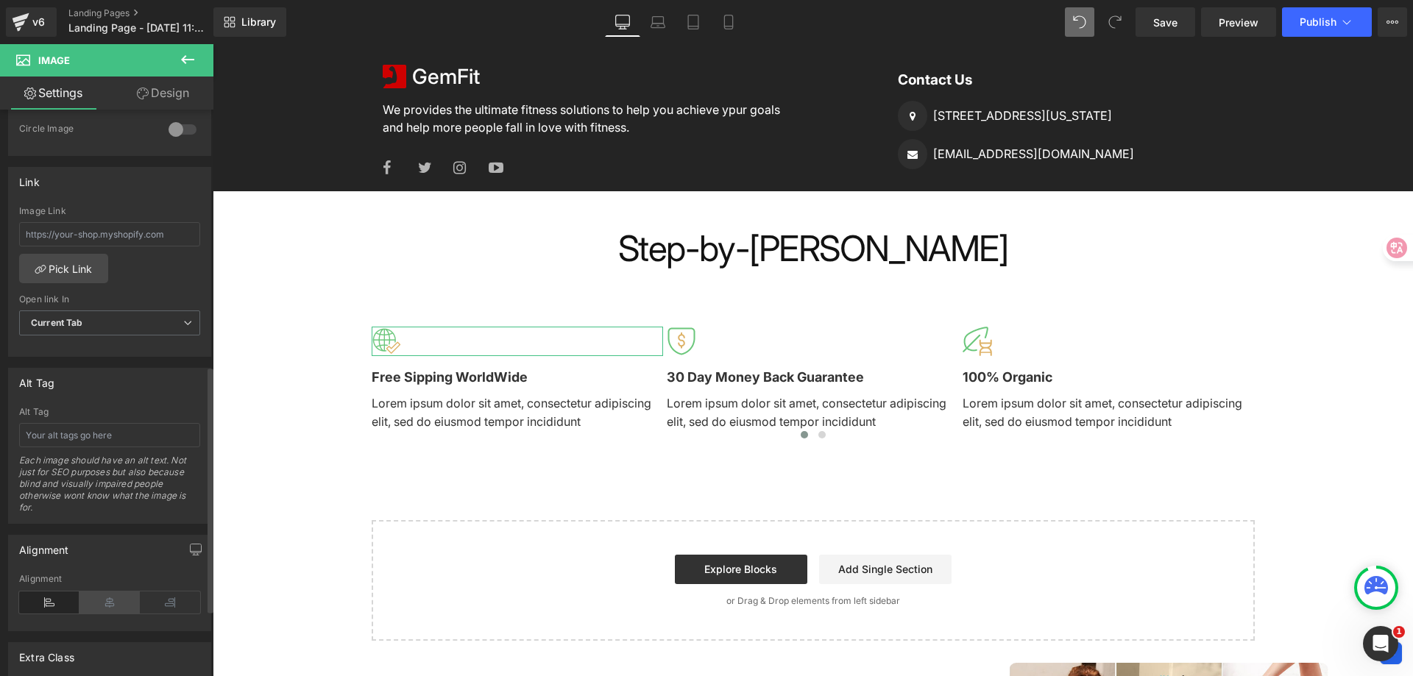
click at [116, 598] on icon at bounding box center [109, 603] width 60 height 22
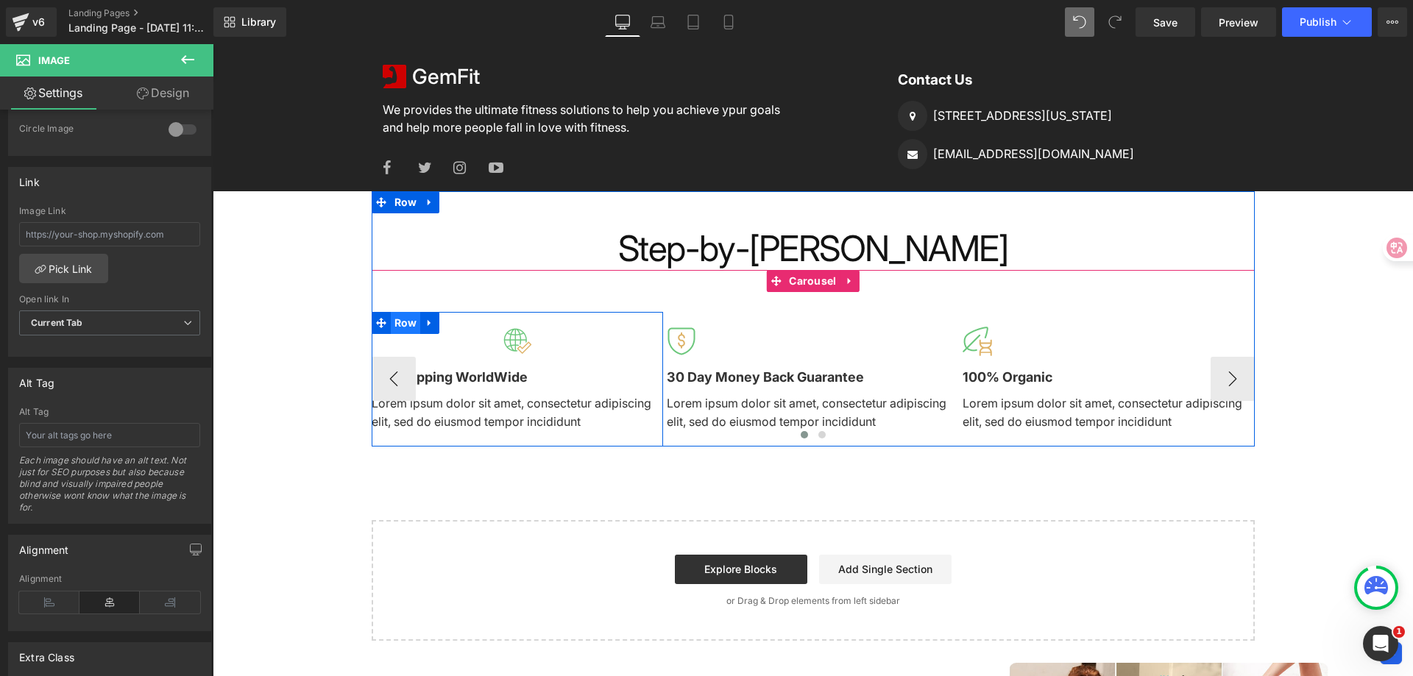
click at [403, 322] on span "Row" at bounding box center [406, 323] width 30 height 22
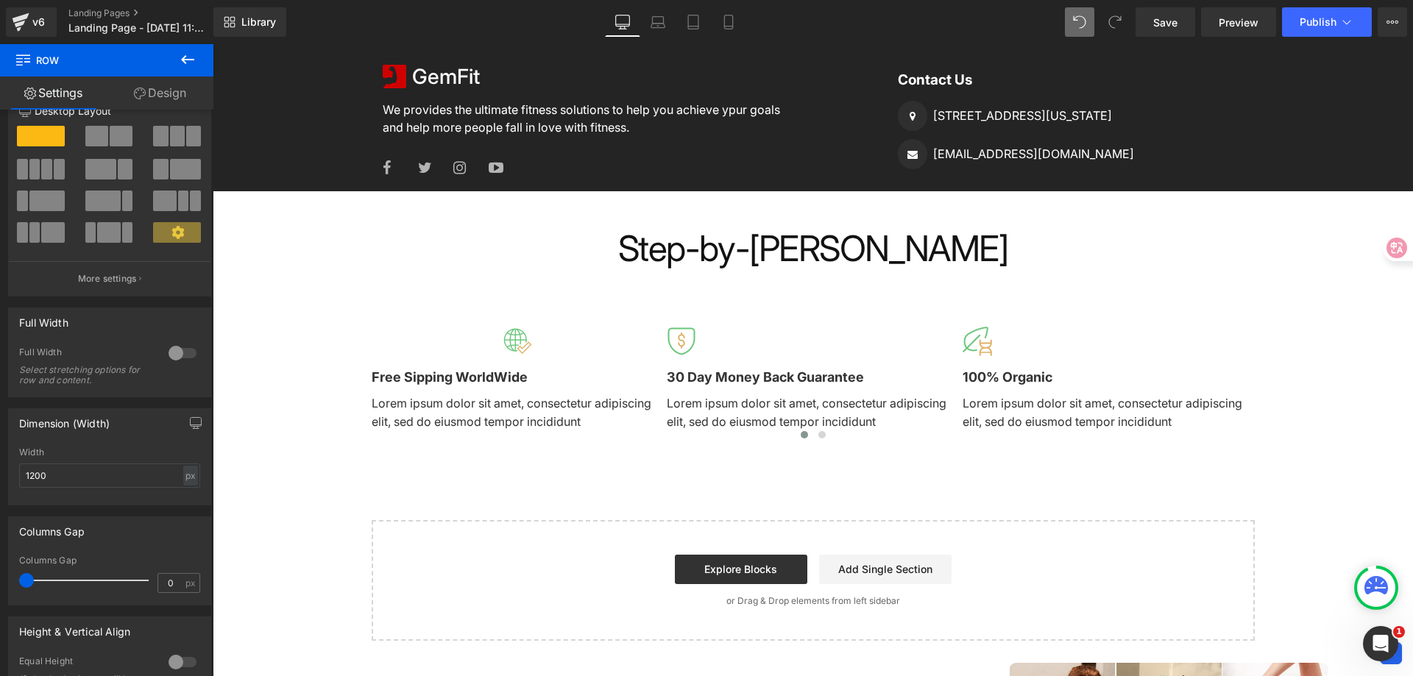
scroll to position [0, 0]
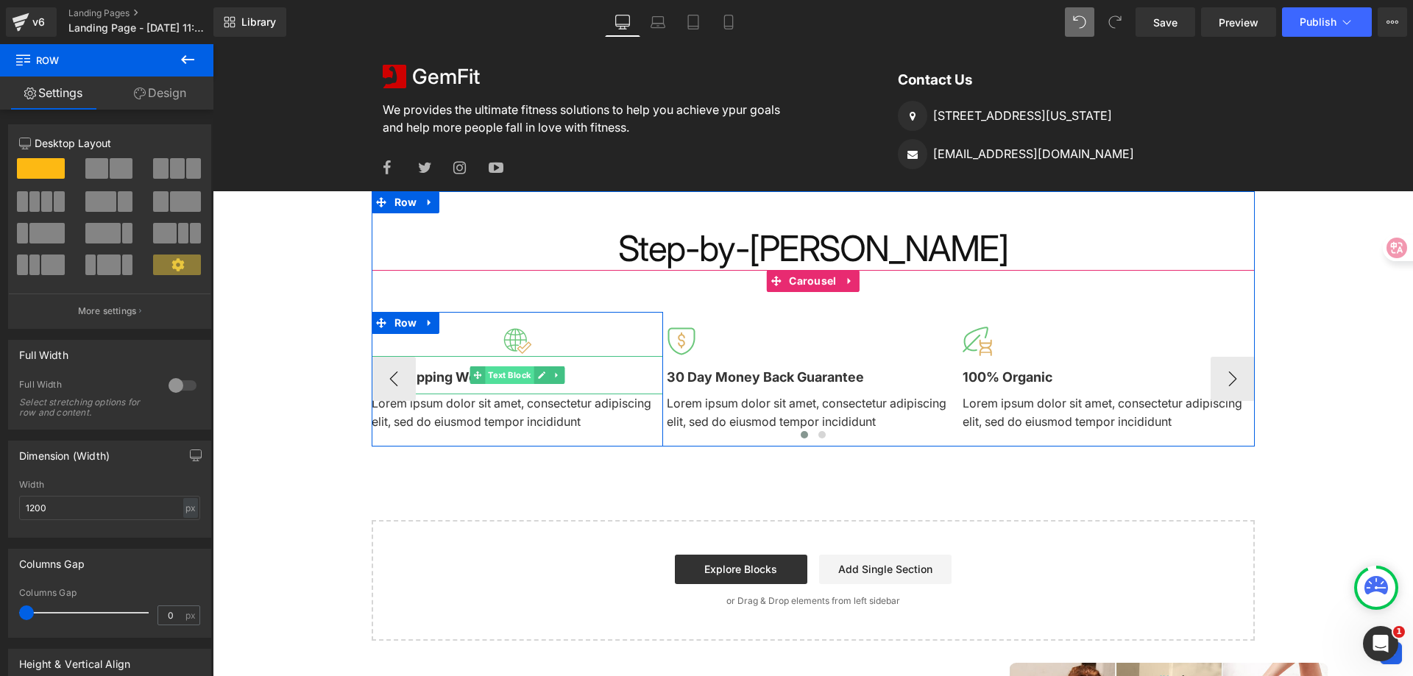
click at [506, 372] on span "Text Block" at bounding box center [509, 376] width 49 height 18
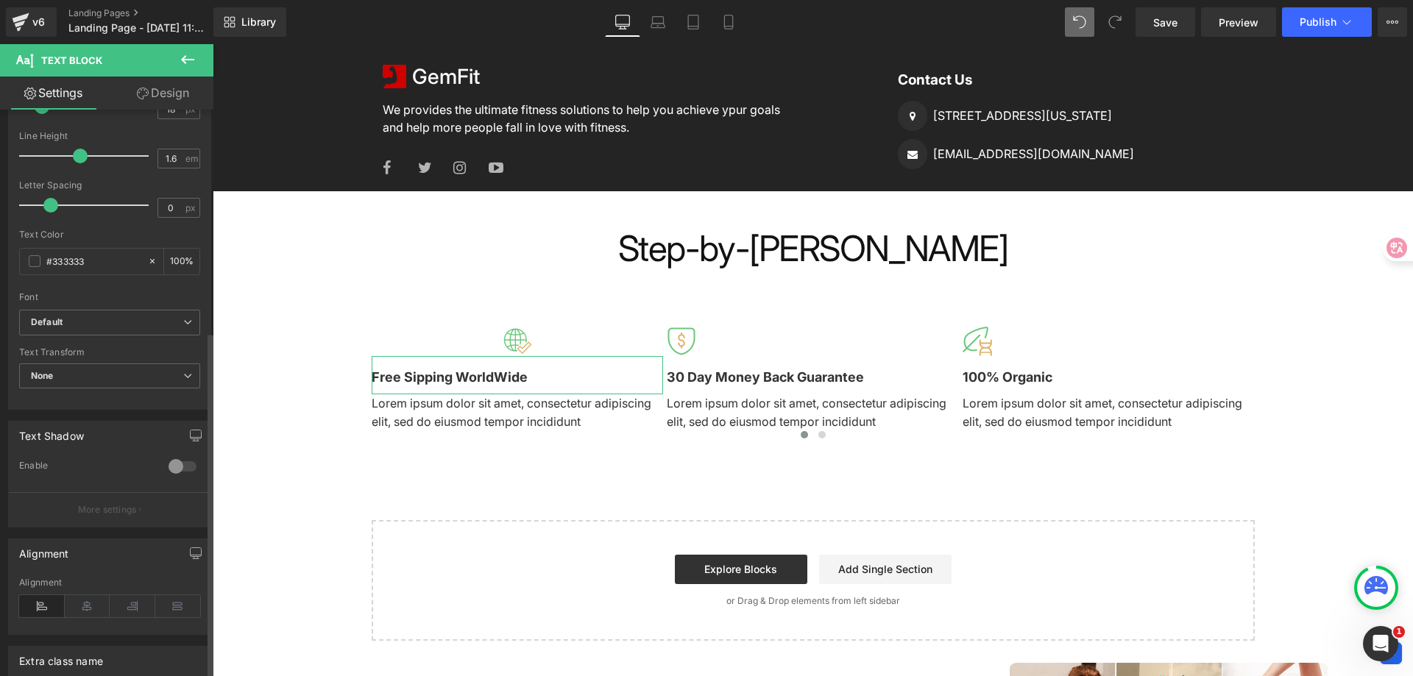
scroll to position [366, 0]
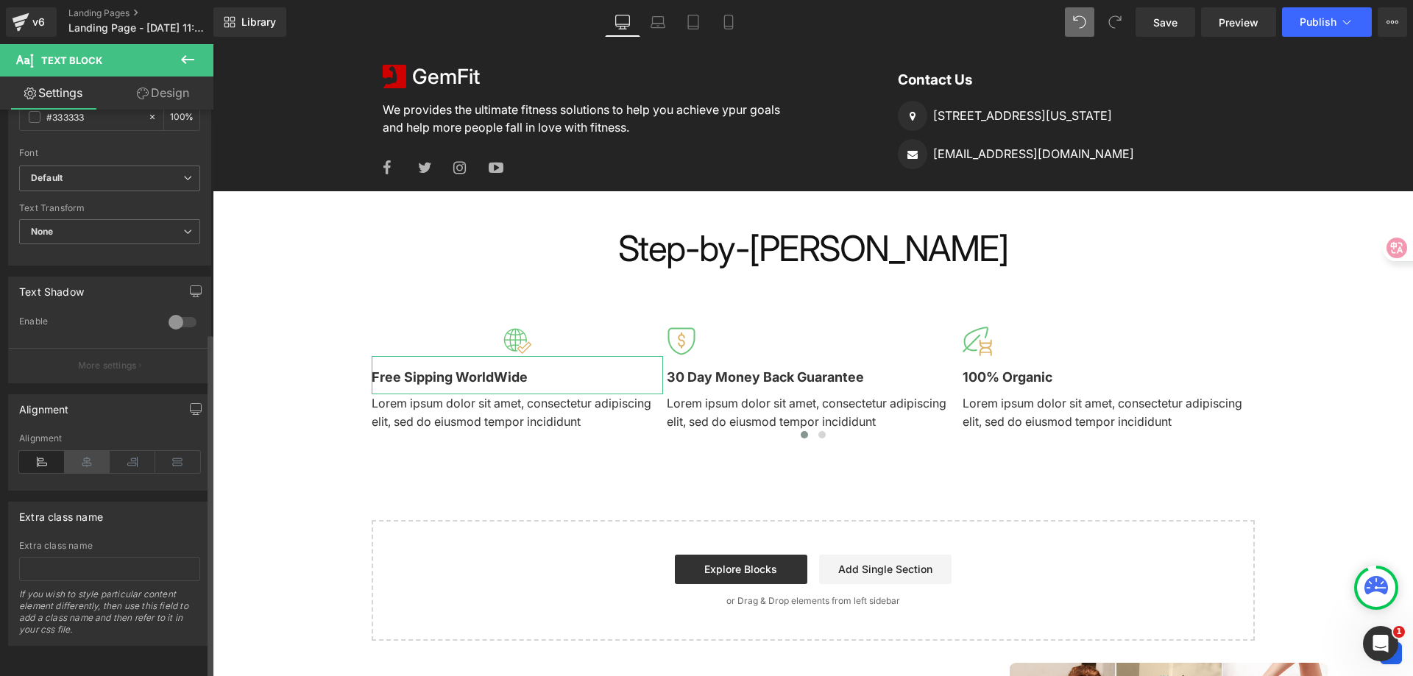
drag, startPoint x: 100, startPoint y: 448, endPoint x: 201, endPoint y: 404, distance: 110.1
click at [100, 451] on icon at bounding box center [88, 462] width 46 height 22
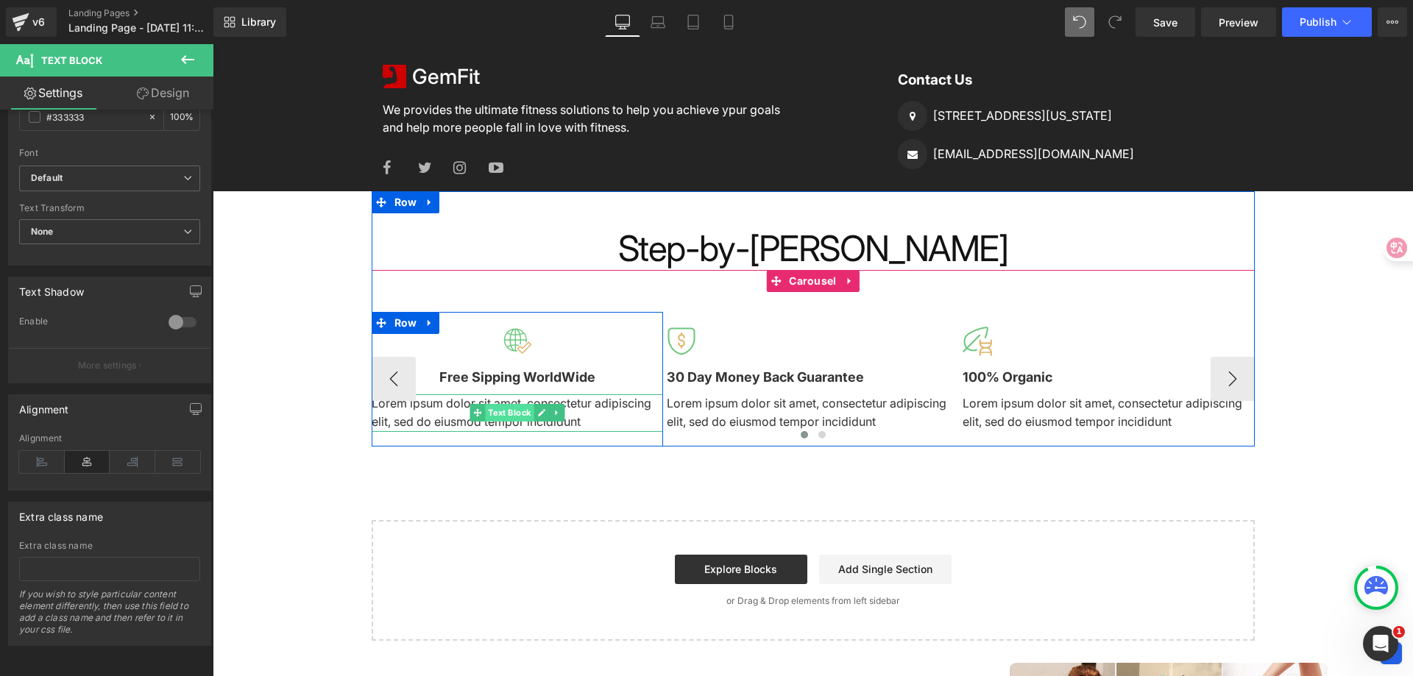
click at [515, 409] on span "Text Block" at bounding box center [509, 413] width 49 height 18
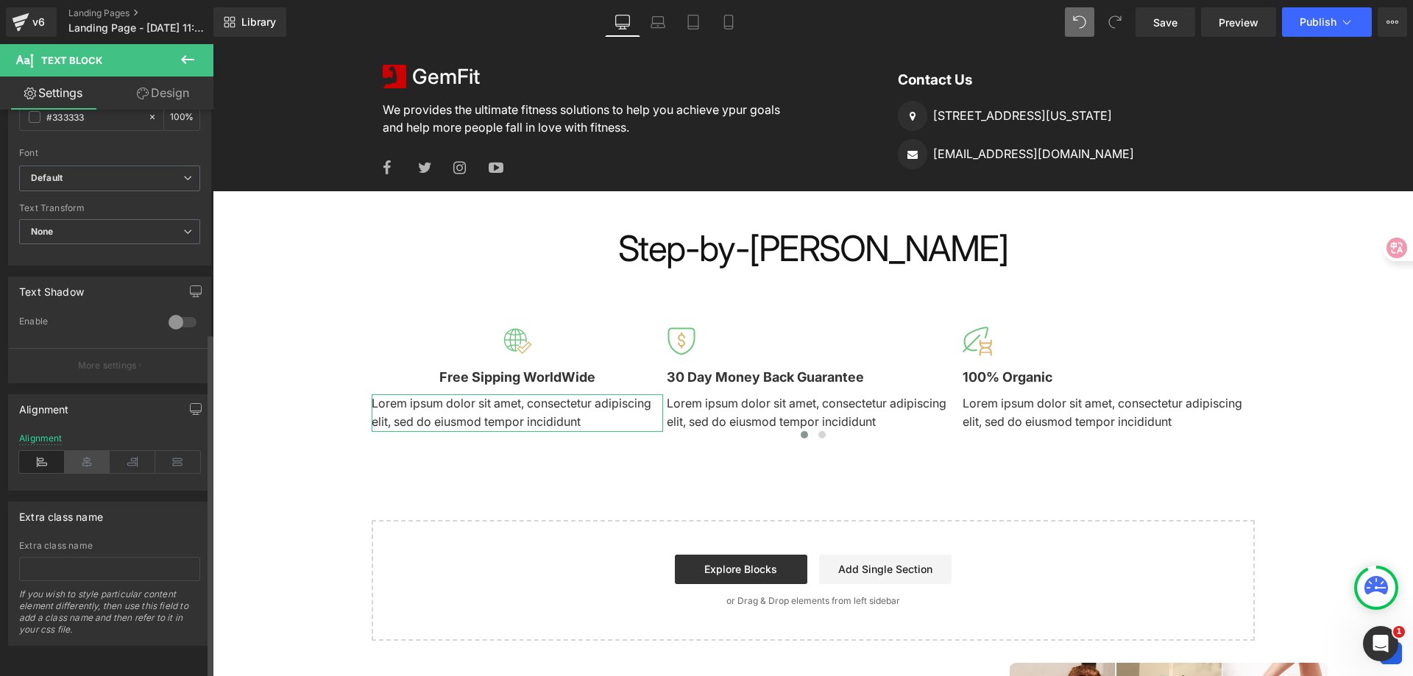
click at [99, 457] on icon at bounding box center [88, 462] width 46 height 22
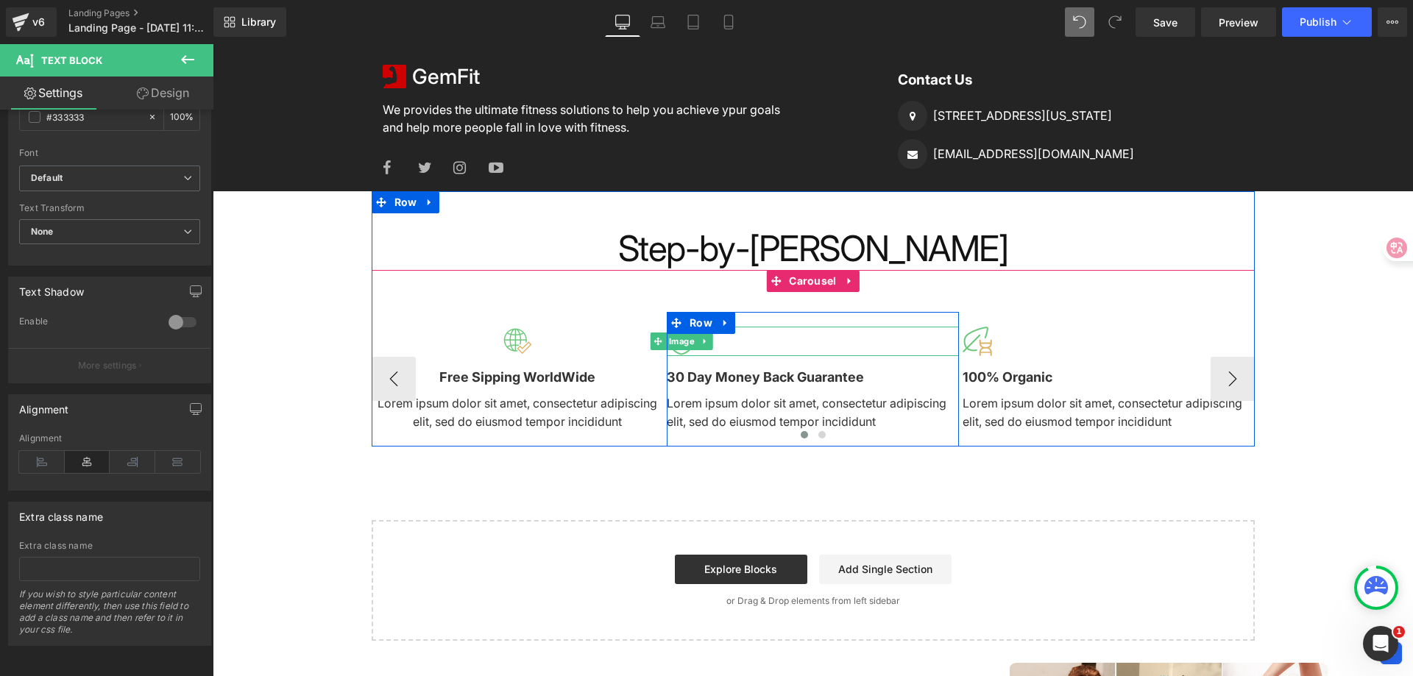
click at [765, 347] on div at bounding box center [813, 341] width 292 height 29
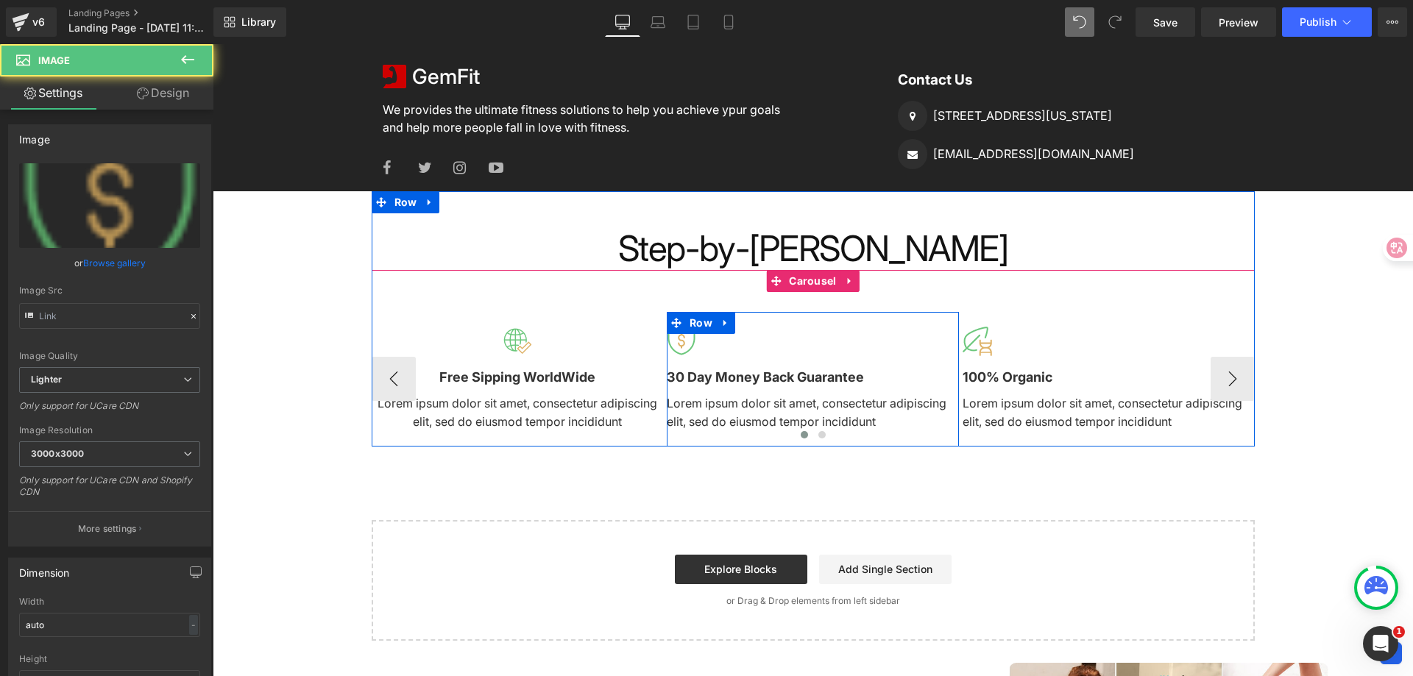
type input "https://ucarecdn.com/f4e1ead2-5e86-4f4c-93a2-96b9fc049b9d/-/format/auto/-/previ…"
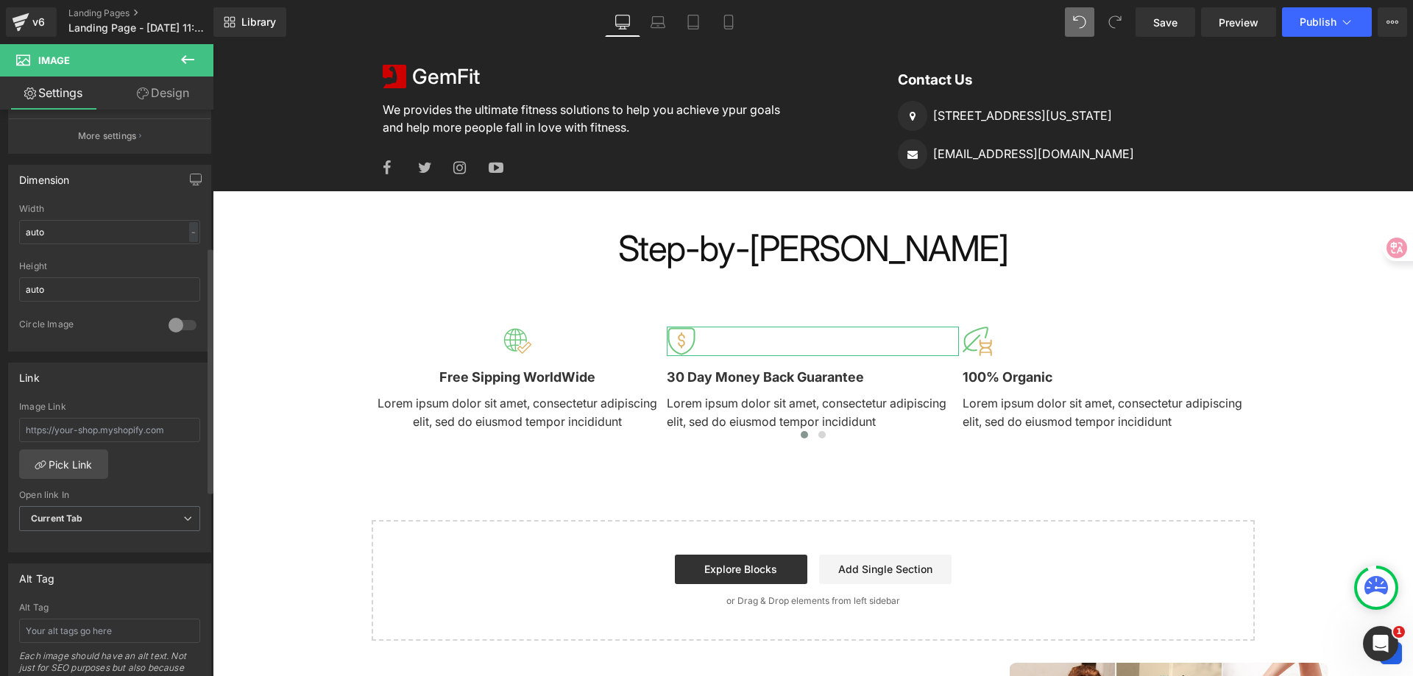
scroll to position [589, 0]
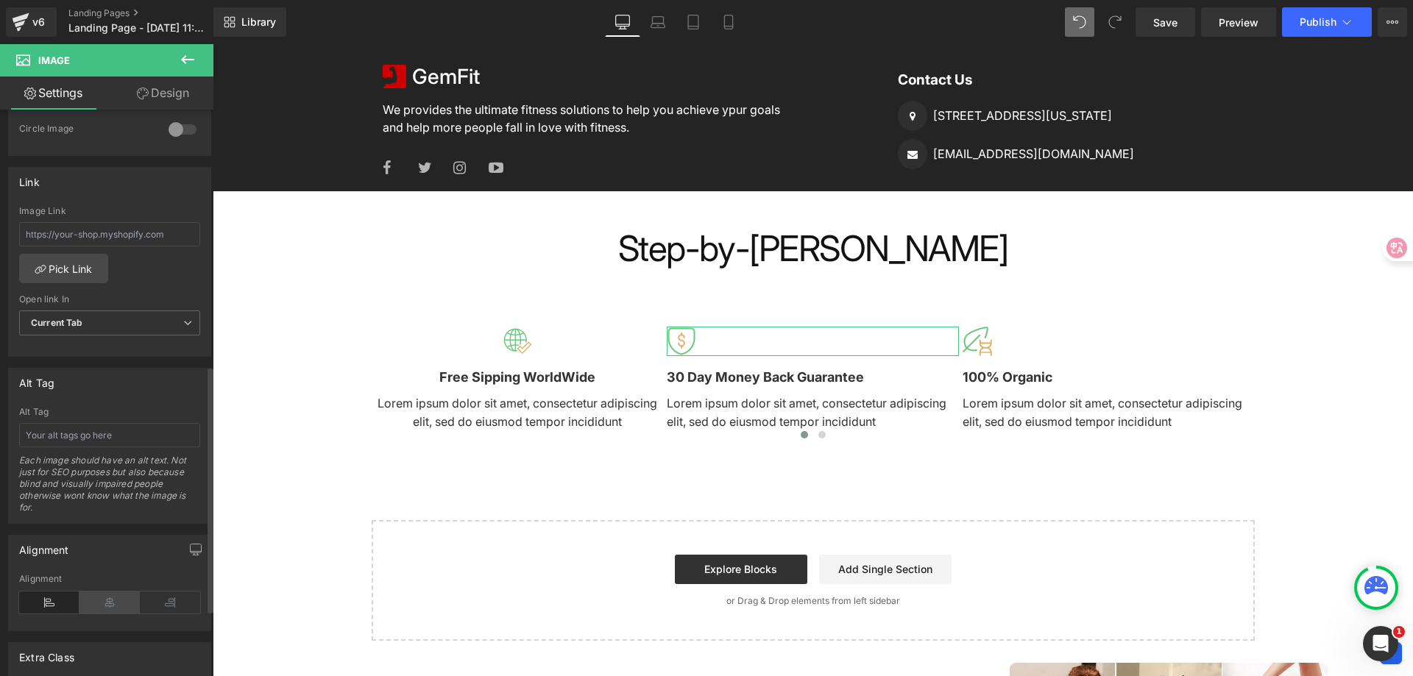
click at [112, 593] on icon at bounding box center [109, 603] width 60 height 22
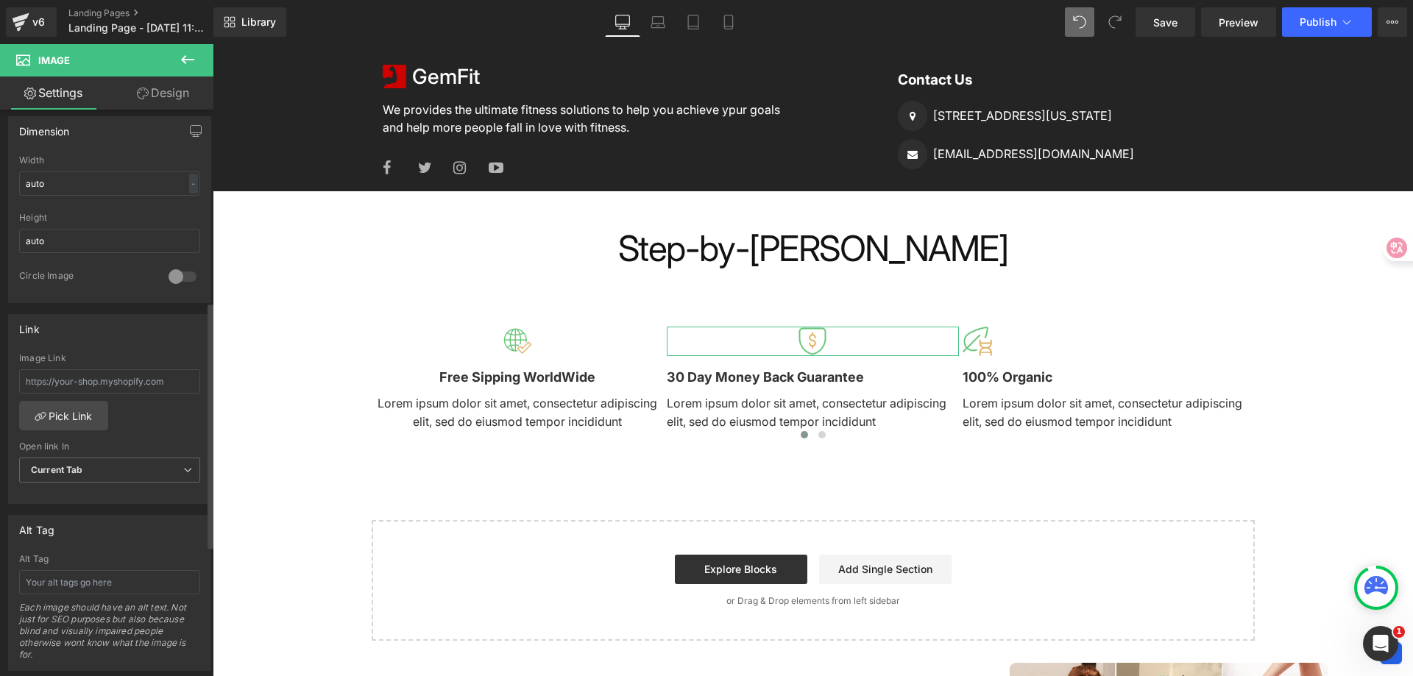
scroll to position [368, 0]
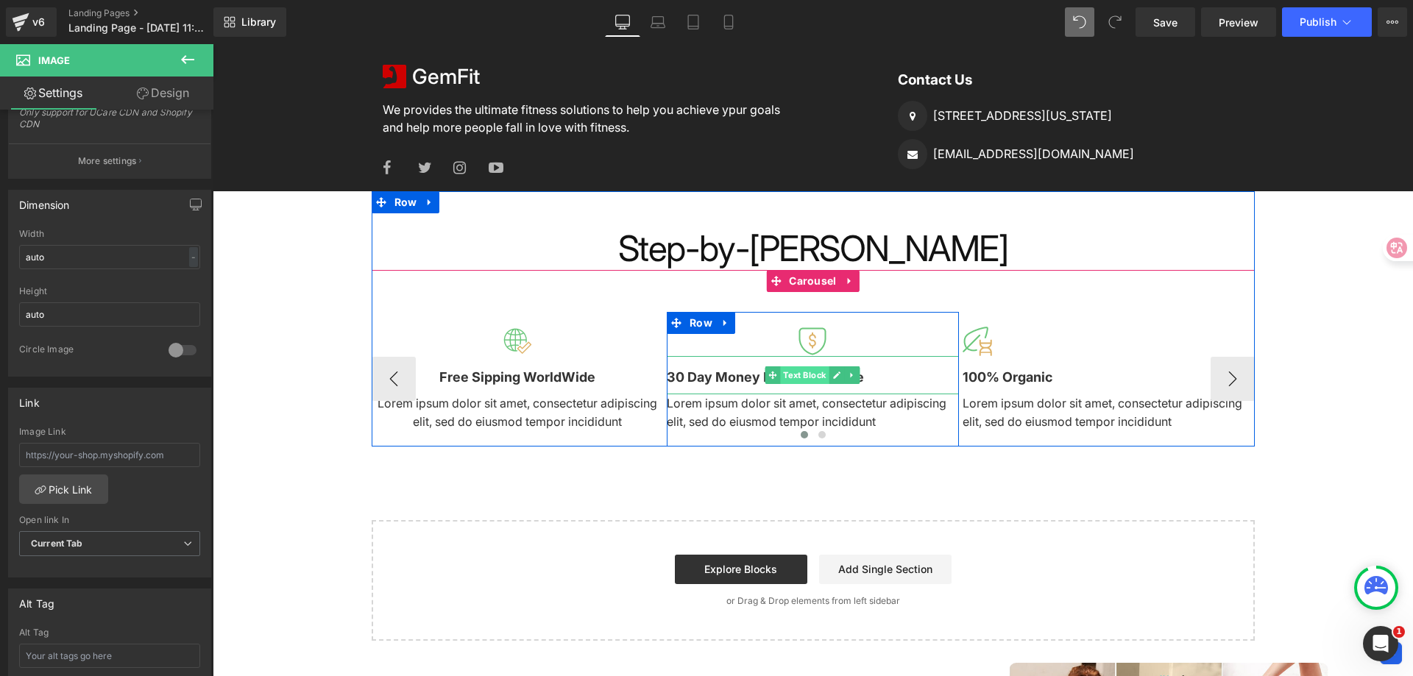
click at [819, 376] on span "Text Block" at bounding box center [805, 376] width 49 height 18
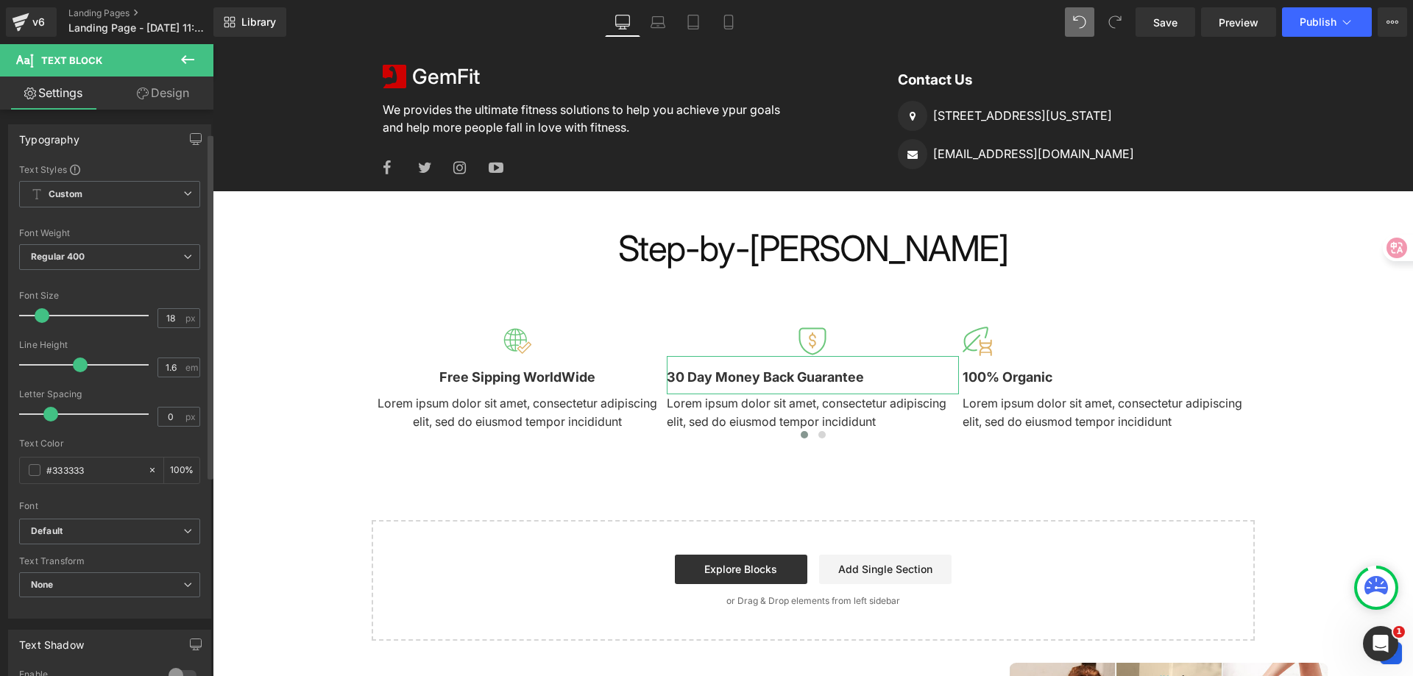
scroll to position [366, 0]
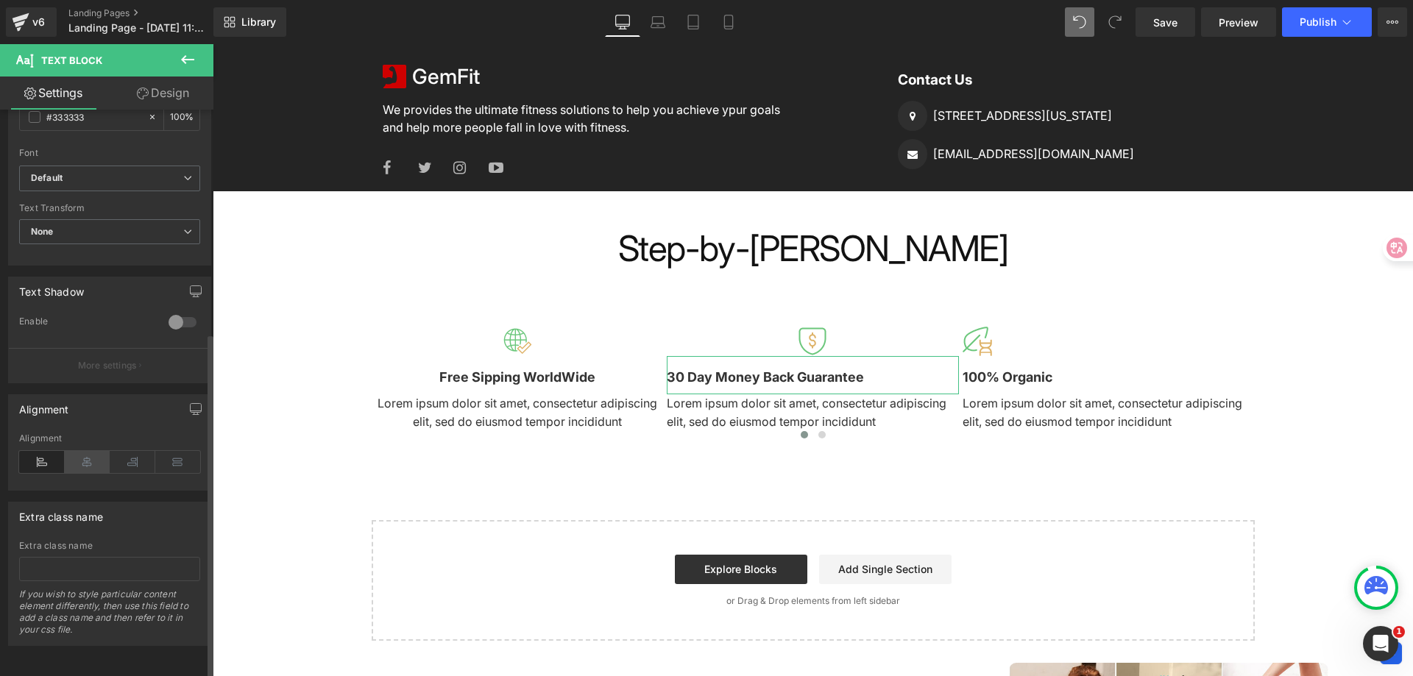
drag, startPoint x: 98, startPoint y: 456, endPoint x: 515, endPoint y: 349, distance: 431.0
click at [98, 456] on icon at bounding box center [88, 462] width 46 height 22
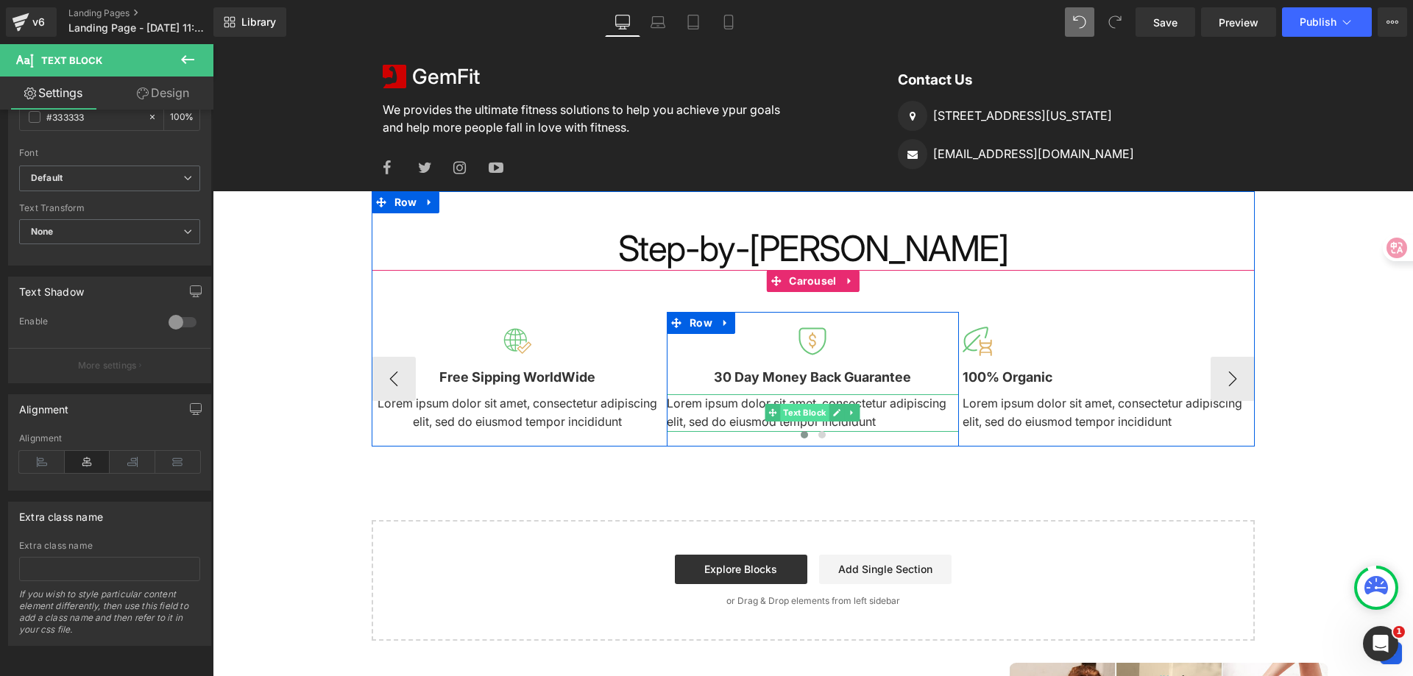
click at [804, 411] on span "Text Block" at bounding box center [805, 413] width 49 height 18
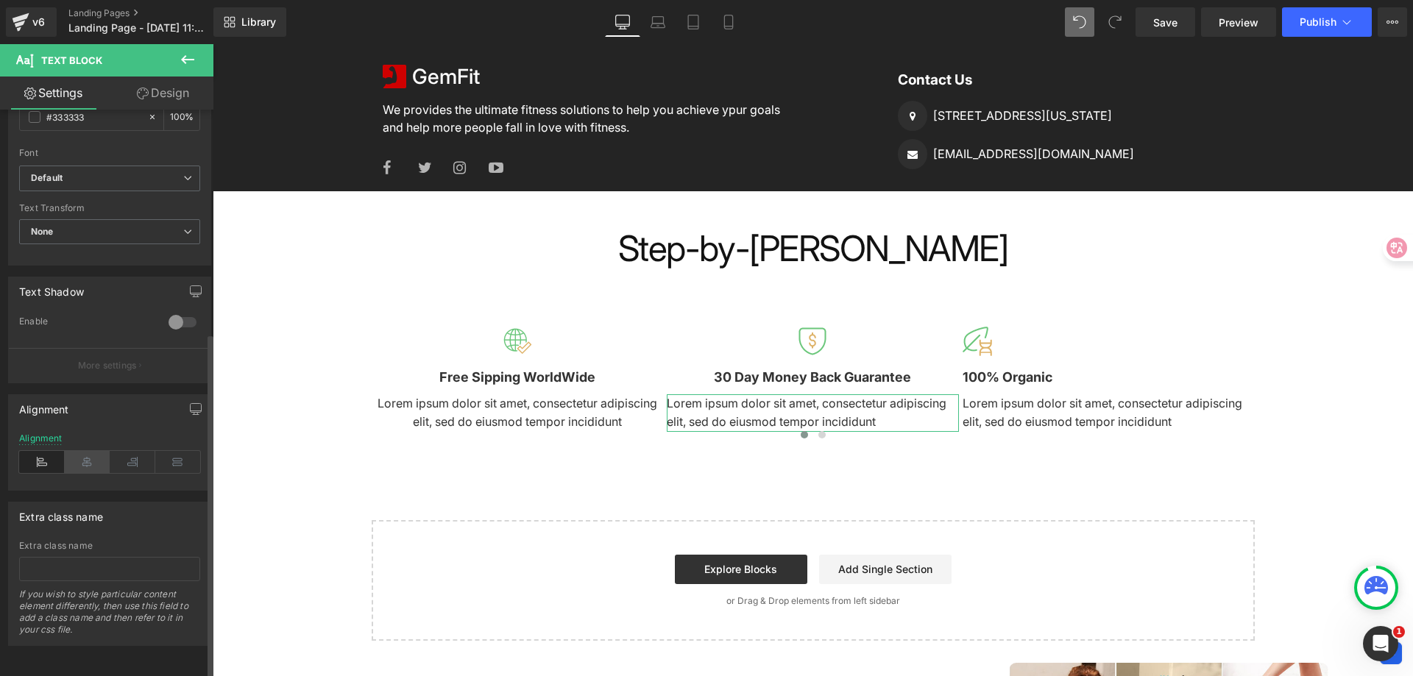
drag, startPoint x: 86, startPoint y: 445, endPoint x: 250, endPoint y: 403, distance: 169.6
click at [86, 451] on icon at bounding box center [88, 462] width 46 height 22
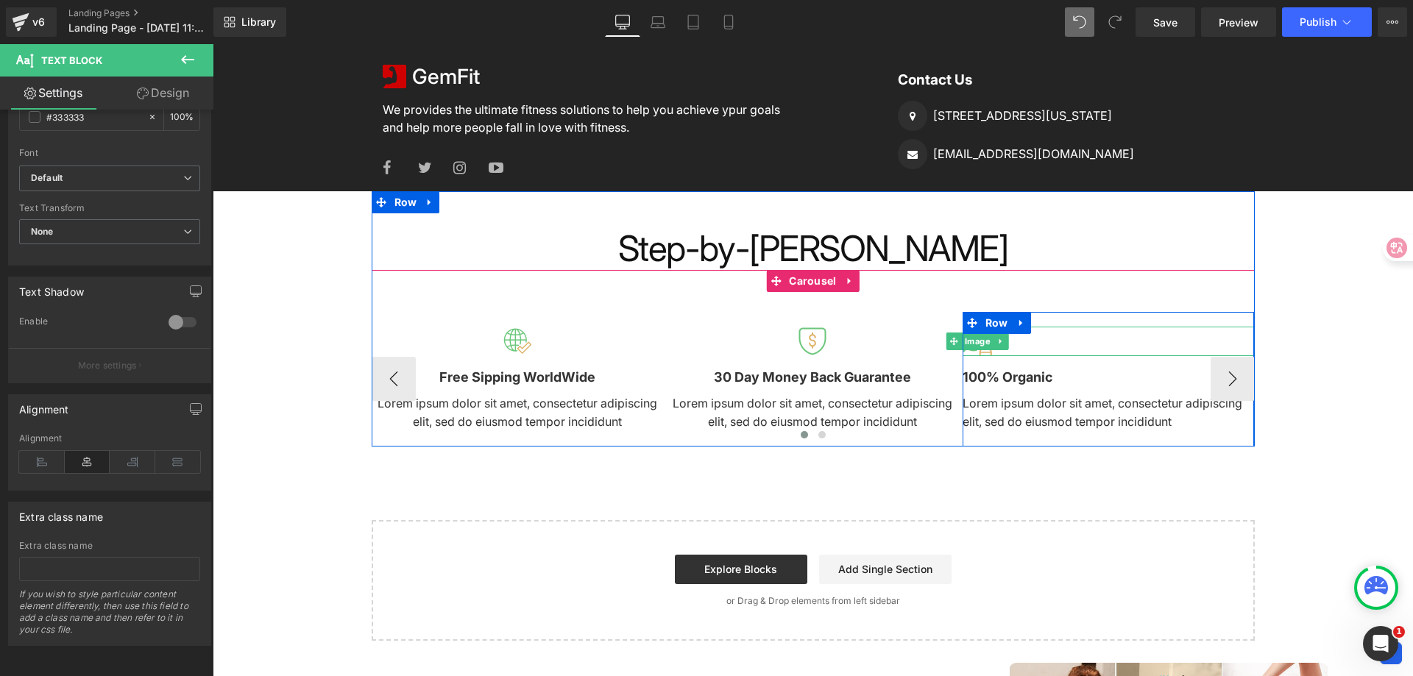
click at [1009, 346] on div at bounding box center [1109, 341] width 292 height 29
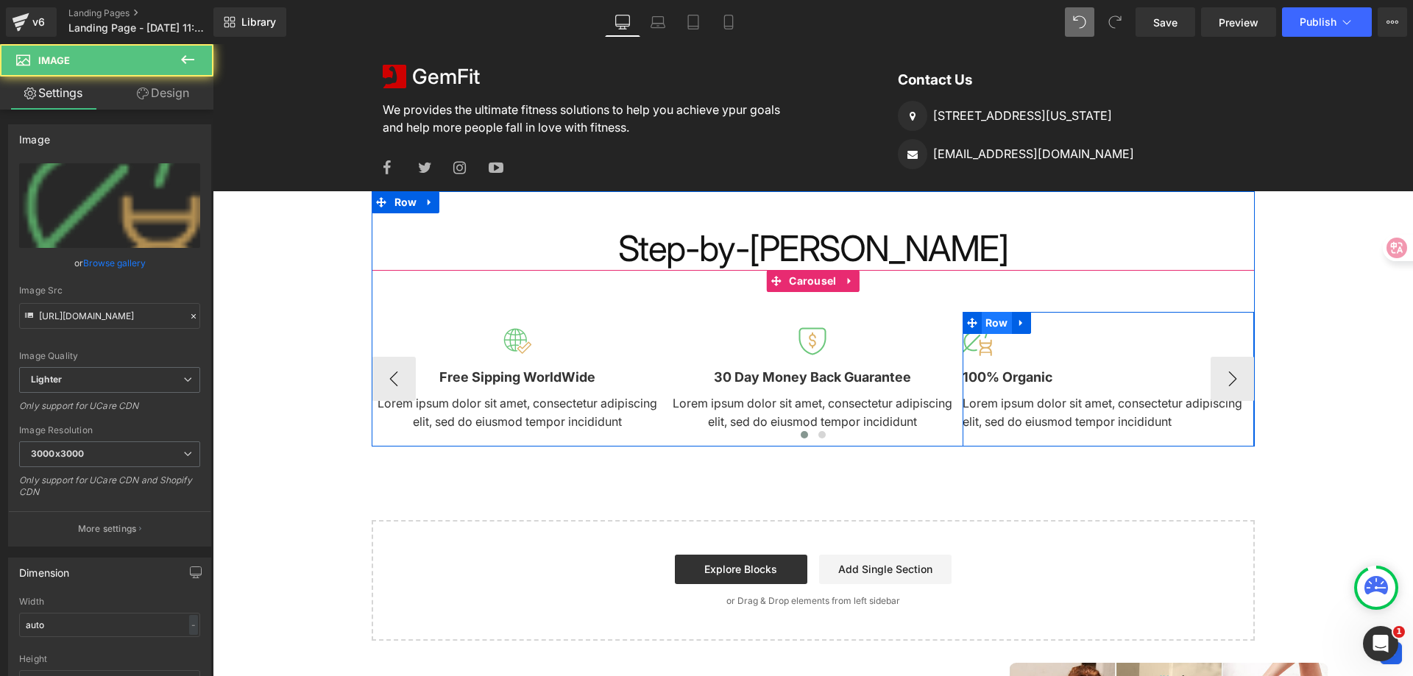
click at [999, 325] on span "Row" at bounding box center [997, 323] width 30 height 22
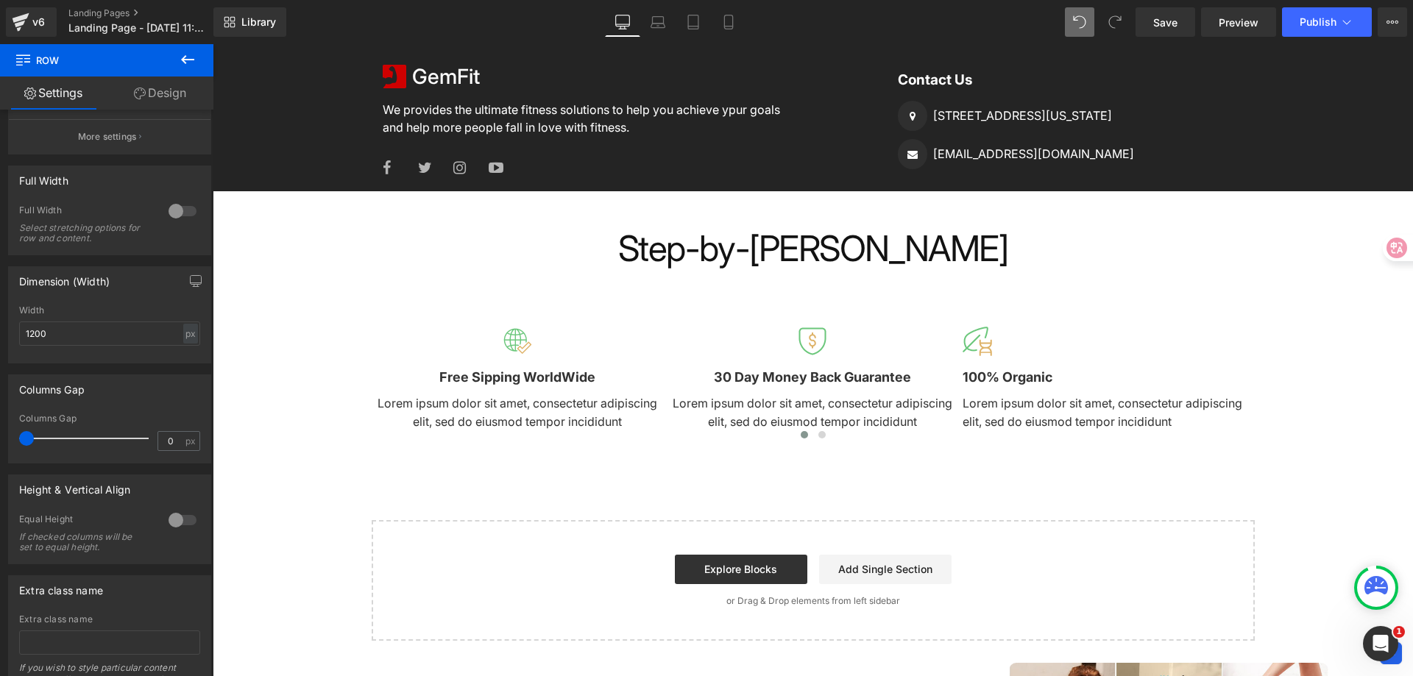
scroll to position [40, 0]
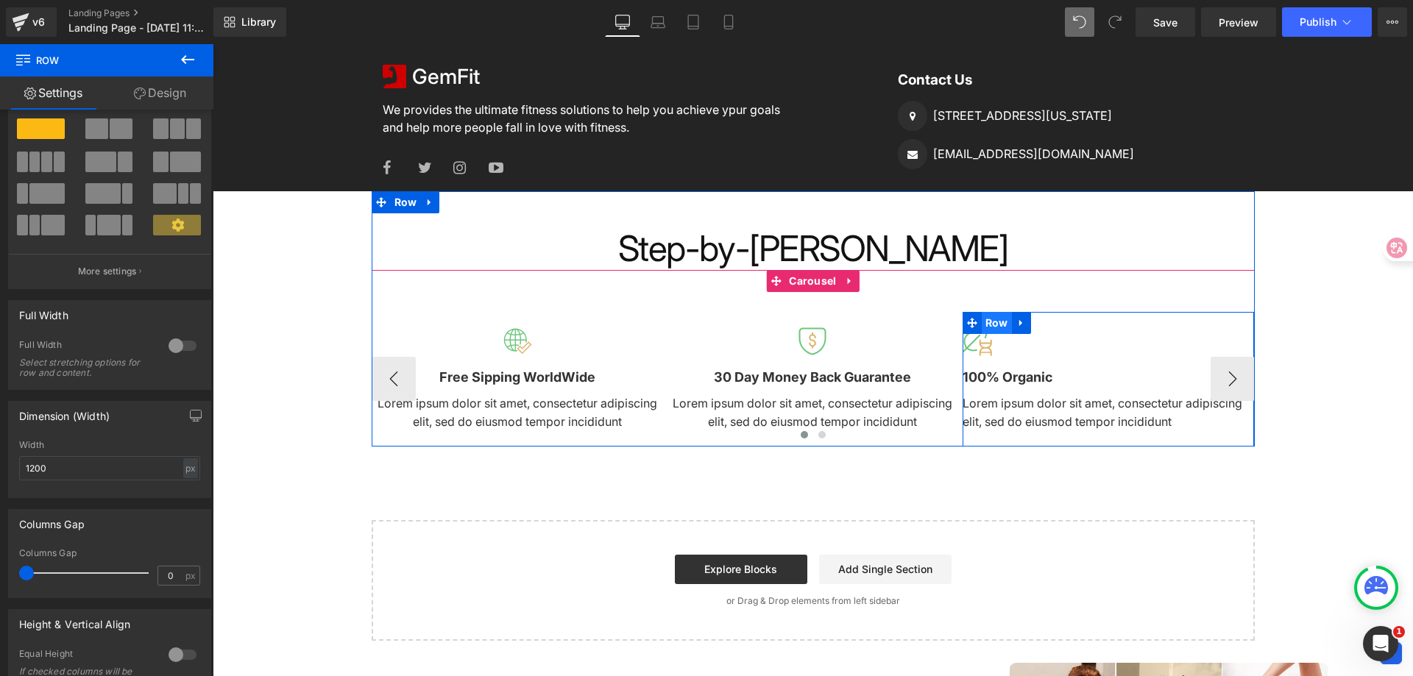
click at [994, 326] on span "Row" at bounding box center [997, 323] width 30 height 22
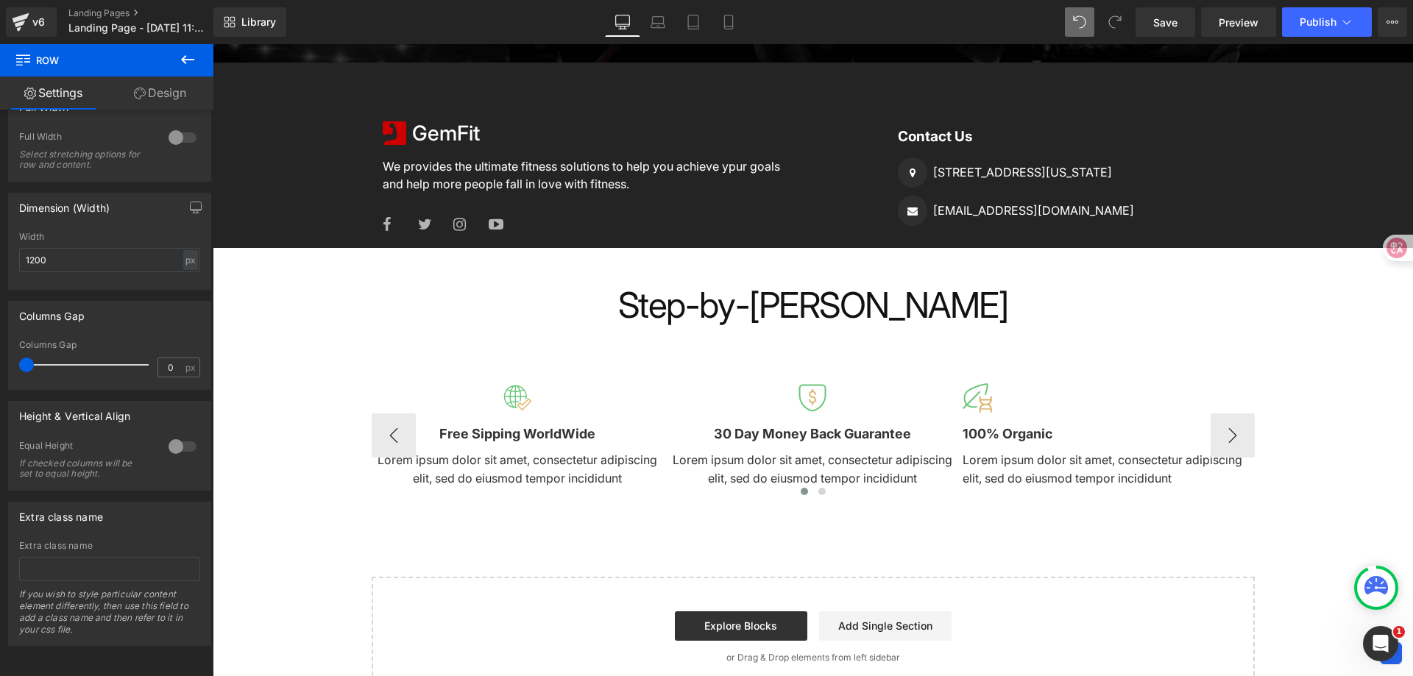
scroll to position [1728, 0]
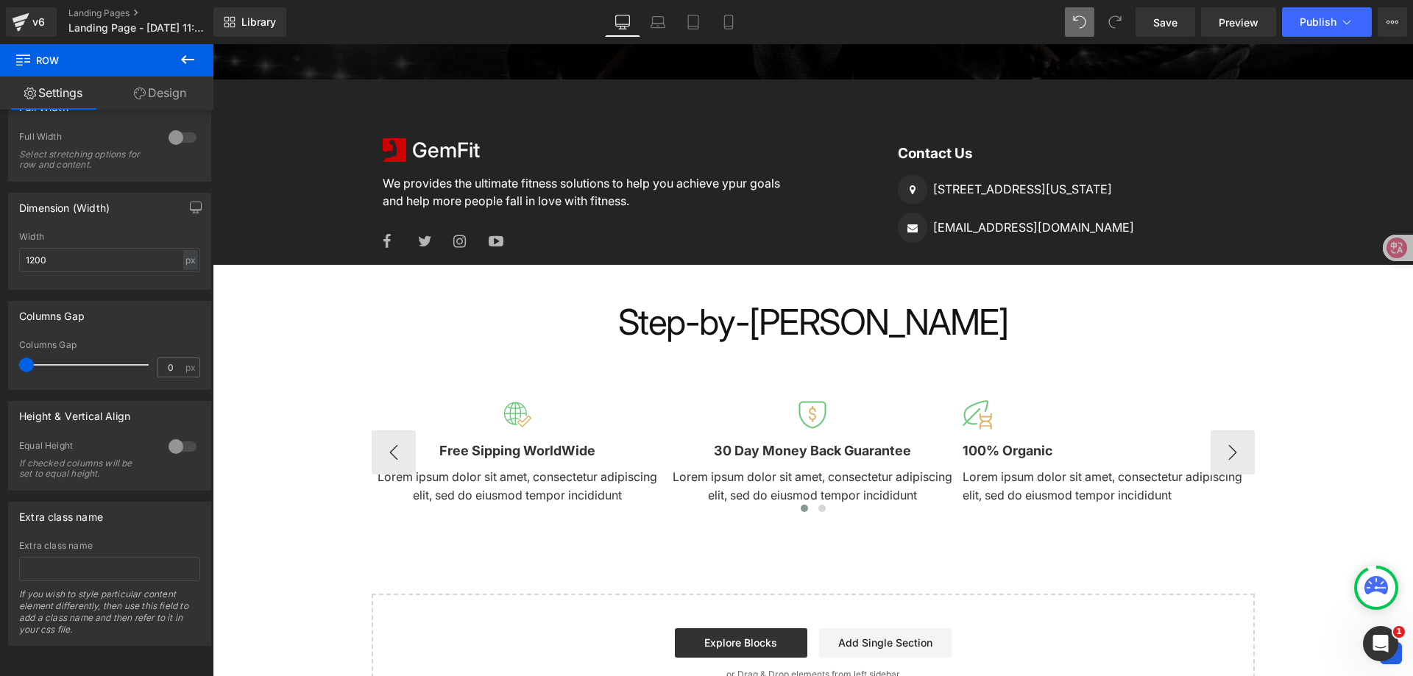
click at [1072, 423] on div at bounding box center [1109, 414] width 292 height 29
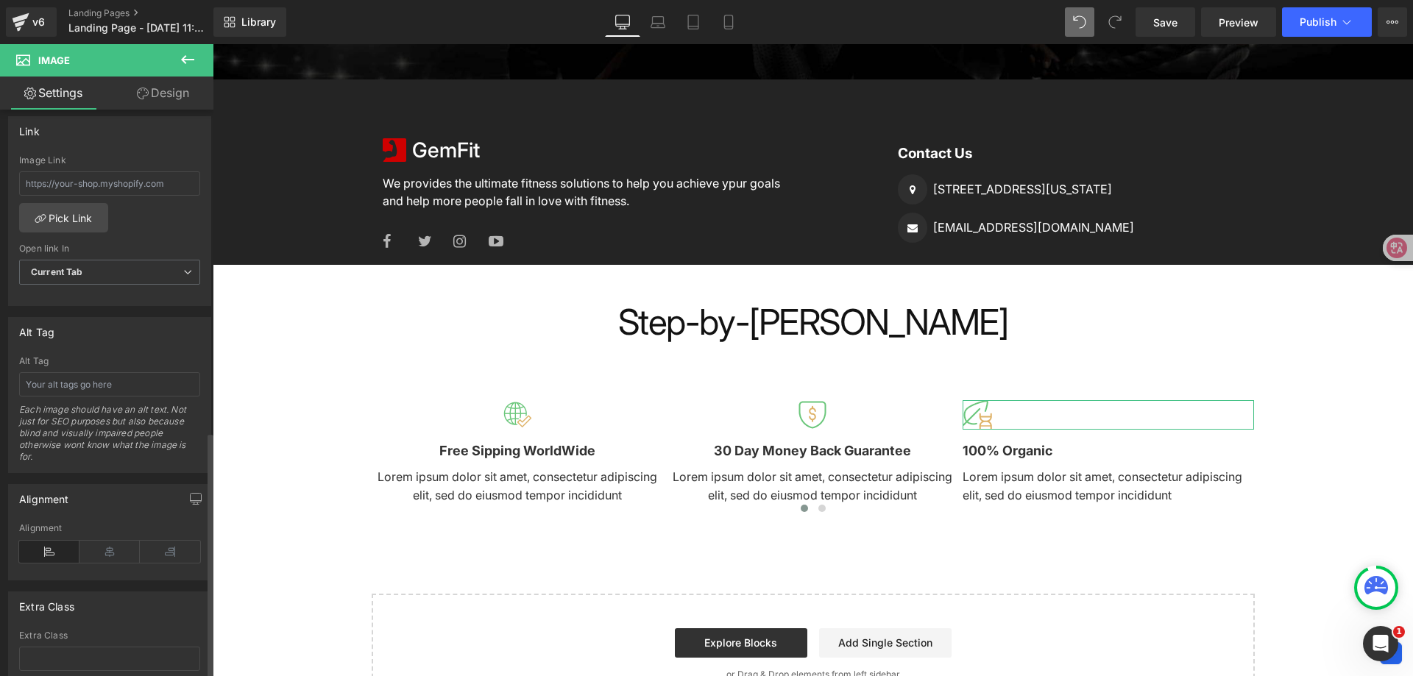
scroll to position [742, 0]
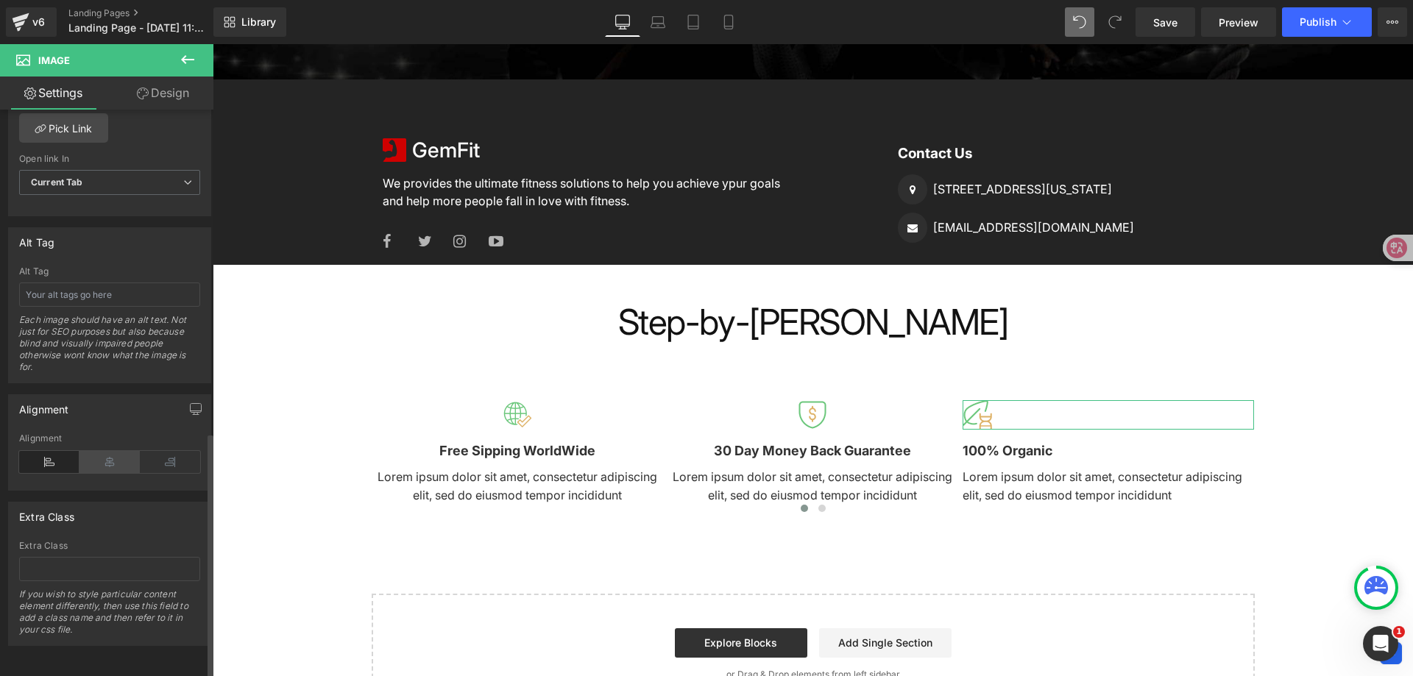
click at [114, 451] on icon at bounding box center [109, 462] width 60 height 22
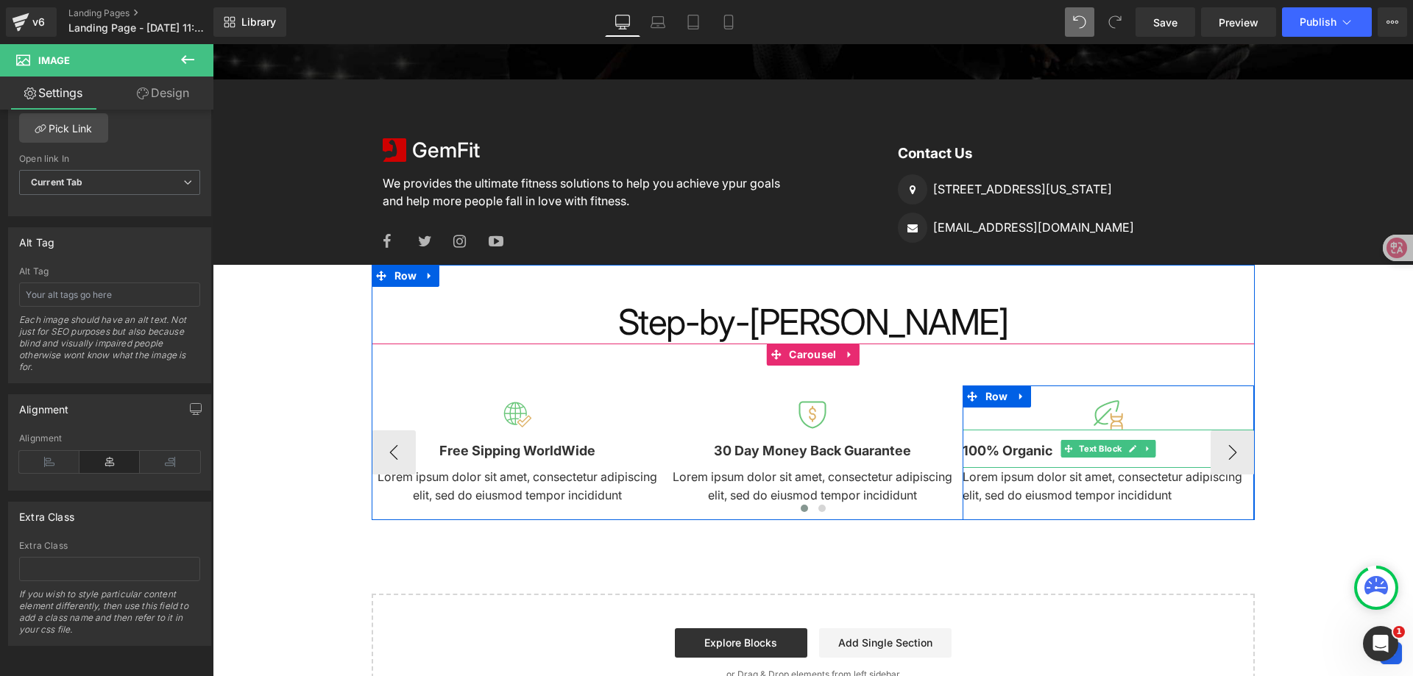
click at [1021, 448] on b "100% Organic" at bounding box center [1008, 450] width 90 height 15
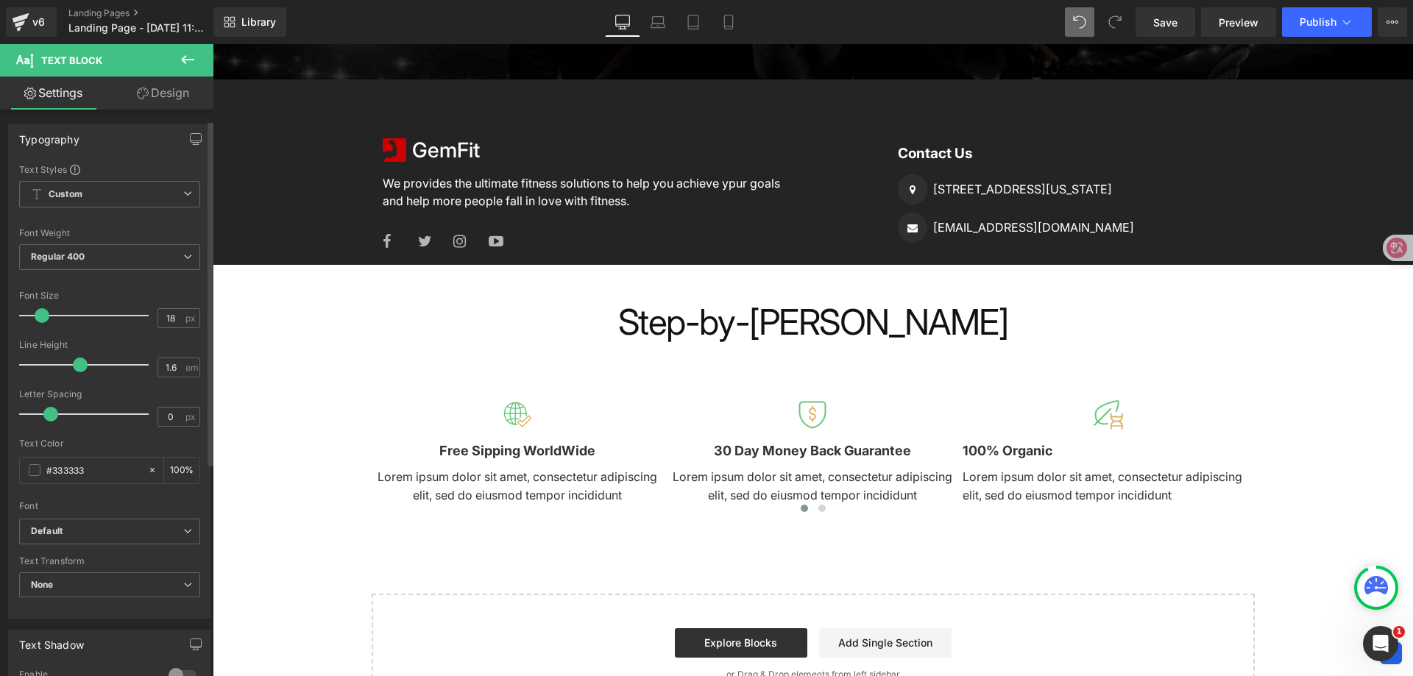
scroll to position [366, 0]
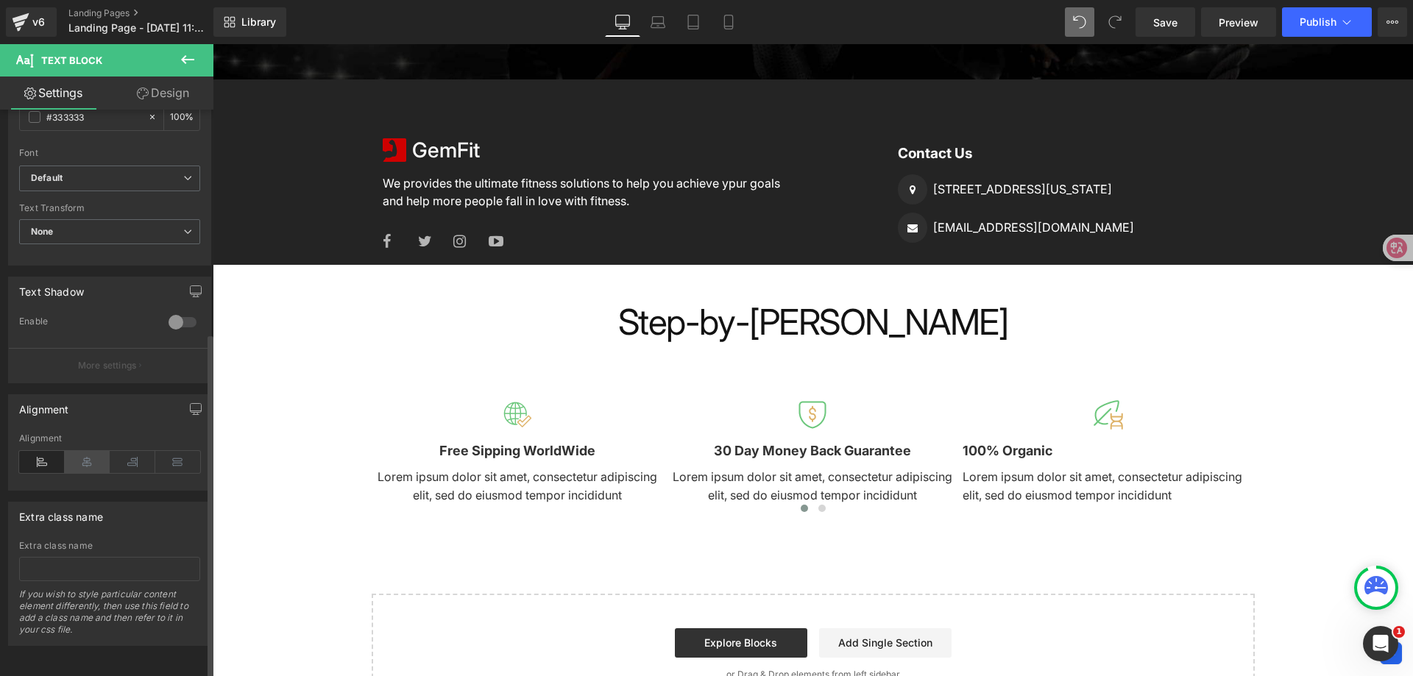
click at [94, 459] on icon at bounding box center [88, 462] width 46 height 22
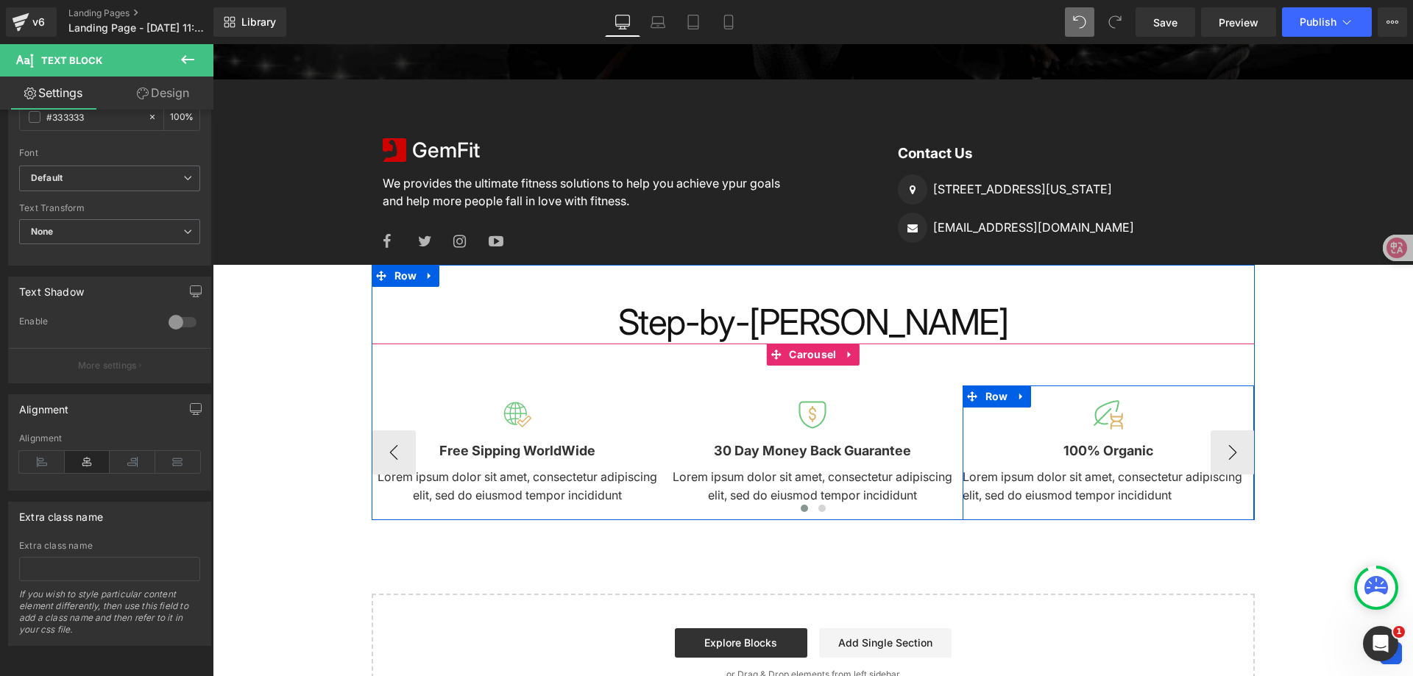
click at [1100, 468] on div "Lorem ipsum dolor sit amet, consectetur adipiscing elit, sed do eiusmod tempor …" at bounding box center [1109, 487] width 292 height 38
click at [1100, 481] on p "Lorem ipsum dolor sit amet, consectetur adipiscing elit, sed do eiusmod tempor …" at bounding box center [1109, 487] width 292 height 38
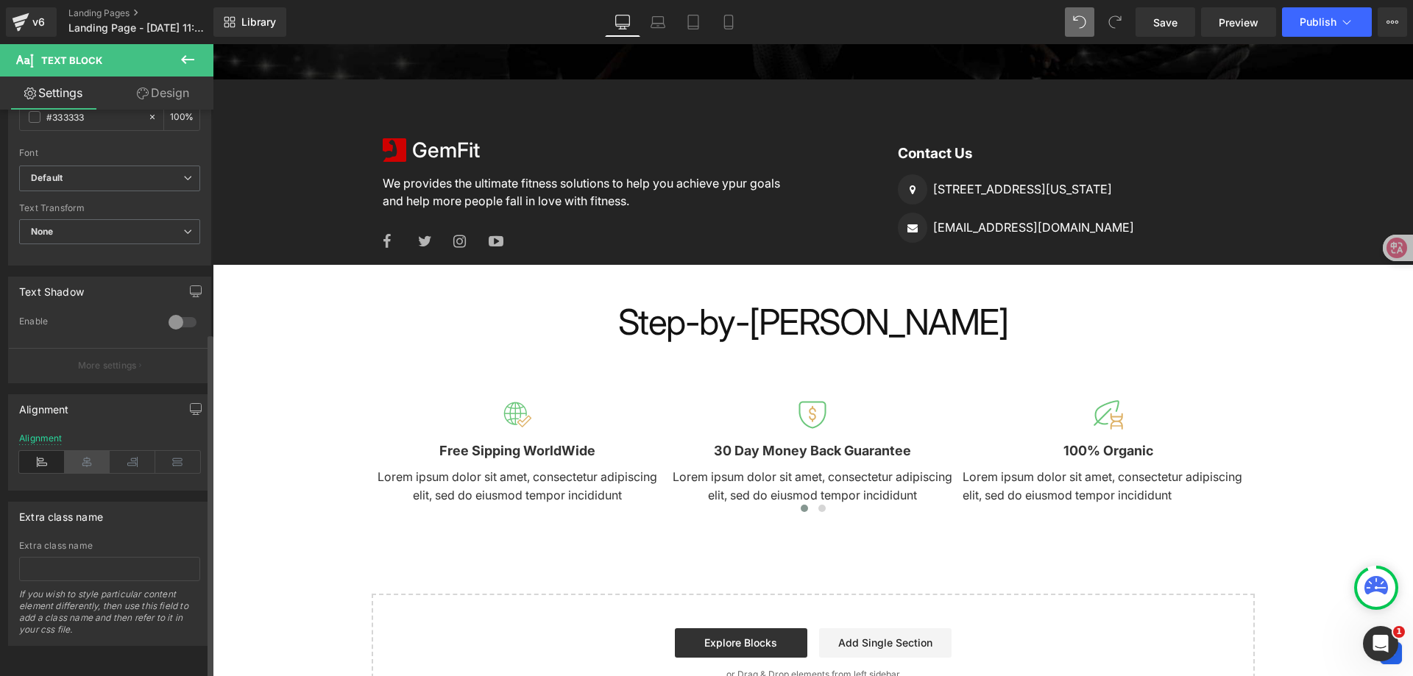
drag, startPoint x: 92, startPoint y: 455, endPoint x: 327, endPoint y: 632, distance: 293.8
click at [92, 455] on icon at bounding box center [88, 462] width 46 height 22
